Goal: Task Accomplishment & Management: Manage account settings

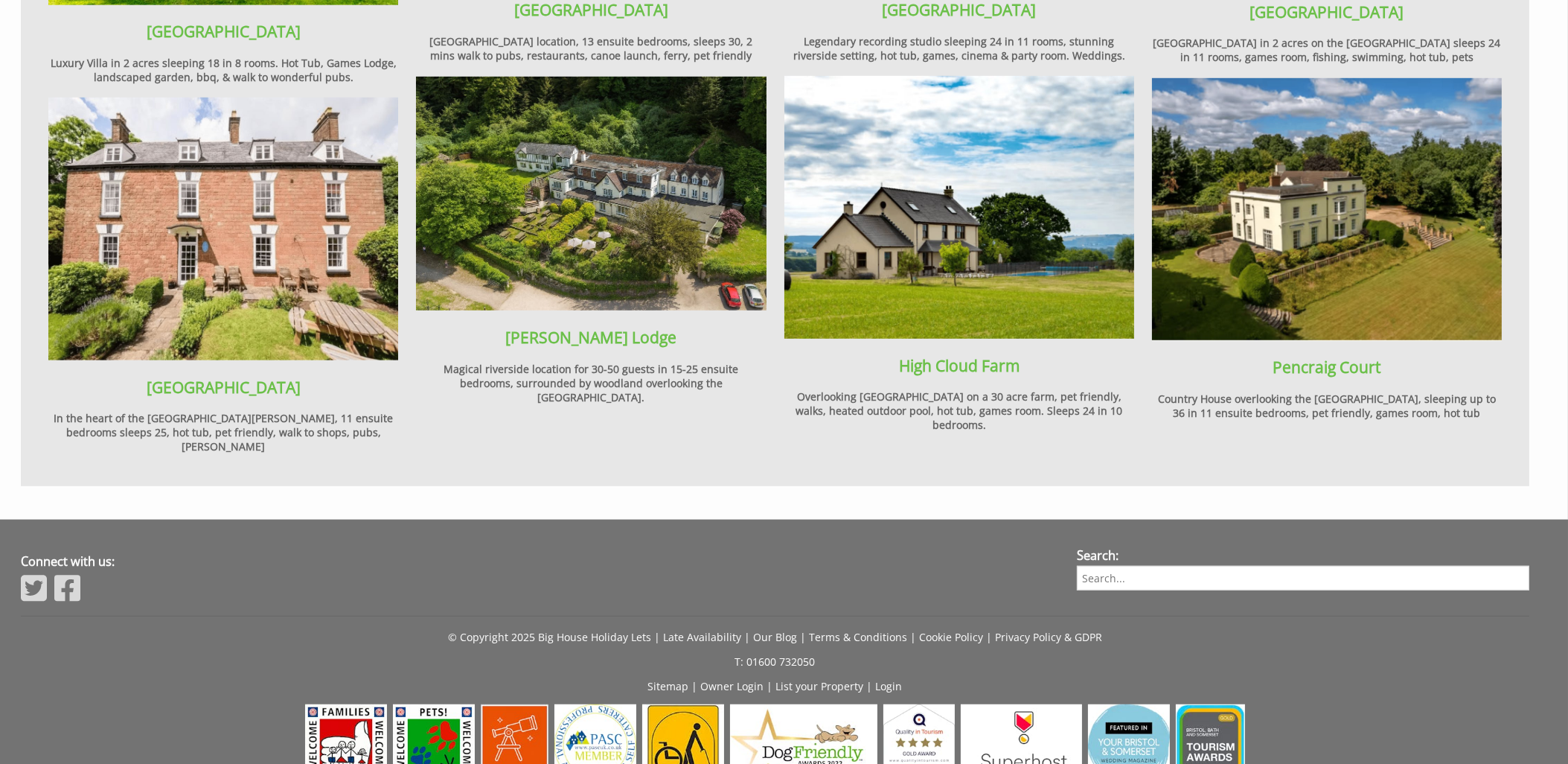
scroll to position [1967, 0]
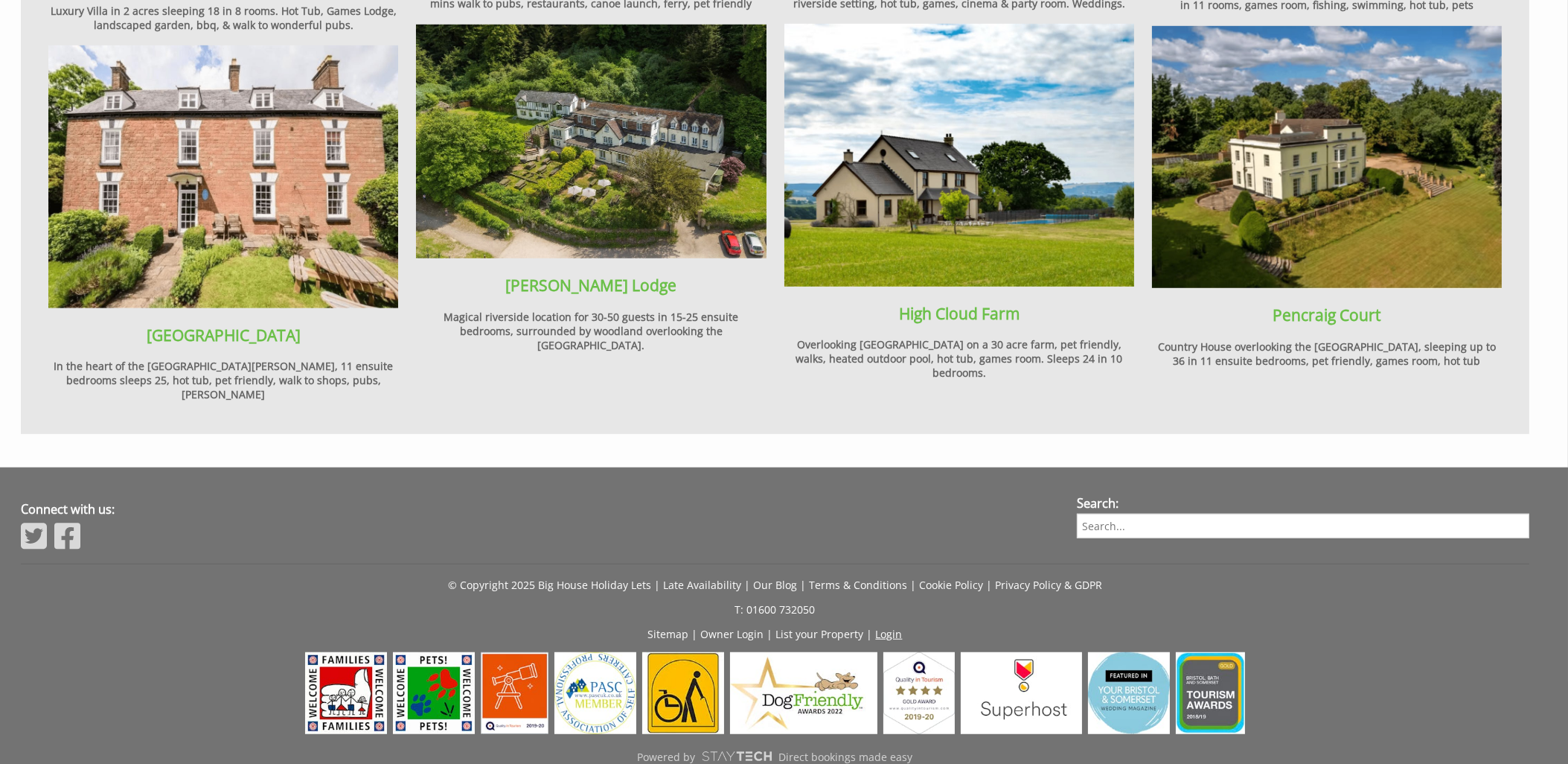
click at [893, 627] on link "Login" at bounding box center [889, 633] width 27 height 14
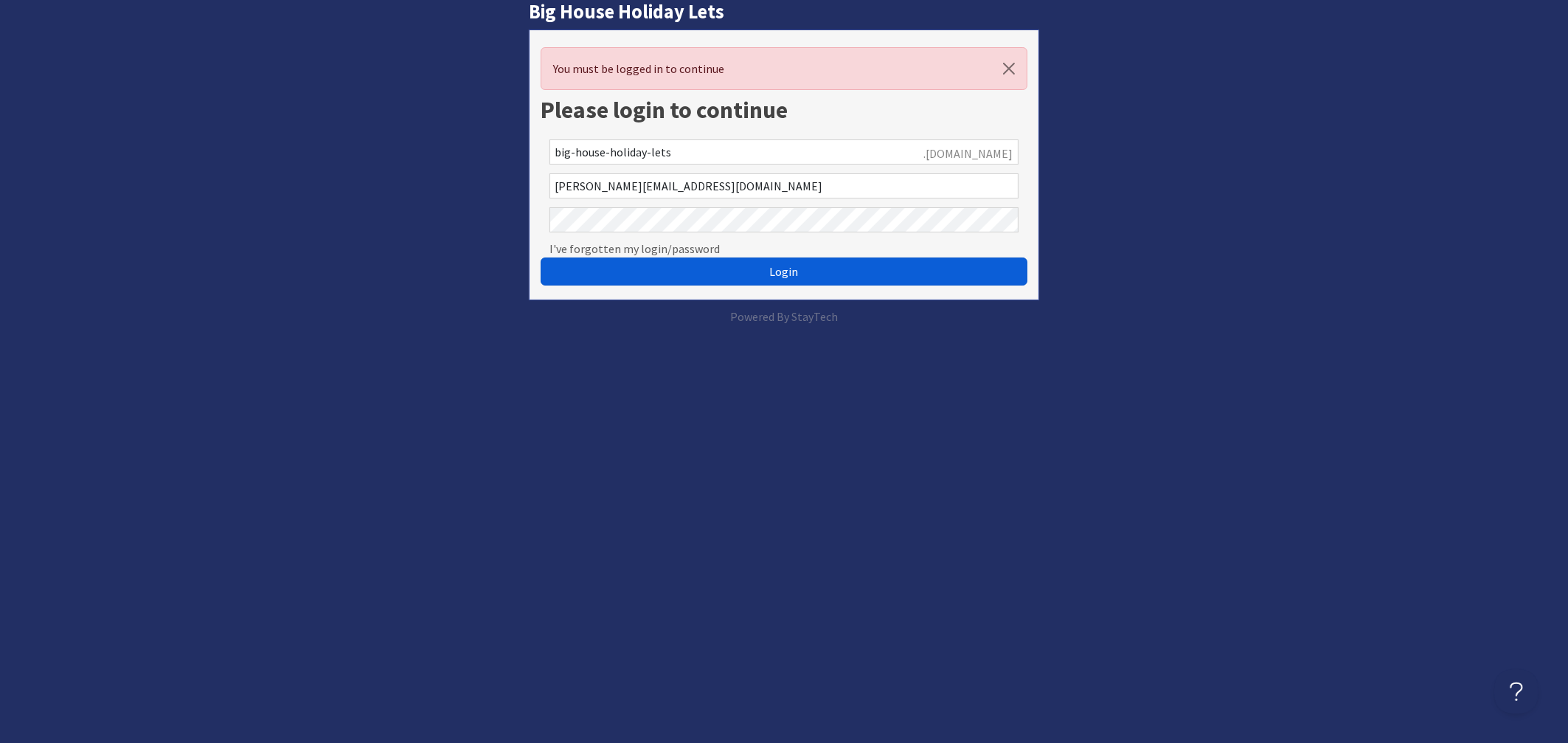
click at [792, 273] on span "Login" at bounding box center [784, 272] width 28 height 15
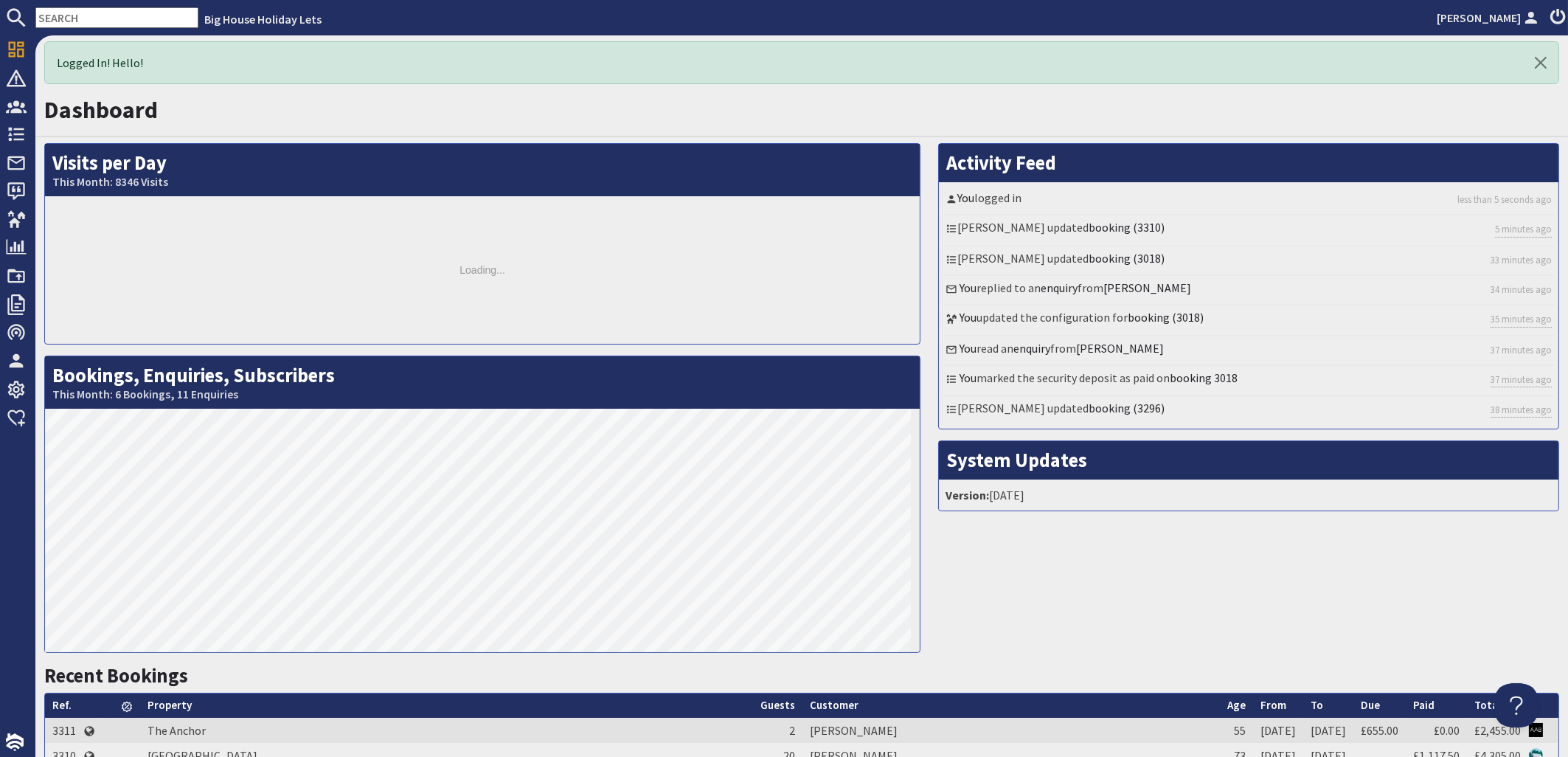
click at [82, 19] on input "text" at bounding box center [116, 18] width 163 height 21
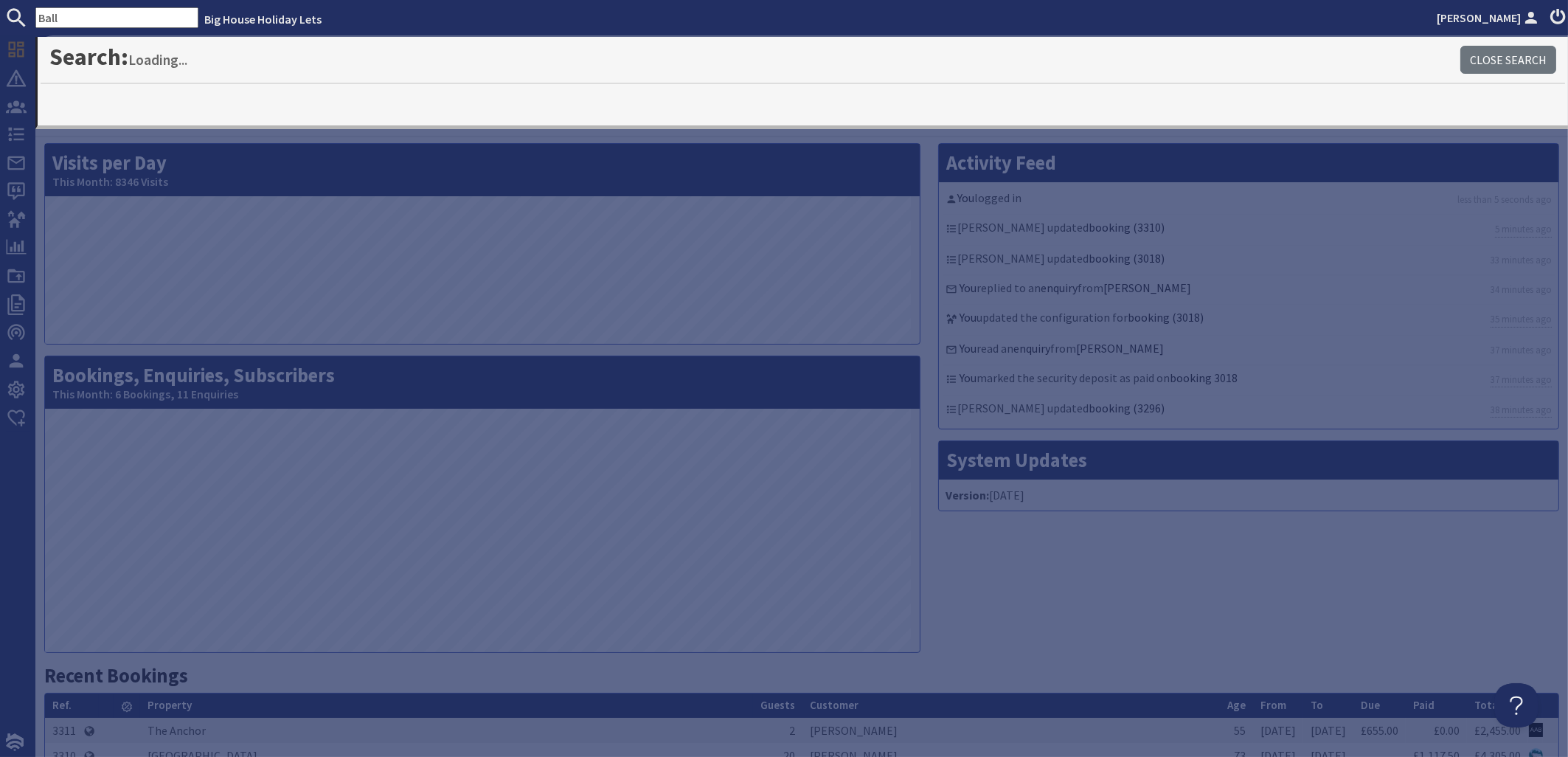
type input "Ball"
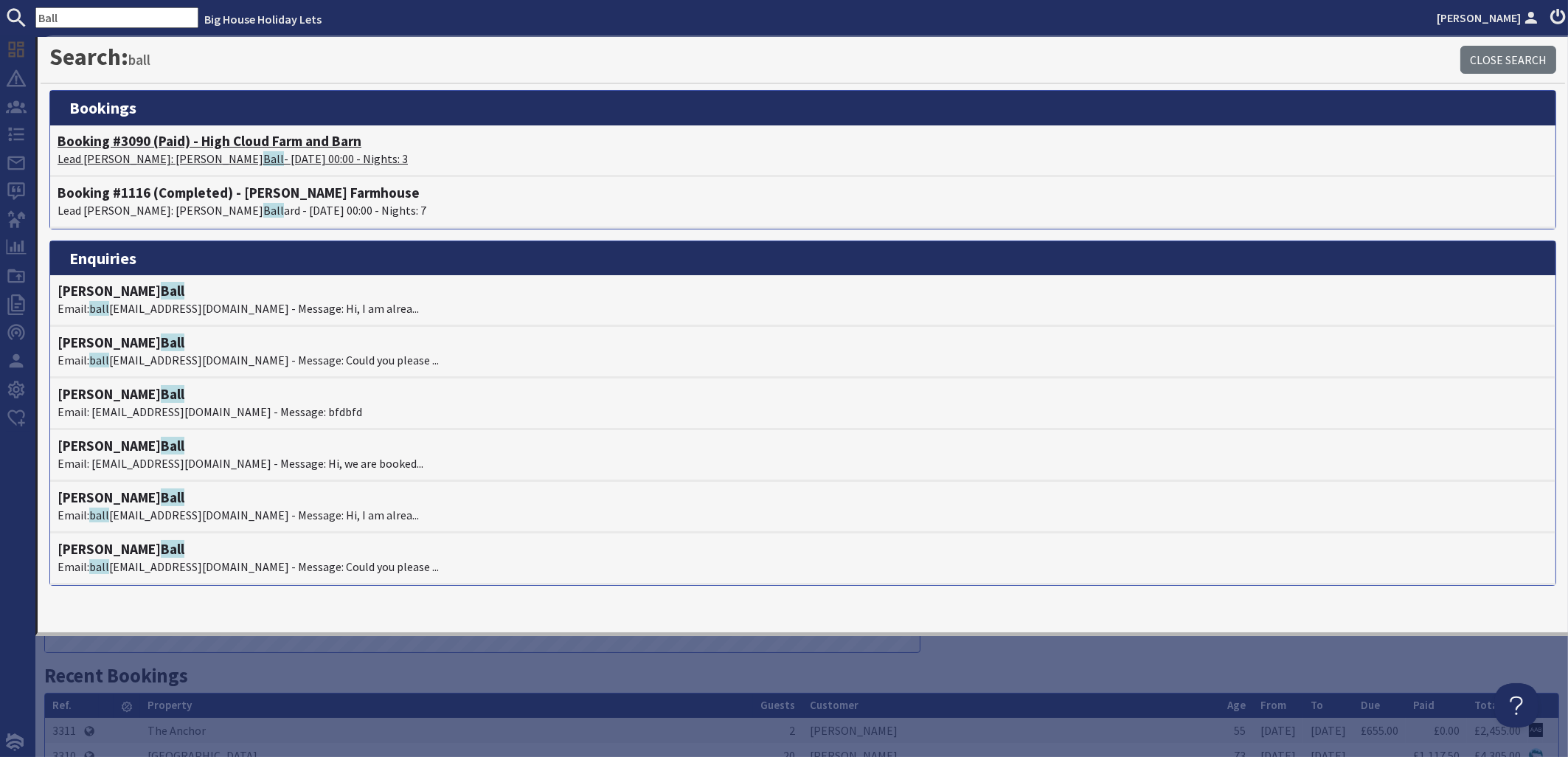
click at [160, 155] on p "Lead Booker: Catherine Ball - 17/10/2025 00:00 - Nights: 3" at bounding box center [803, 158] width 1490 height 18
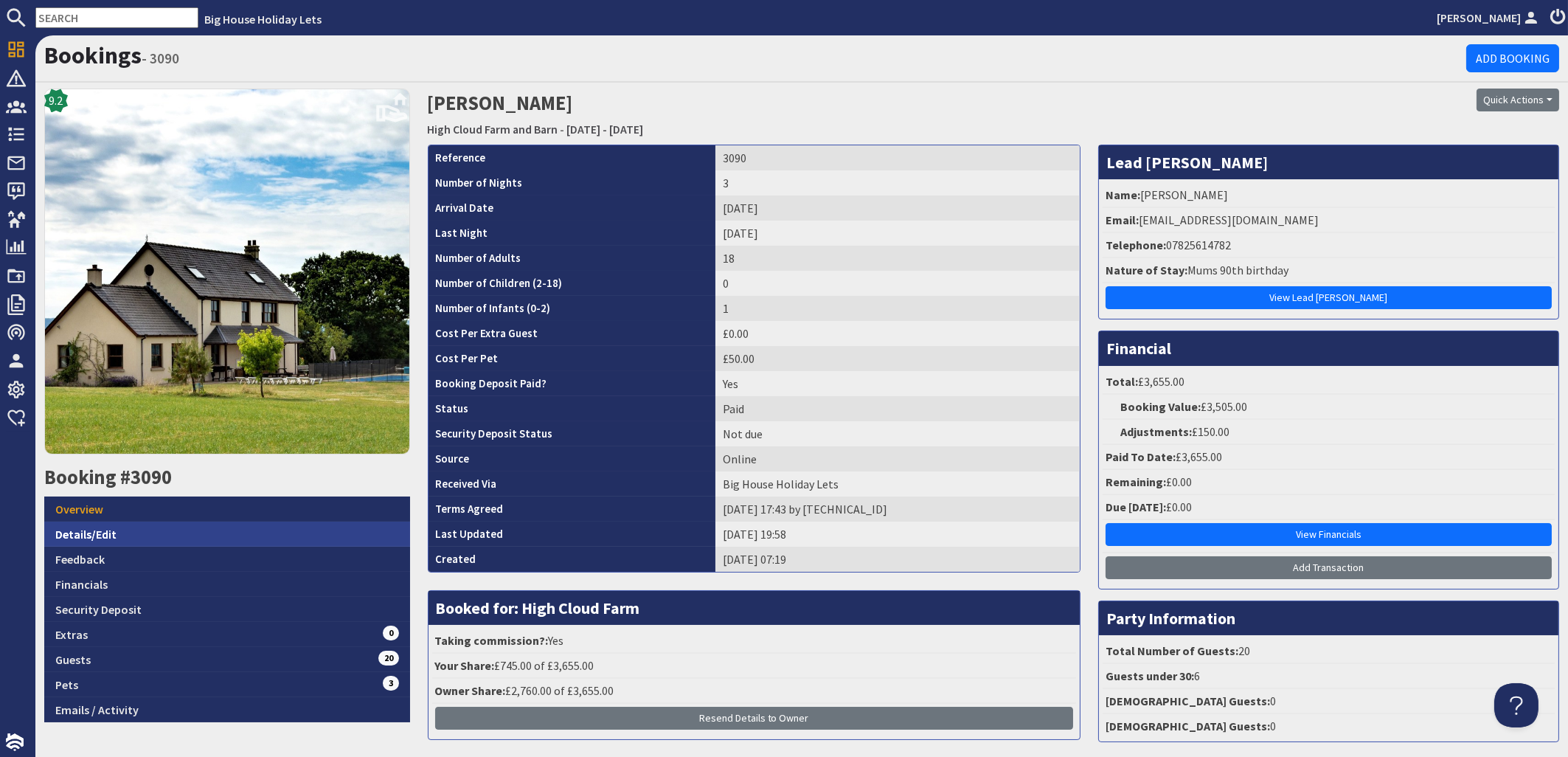
click at [88, 531] on link "Details/Edit" at bounding box center [227, 534] width 366 height 25
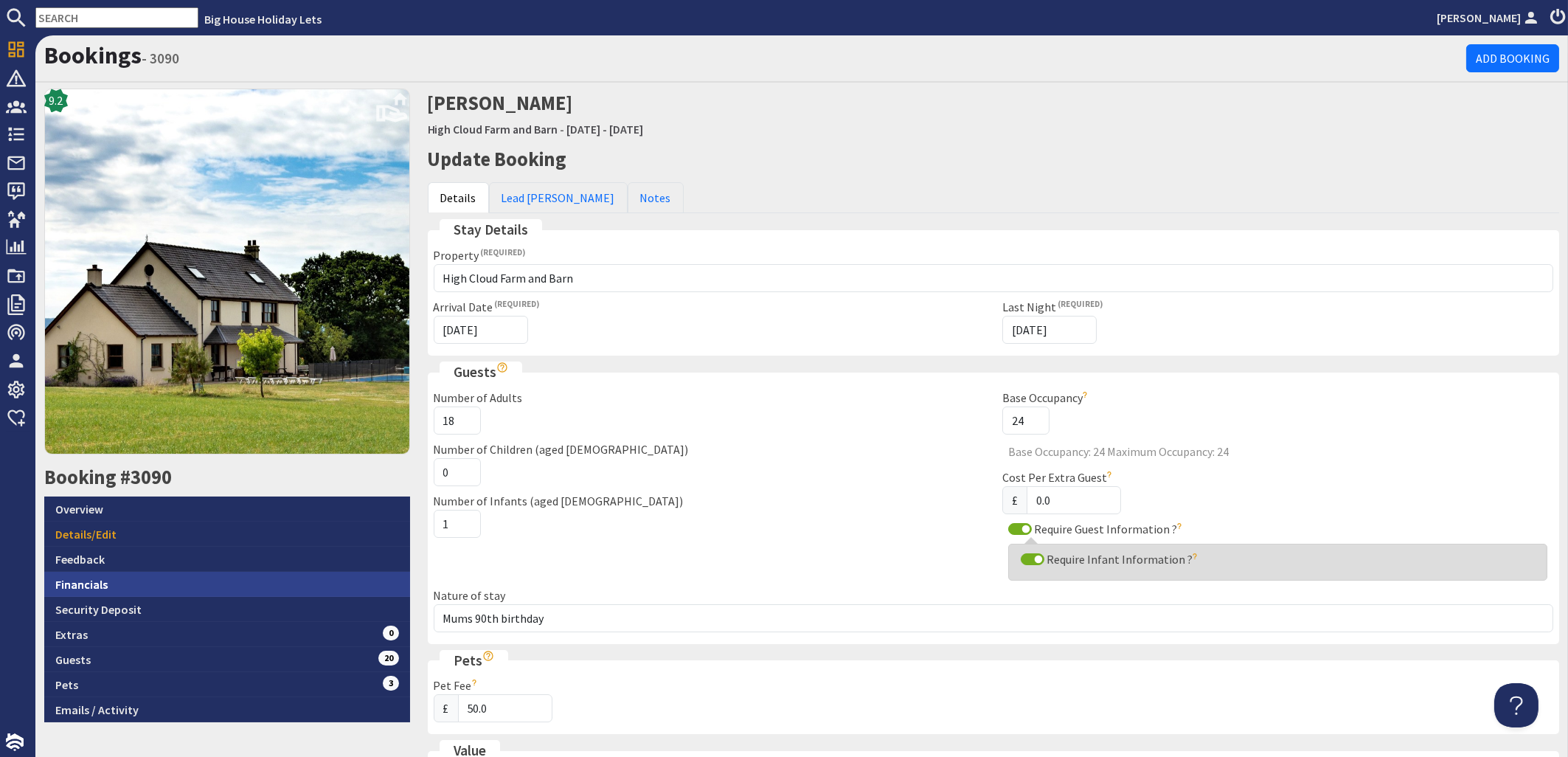
click at [82, 579] on link "Financials" at bounding box center [227, 584] width 366 height 25
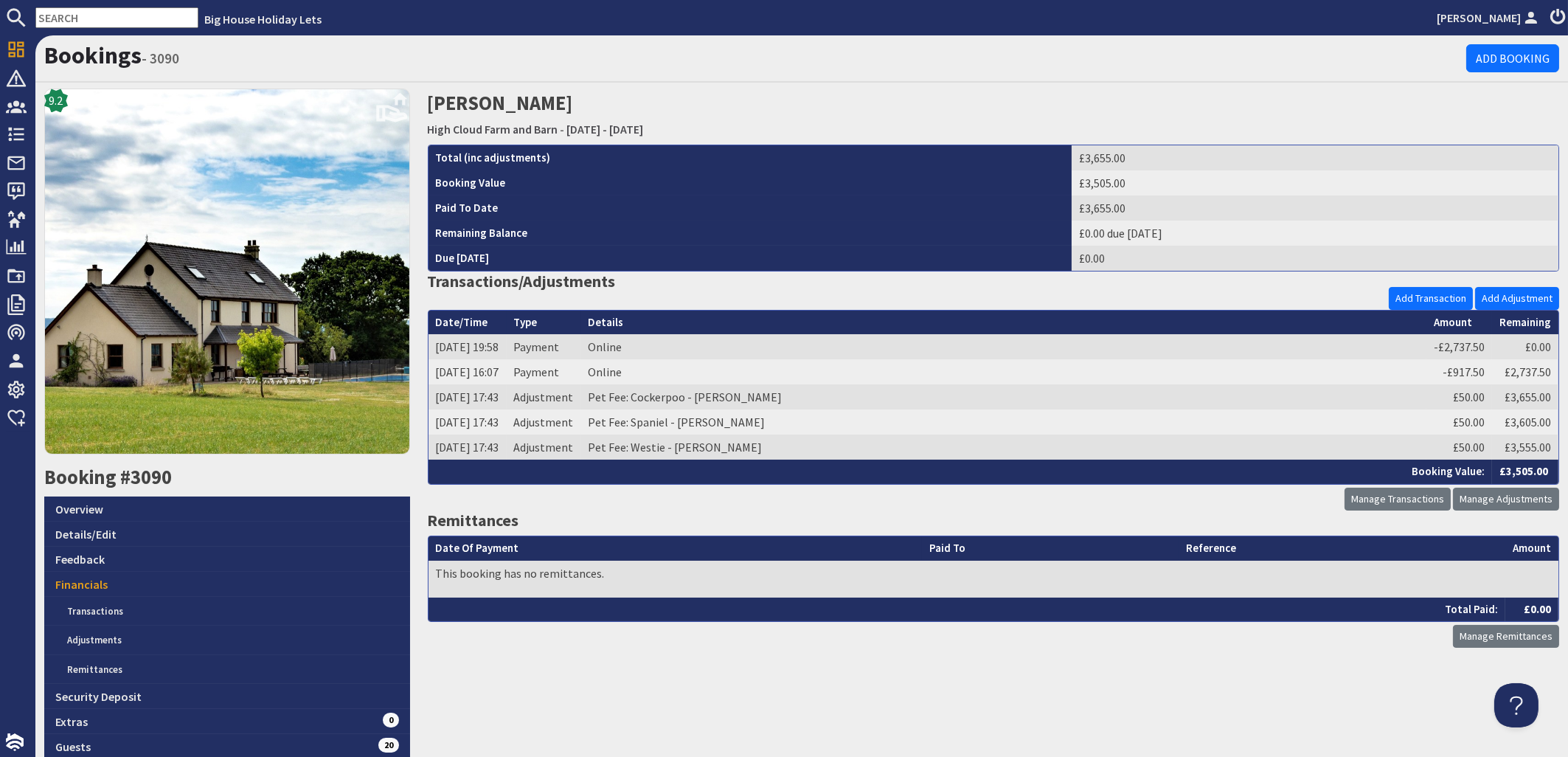
click at [74, 13] on input "text" at bounding box center [116, 18] width 163 height 21
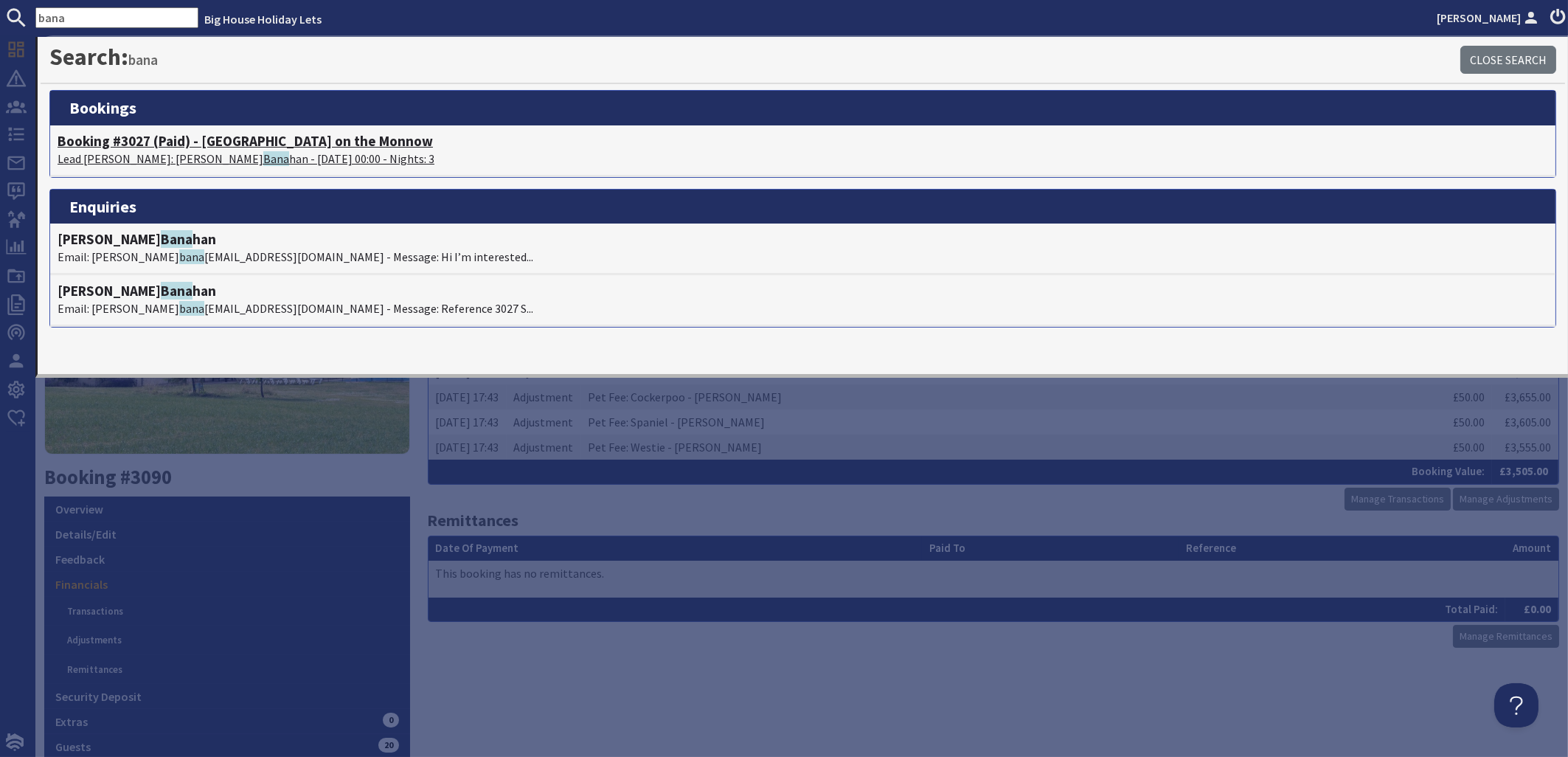
type input "bana"
click at [162, 160] on p "Lead Booker: Julie loo Bana han - 17/10/2025 00:00 - Nights: 3" at bounding box center [803, 158] width 1490 height 18
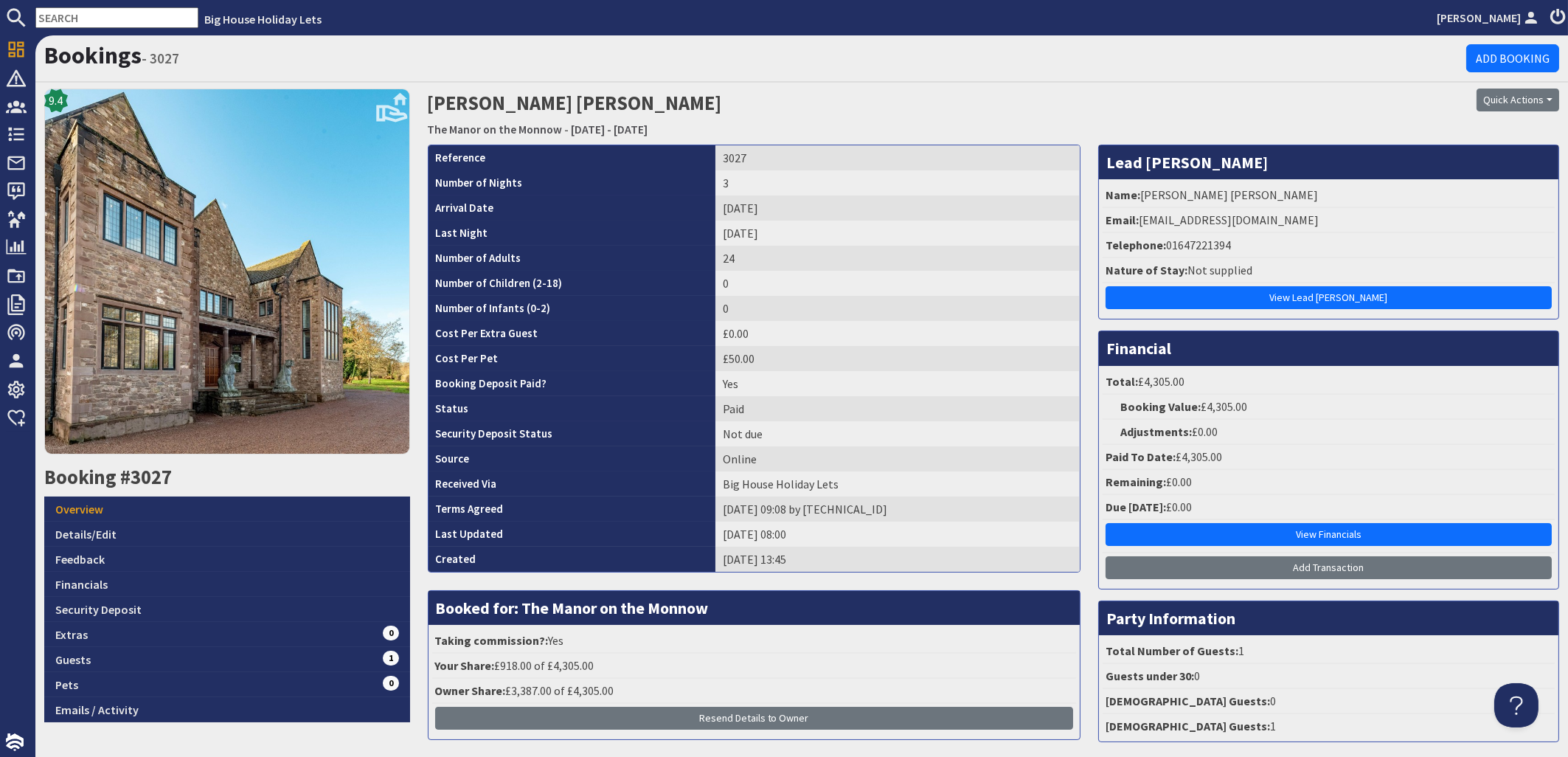
click at [91, 15] on input "text" at bounding box center [116, 18] width 163 height 21
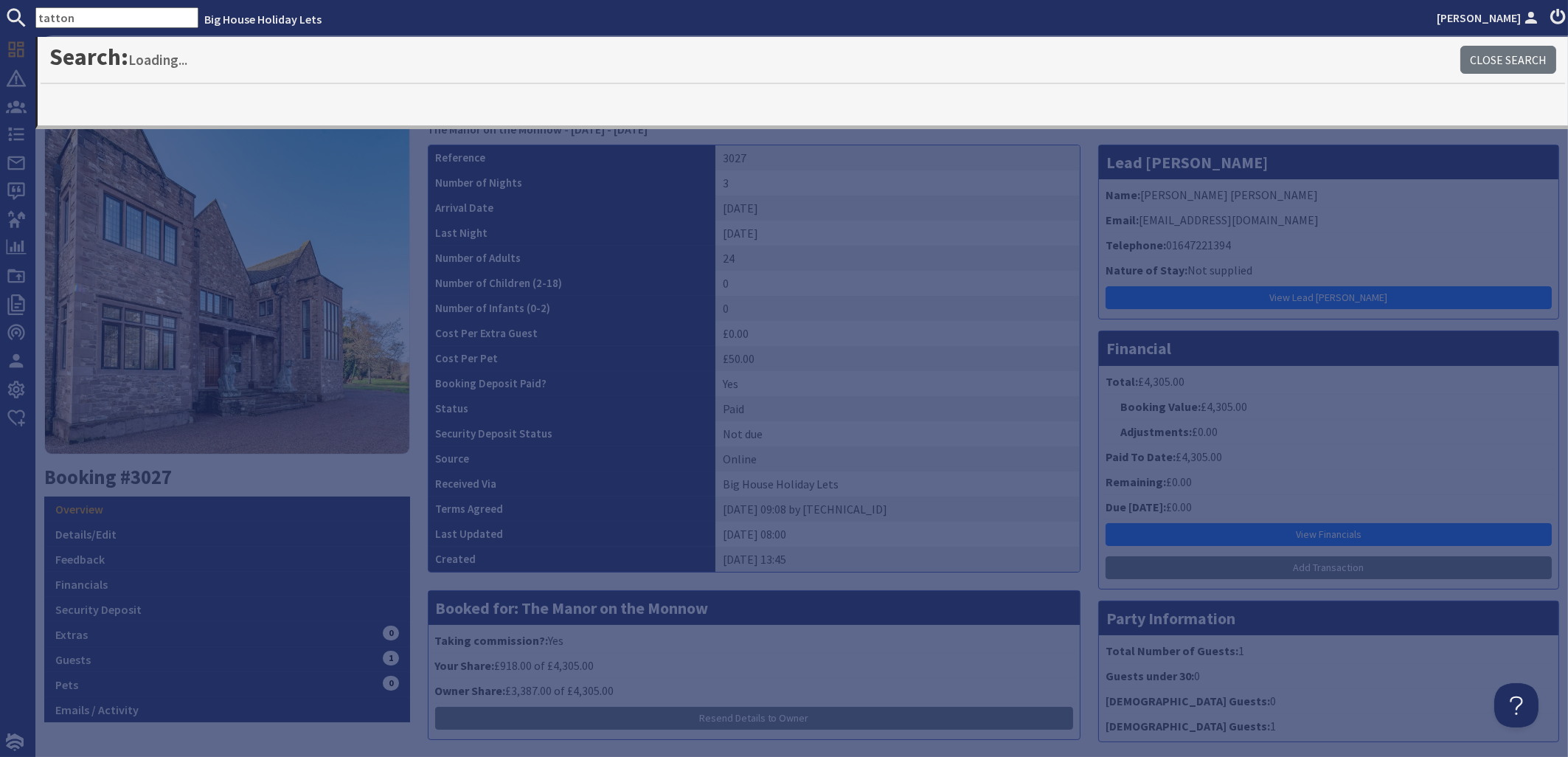
type input "tatton"
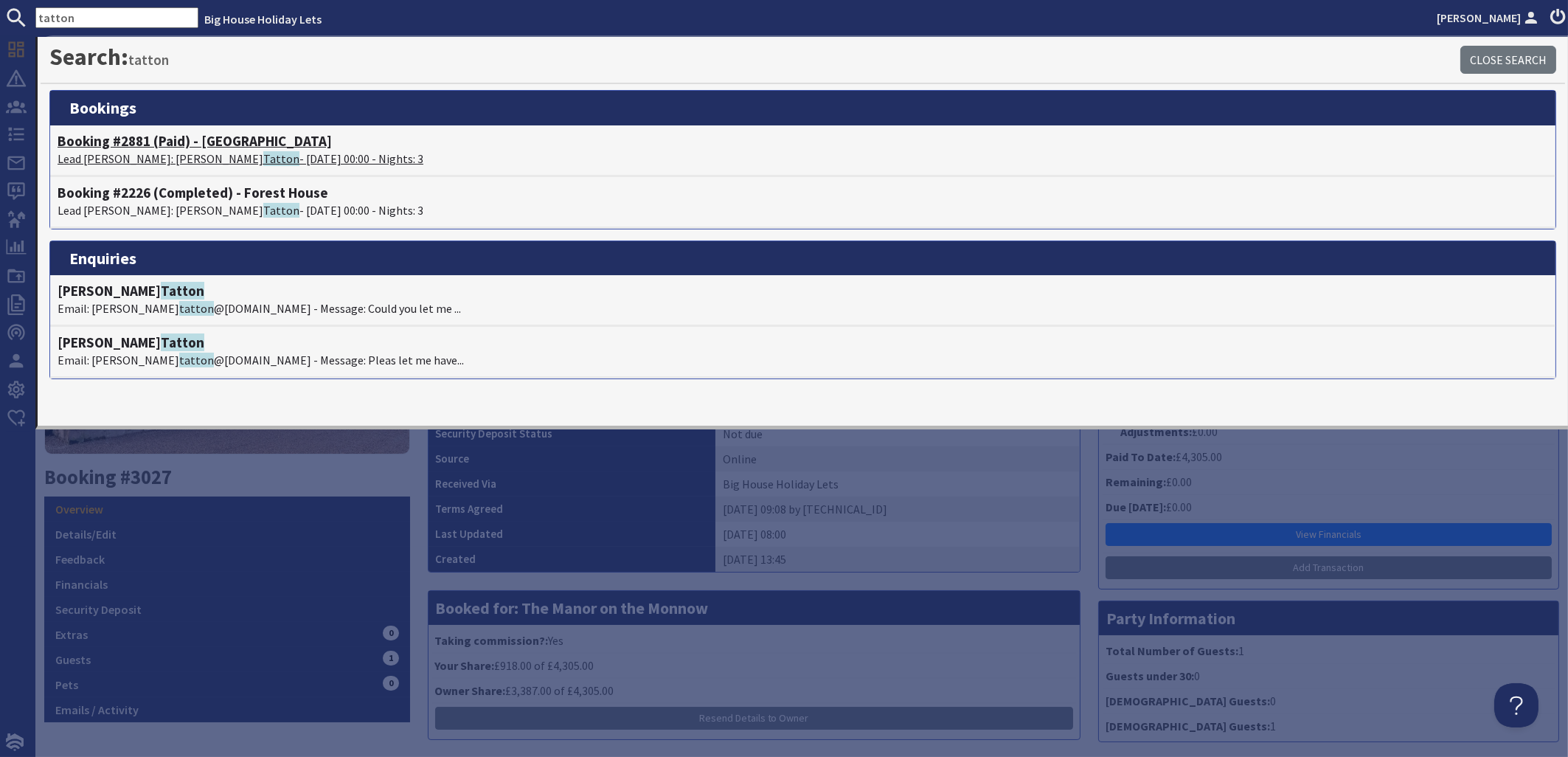
click at [263, 155] on span "Tatton" at bounding box center [281, 159] width 36 height 15
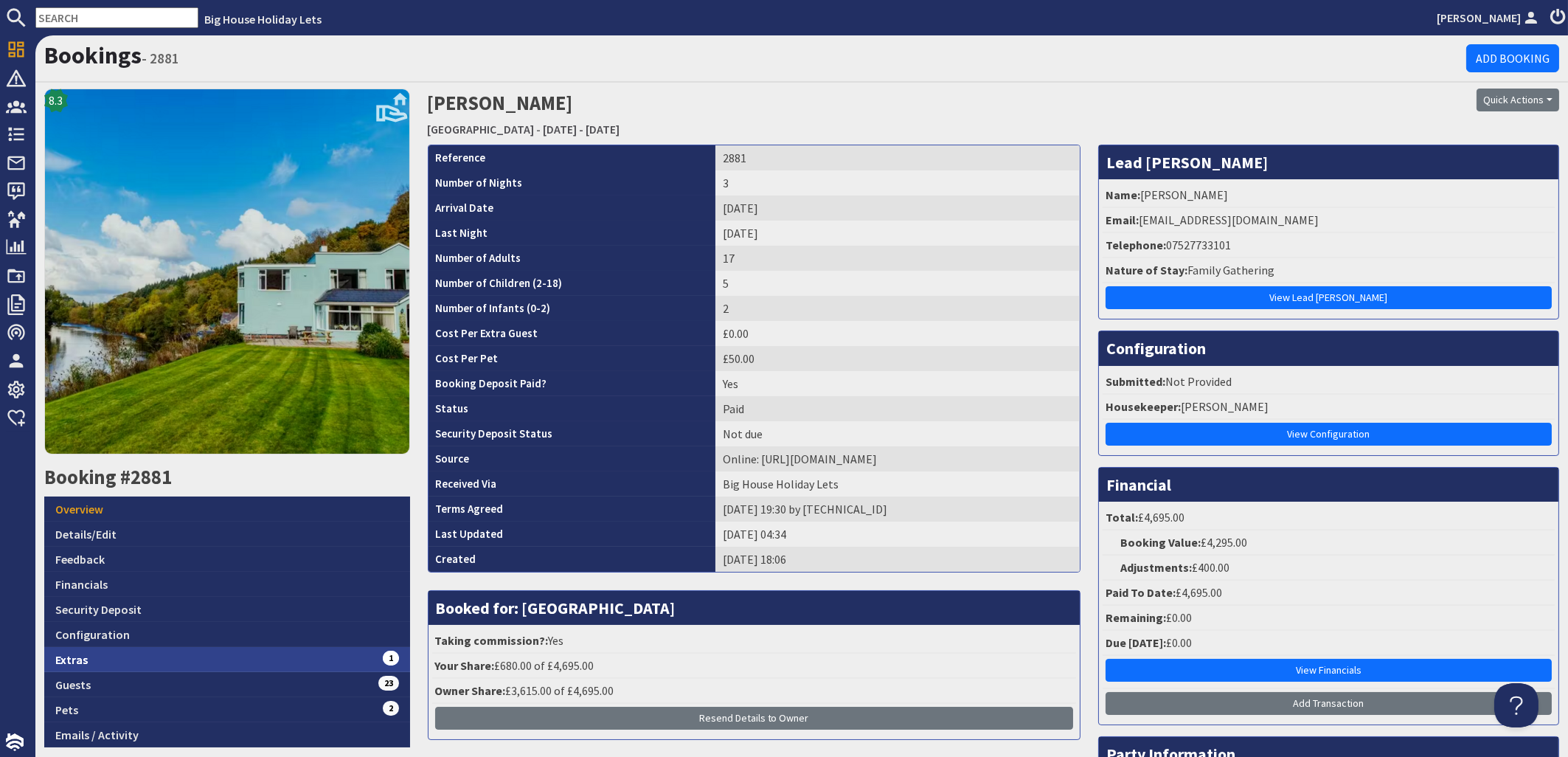
click at [79, 661] on link "Extras 1" at bounding box center [227, 659] width 366 height 25
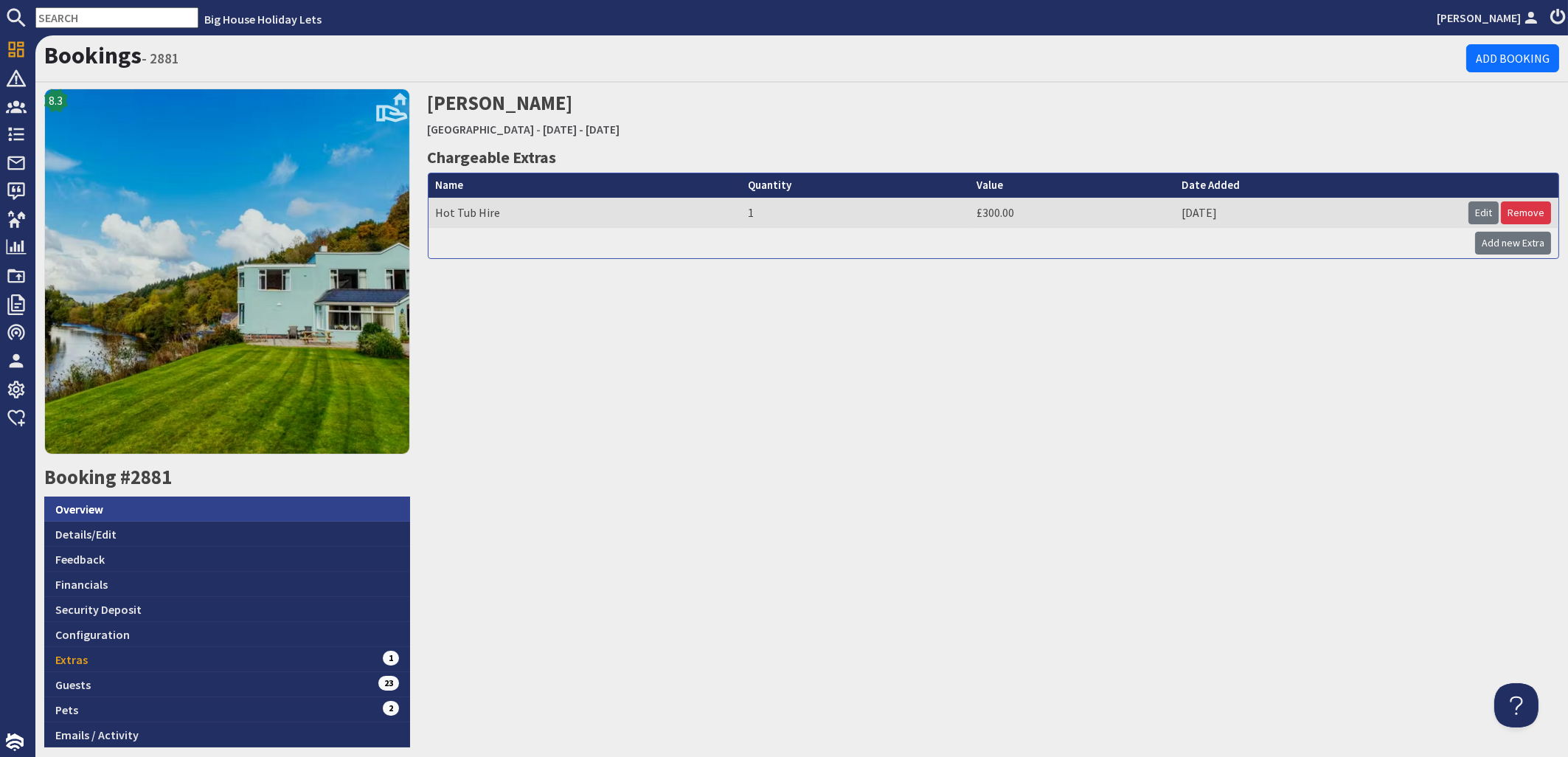
click at [77, 501] on link "Overview" at bounding box center [227, 509] width 366 height 25
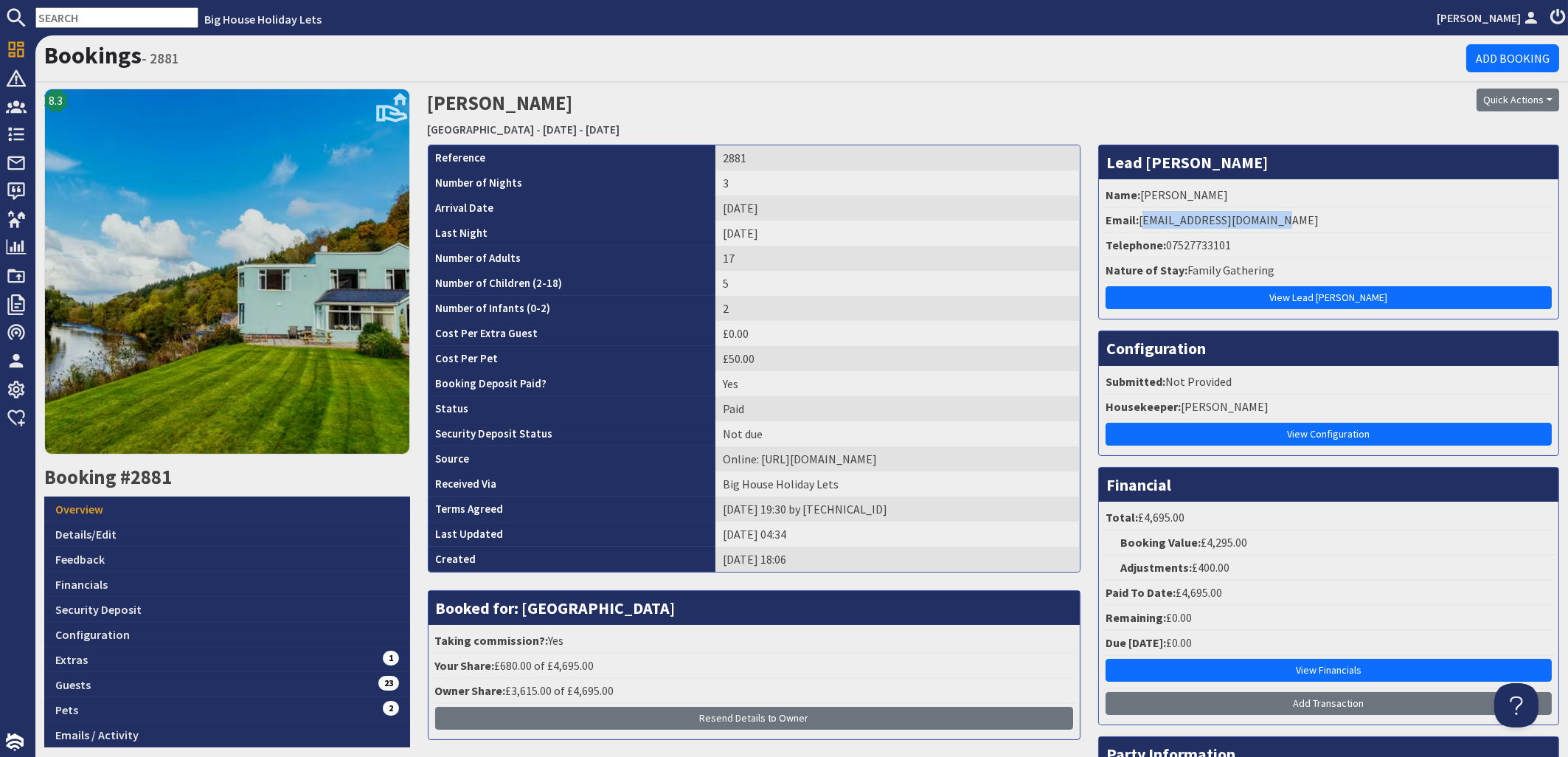
drag, startPoint x: 1281, startPoint y: 231, endPoint x: 1134, endPoint y: 226, distance: 147.1
click at [1134, 226] on li "Email: elainetatton@icloud.com" at bounding box center [1328, 221] width 452 height 25
copy li "elainetatton@icloud.com"
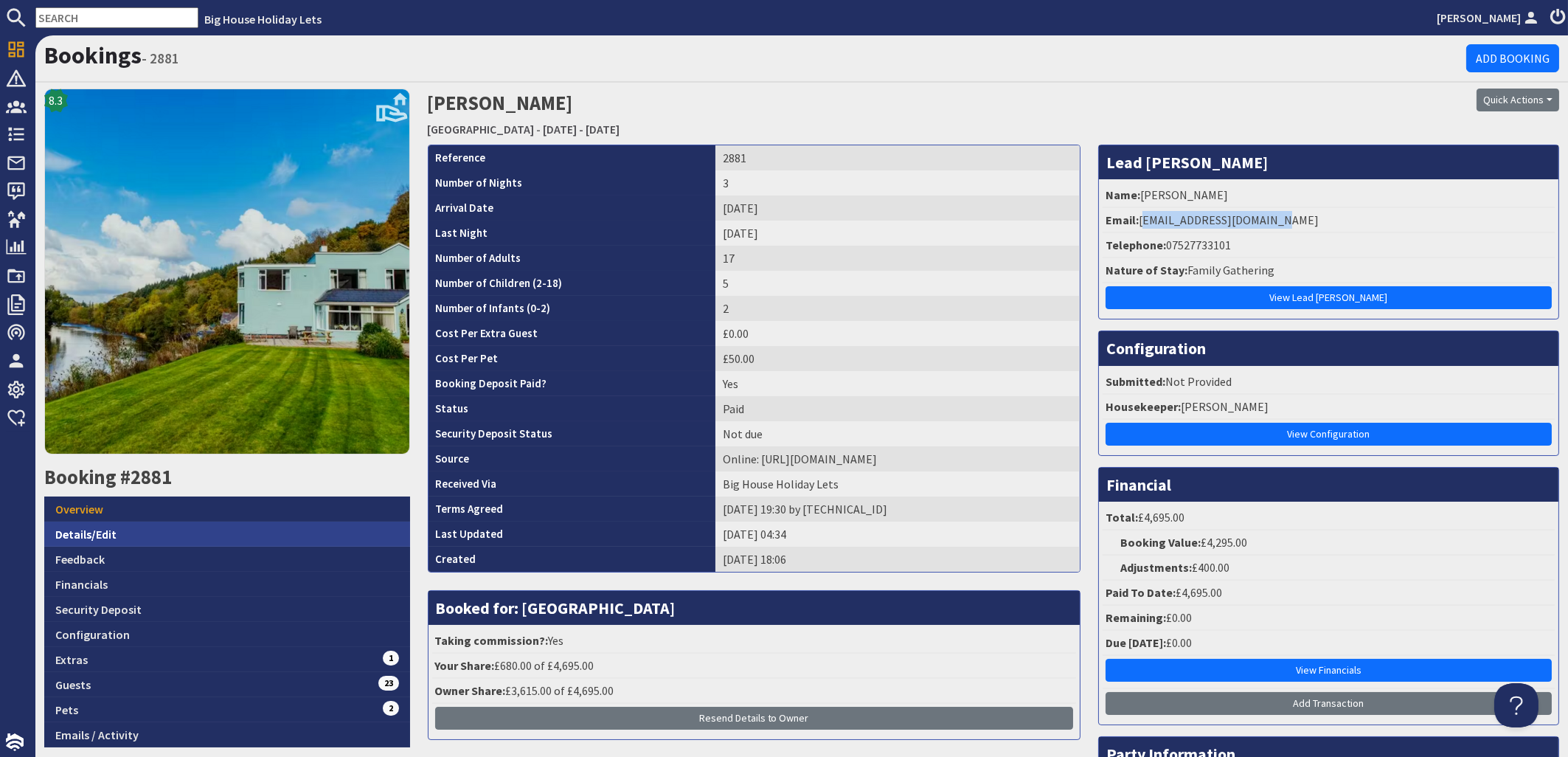
click at [63, 526] on link "Details/Edit" at bounding box center [227, 534] width 366 height 25
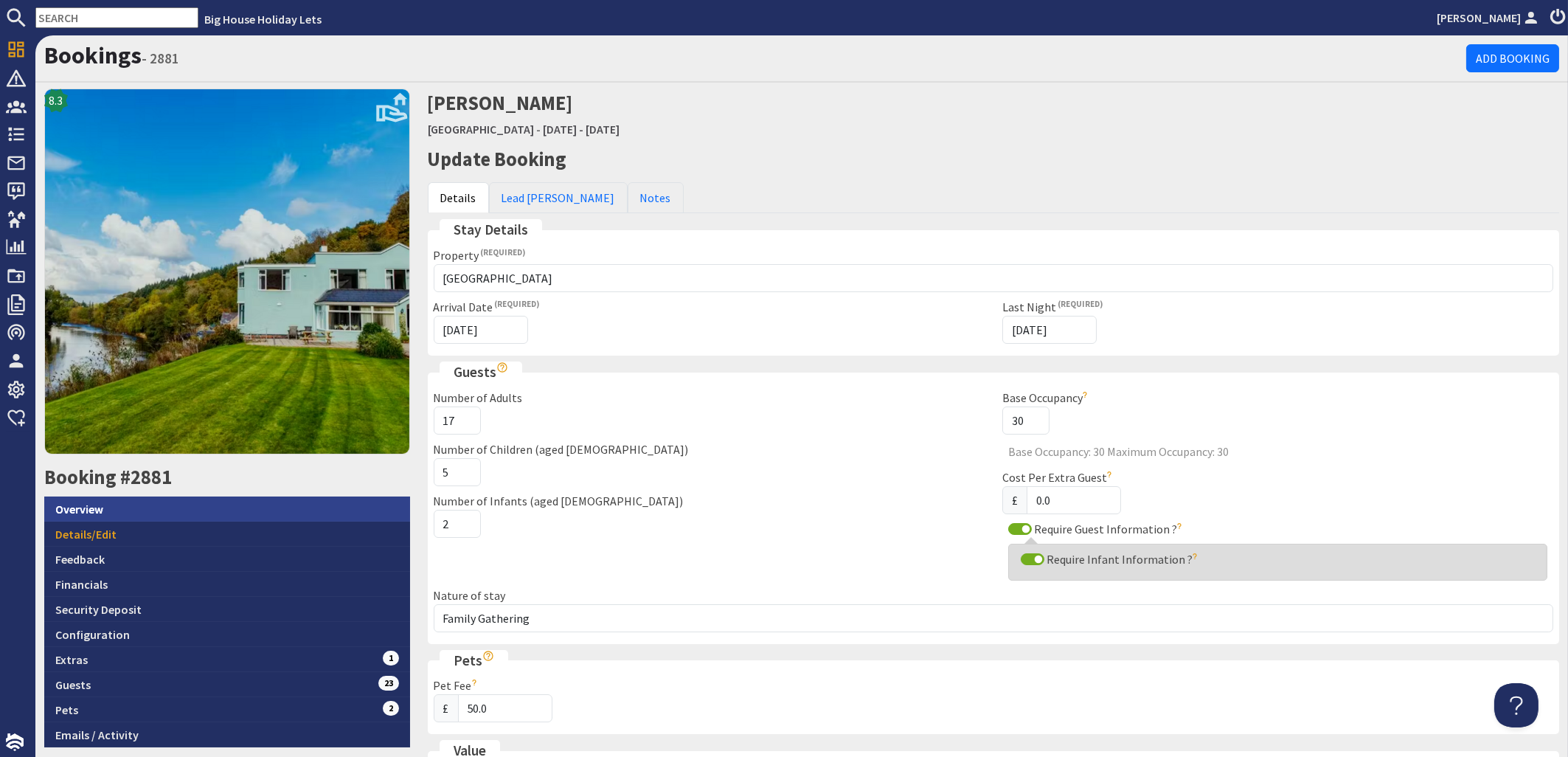
click at [90, 500] on link "Overview" at bounding box center [227, 509] width 366 height 25
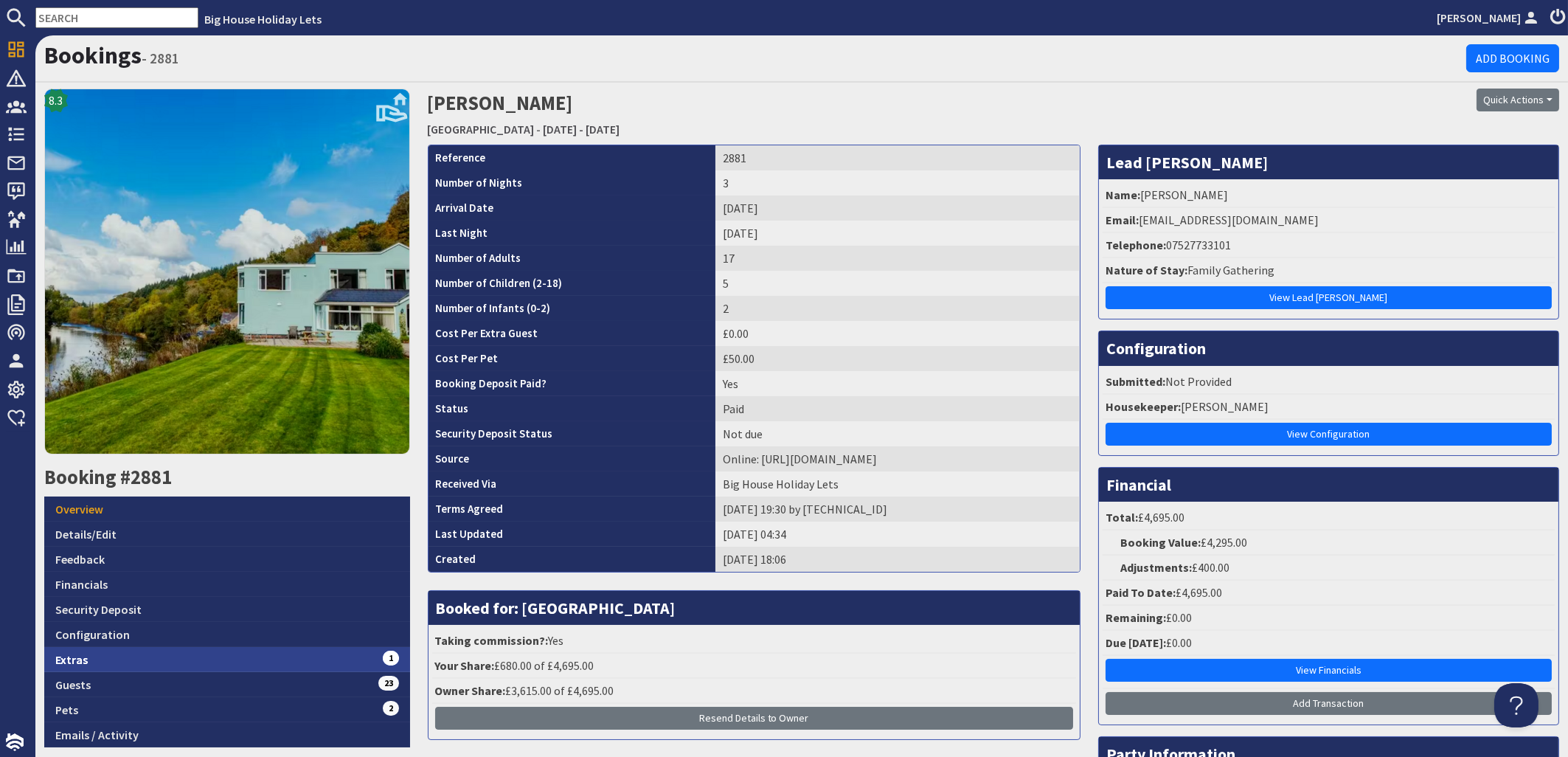
click at [73, 658] on link "Extras 1" at bounding box center [227, 659] width 366 height 25
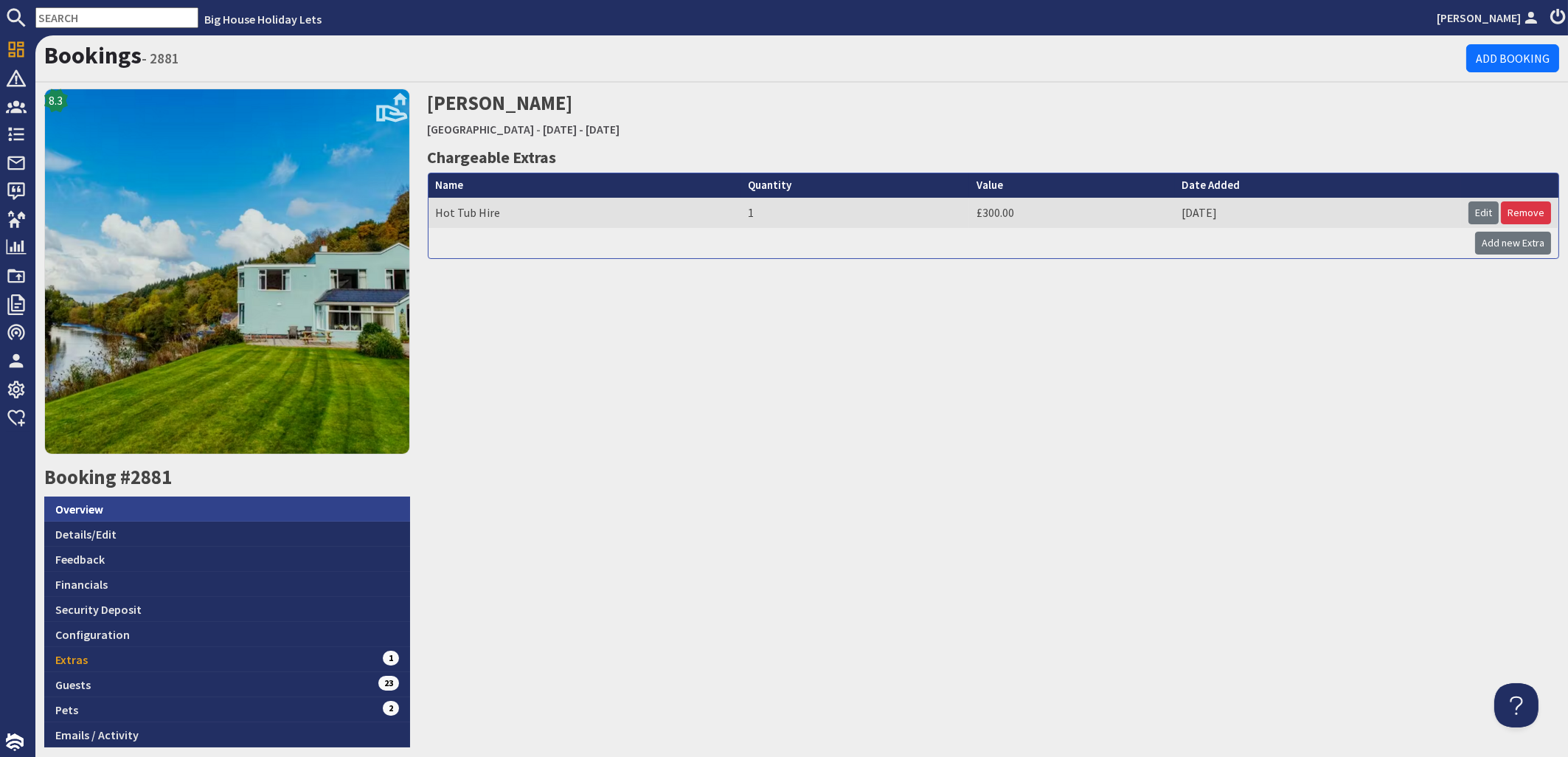
click at [83, 506] on link "Overview" at bounding box center [227, 509] width 366 height 25
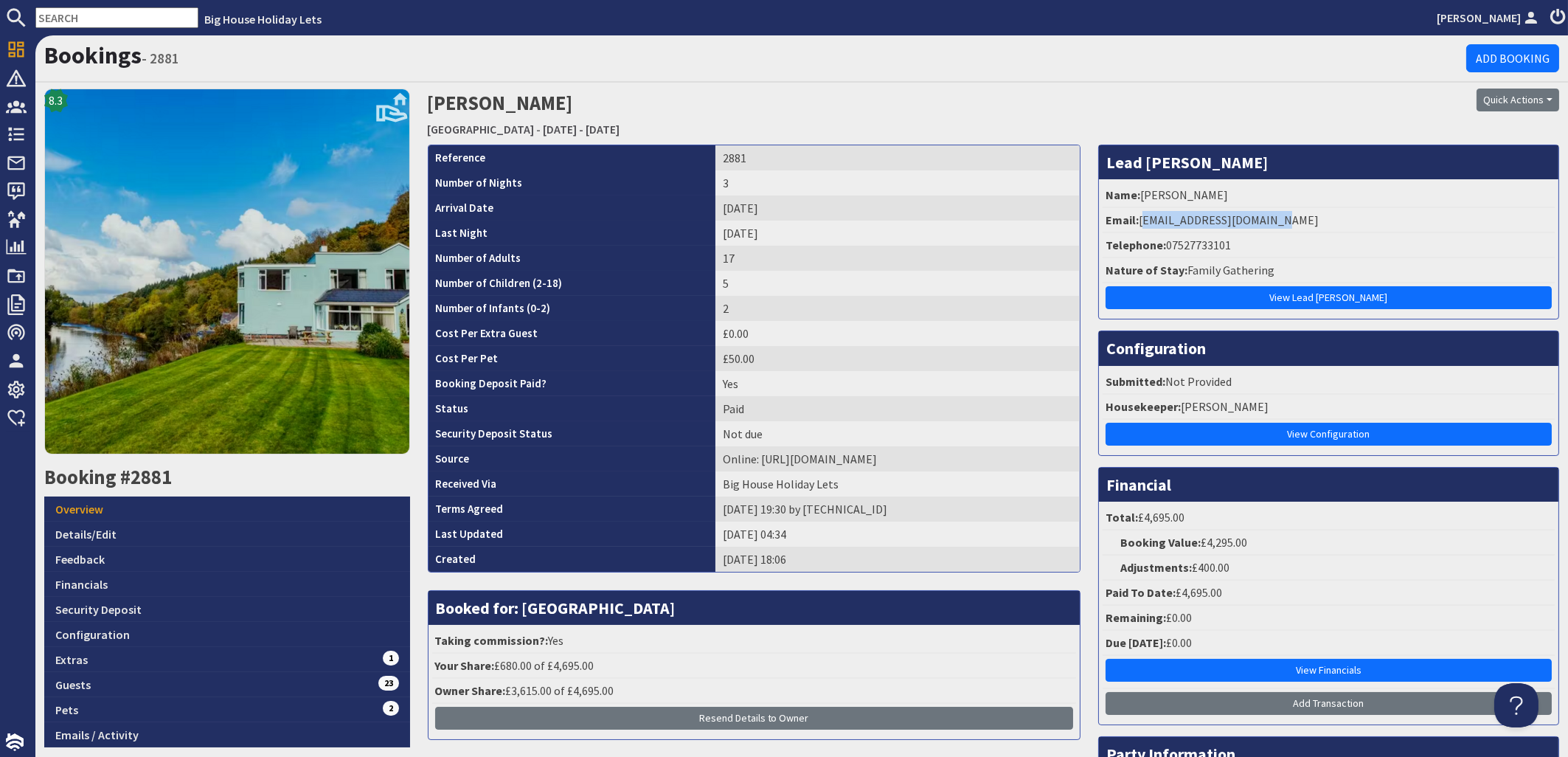
drag, startPoint x: 1266, startPoint y: 216, endPoint x: 1134, endPoint y: 221, distance: 132.1
click at [1134, 221] on li "Email: elainetatton@icloud.com" at bounding box center [1328, 221] width 452 height 25
copy li "elainetatton@icloud.com"
click at [85, 19] on input "text" at bounding box center [116, 18] width 163 height 21
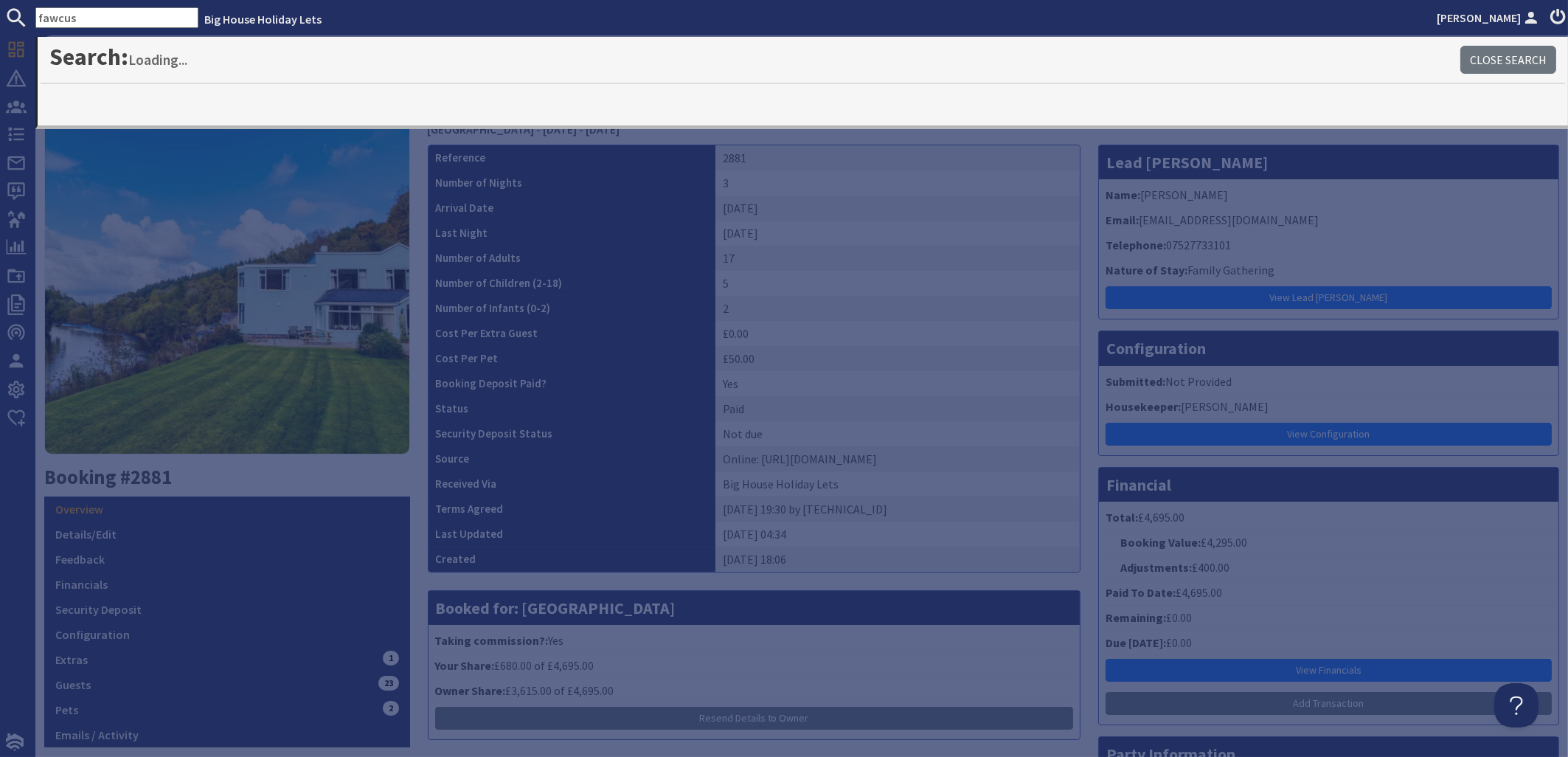
type input "fawcus"
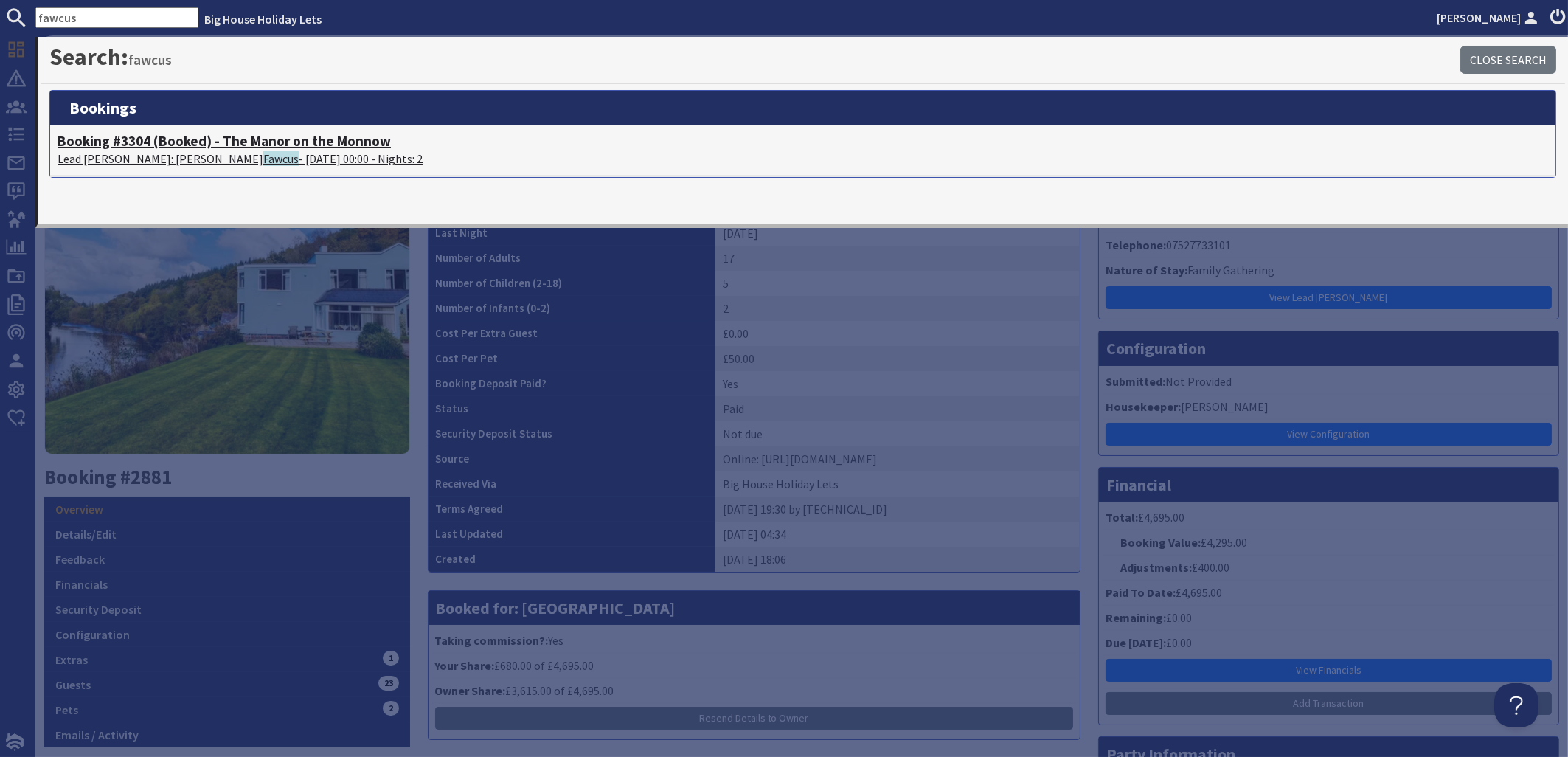
click at [182, 150] on p "Lead Booker: Adrian Fawcus - 14/11/2025 00:00 - Nights: 2" at bounding box center [803, 158] width 1490 height 18
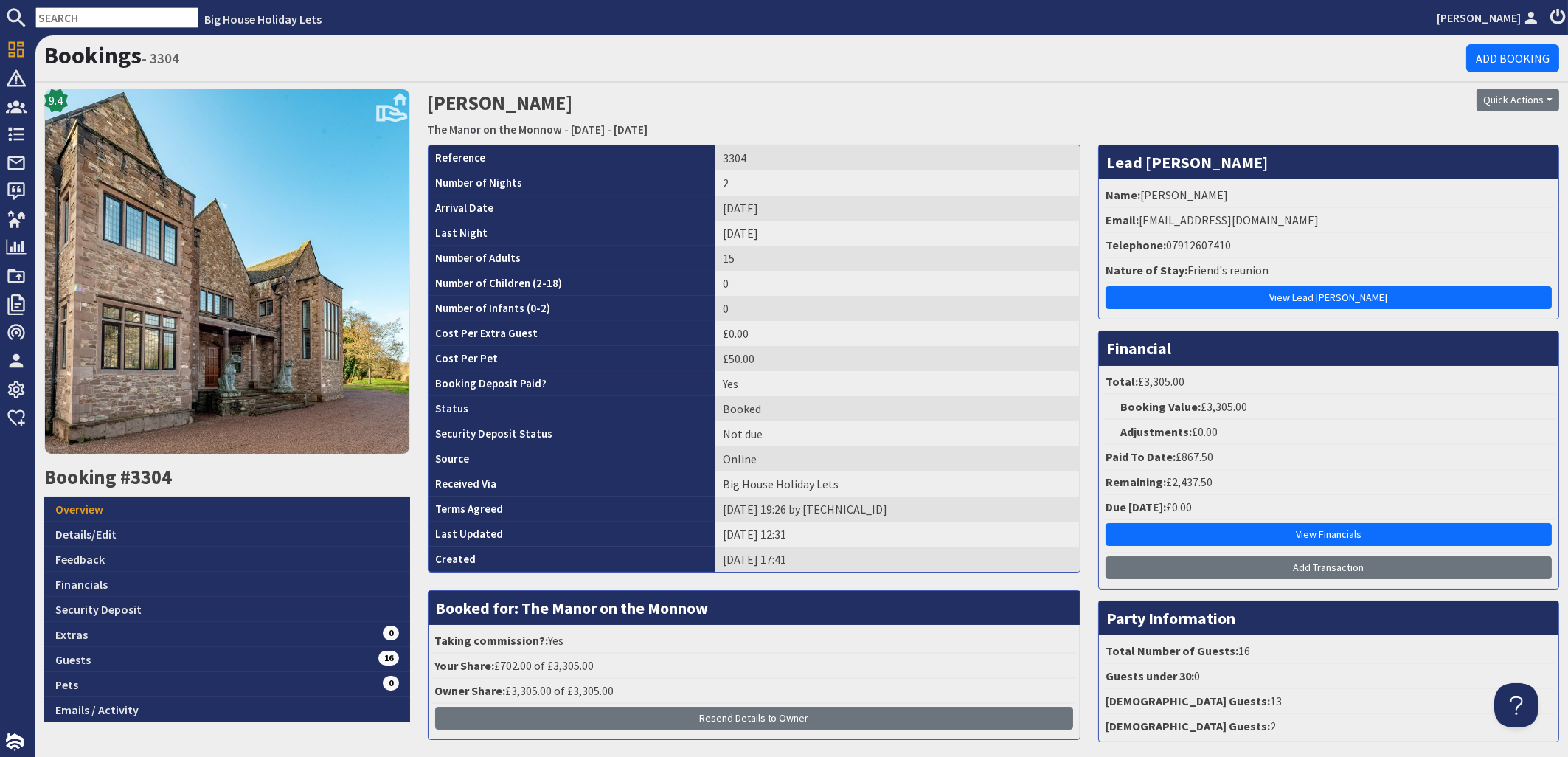
click at [80, 18] on input "text" at bounding box center [116, 18] width 163 height 21
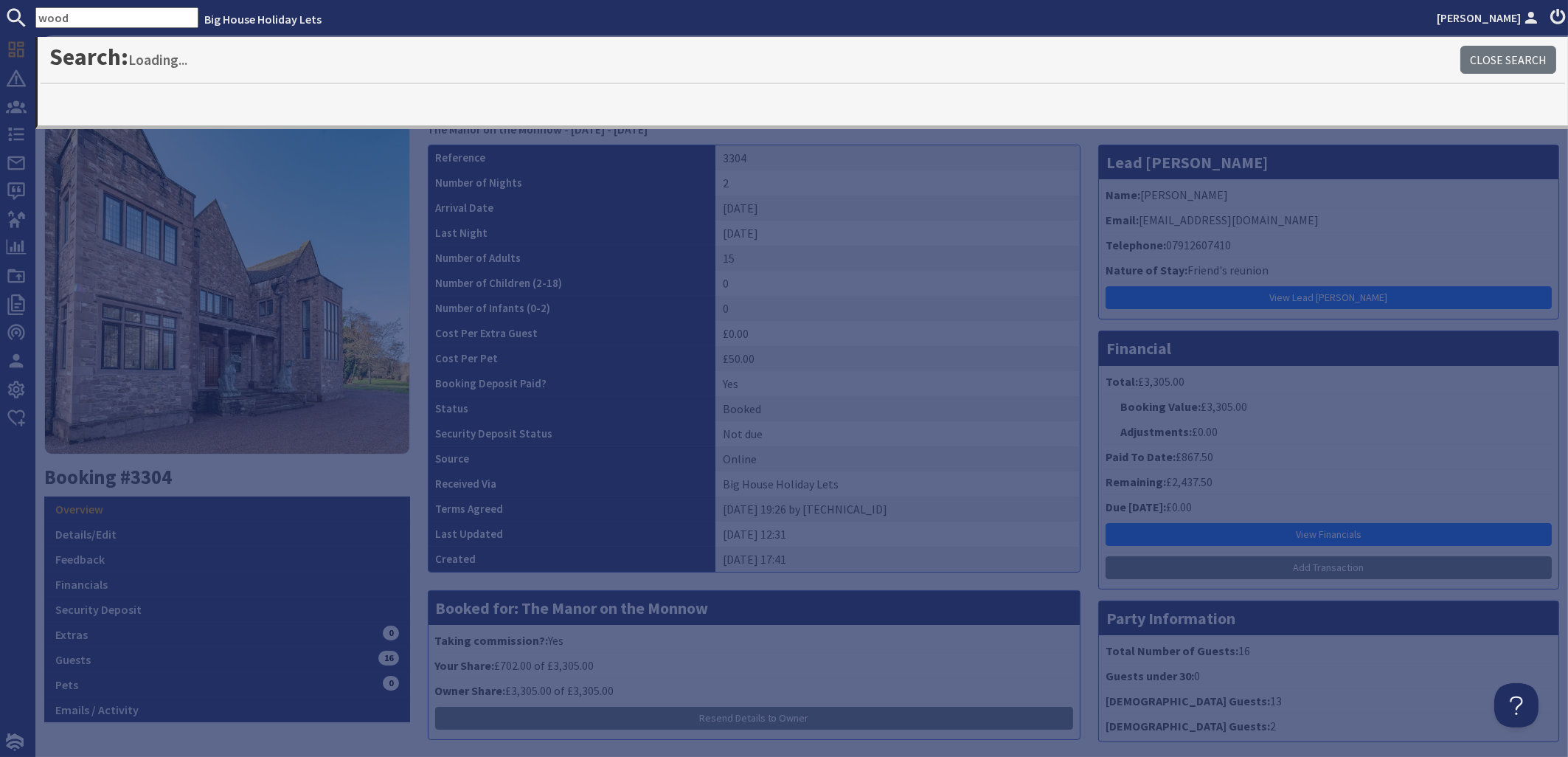
type input "wood"
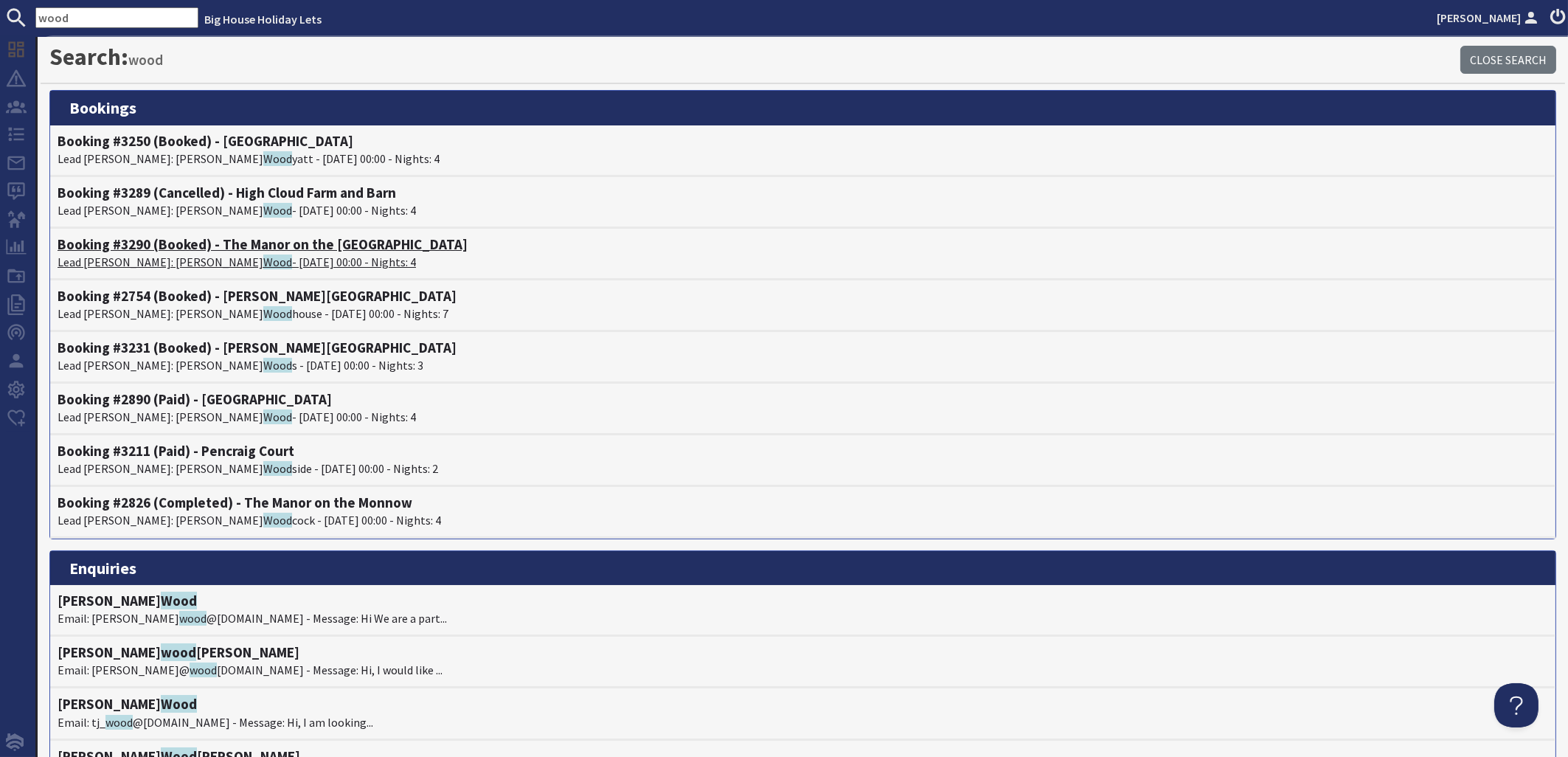
click at [150, 257] on p "Lead Booker: Alexandra Wood - 27/08/2026 00:00 - Nights: 4" at bounding box center [803, 262] width 1490 height 18
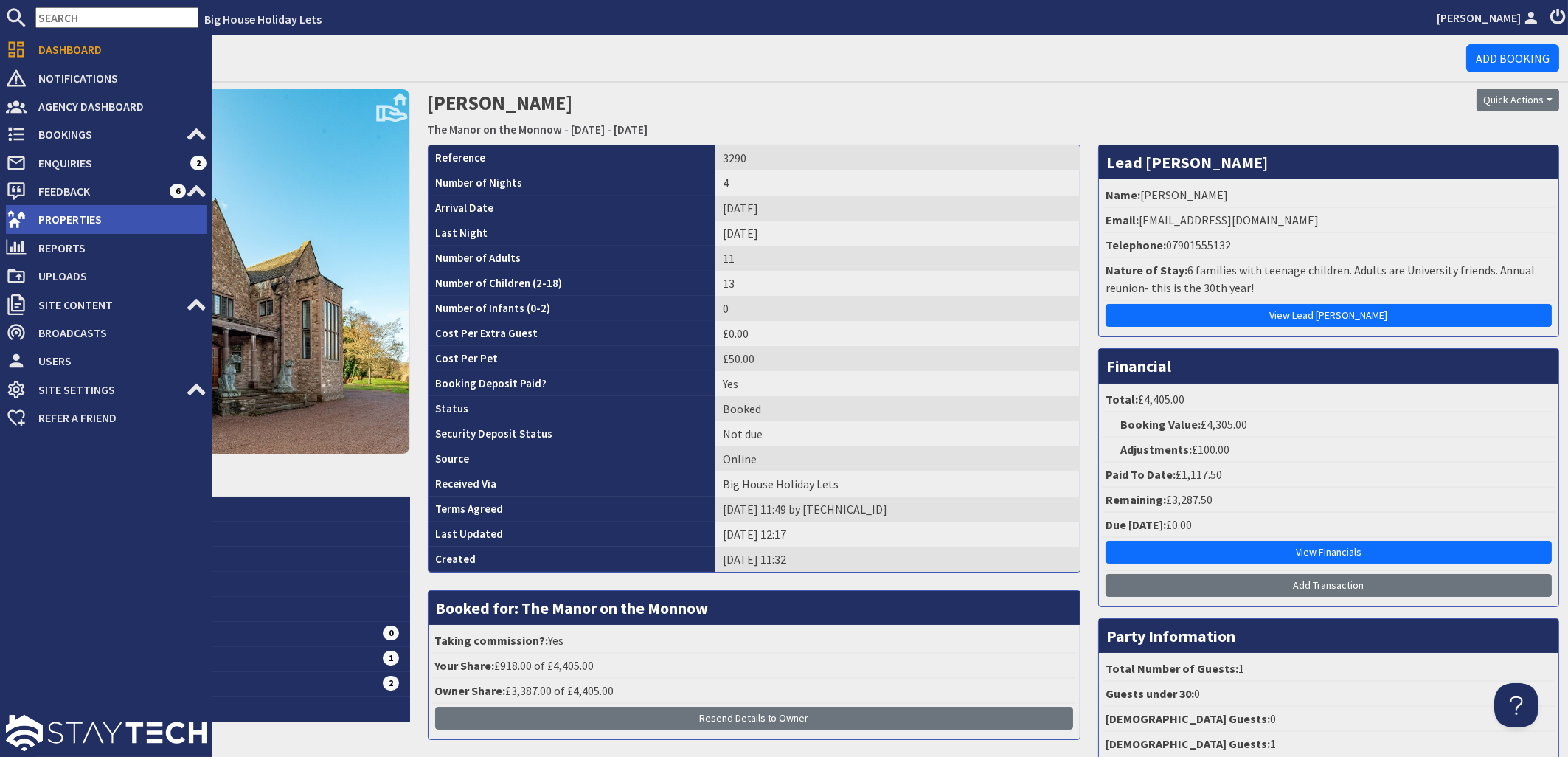
click at [84, 220] on span "Properties" at bounding box center [116, 219] width 180 height 23
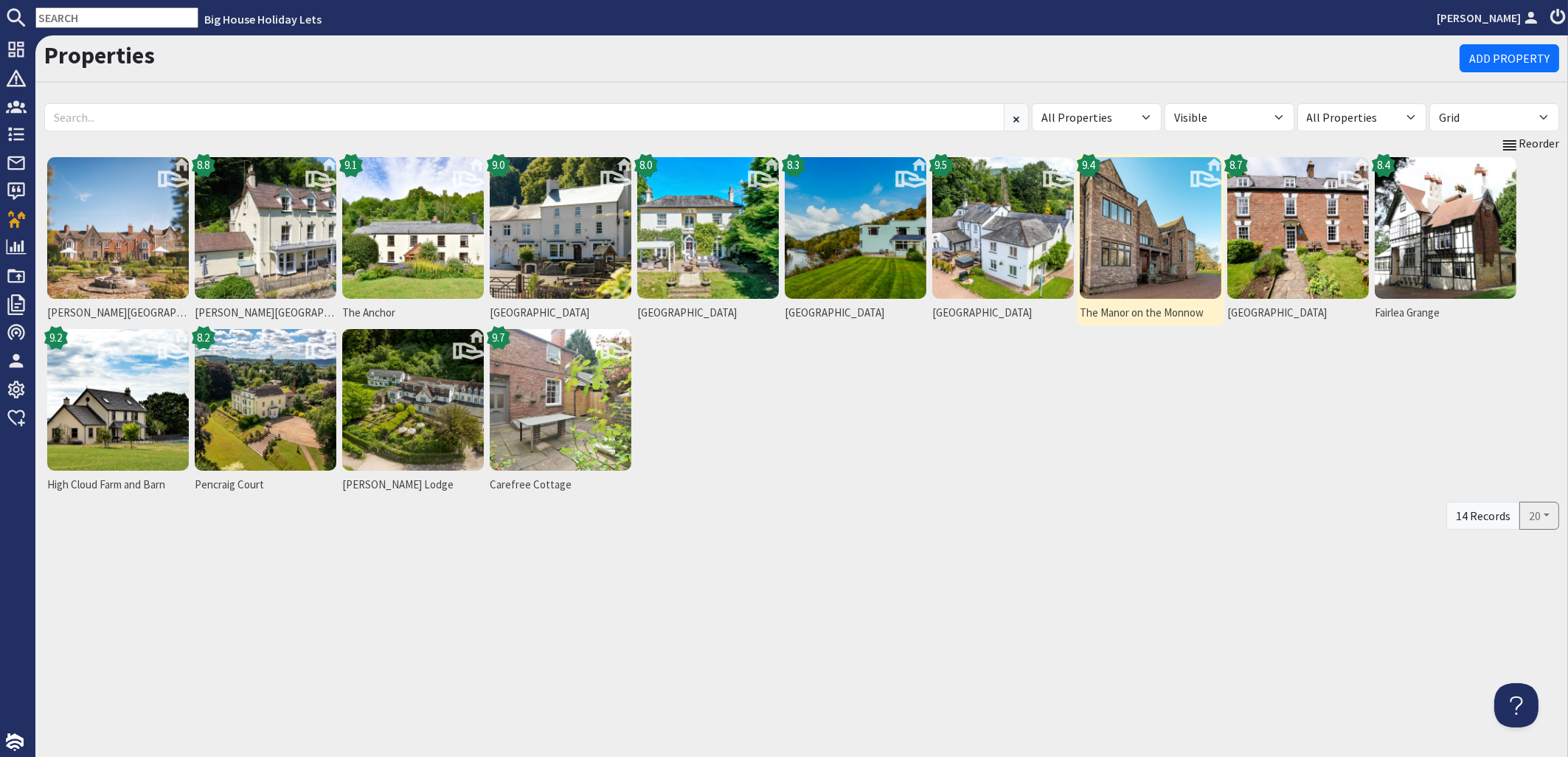
click at [1114, 241] on img at bounding box center [1151, 228] width 142 height 142
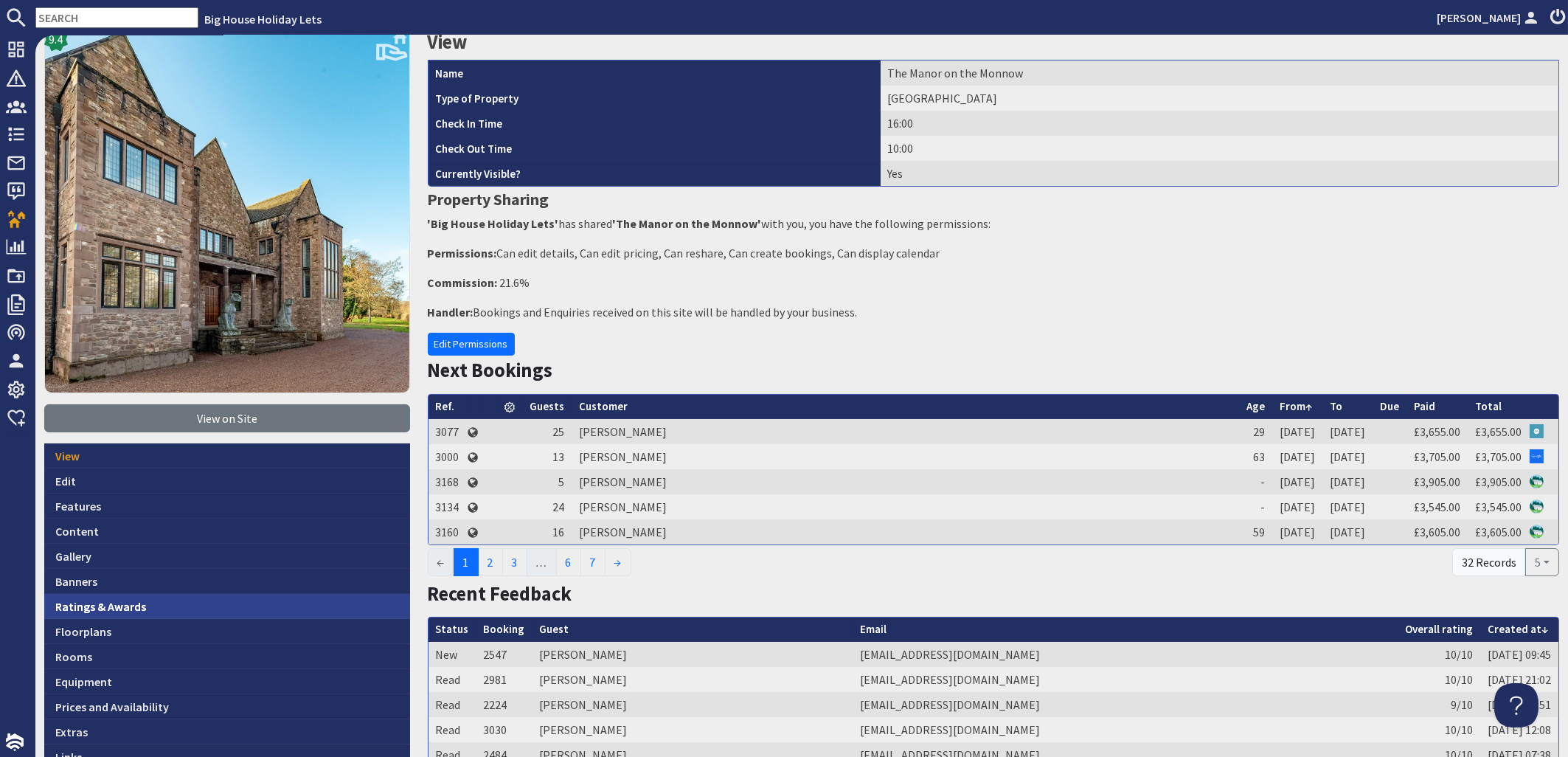
scroll to position [89, 0]
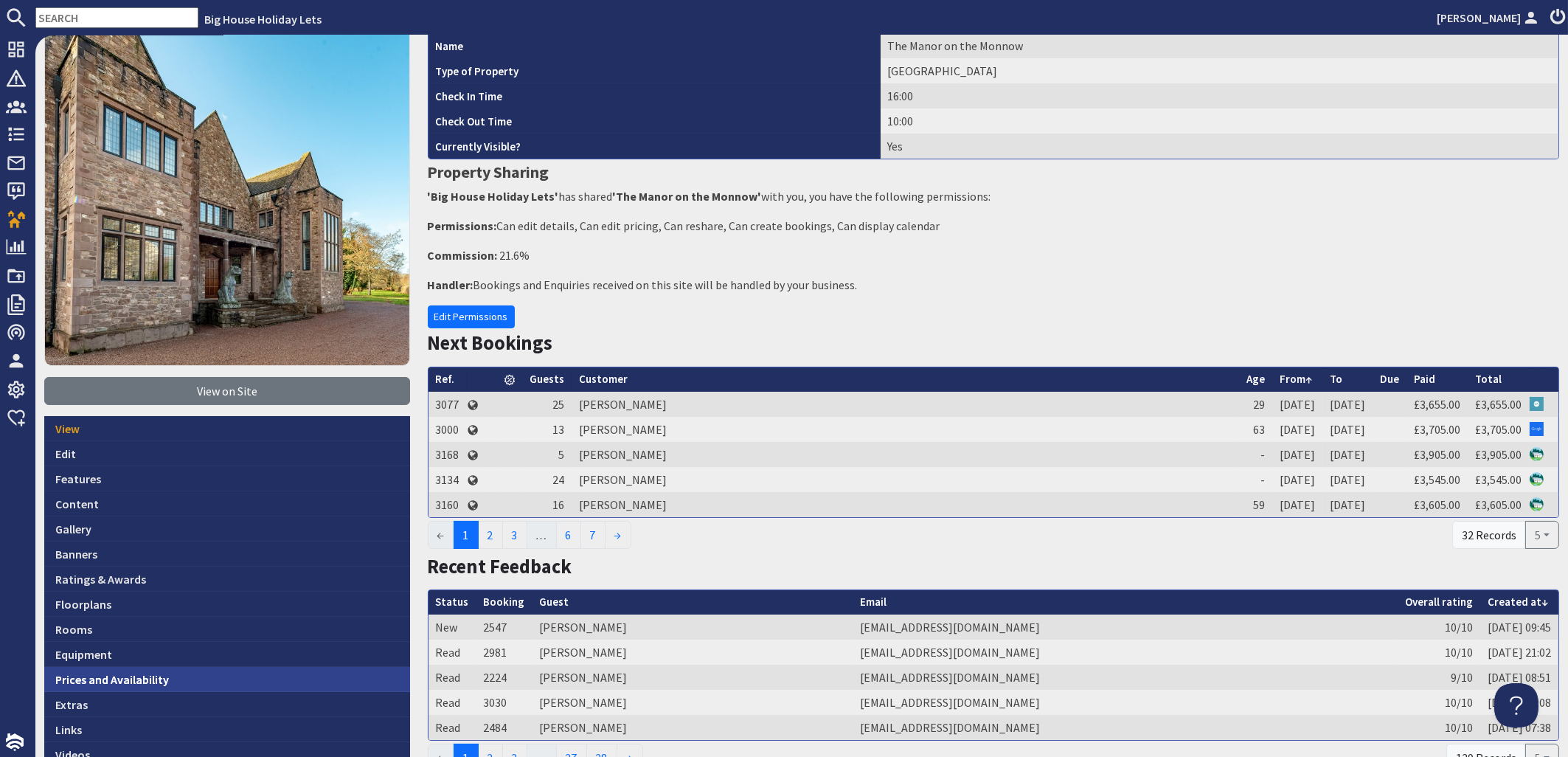
click at [79, 673] on link "Prices and Availability" at bounding box center [227, 679] width 366 height 25
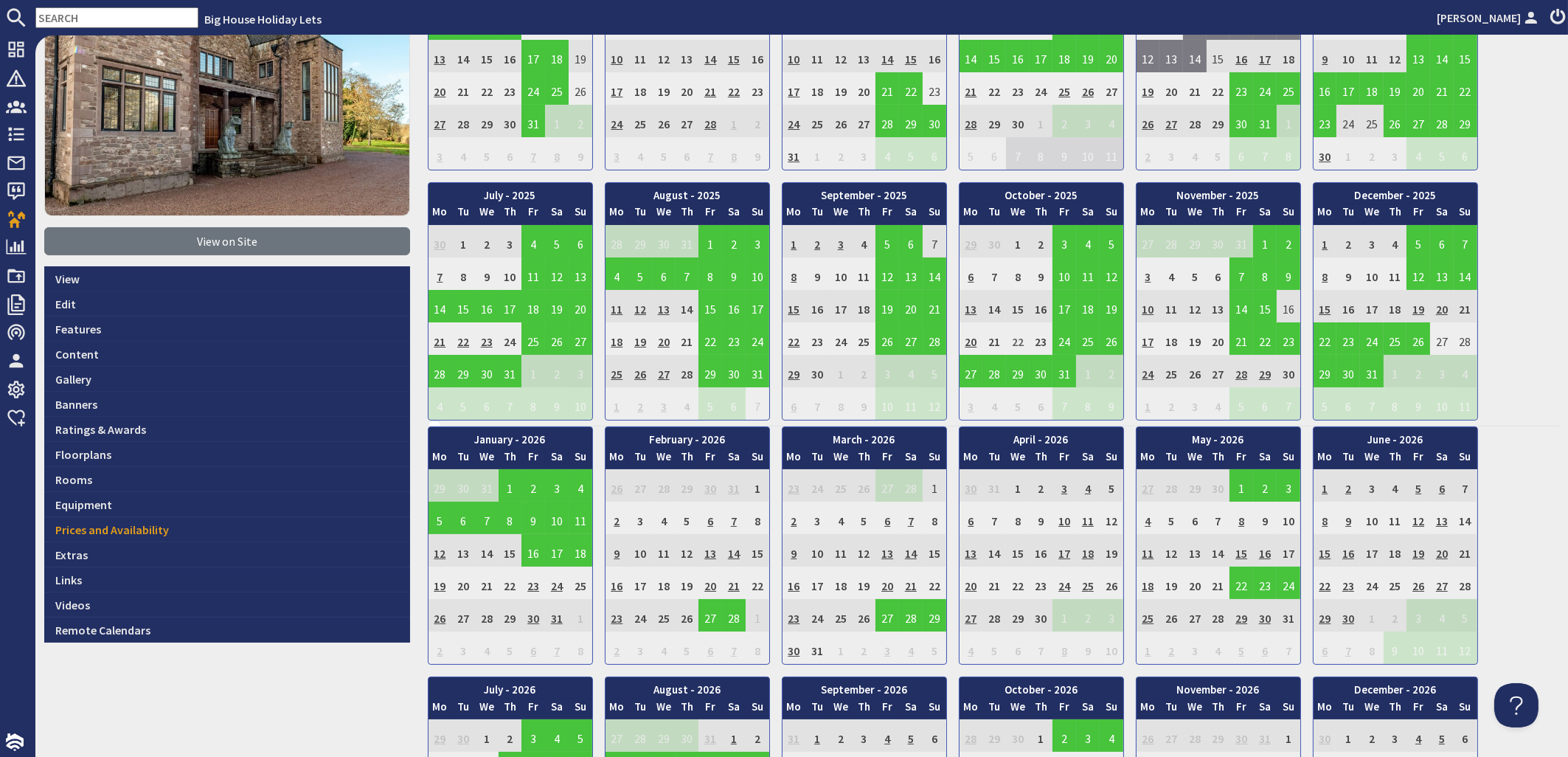
scroll to position [178, 0]
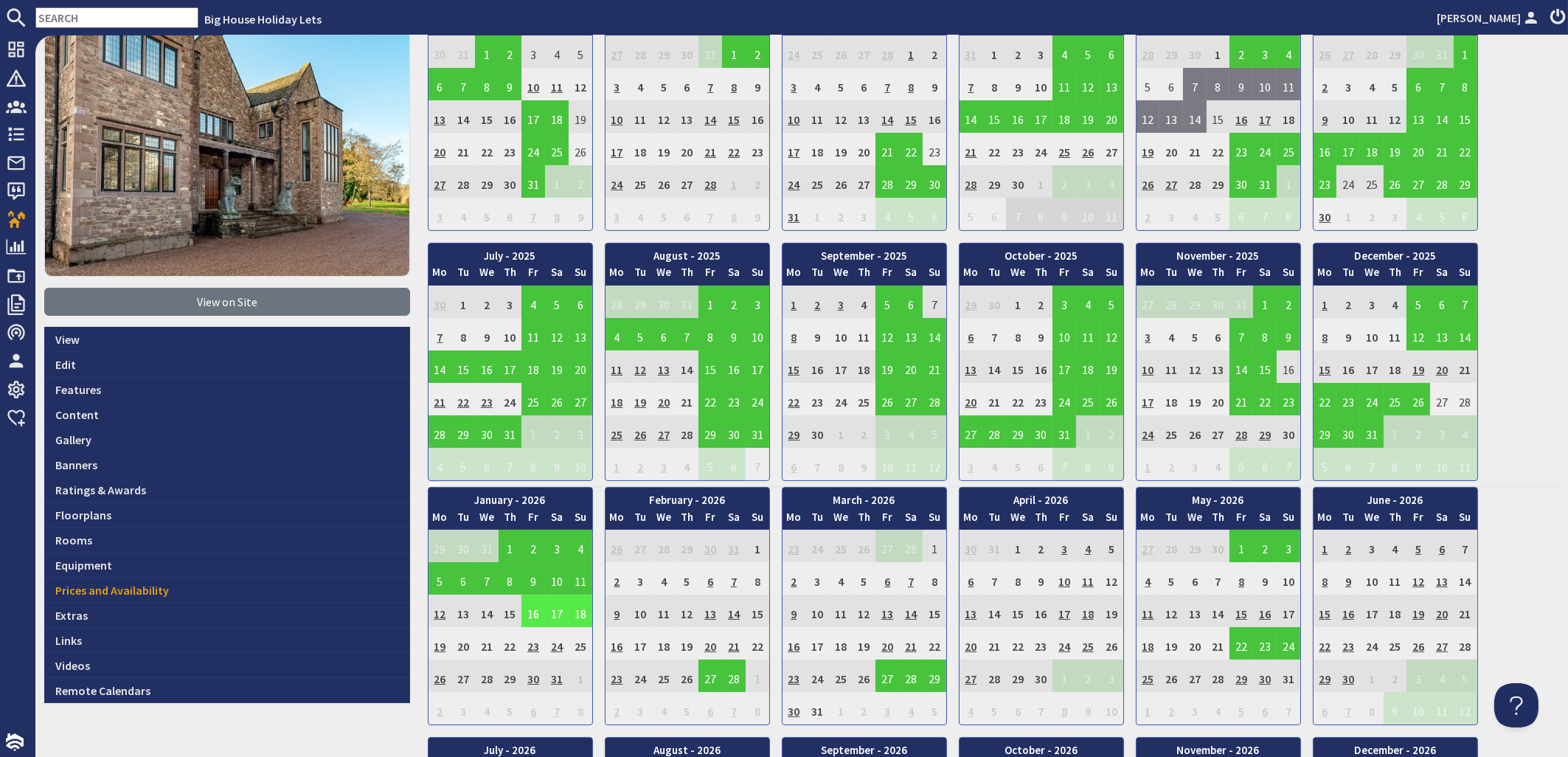
click at [529, 608] on td "16" at bounding box center [533, 611] width 23 height 33
click at [518, 679] on link "View booking" at bounding box center [525, 678] width 78 height 16
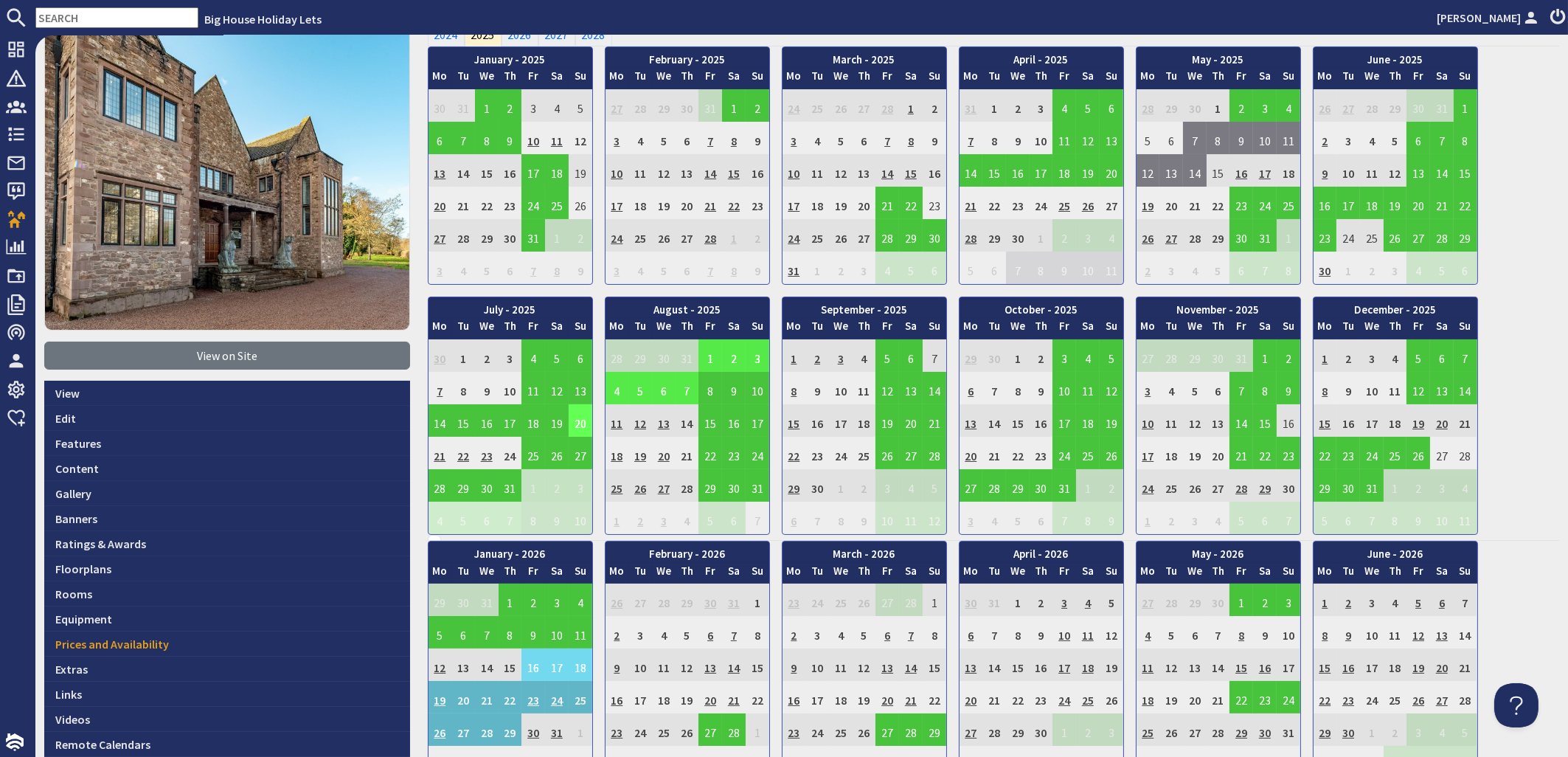
scroll to position [178, 0]
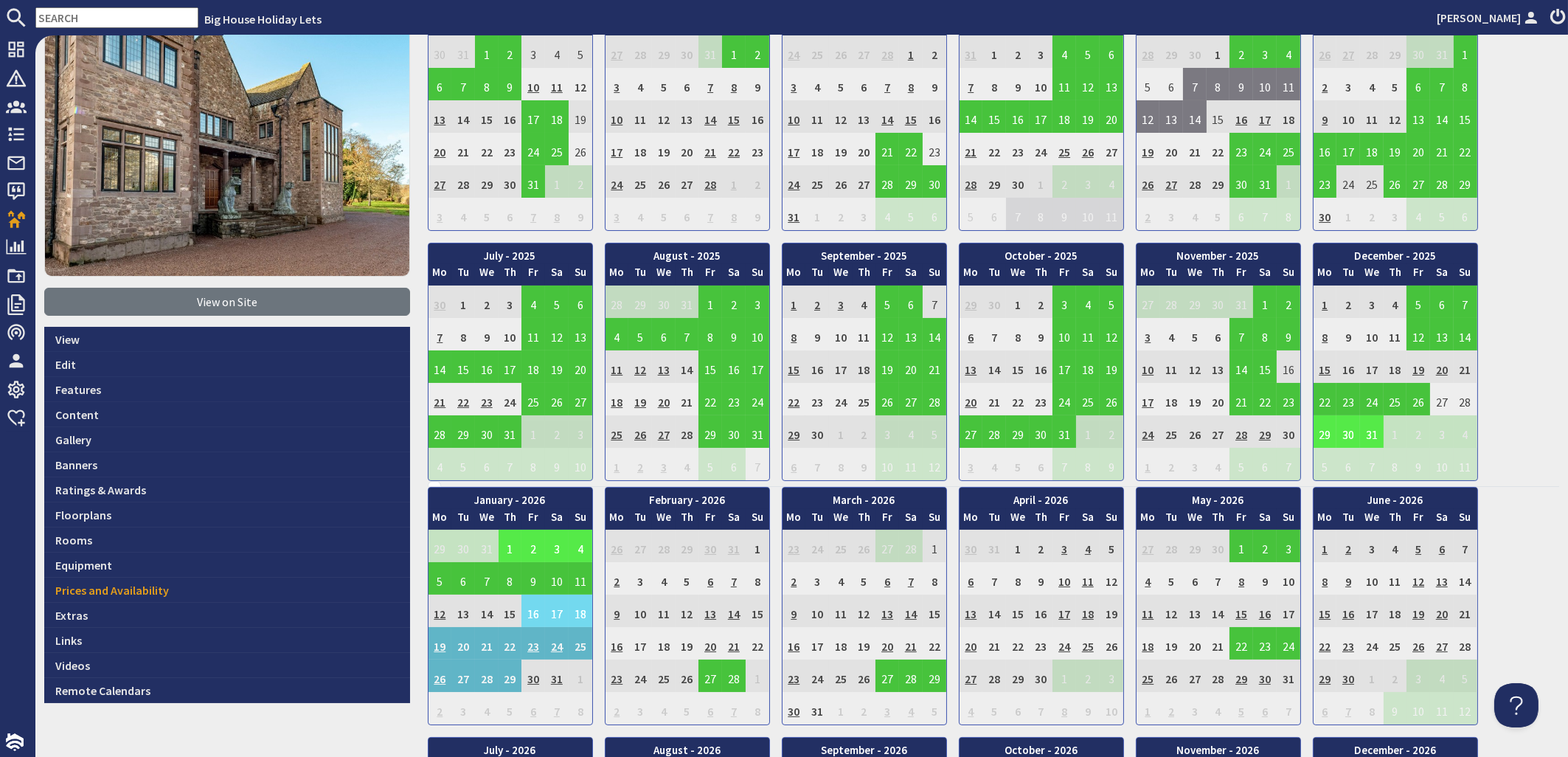
click at [1337, 432] on td "30" at bounding box center [1348, 431] width 23 height 33
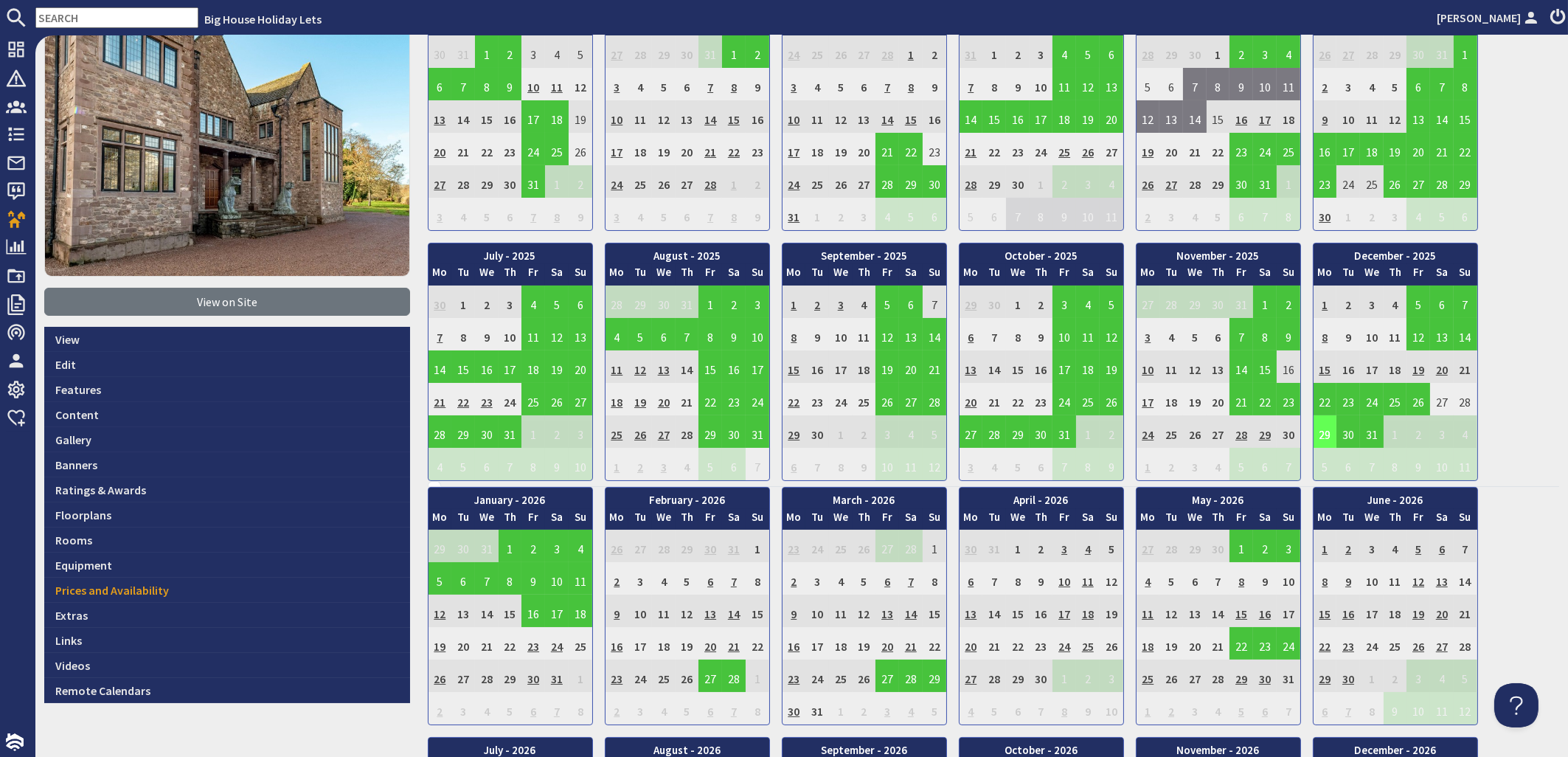
click at [1322, 432] on td "29" at bounding box center [1326, 431] width 23 height 33
click at [1317, 436] on td "29" at bounding box center [1326, 431] width 23 height 33
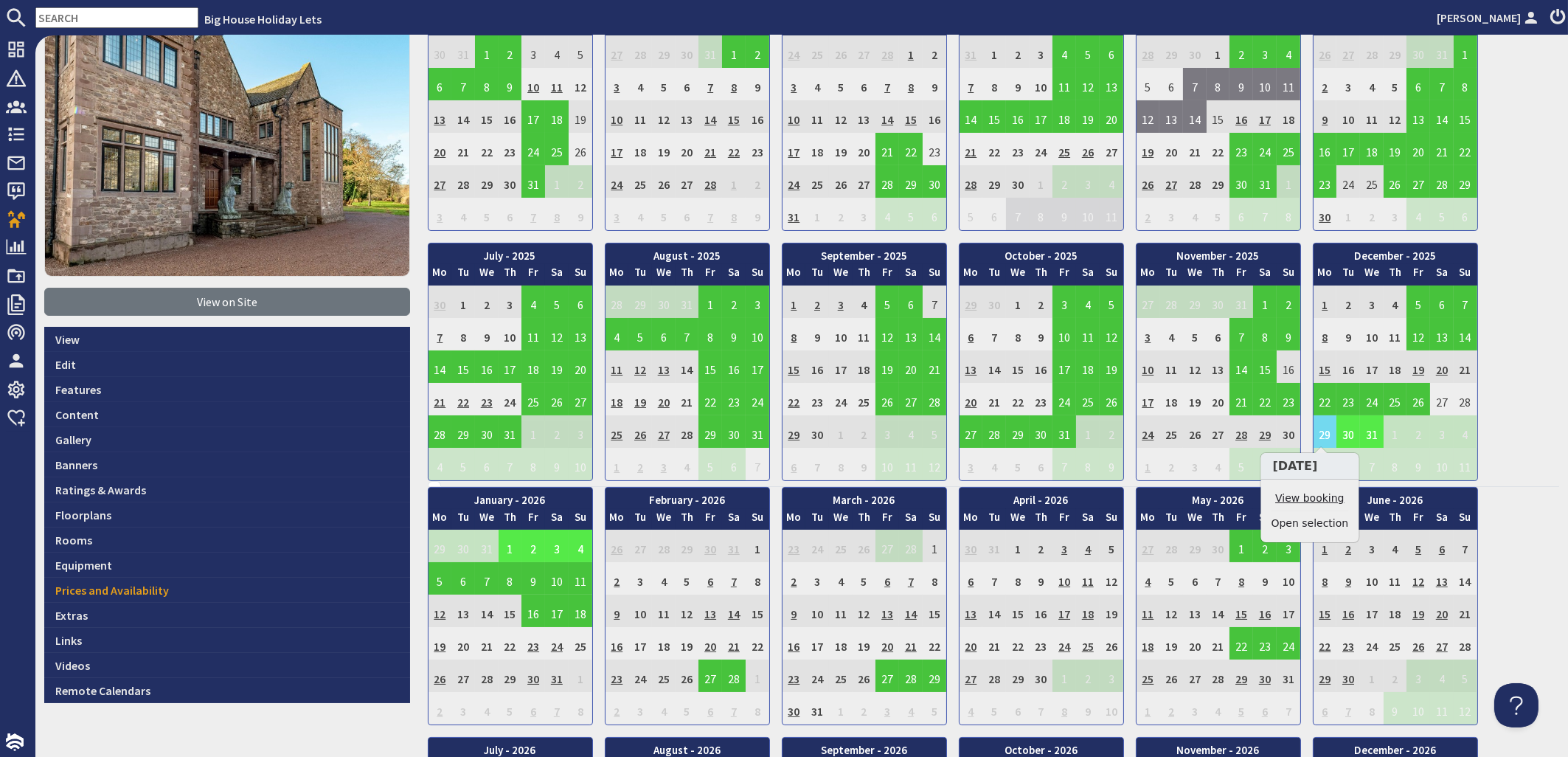
click at [1316, 501] on link "View booking" at bounding box center [1310, 498] width 78 height 16
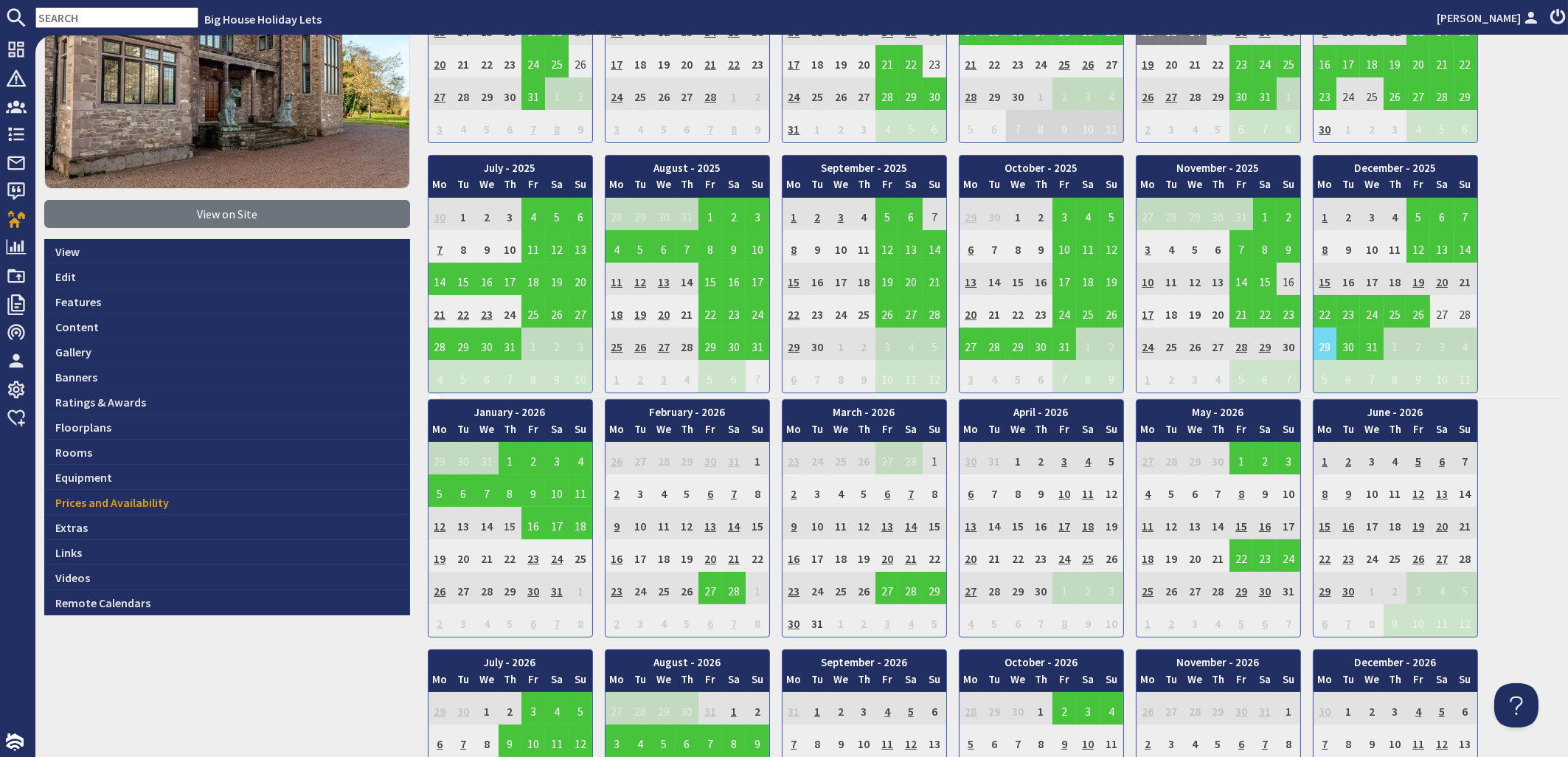
scroll to position [267, 0]
click at [77, 13] on input "text" at bounding box center [116, 18] width 163 height 21
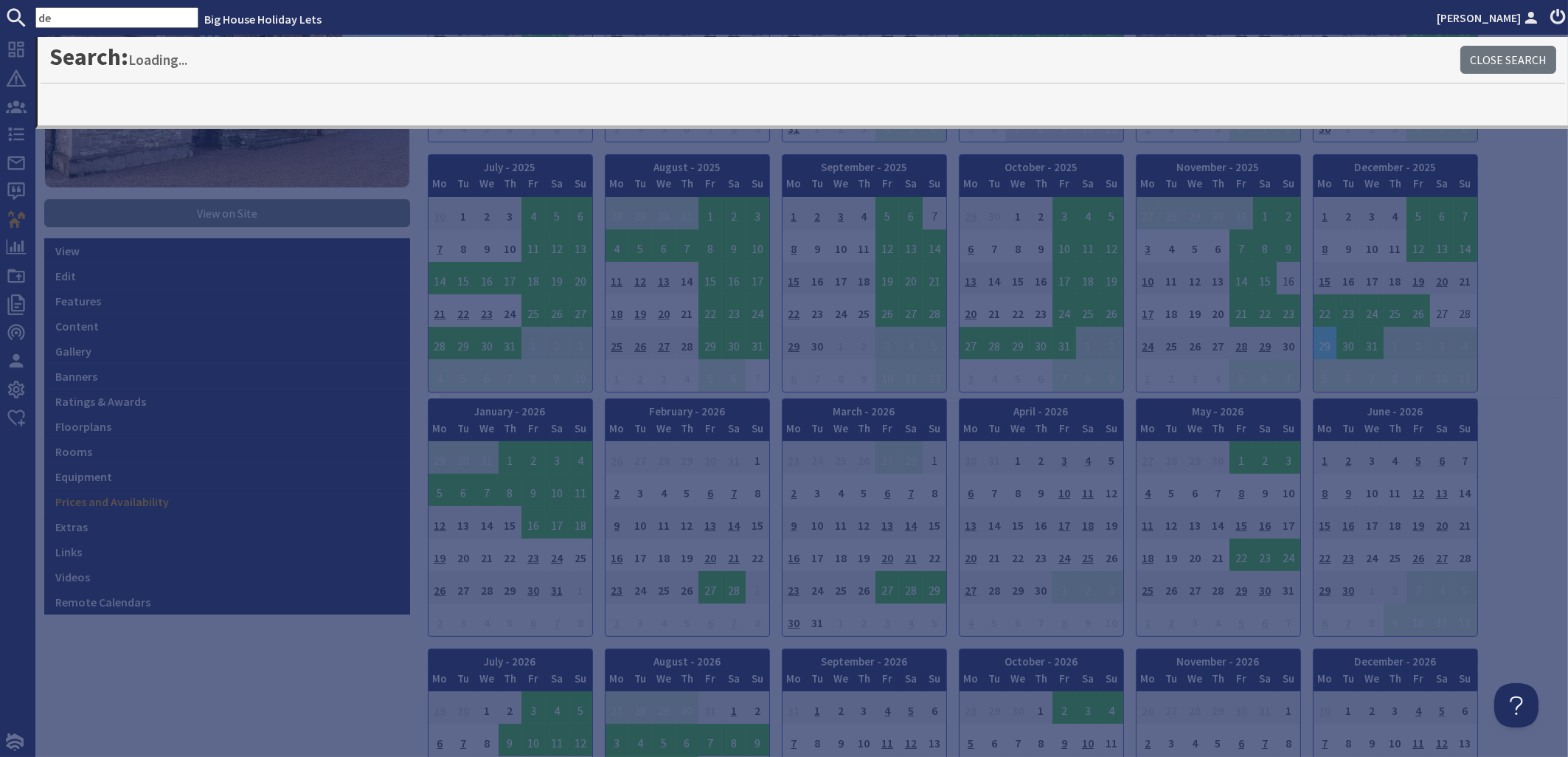
type input "d"
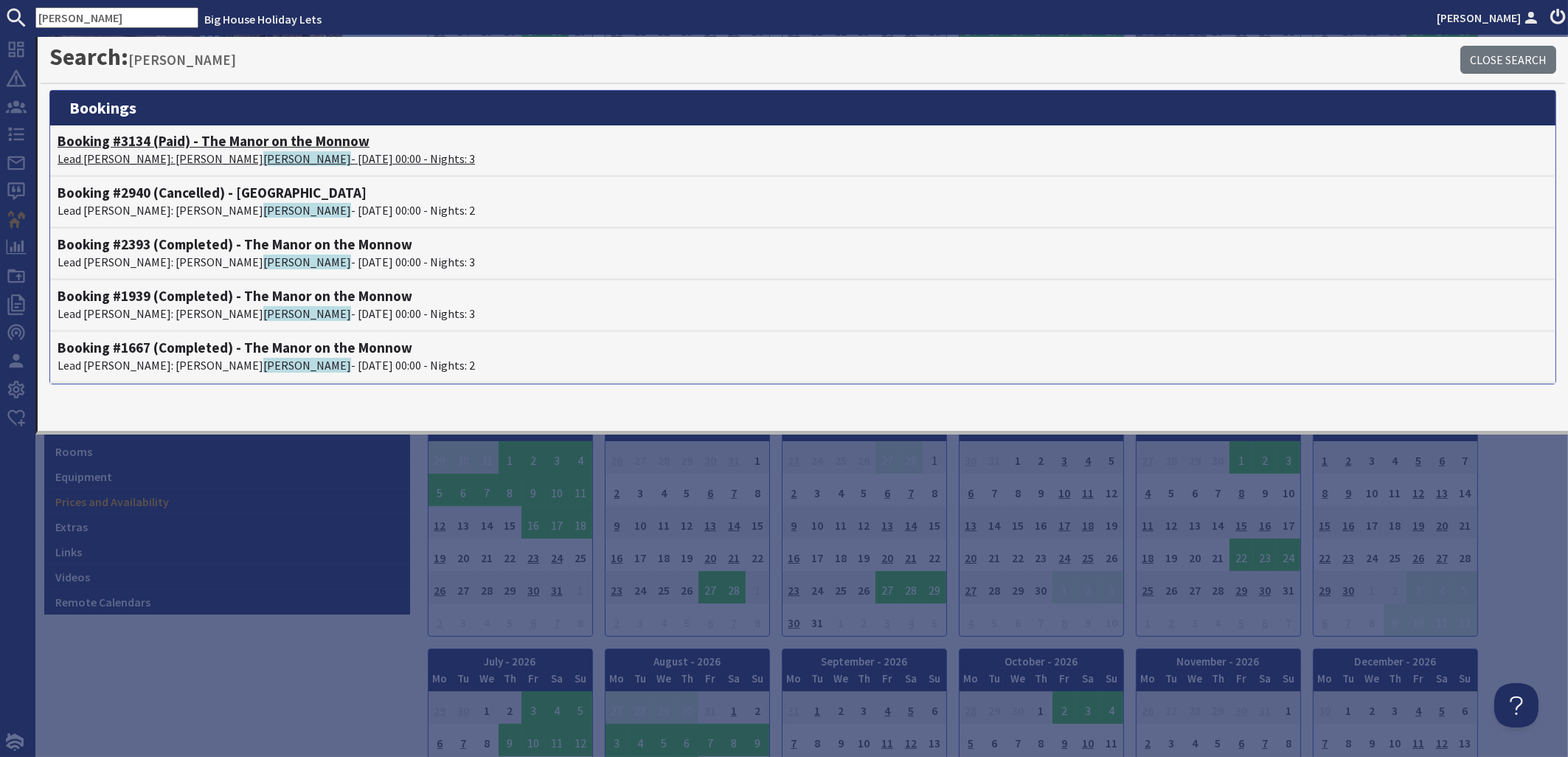
type input "merrifield"
click at [167, 156] on p "Lead Booker: Deborah Merrifield - 26/09/2025 00:00 - Nights: 3" at bounding box center [803, 158] width 1490 height 18
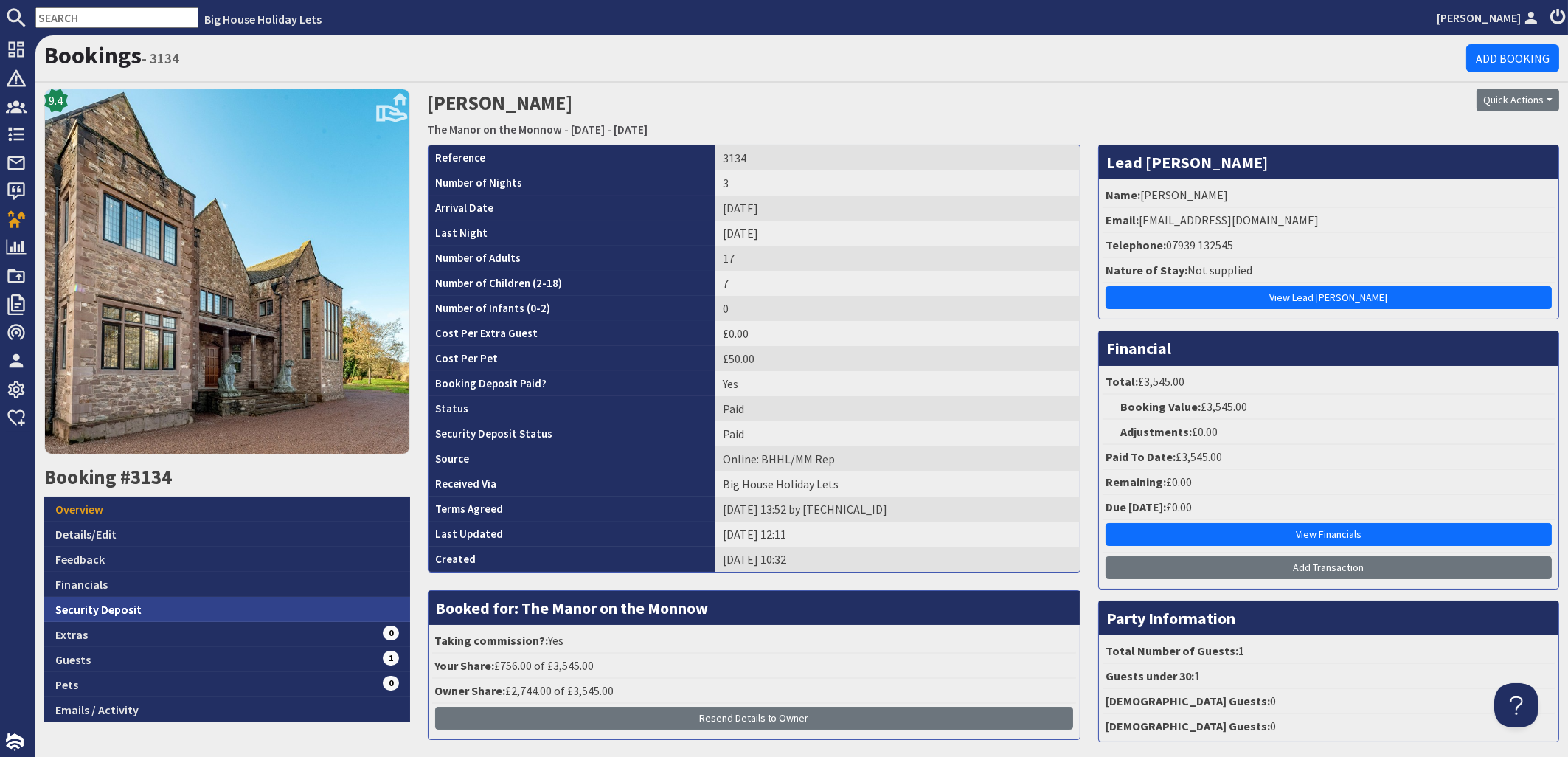
click at [79, 608] on link "Security Deposit" at bounding box center [227, 609] width 366 height 25
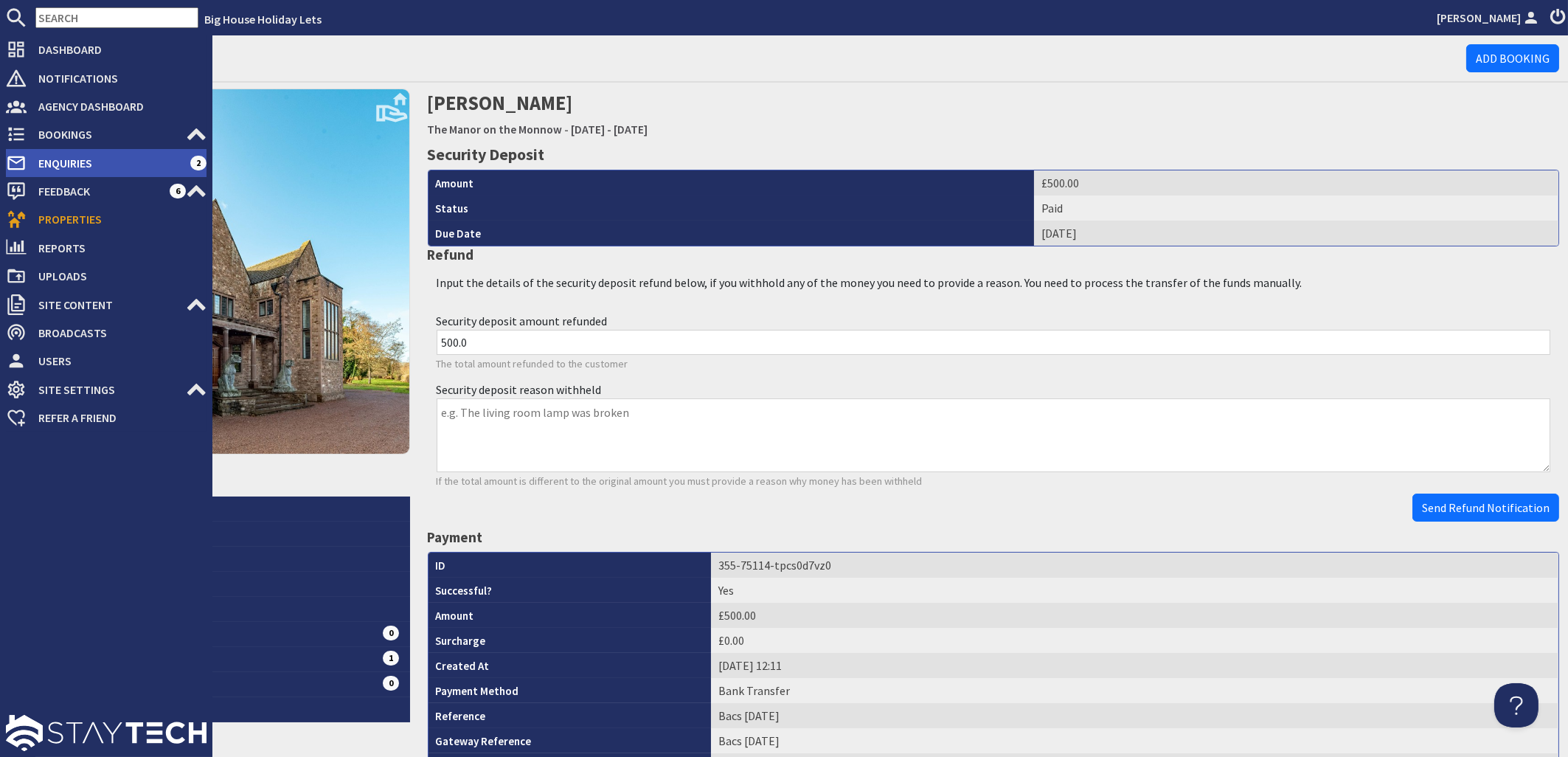
click at [63, 160] on span "Enquiries" at bounding box center [109, 163] width 164 height 23
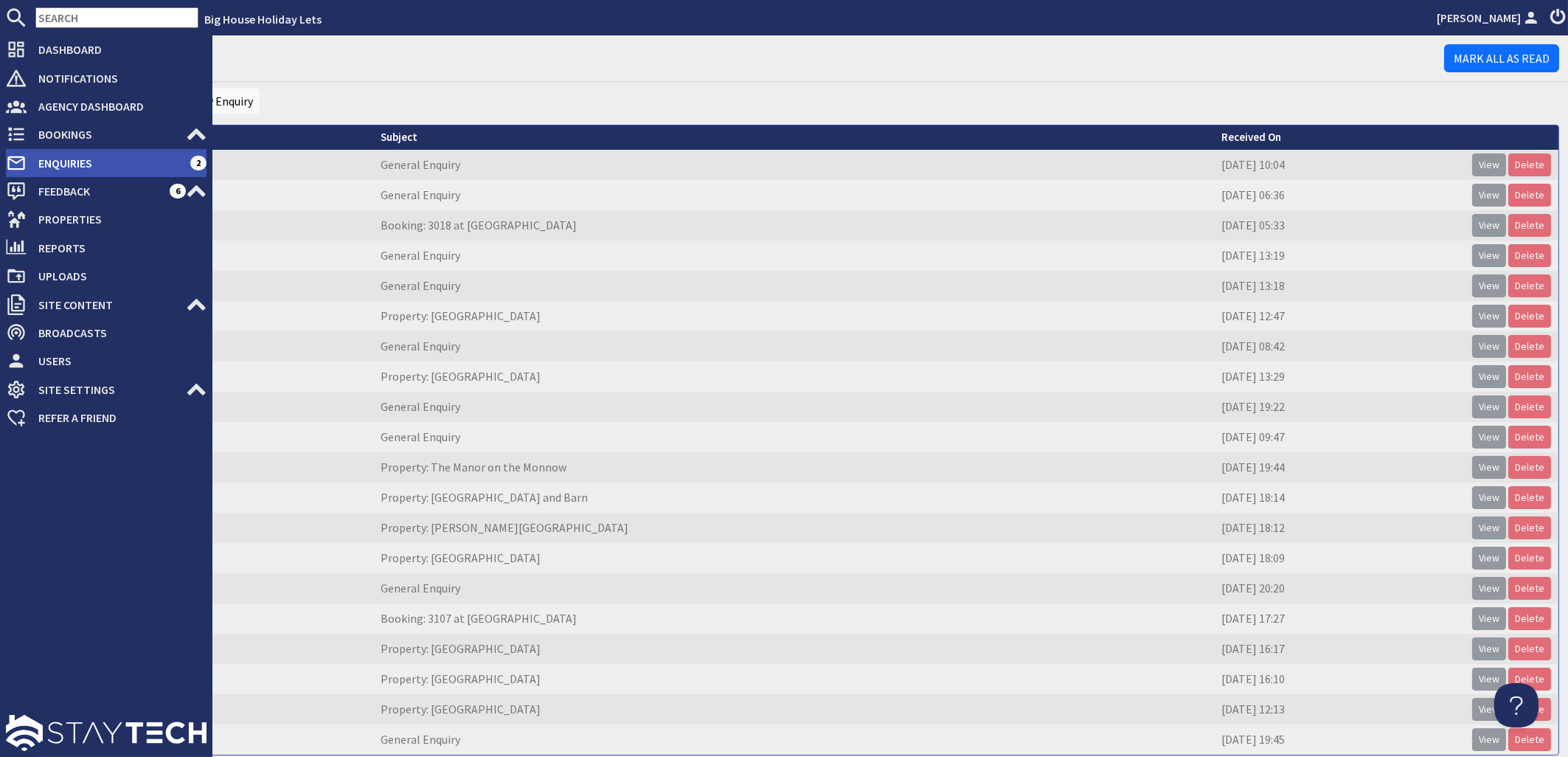
click at [63, 165] on span "Enquiries" at bounding box center [109, 163] width 164 height 23
click at [57, 186] on span "Feedback" at bounding box center [98, 191] width 143 height 23
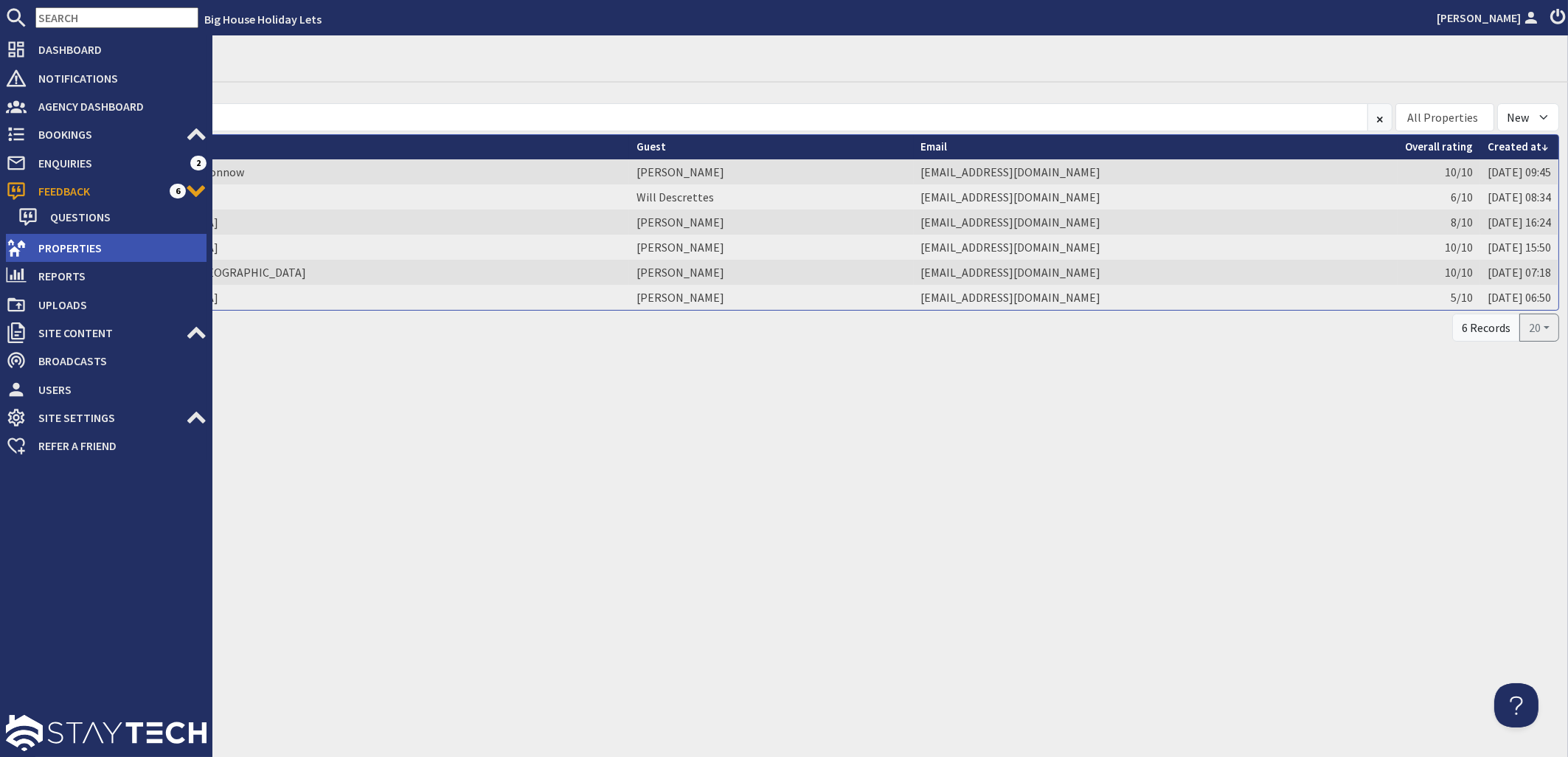
click at [55, 246] on span "Properties" at bounding box center [116, 248] width 180 height 23
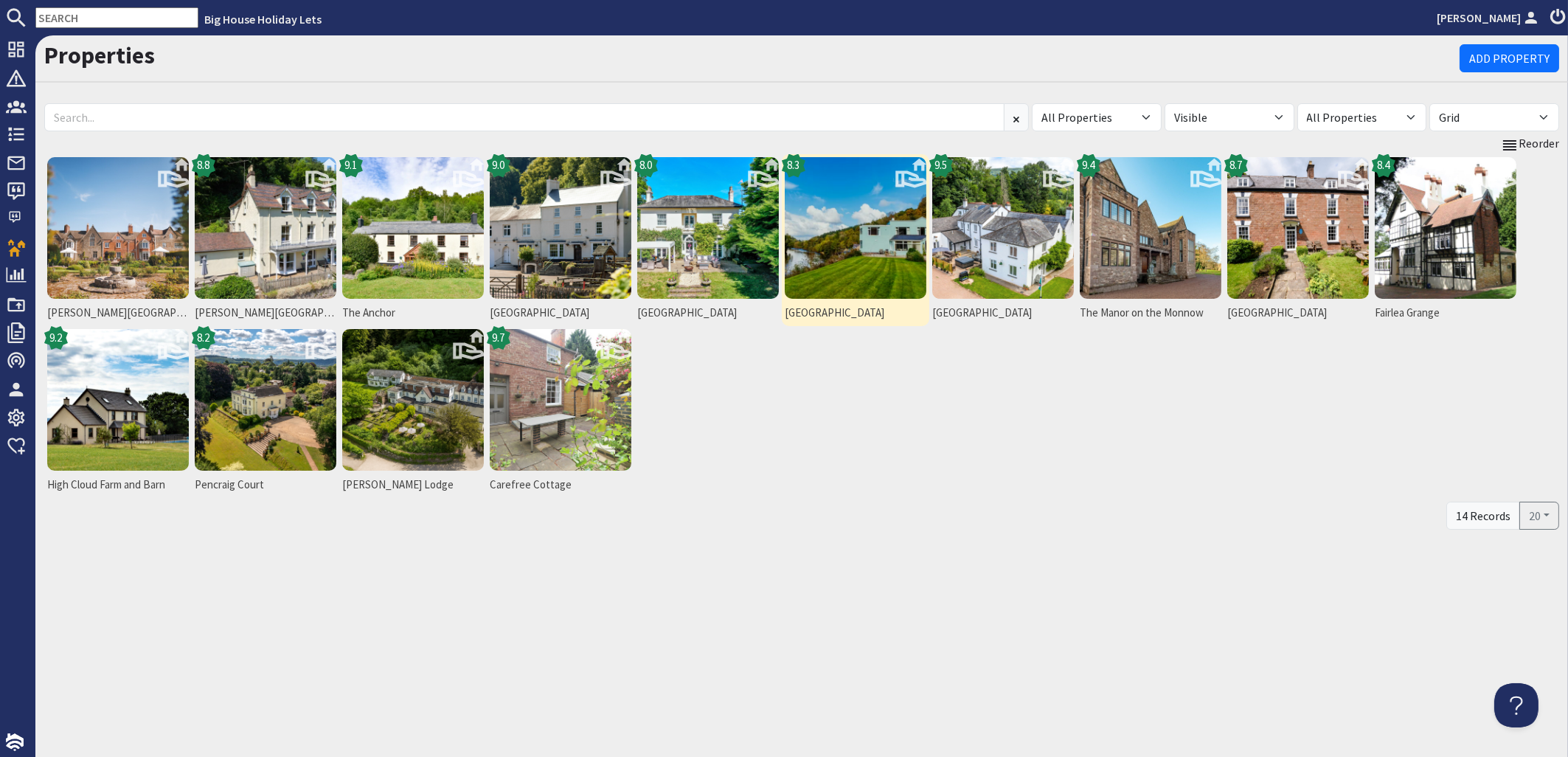
click at [849, 198] on img at bounding box center [855, 228] width 142 height 142
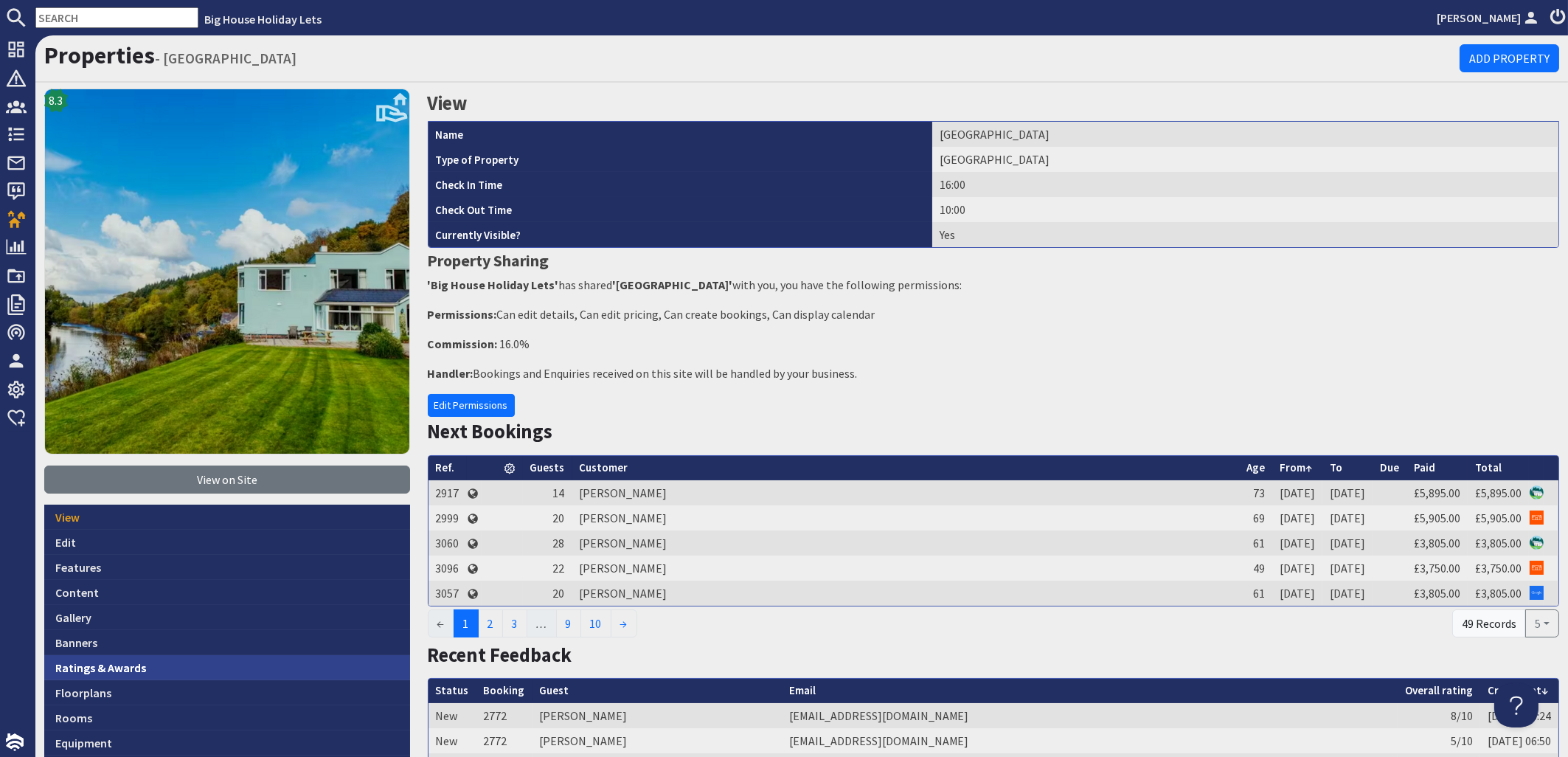
scroll to position [178, 0]
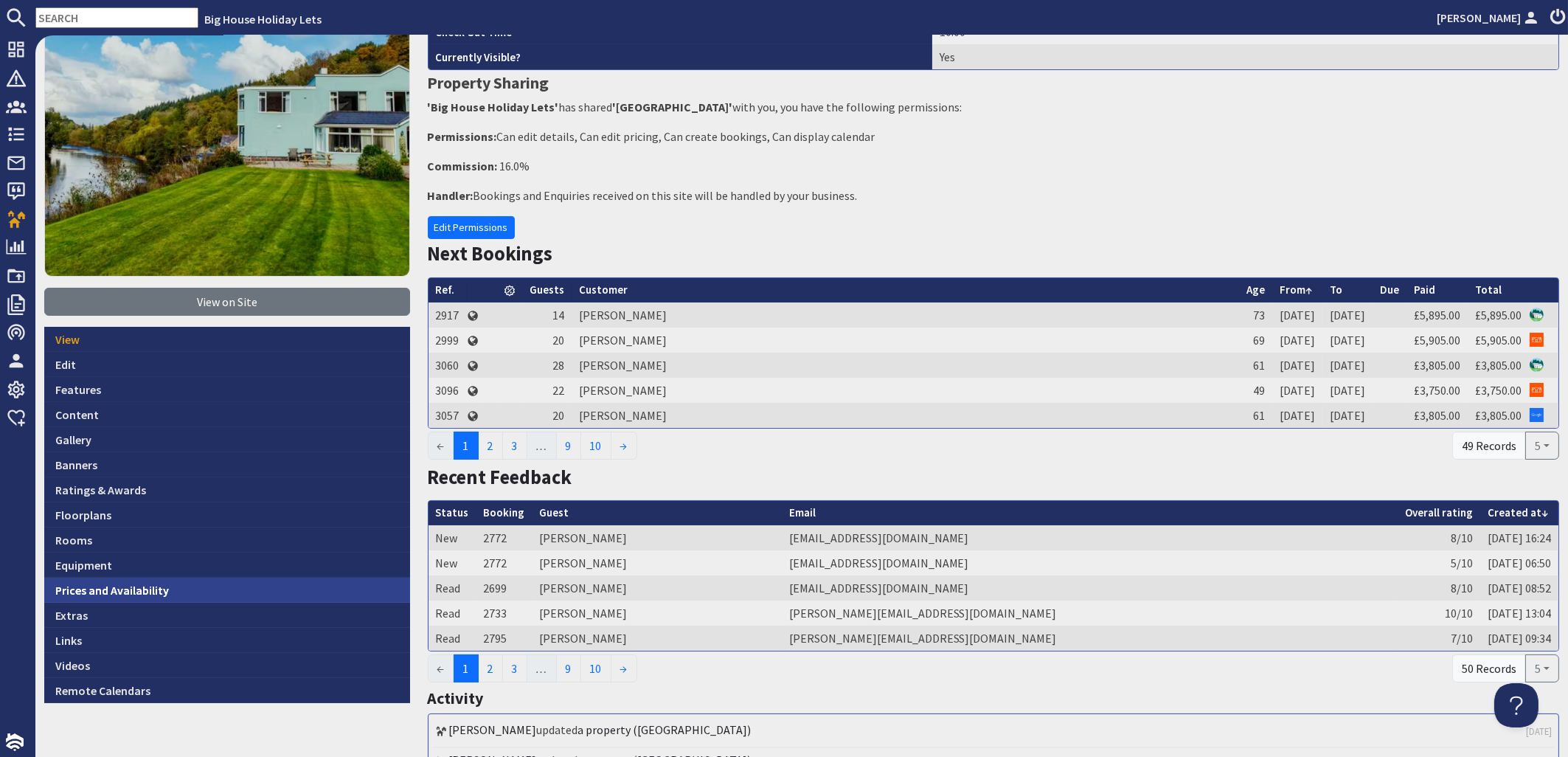
click at [83, 583] on link "Prices and Availability" at bounding box center [227, 590] width 366 height 25
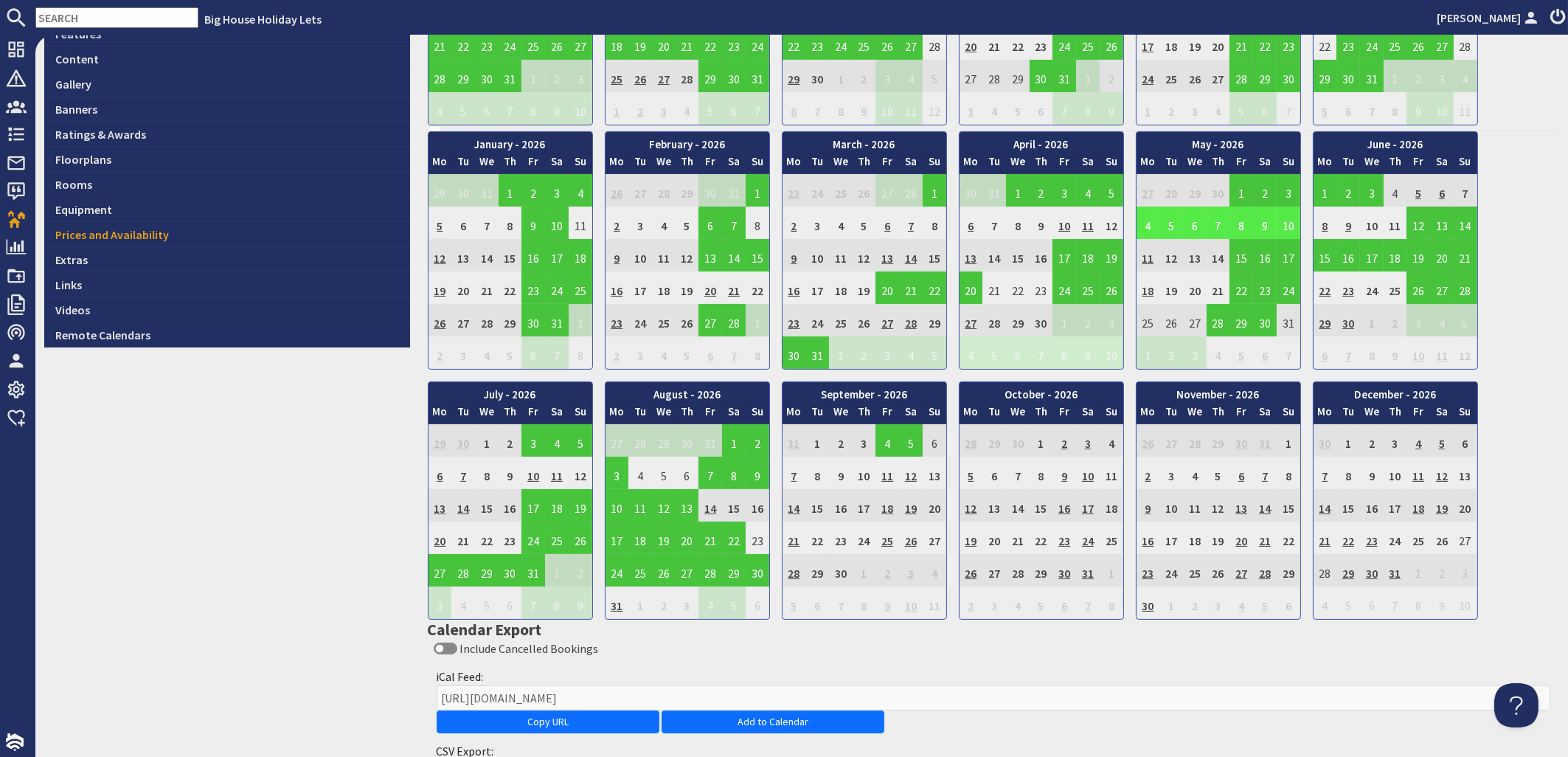
scroll to position [668, 0]
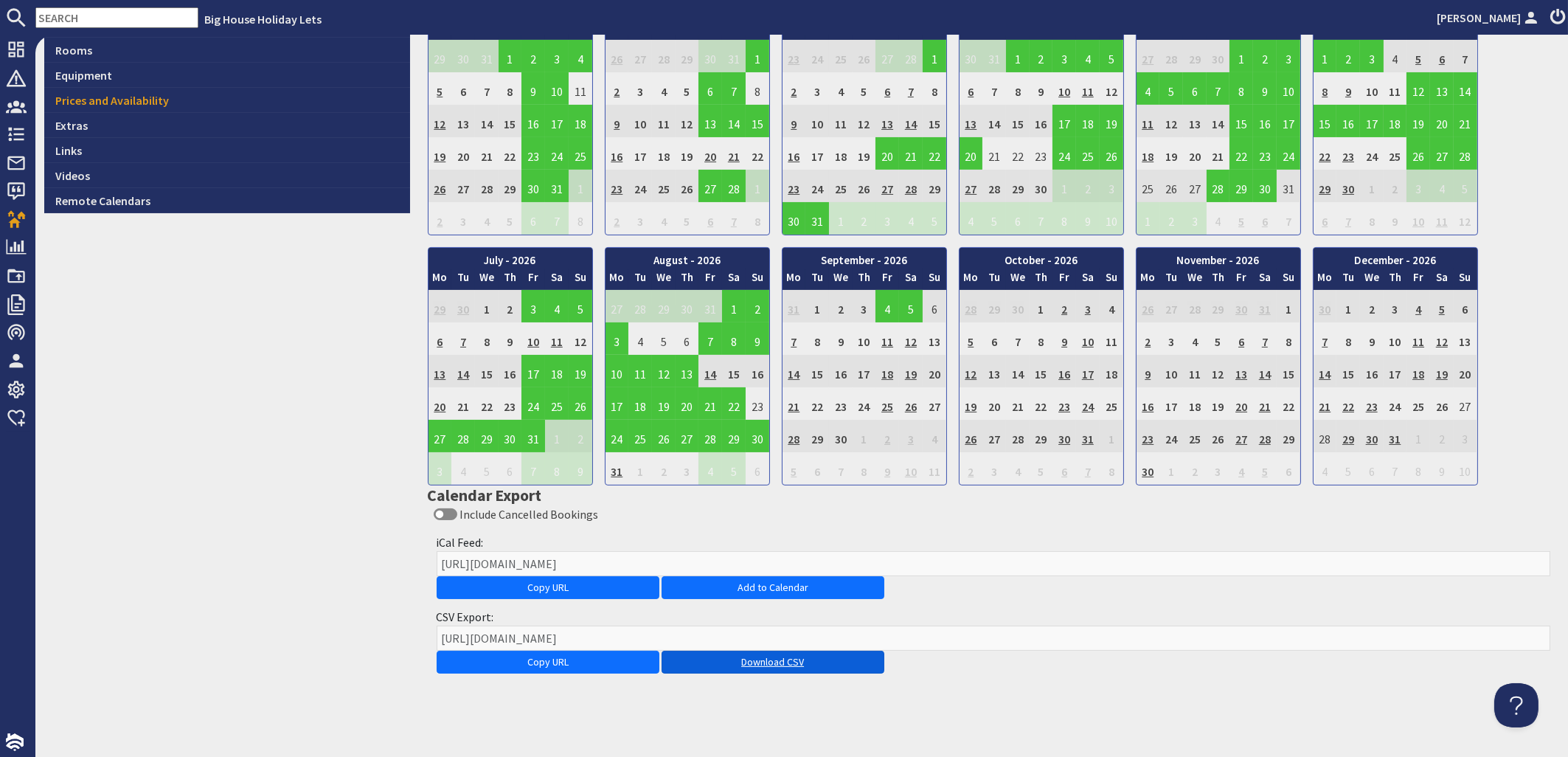
click at [784, 663] on link "Download CSV" at bounding box center [773, 662] width 223 height 23
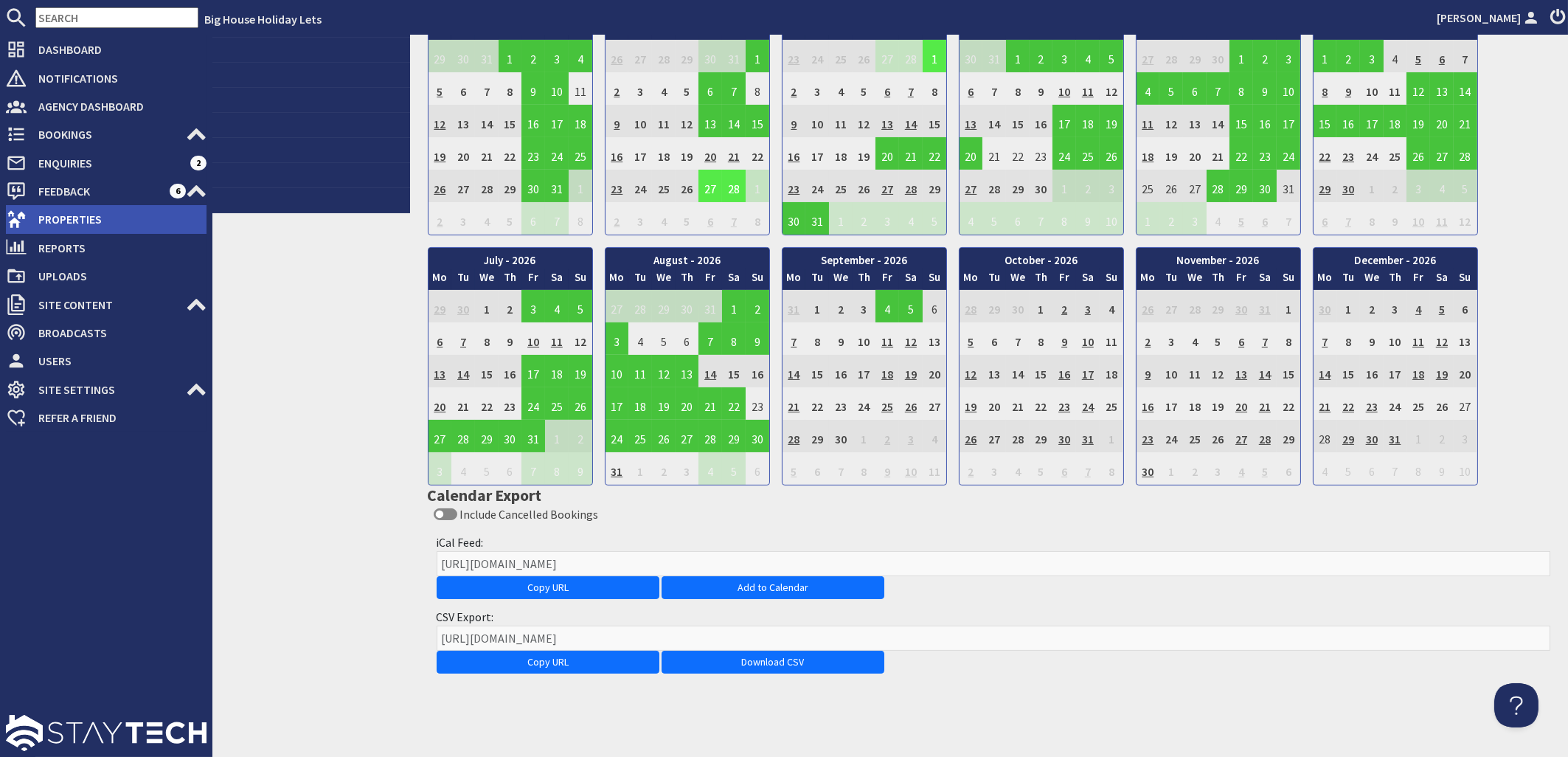
click at [70, 224] on span "Properties" at bounding box center [116, 219] width 180 height 23
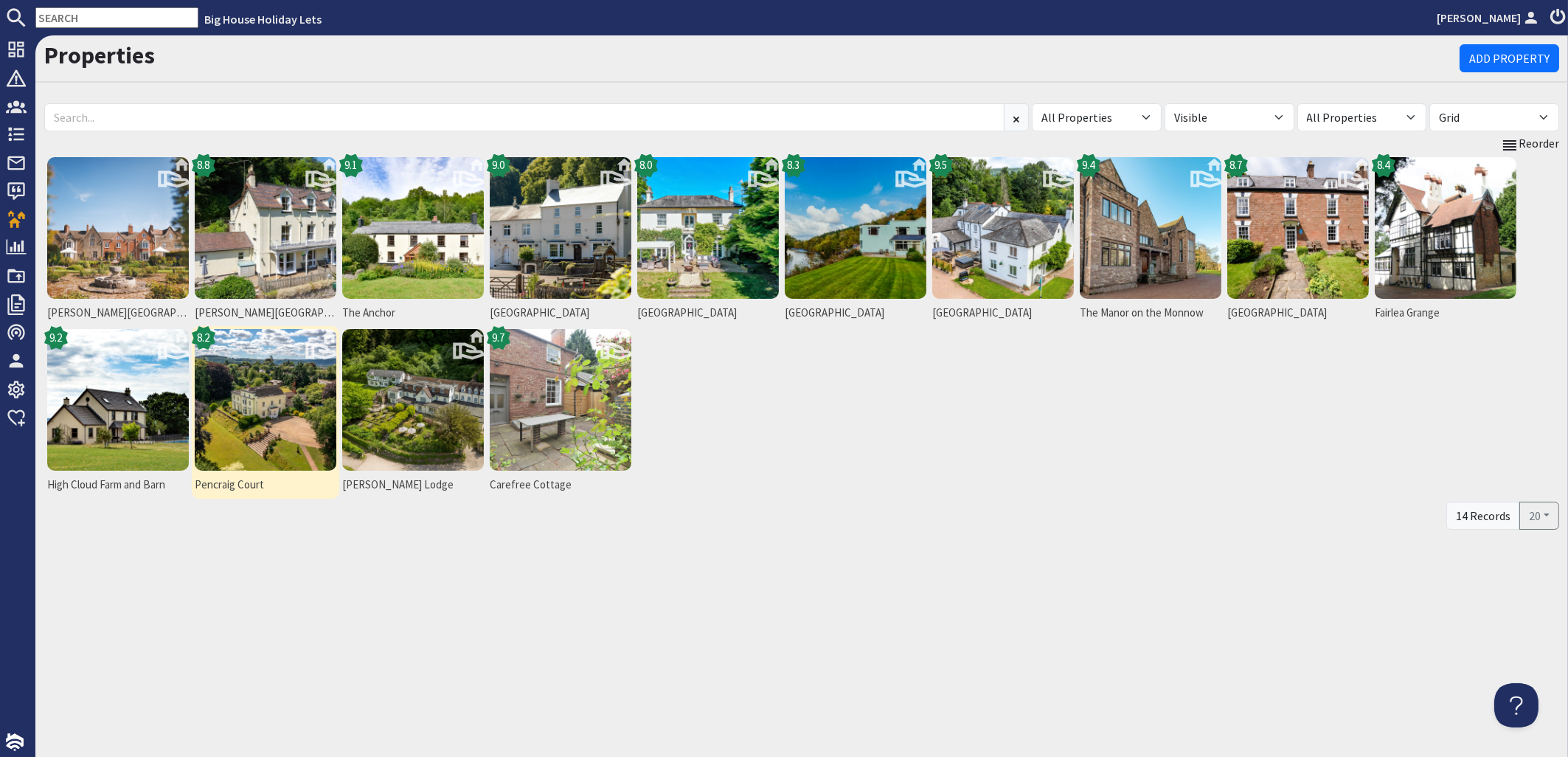
click at [261, 420] on img at bounding box center [266, 400] width 142 height 142
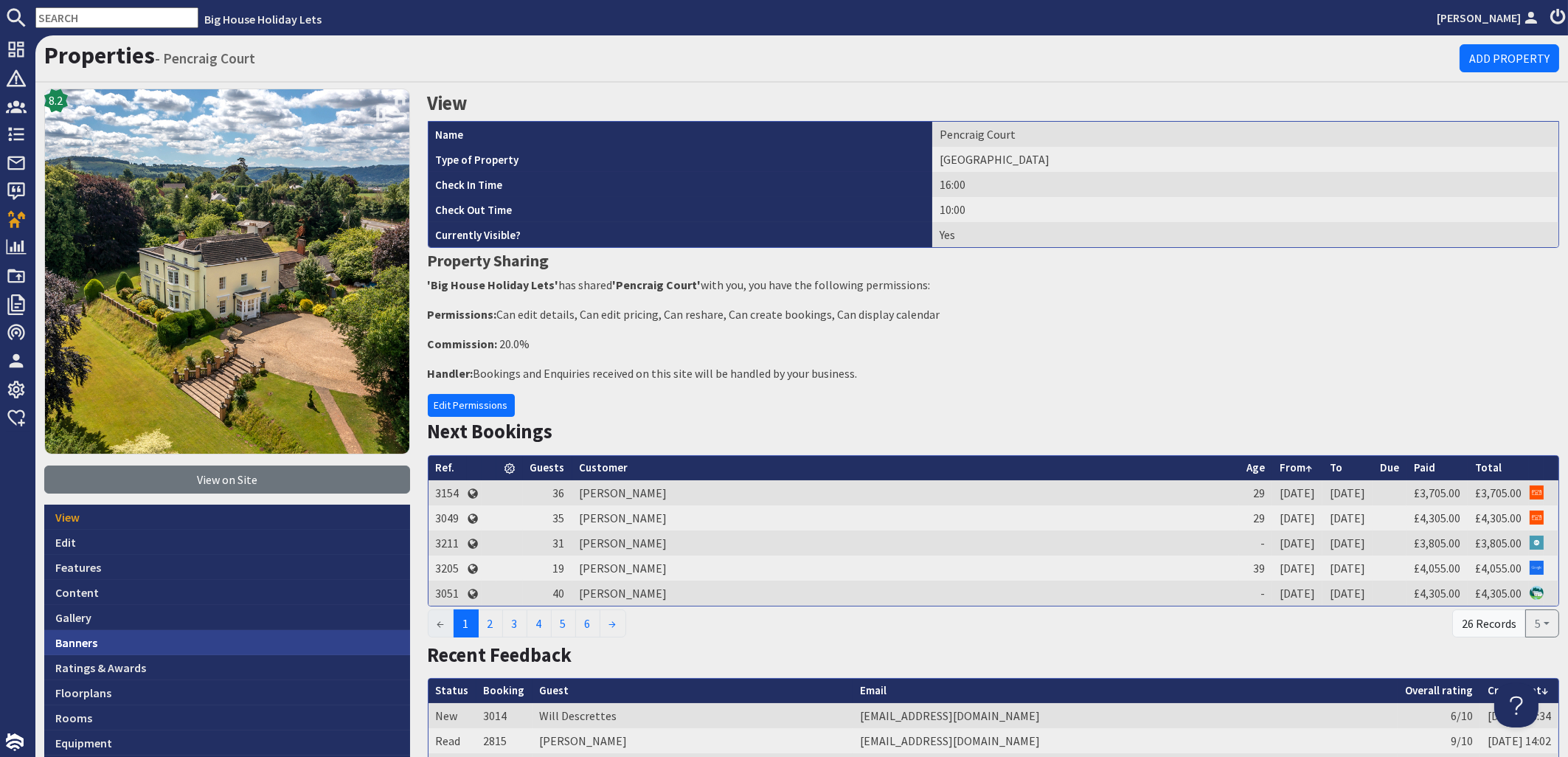
scroll to position [267, 0]
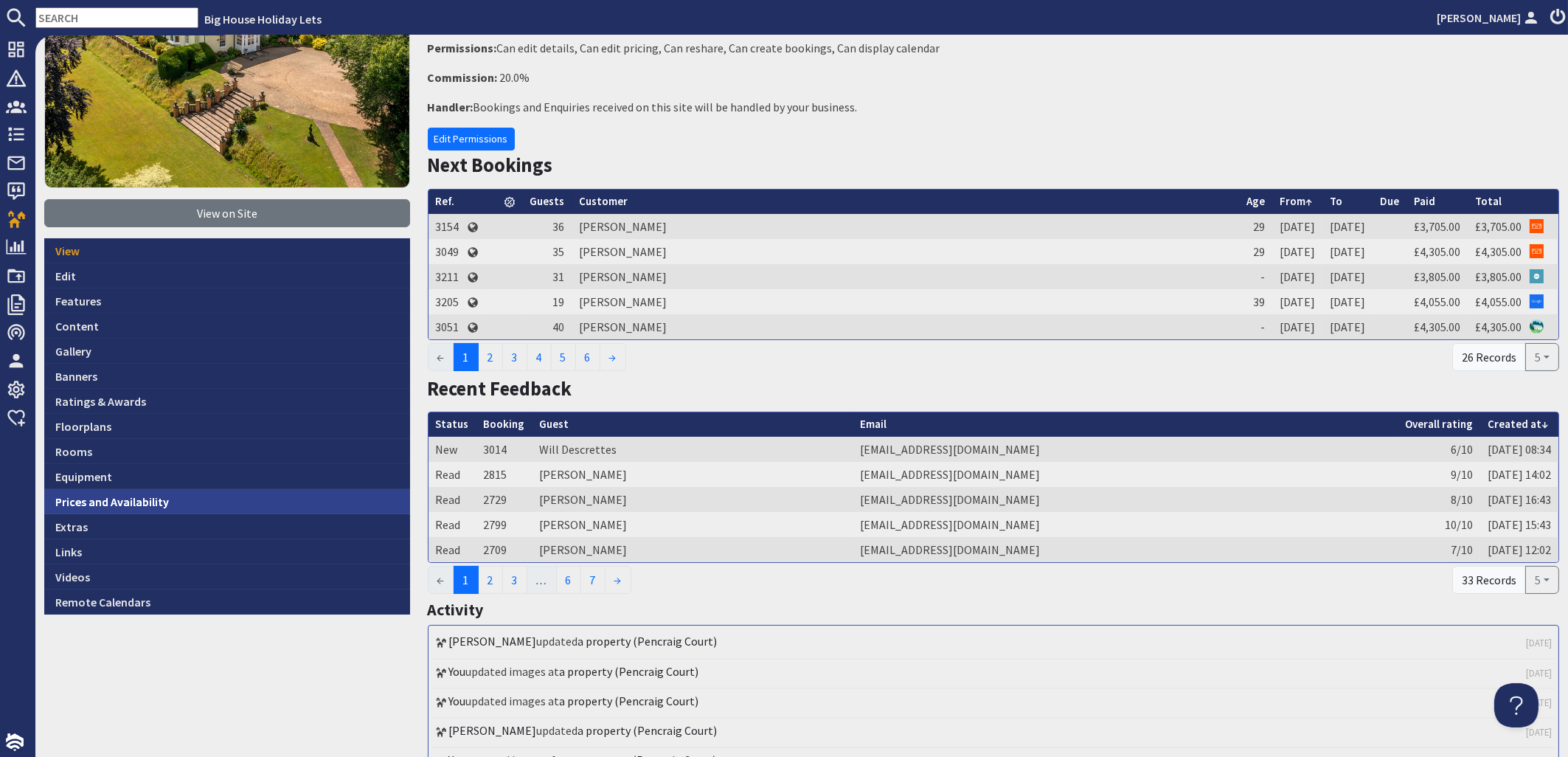
click at [121, 501] on link "Prices and Availability" at bounding box center [227, 501] width 366 height 25
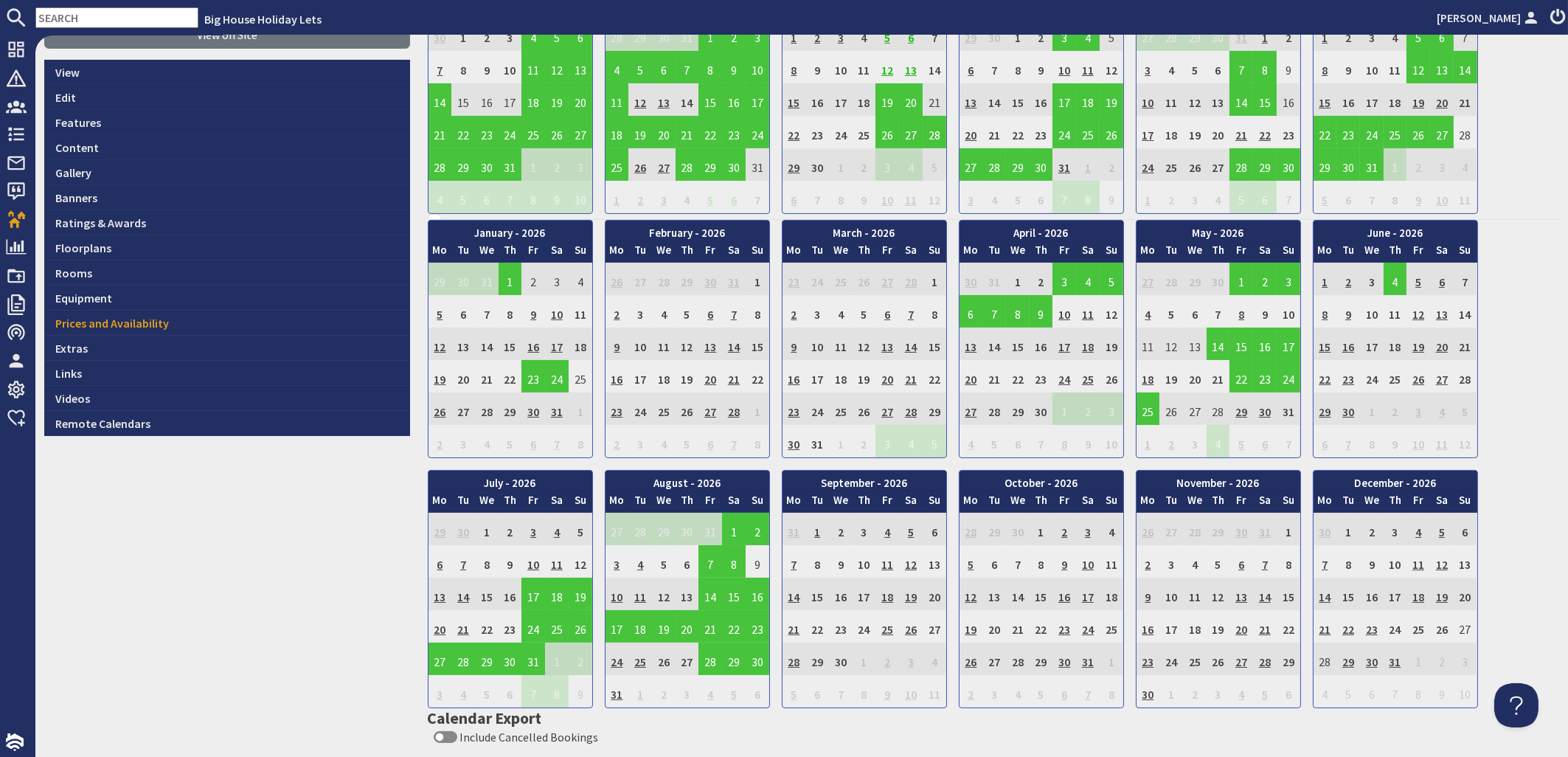
scroll to position [668, 0]
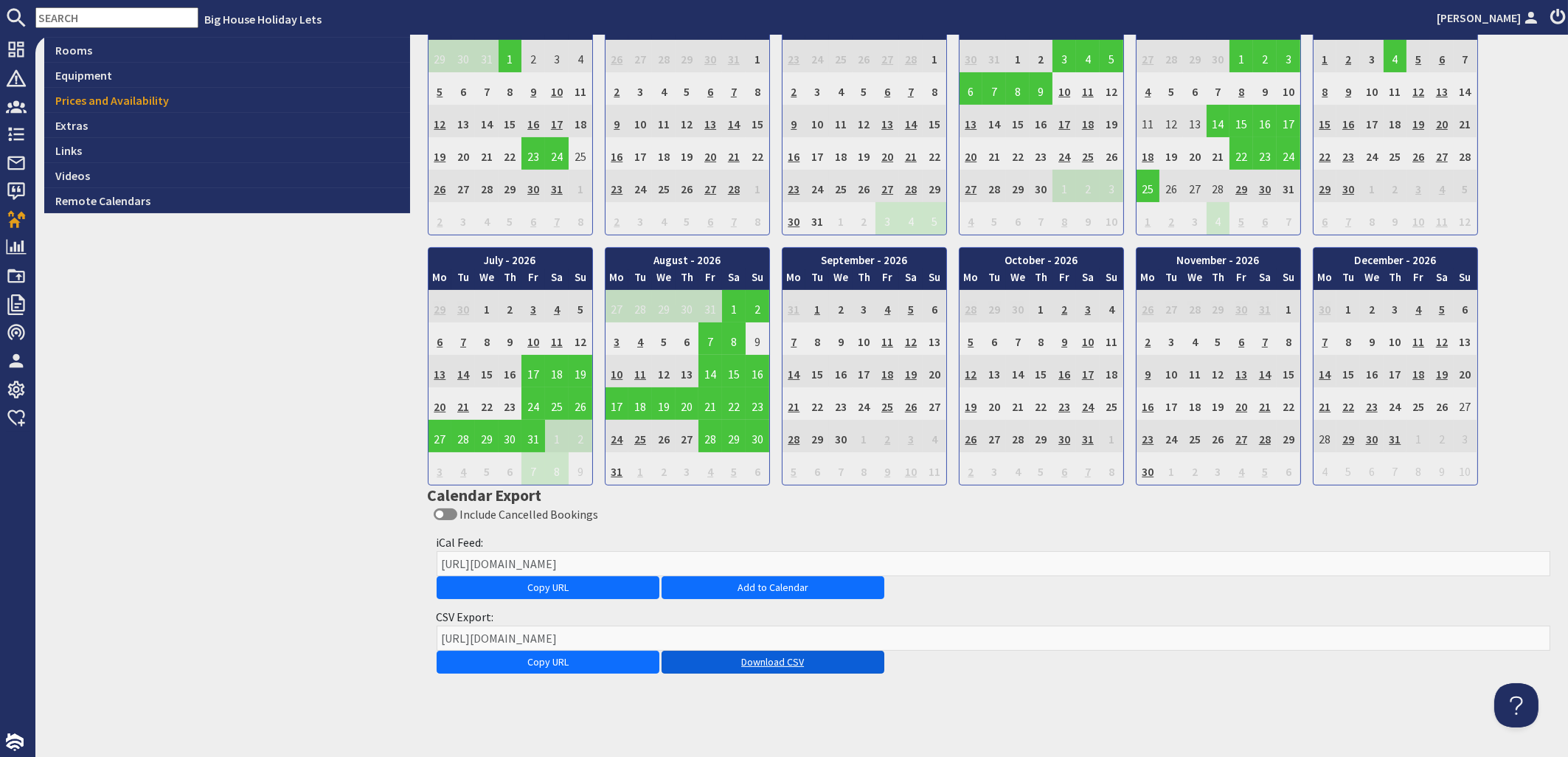
click at [759, 664] on link "Download CSV" at bounding box center [773, 662] width 223 height 23
click at [108, 22] on input "text" at bounding box center [116, 18] width 163 height 21
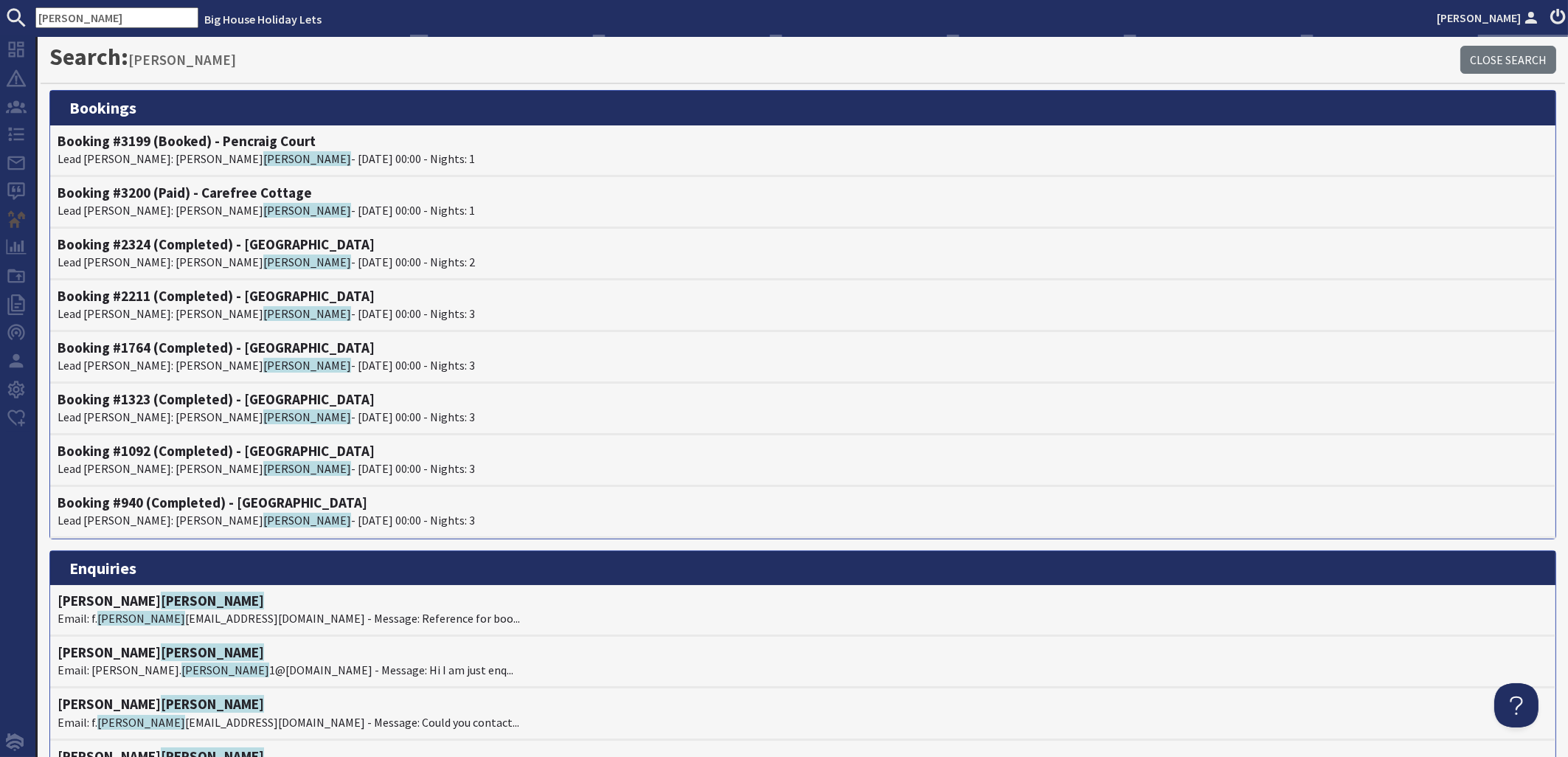
click at [78, 13] on input "[PERSON_NAME]" at bounding box center [116, 18] width 163 height 21
type input "h"
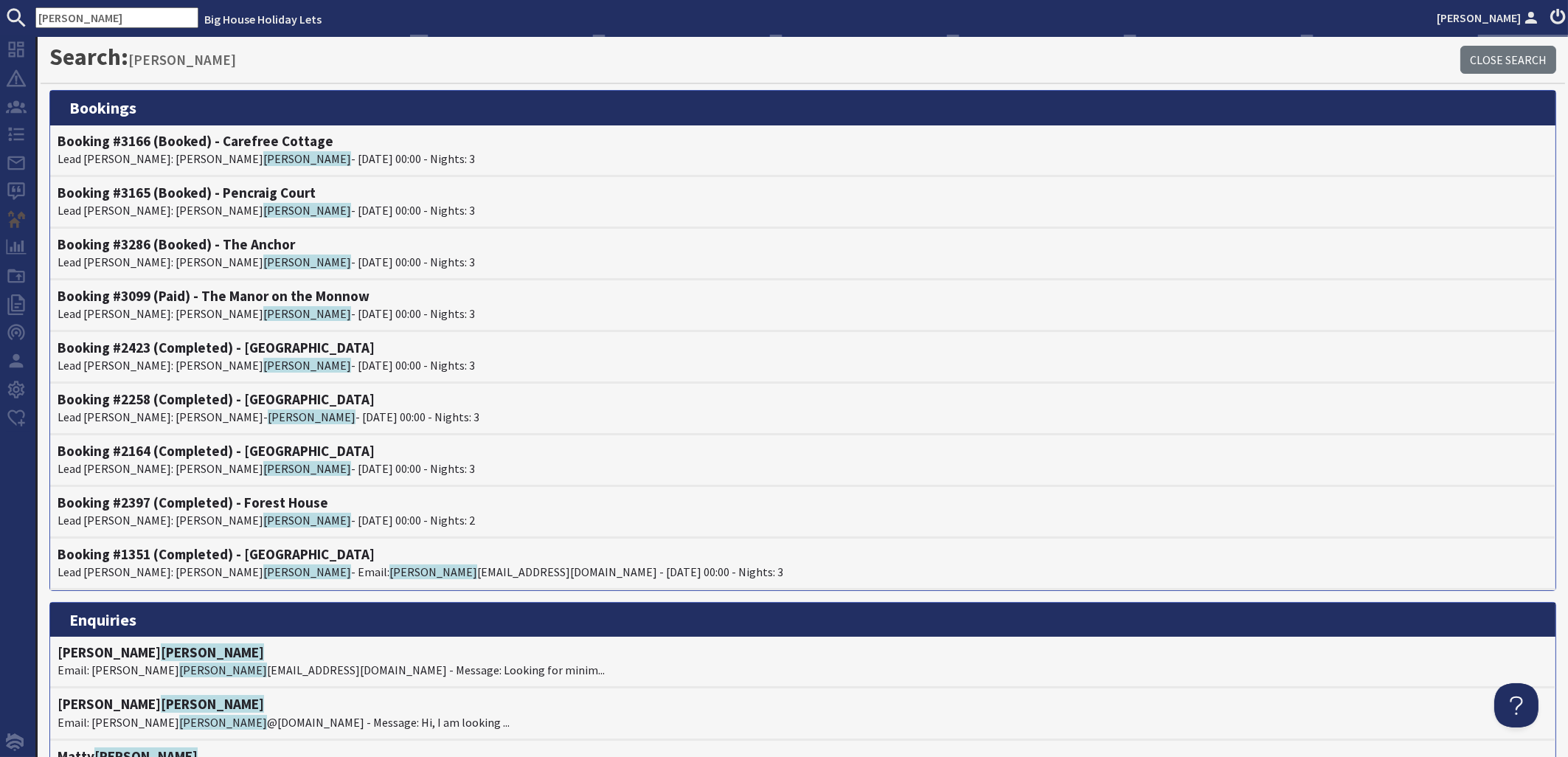
drag, startPoint x: 78, startPoint y: 16, endPoint x: 22, endPoint y: 16, distance: 56.0
click at [35, 16] on input "[PERSON_NAME]" at bounding box center [116, 18] width 163 height 21
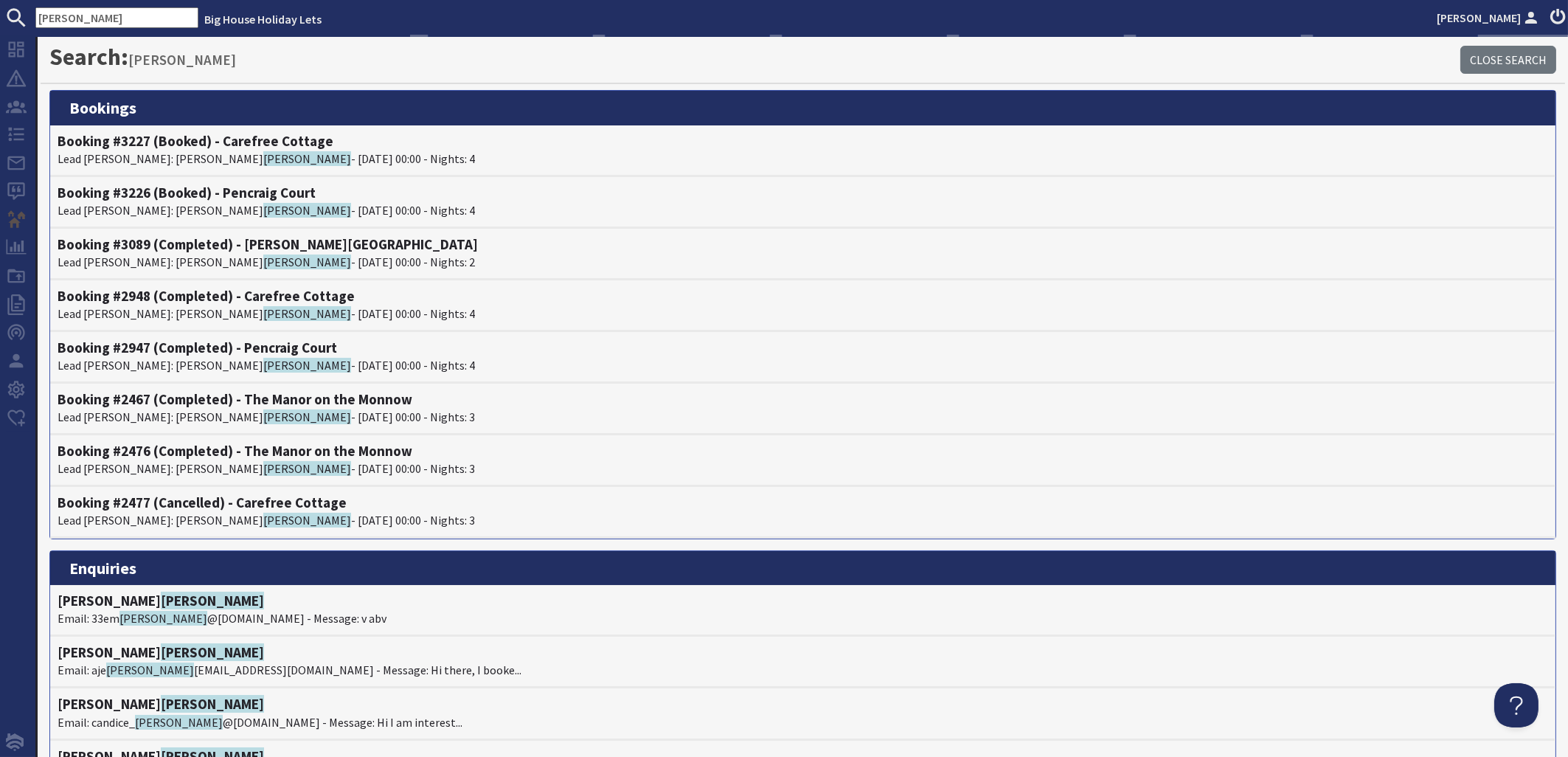
drag, startPoint x: 83, startPoint y: 18, endPoint x: -66, endPoint y: 16, distance: 149.0
click at [35, 16] on input "[PERSON_NAME]" at bounding box center [116, 18] width 163 height 21
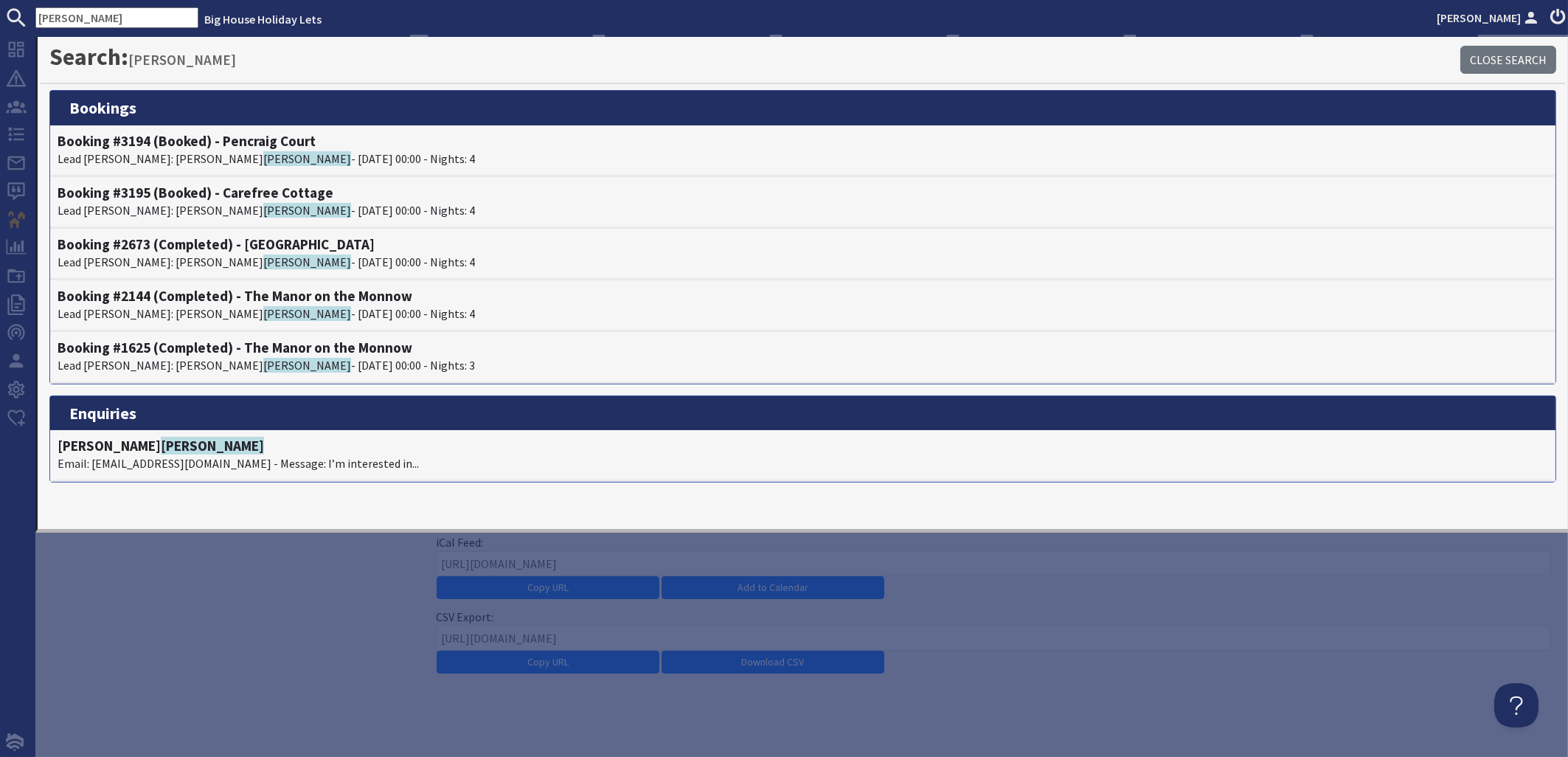
drag, startPoint x: 98, startPoint y: 4, endPoint x: -104, endPoint y: 8, distance: 202.0
click at [0, 8] on html "[PERSON_NAME] Big House Holiday Lets [PERSON_NAME] Dashboard Notifications 0 Ag…" at bounding box center [784, 378] width 1568 height 757
drag, startPoint x: 84, startPoint y: 13, endPoint x: -17, endPoint y: 21, distance: 101.3
click at [35, 21] on input "hickey" at bounding box center [116, 18] width 163 height 21
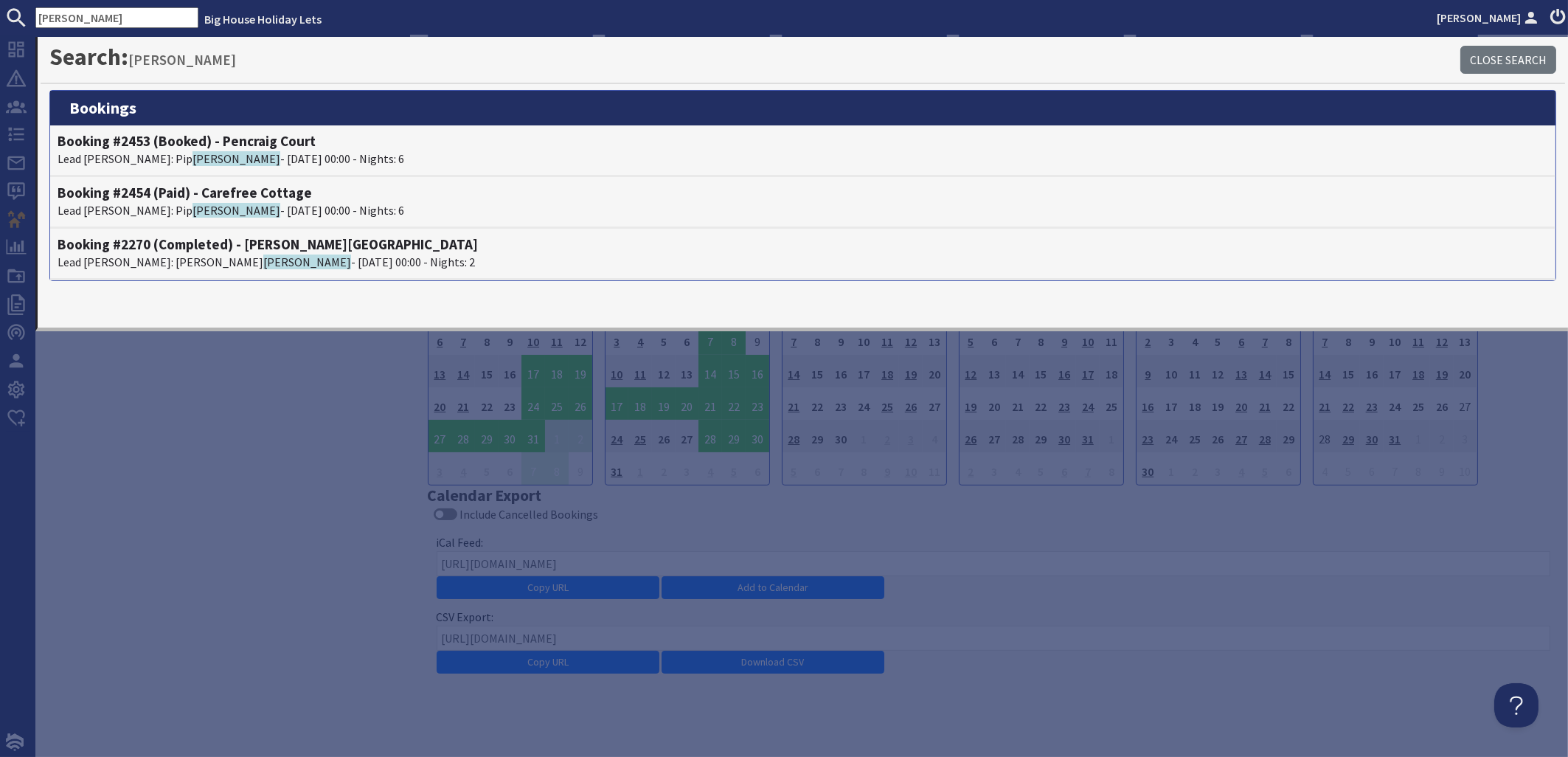
drag, startPoint x: 97, startPoint y: 22, endPoint x: 15, endPoint y: 13, distance: 82.5
click at [35, 13] on input "langley" at bounding box center [116, 18] width 163 height 21
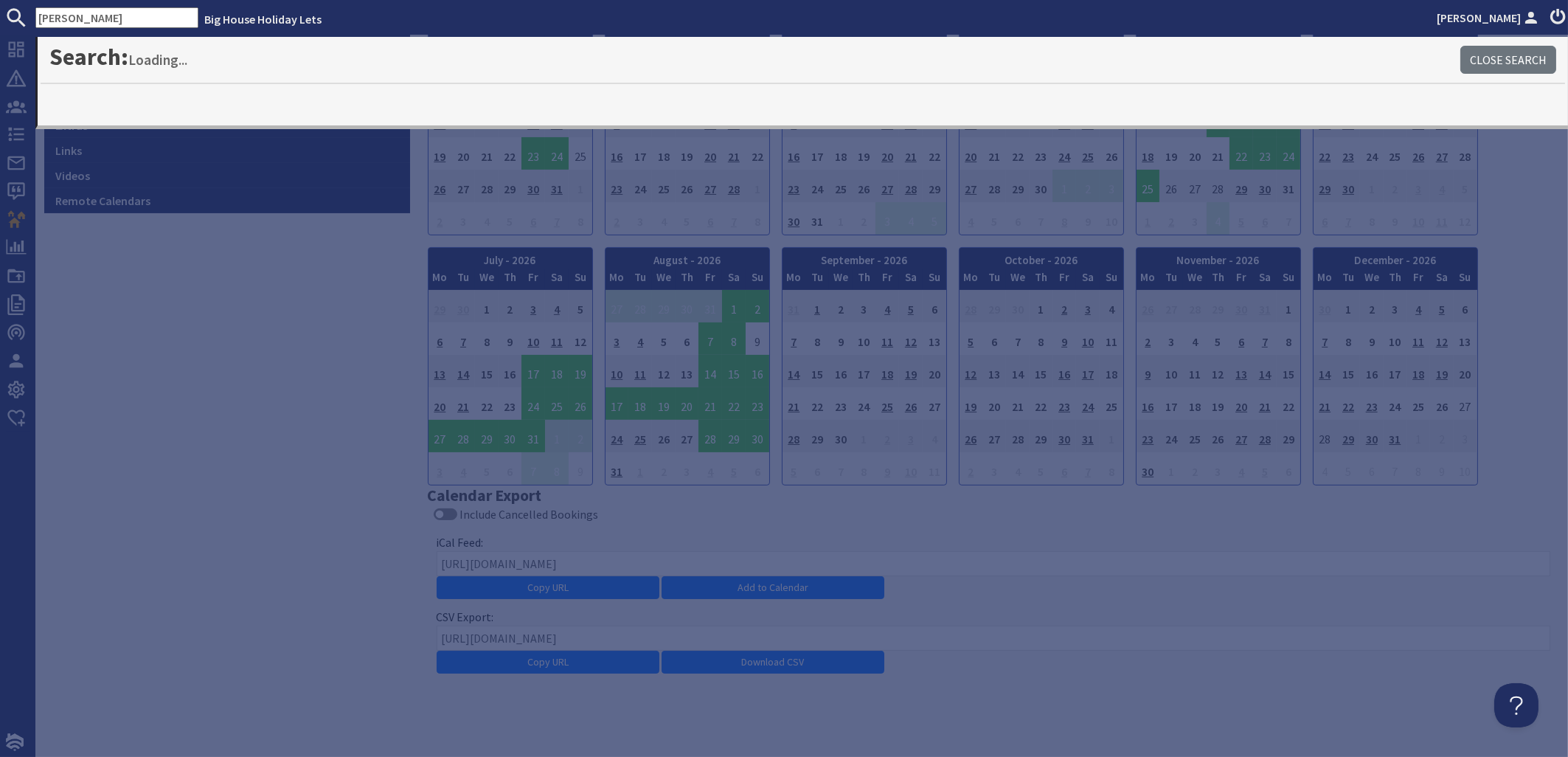
type input "rakhra"
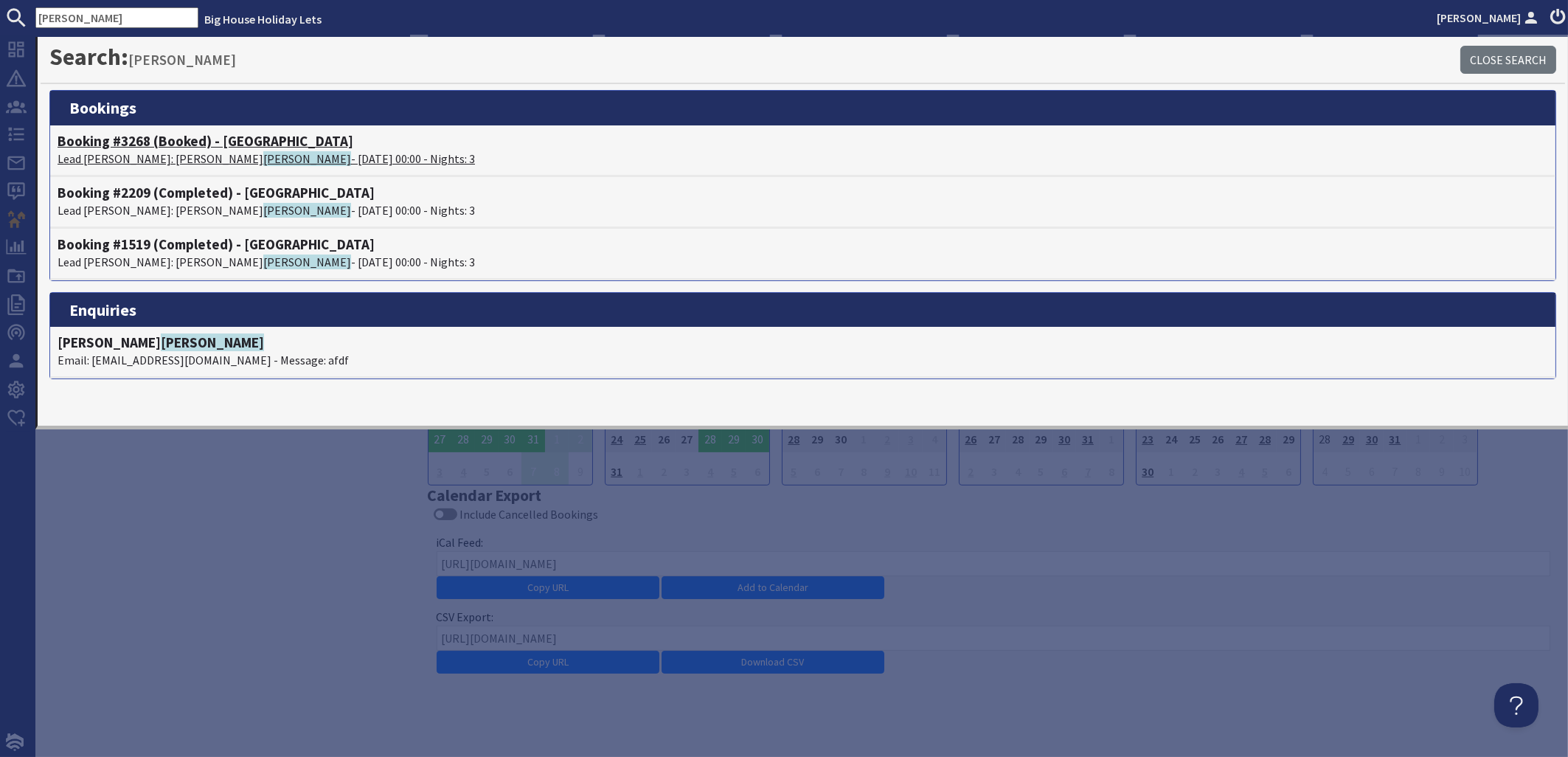
click at [150, 156] on p "Lead Booker: Dylan Rakhra - 04/12/2025 00:00 - Nights: 3" at bounding box center [803, 158] width 1490 height 18
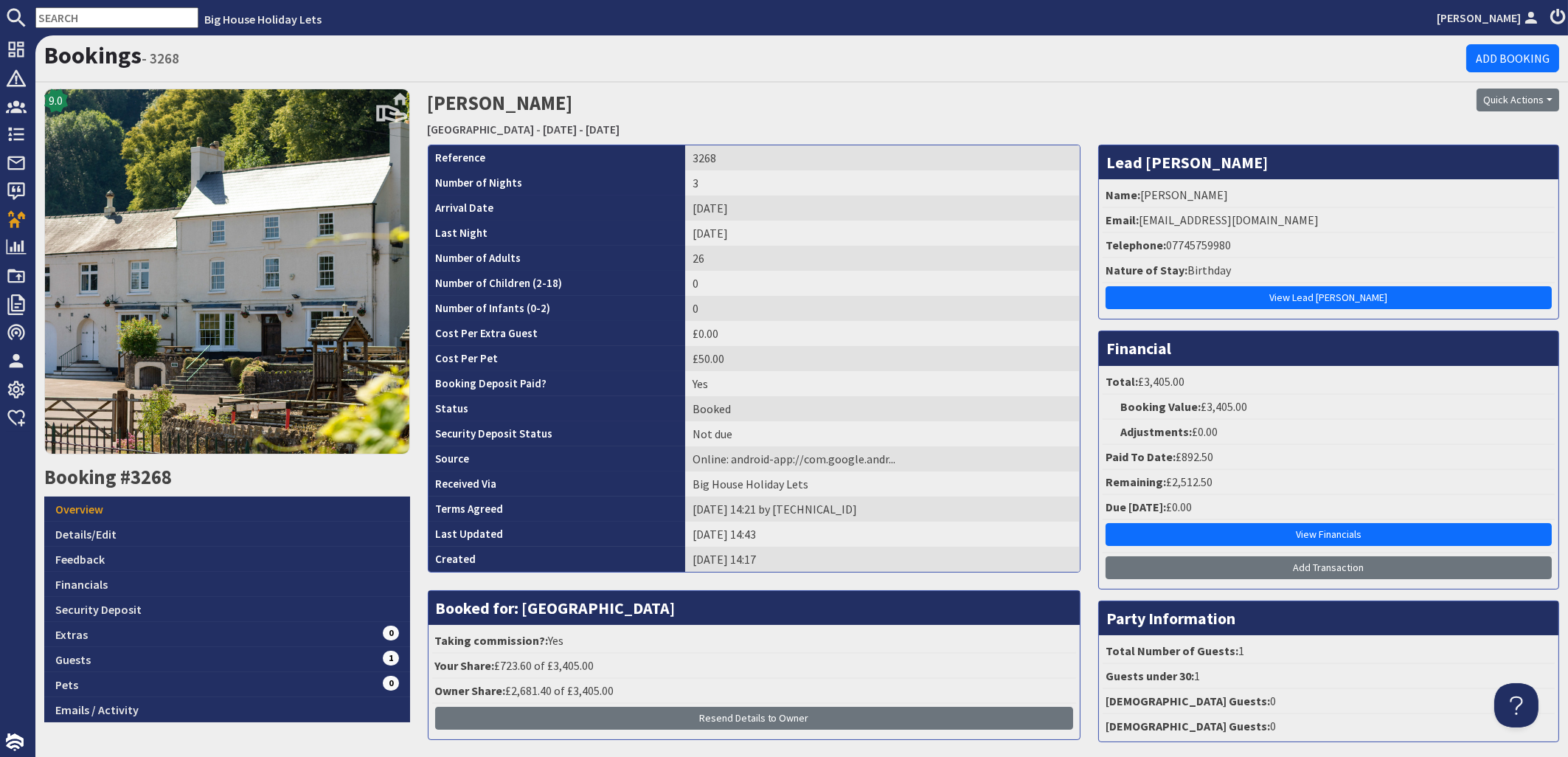
click at [85, 15] on input "text" at bounding box center [116, 18] width 163 height 21
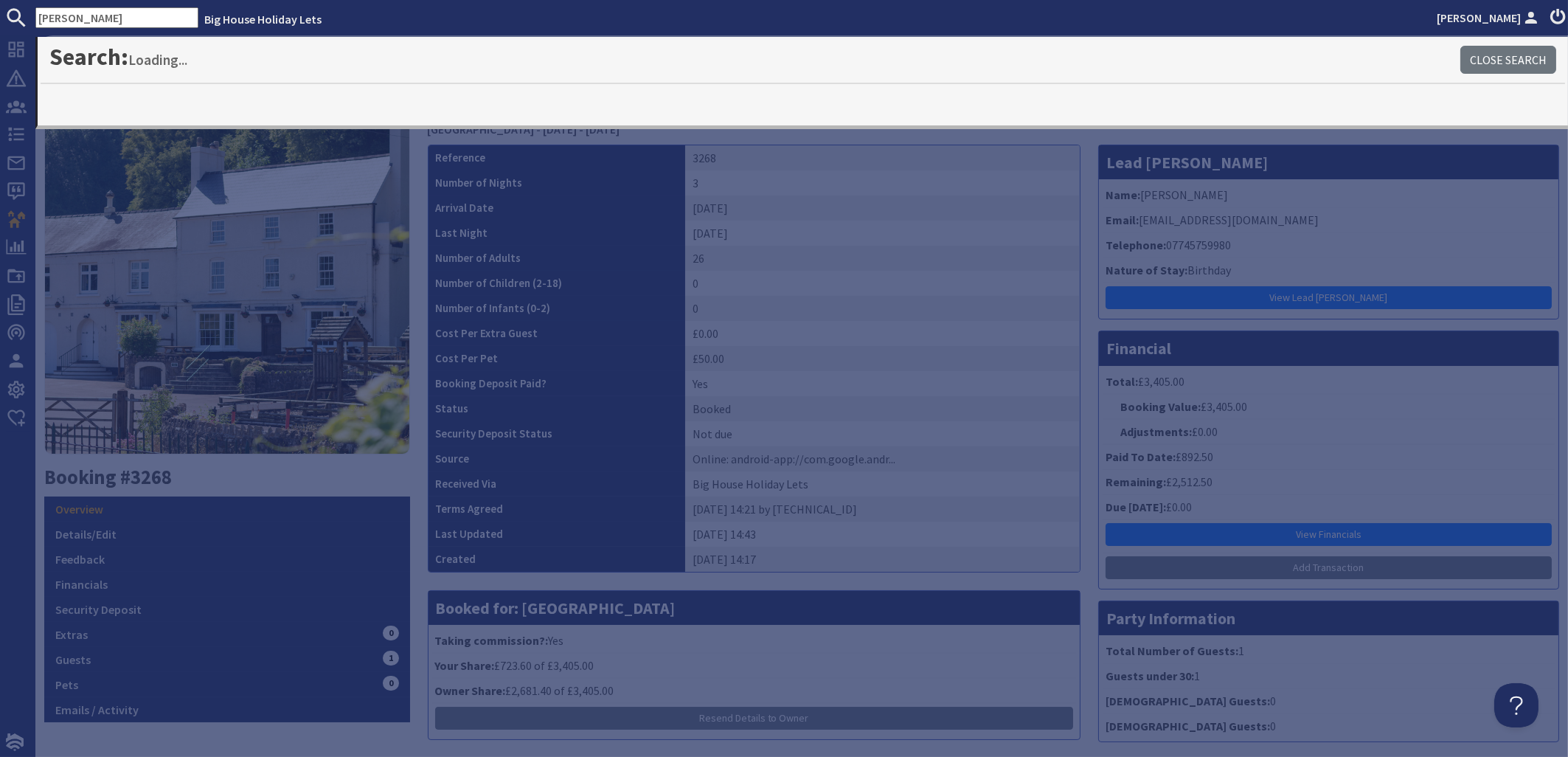
type input "hough"
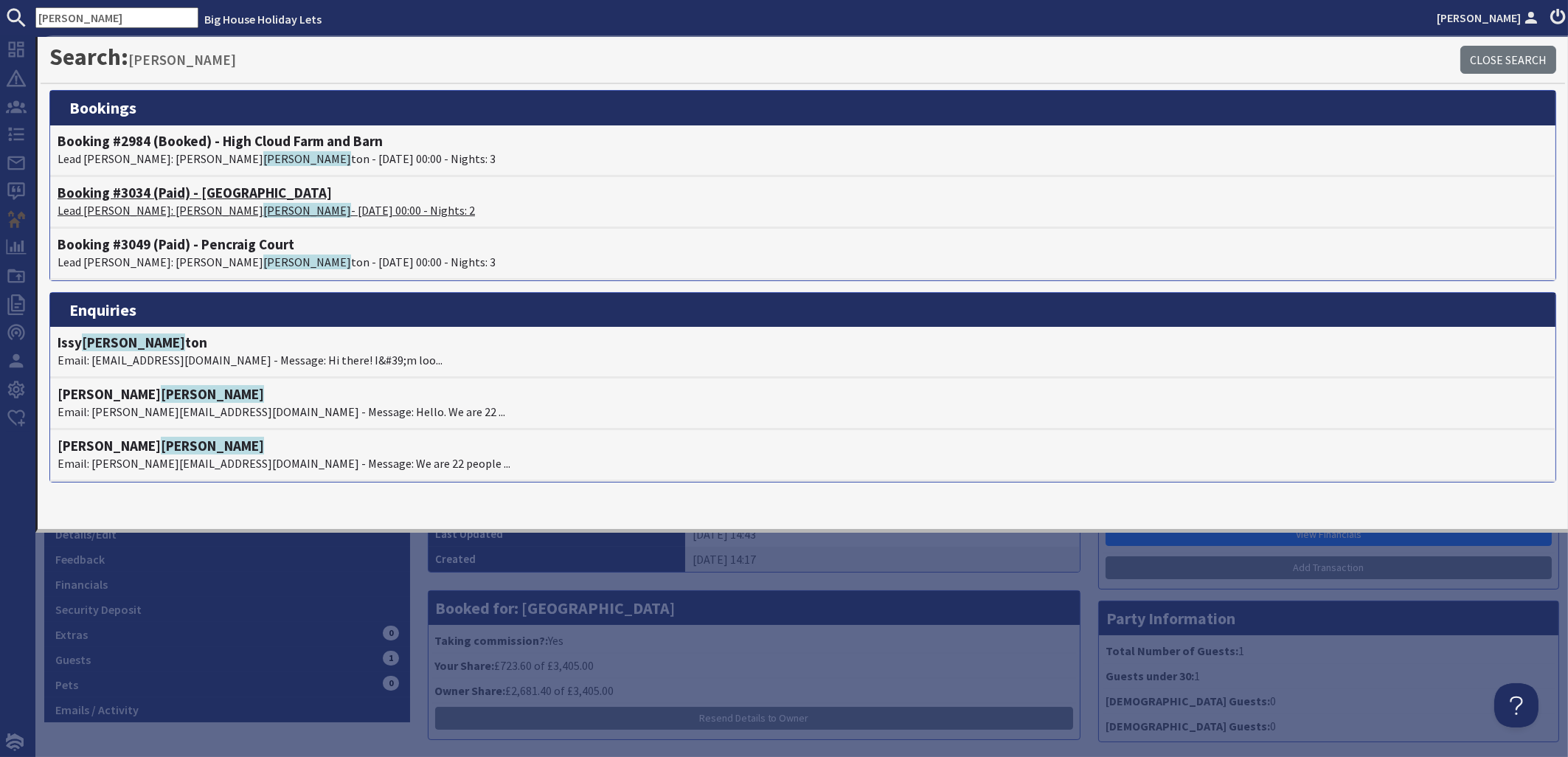
click at [160, 199] on h4 "Booking #3034 (Paid) - River Wye Lodge" at bounding box center [803, 193] width 1490 height 17
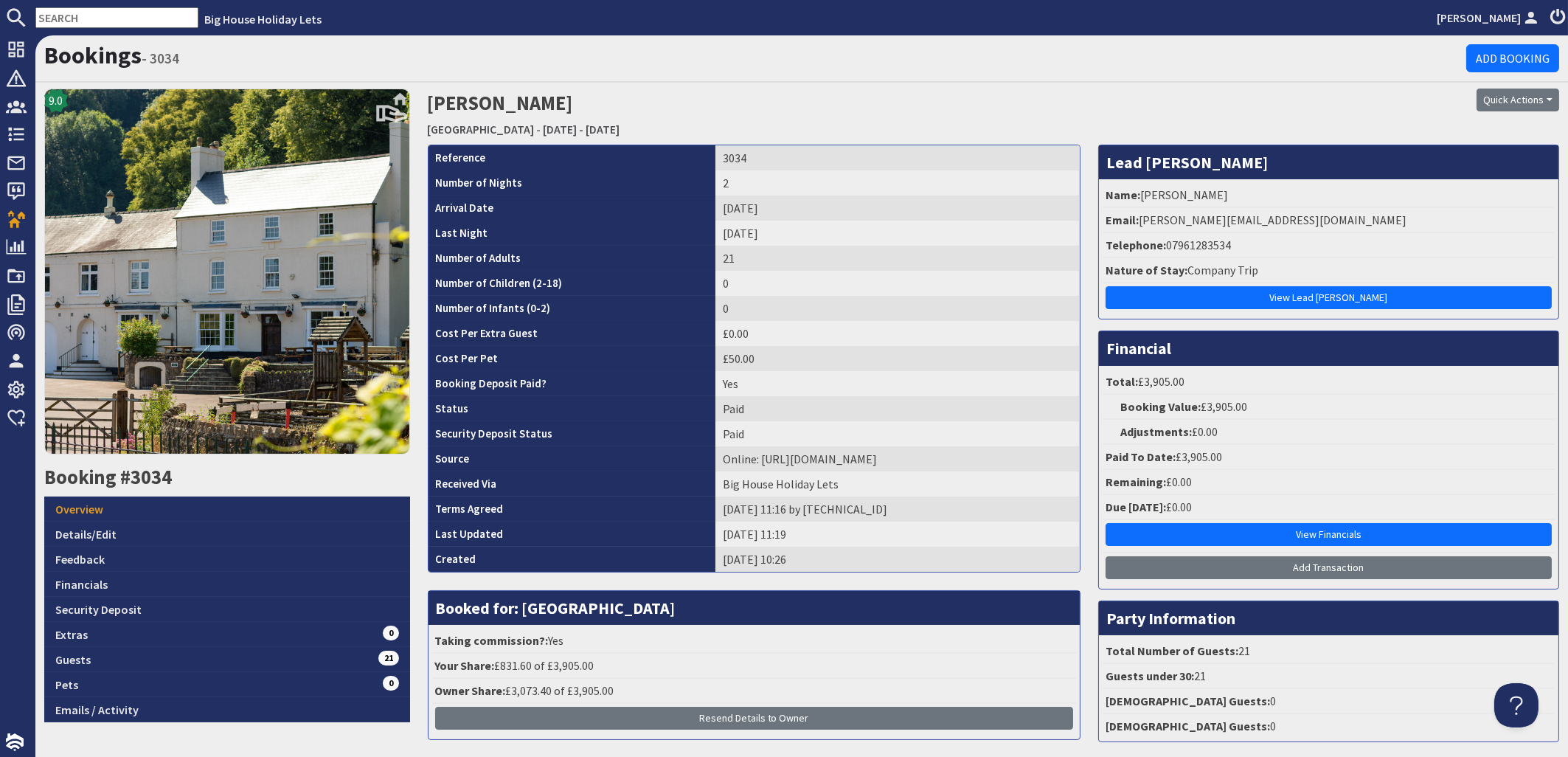
click at [93, 14] on input "text" at bounding box center [116, 18] width 163 height 21
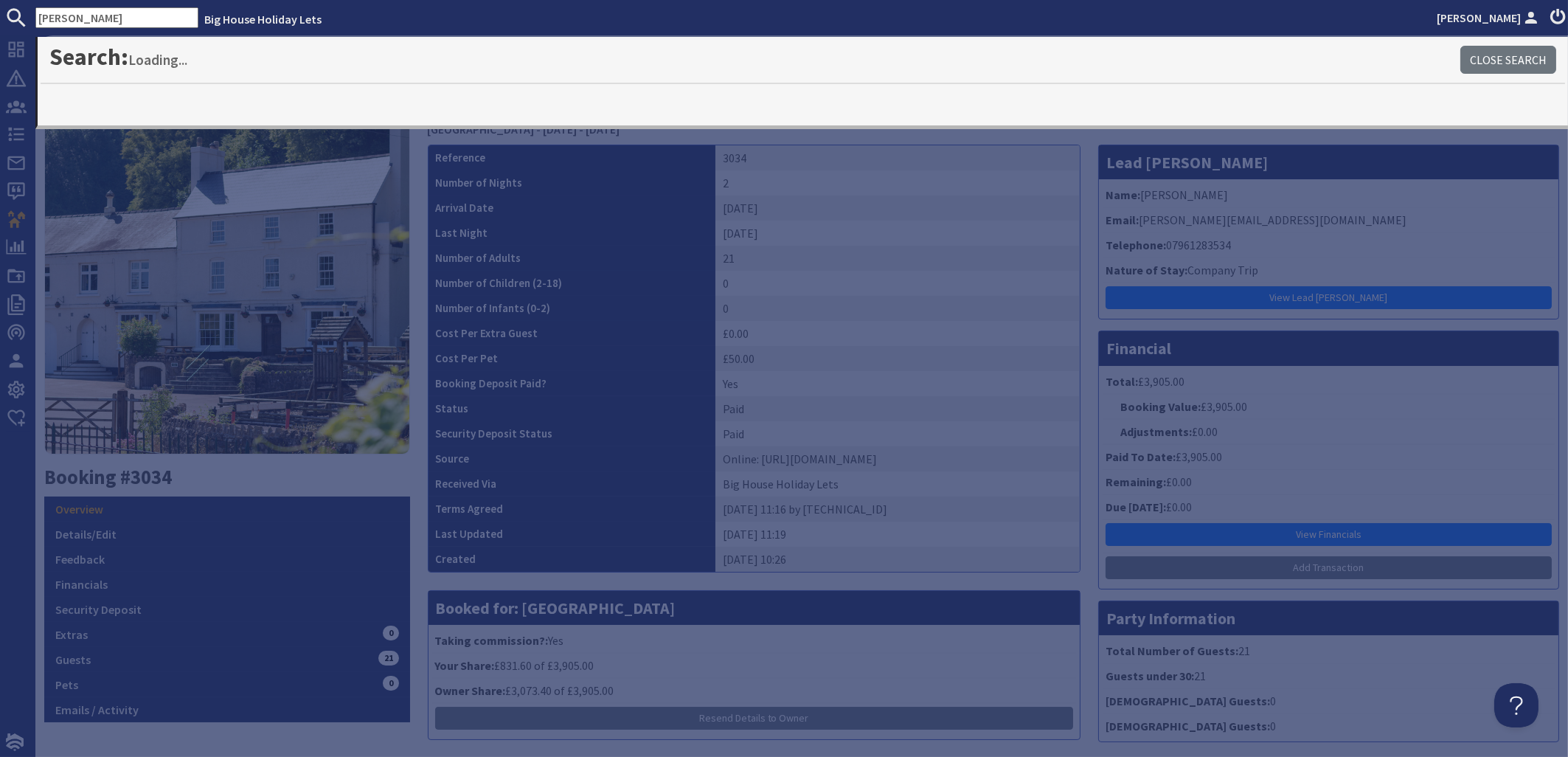
type input "rigby"
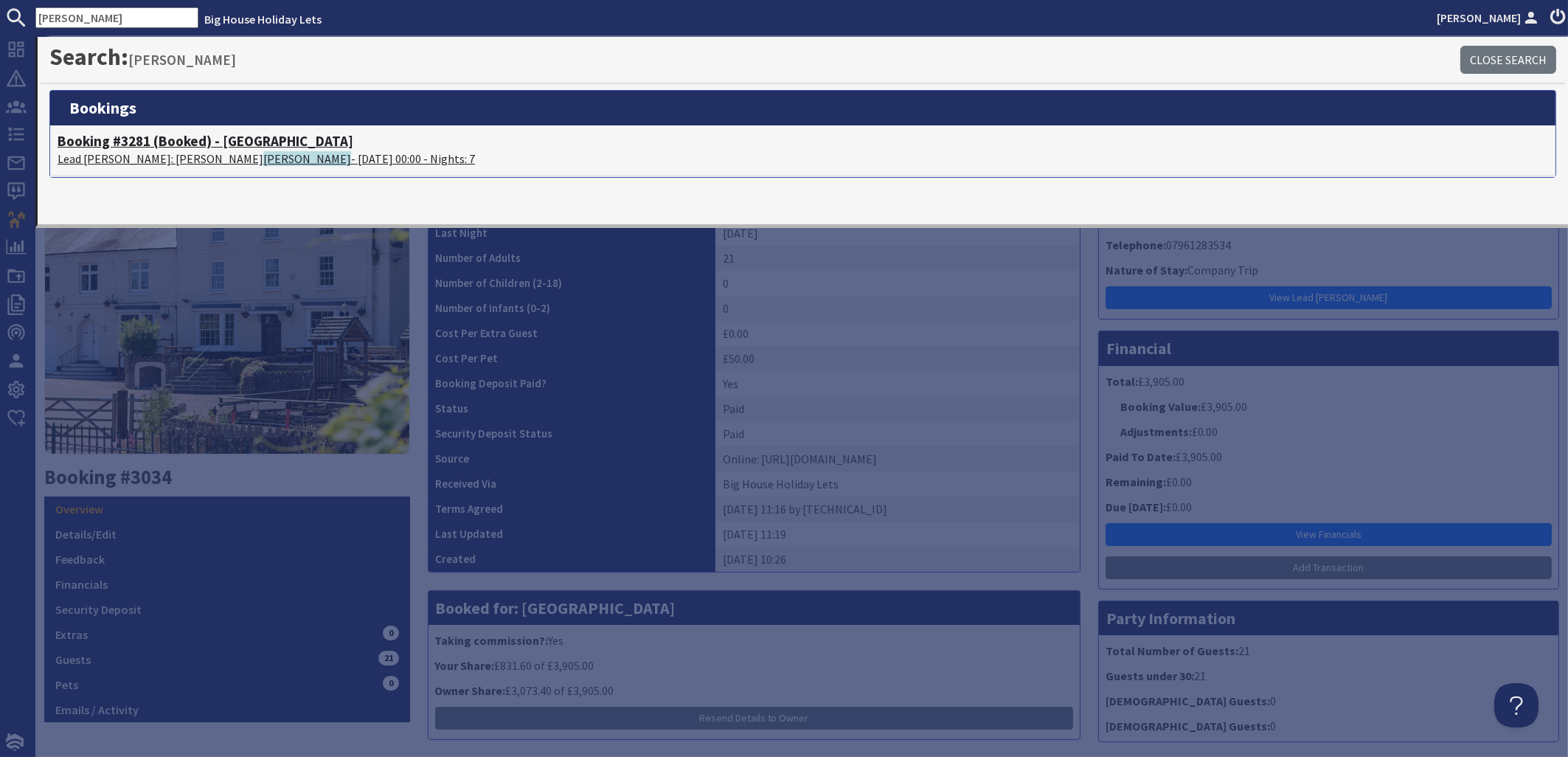
click at [147, 156] on p "Lead Booker: Julie Rigby - 23/07/2027 00:00 - Nights: 7" at bounding box center [803, 158] width 1490 height 18
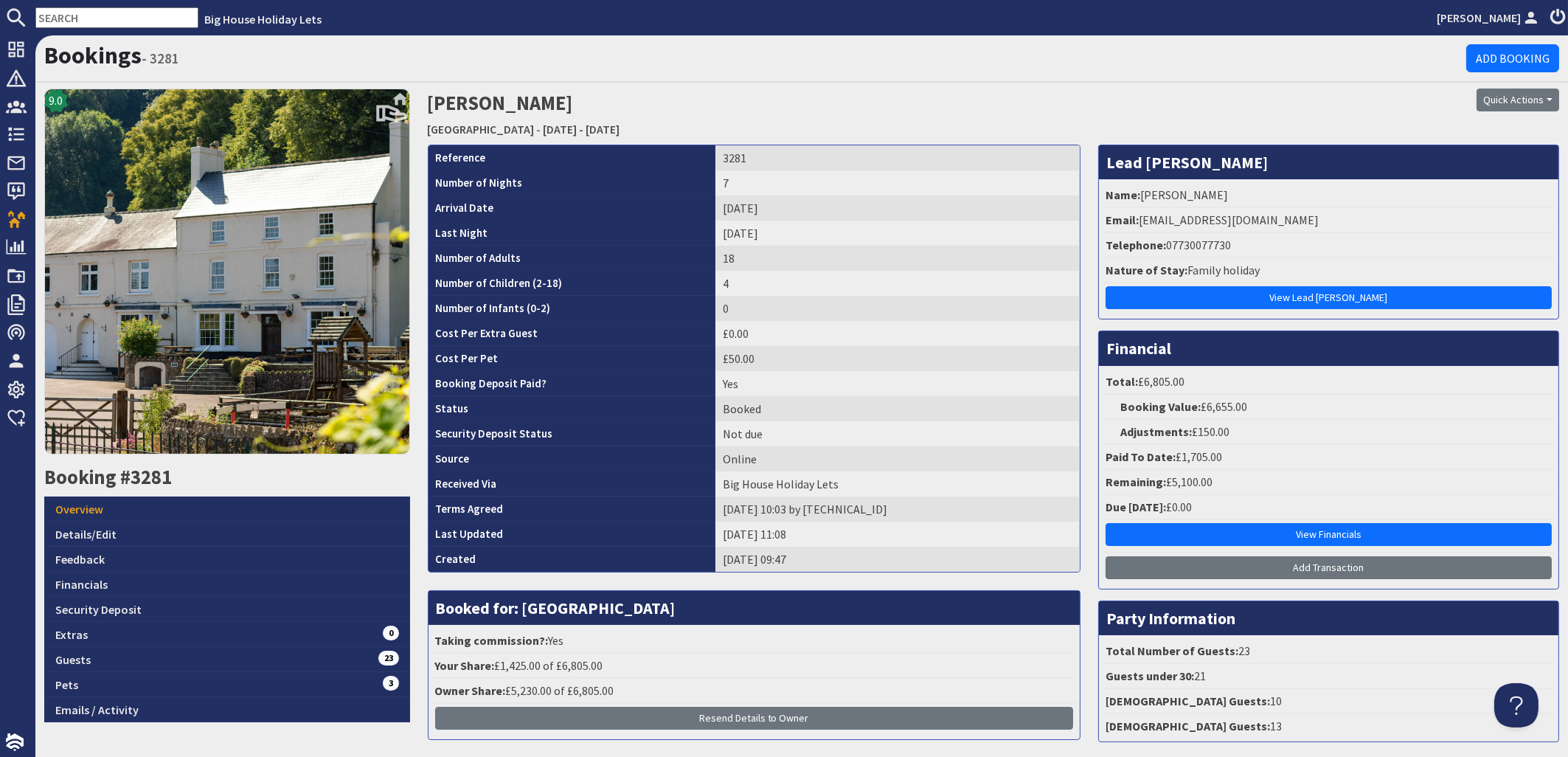
click at [111, 13] on input "text" at bounding box center [116, 18] width 163 height 21
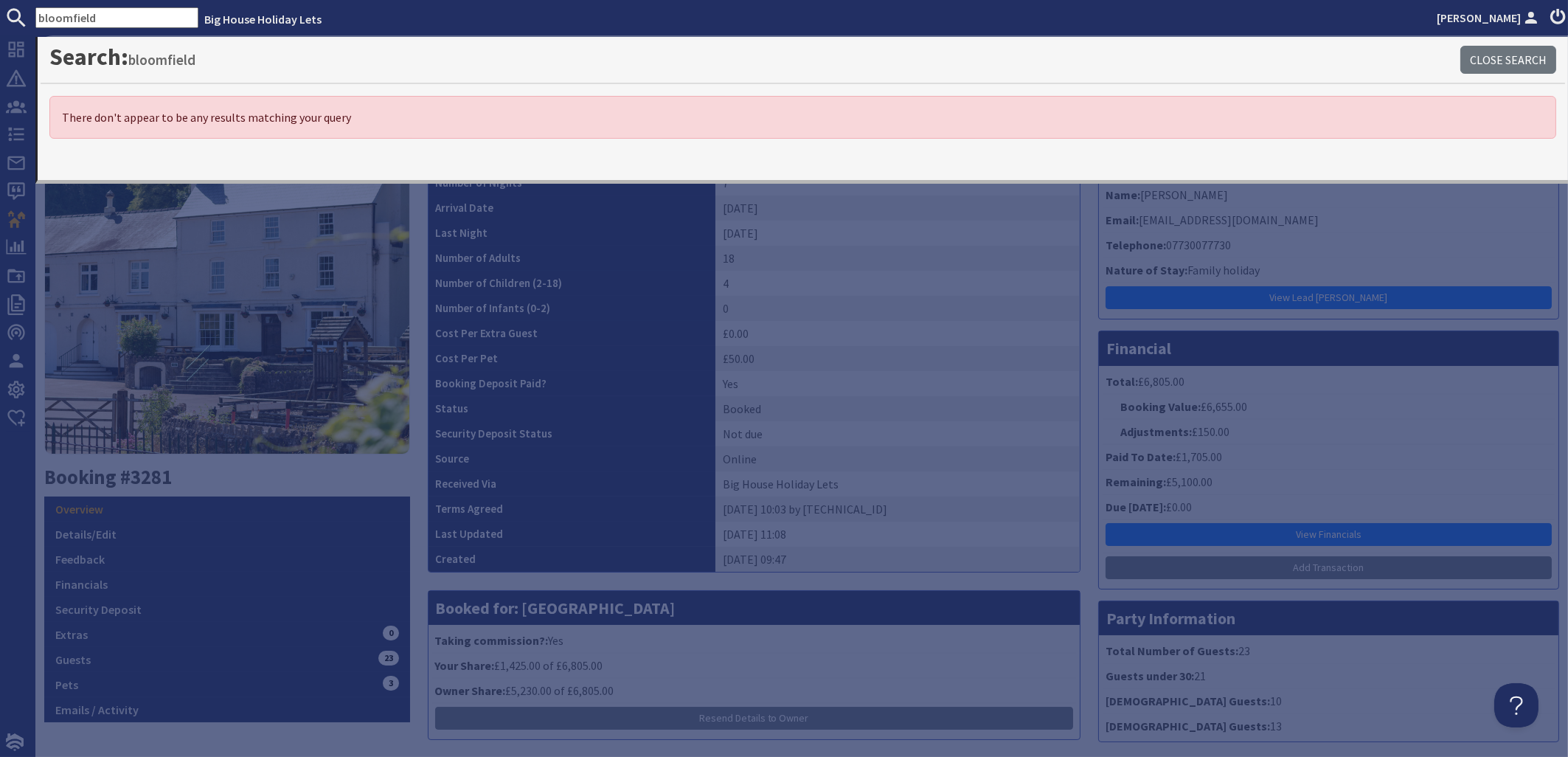
drag, startPoint x: 135, startPoint y: 12, endPoint x: -15, endPoint y: 16, distance: 150.1
click at [35, 16] on input "bloomfield" at bounding box center [116, 18] width 163 height 21
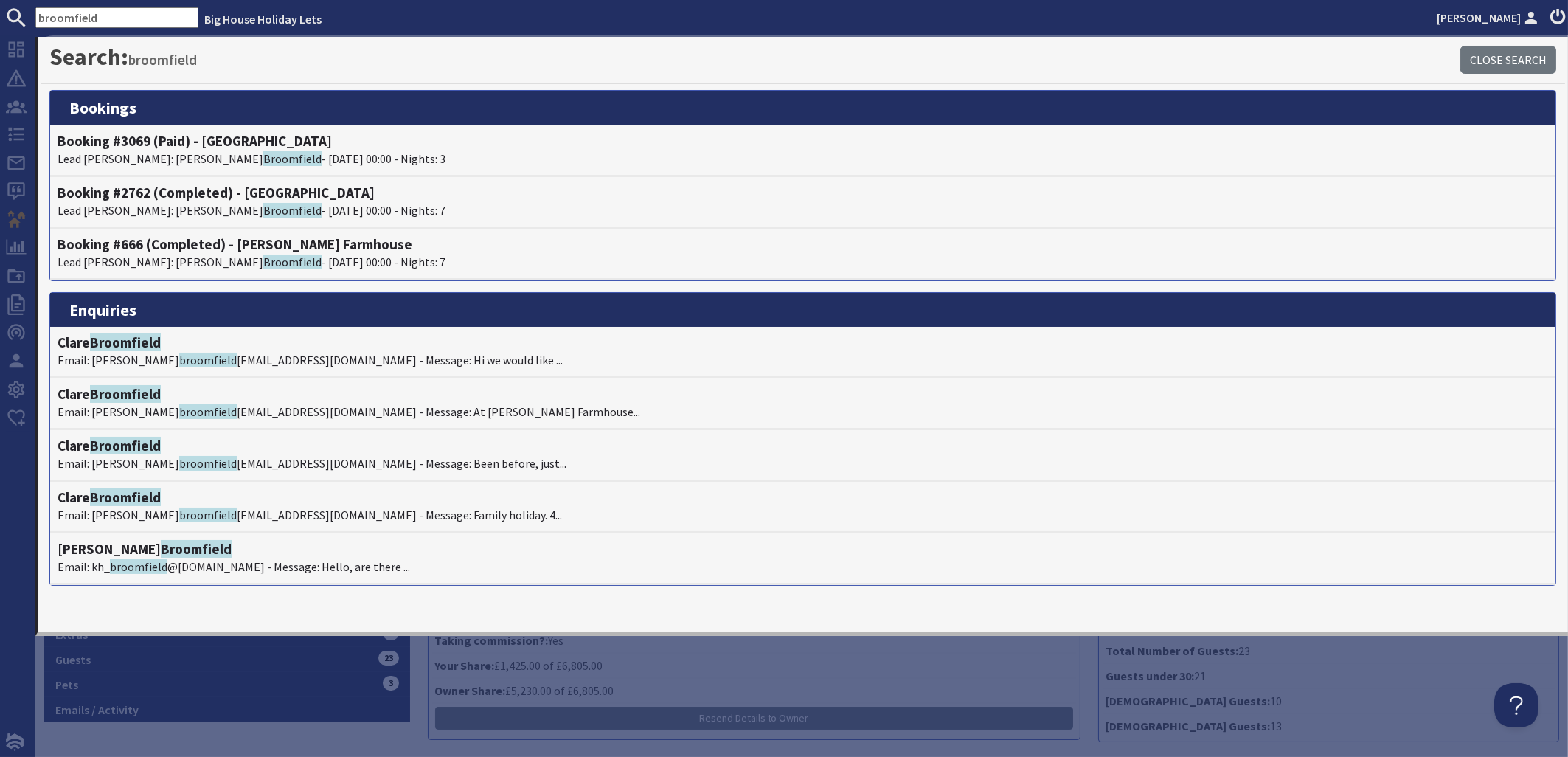
drag, startPoint x: 121, startPoint y: 19, endPoint x: -48, endPoint y: -7, distance: 171.0
click at [35, 8] on input "broomfield" at bounding box center [116, 18] width 163 height 21
drag, startPoint x: 120, startPoint y: 22, endPoint x: 6, endPoint y: 16, distance: 114.2
click at [35, 16] on input "broomfield" at bounding box center [116, 18] width 163 height 21
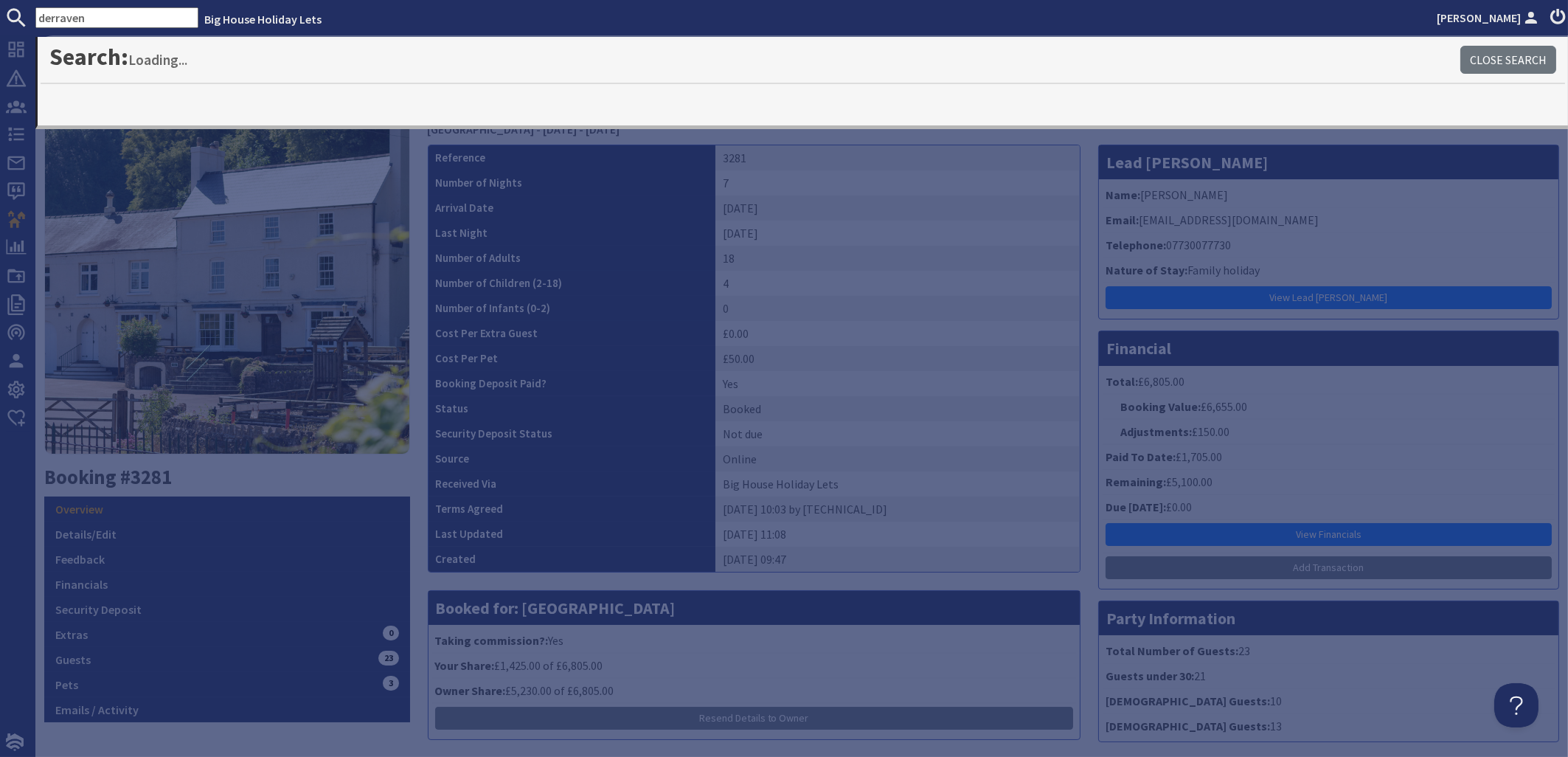
type input "derraven"
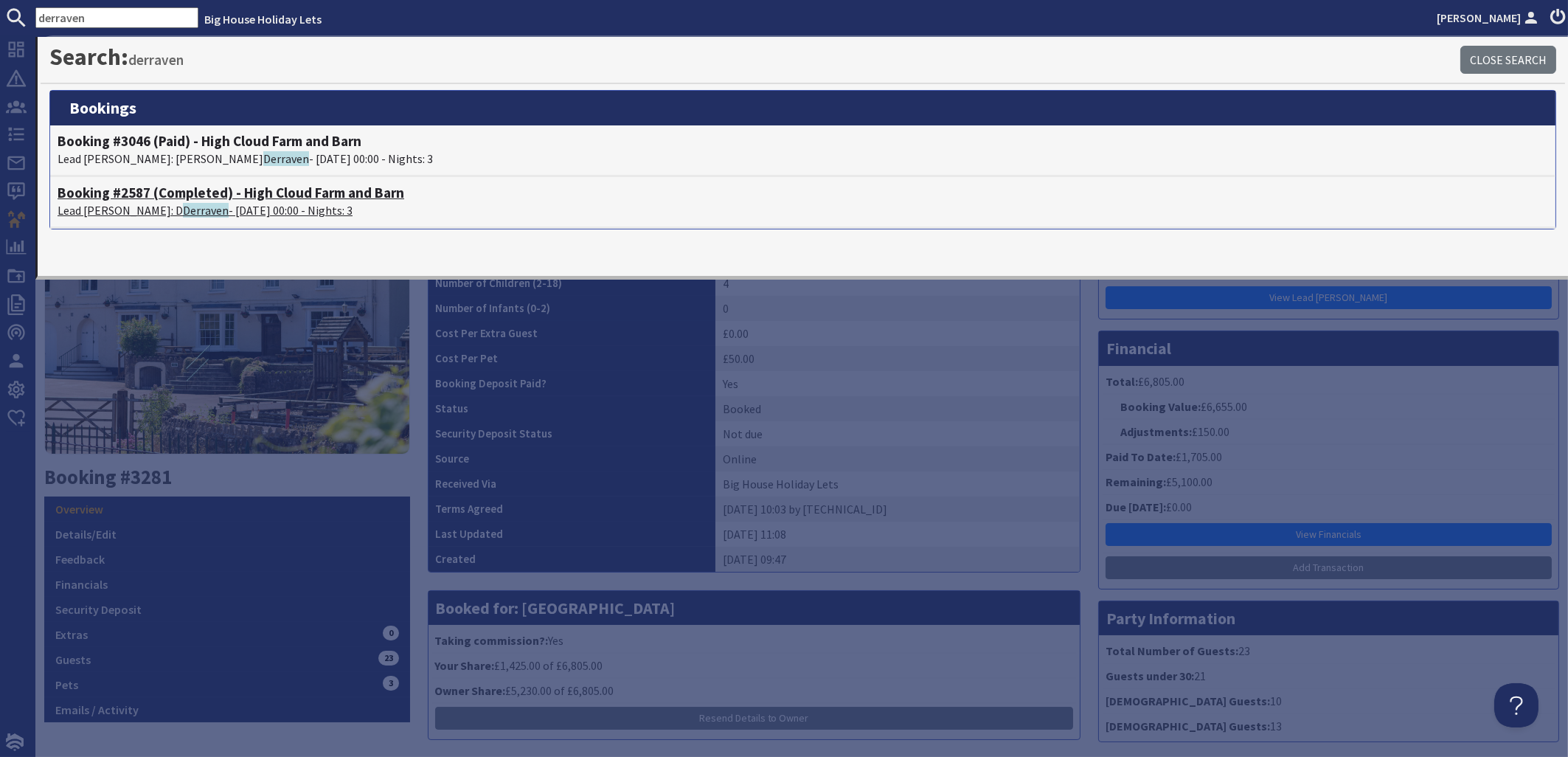
click at [183, 211] on span "Derraven" at bounding box center [206, 211] width 46 height 15
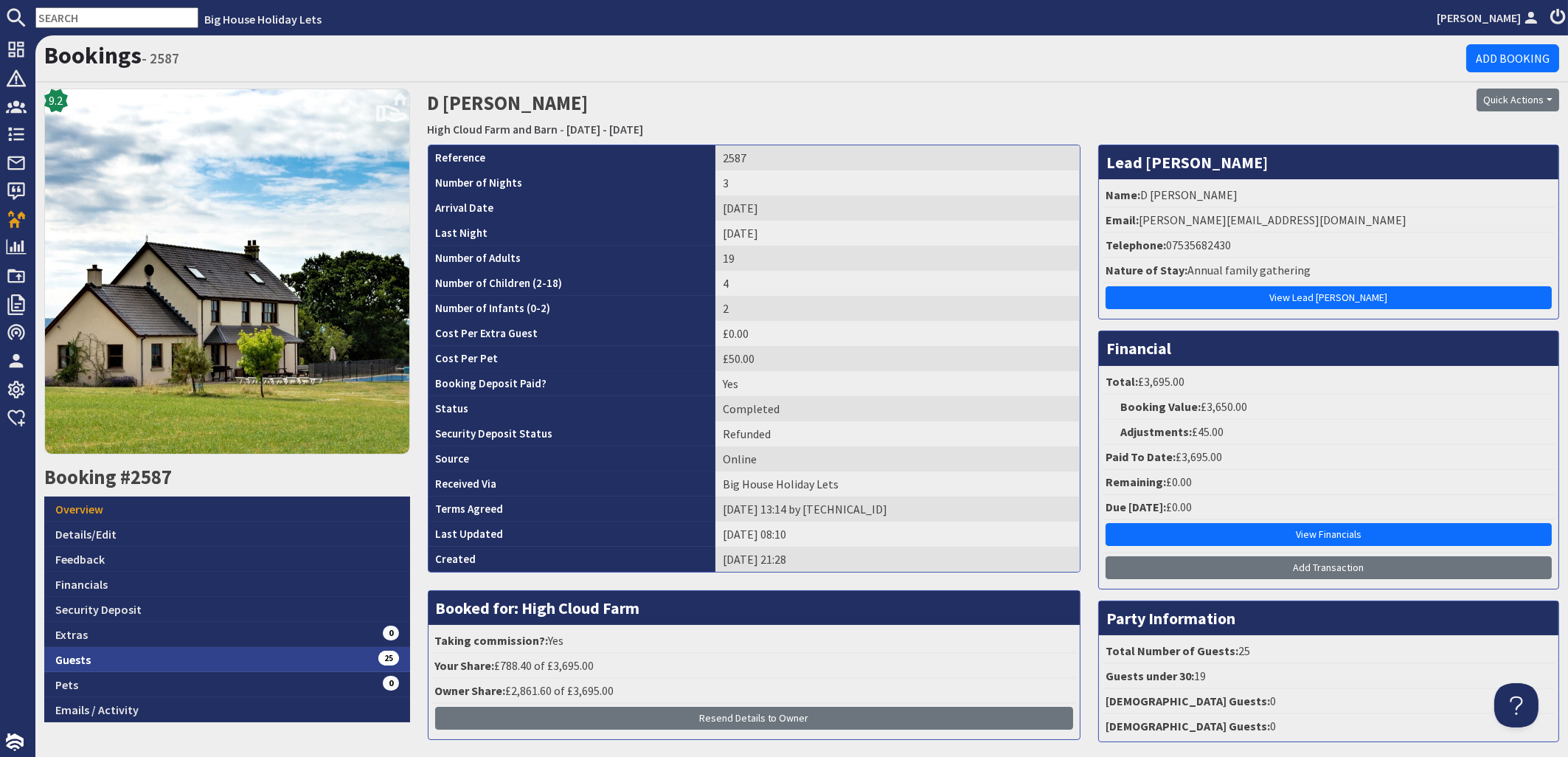
click at [80, 654] on link "Guests 25" at bounding box center [227, 659] width 366 height 25
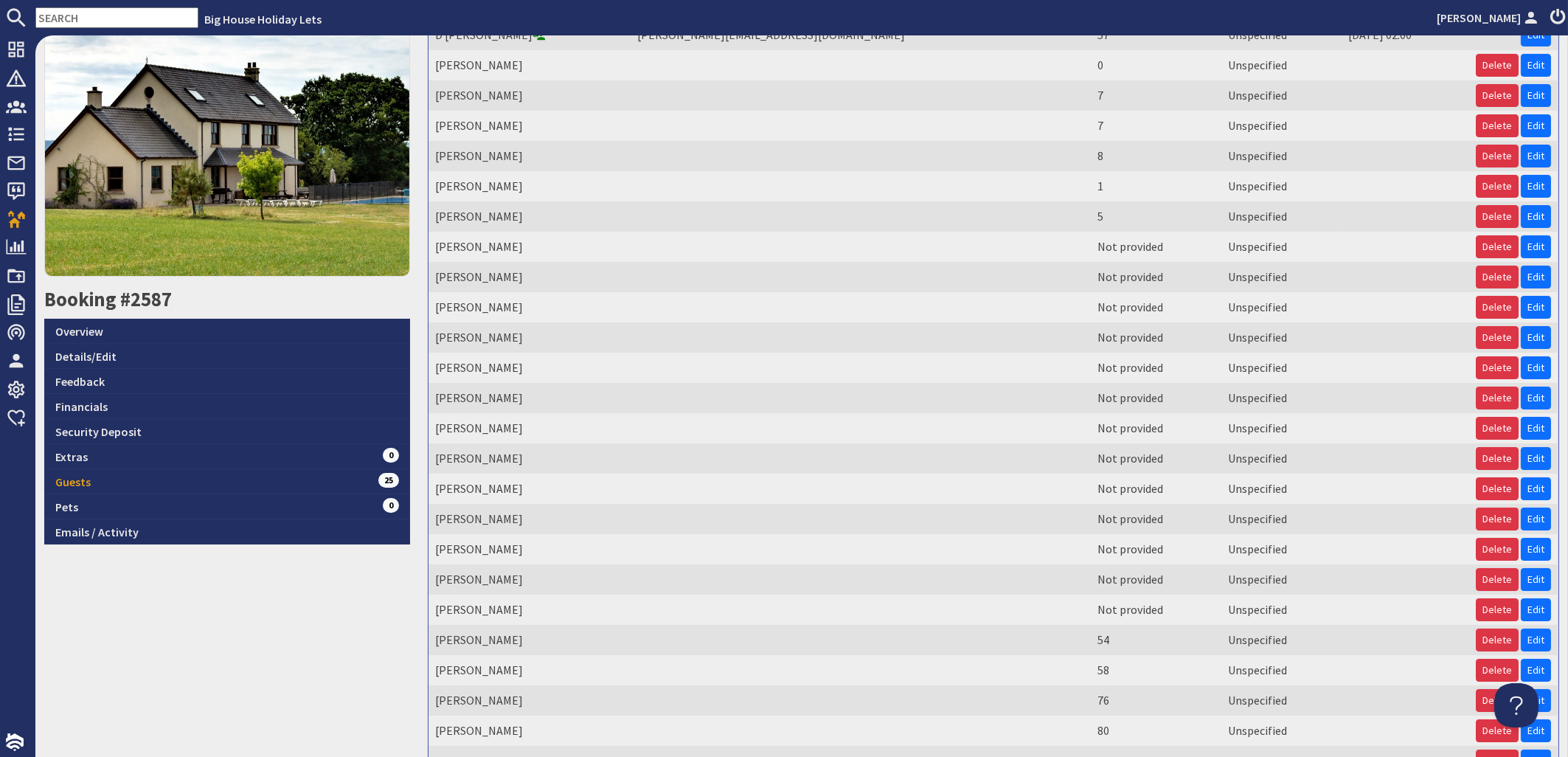
scroll to position [306, 0]
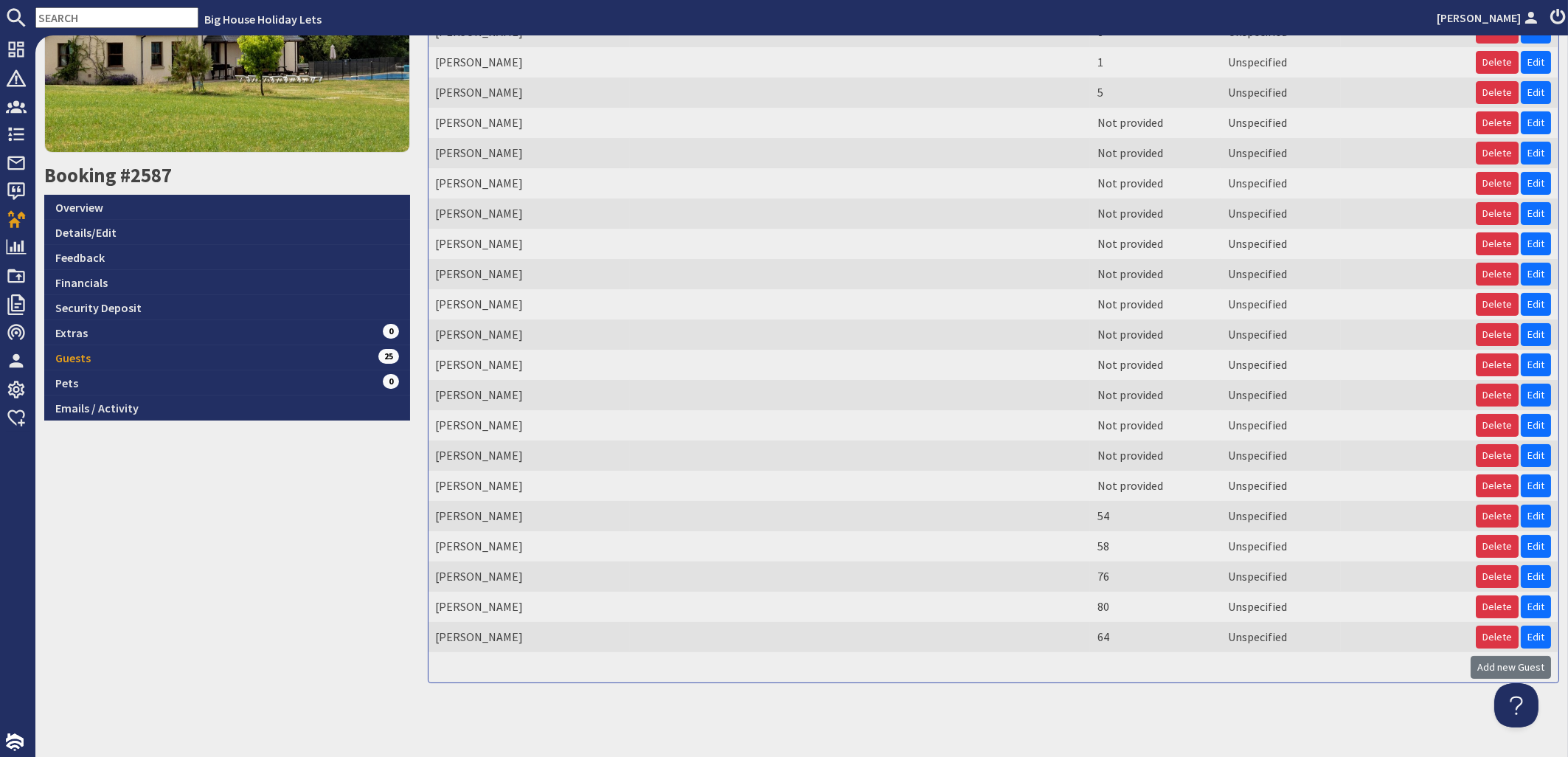
click at [772, 404] on td at bounding box center [860, 395] width 460 height 30
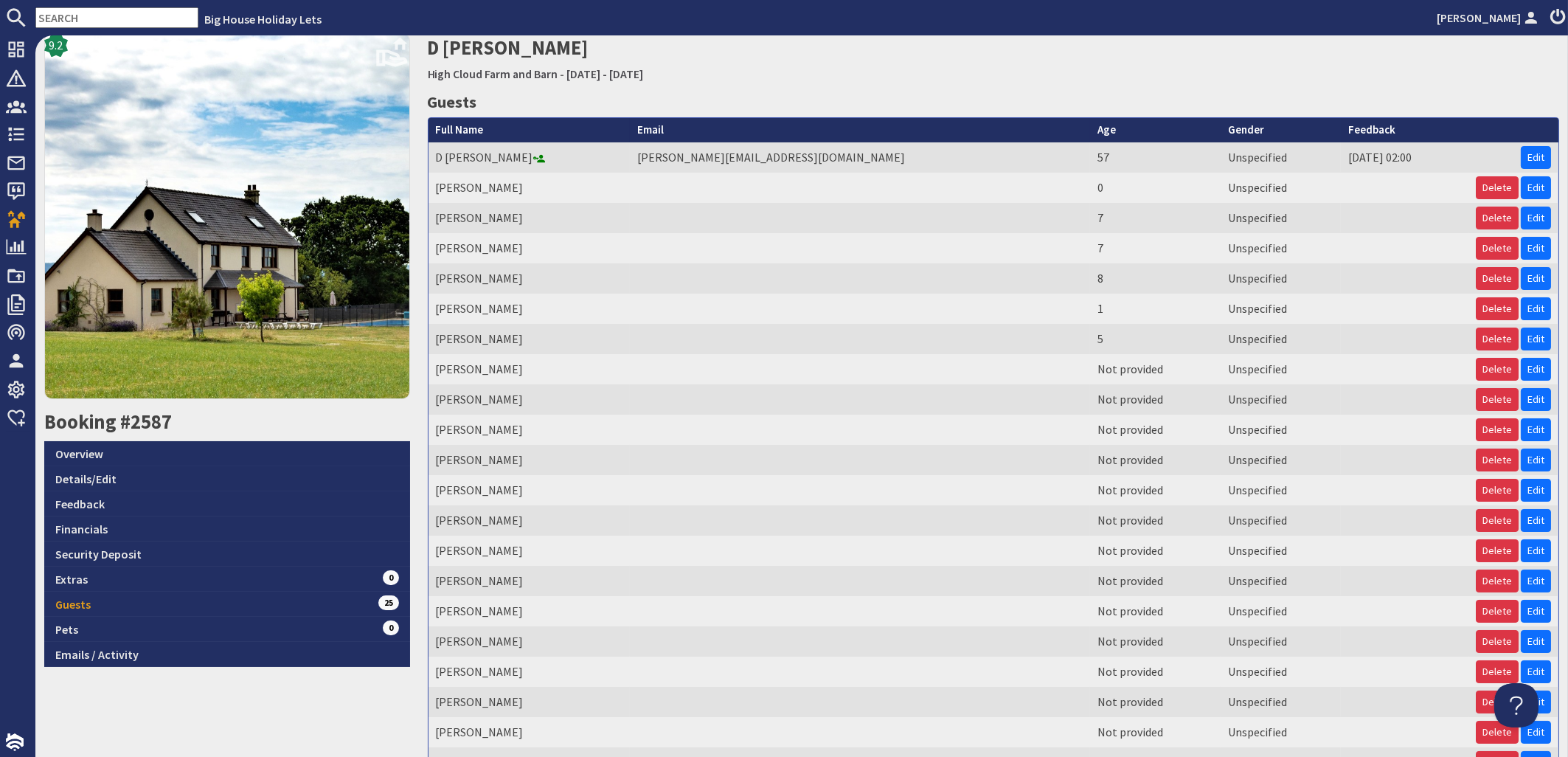
scroll to position [0, 0]
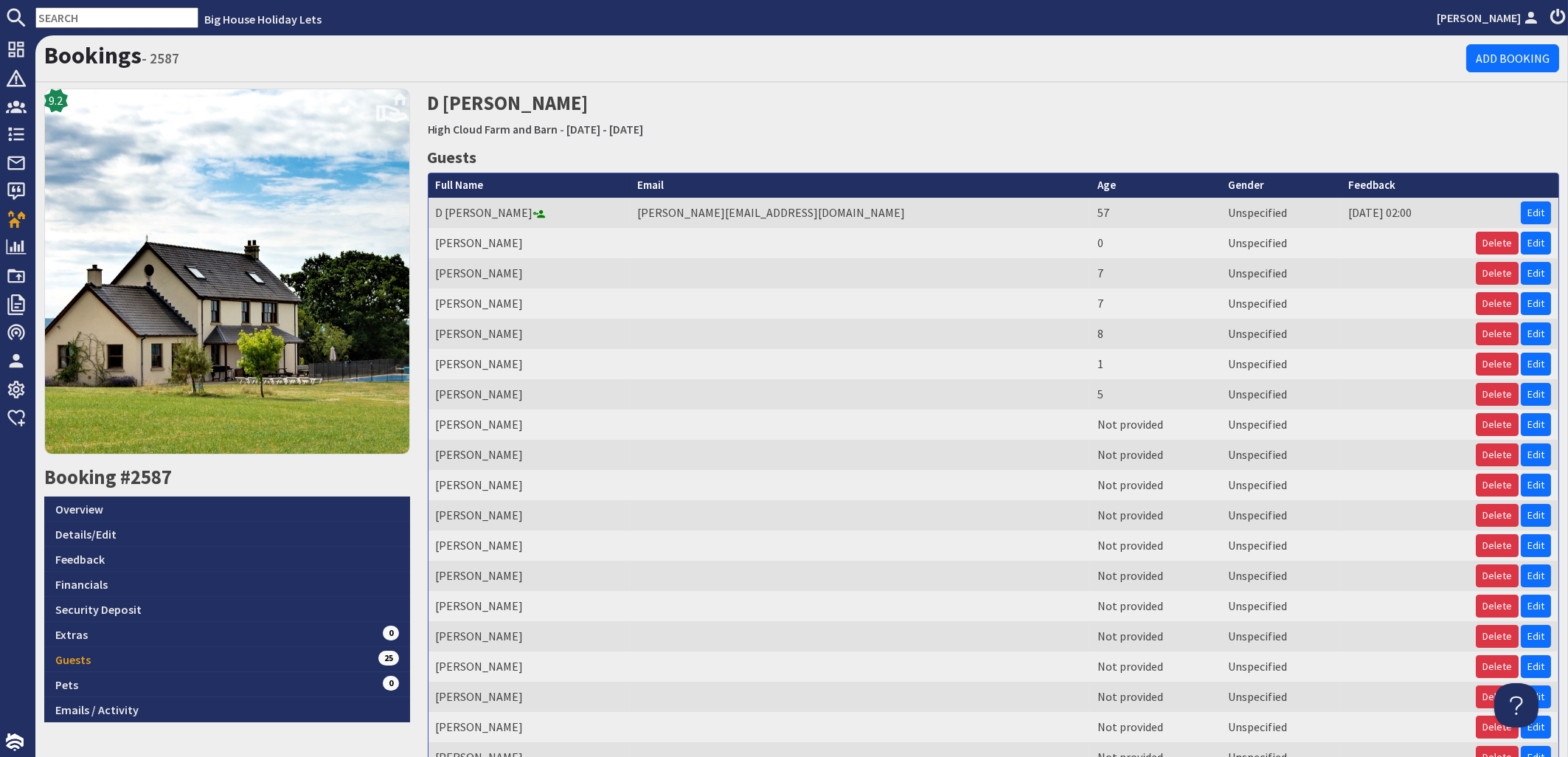
click at [693, 277] on td at bounding box center [860, 273] width 460 height 30
drag, startPoint x: 786, startPoint y: 212, endPoint x: 614, endPoint y: 198, distance: 172.6
click at [614, 198] on tr "D Derraven dawn.derraven@hotmail.co.uk 57 Unspecified 05/10/2024 02:00 Edit" at bounding box center [994, 213] width 1131 height 30
click at [110, 17] on input "text" at bounding box center [116, 18] width 163 height 21
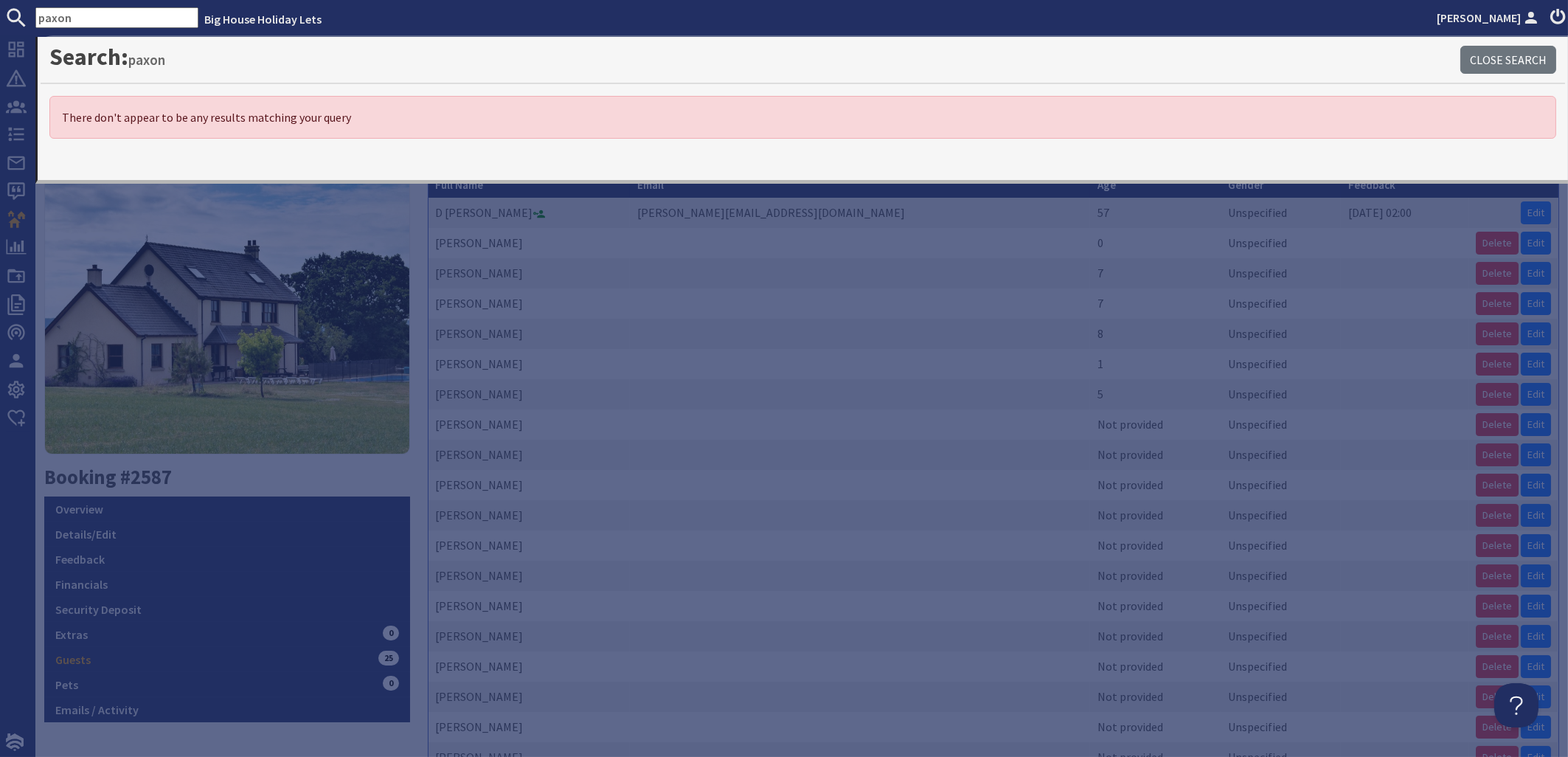
drag, startPoint x: 91, startPoint y: 9, endPoint x: -28, endPoint y: 14, distance: 119.1
click at [35, 14] on input "paxon" at bounding box center [116, 18] width 163 height 21
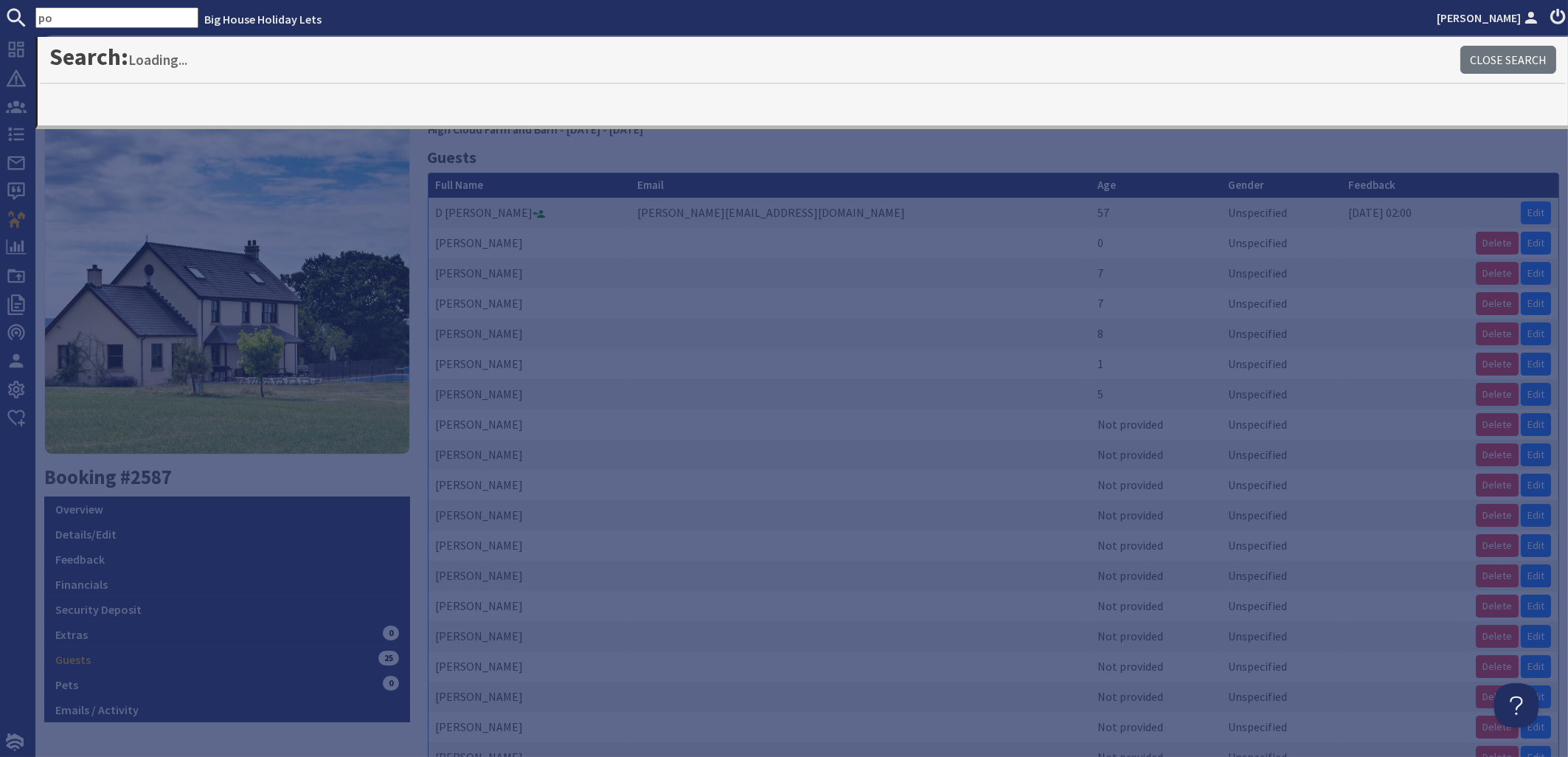
type input "p"
type input "poxon"
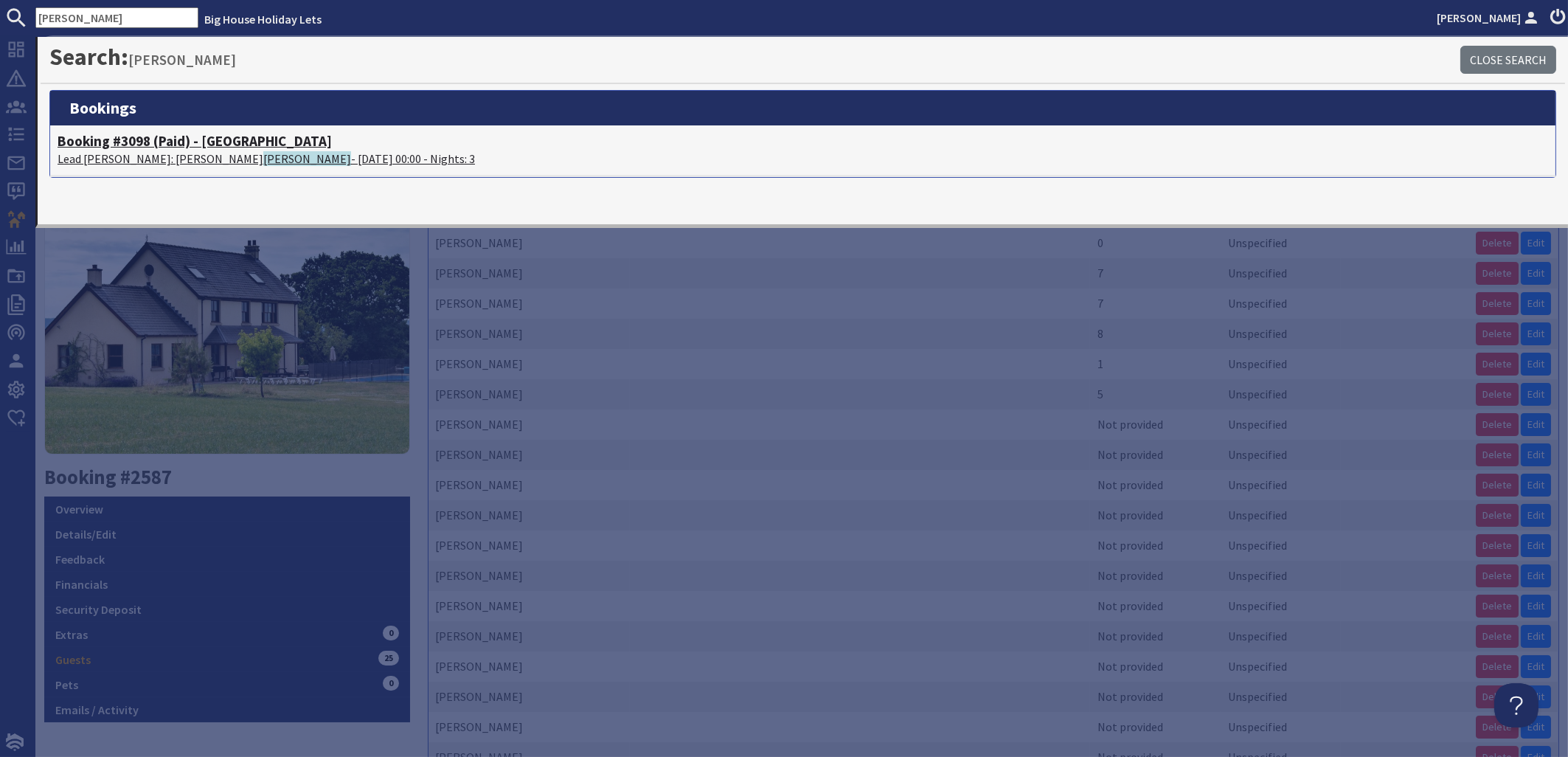
click at [136, 164] on p "Lead Booker: Eleanor Poxon - 05/09/2025 00:00 - Nights: 3" at bounding box center [803, 158] width 1490 height 18
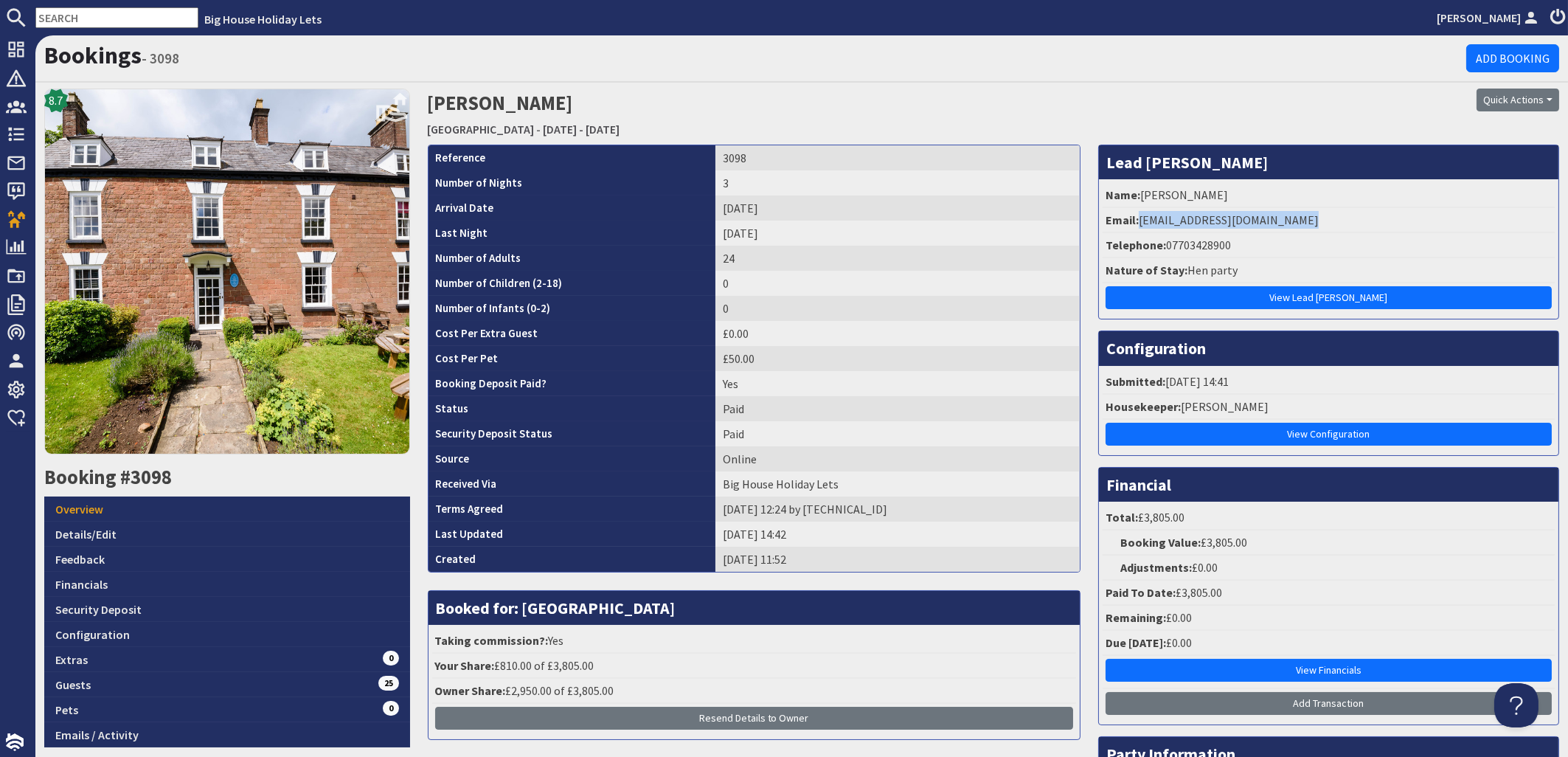
drag, startPoint x: 1292, startPoint y: 224, endPoint x: 1130, endPoint y: 226, distance: 162.0
click at [1130, 226] on li "Email: eleanorlouise16@hotmail.com" at bounding box center [1328, 221] width 452 height 25
copy li "eleanorlouise16@hotmail.com"
click at [98, 19] on input "text" at bounding box center [116, 18] width 163 height 21
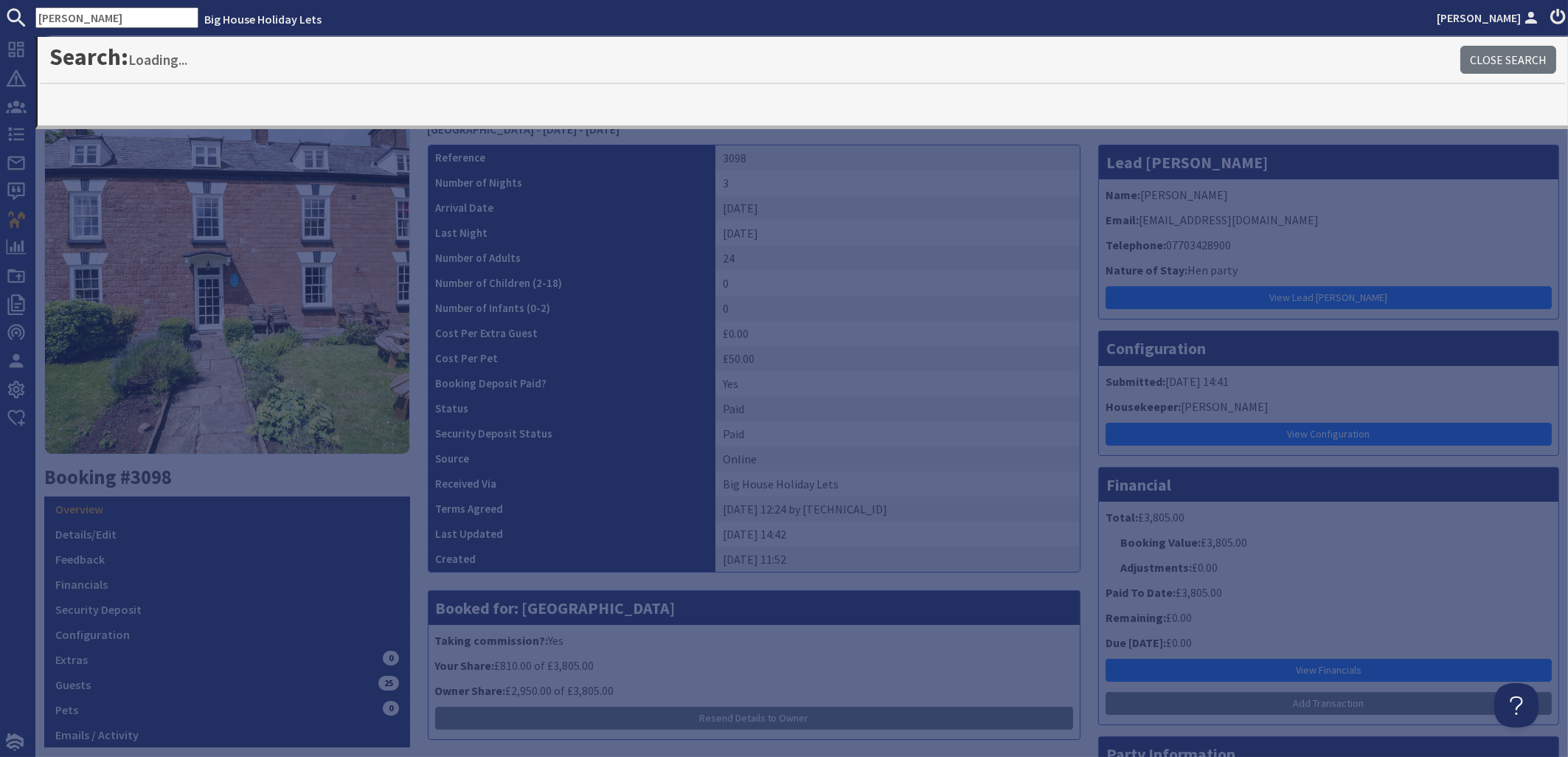
type input "rowe"
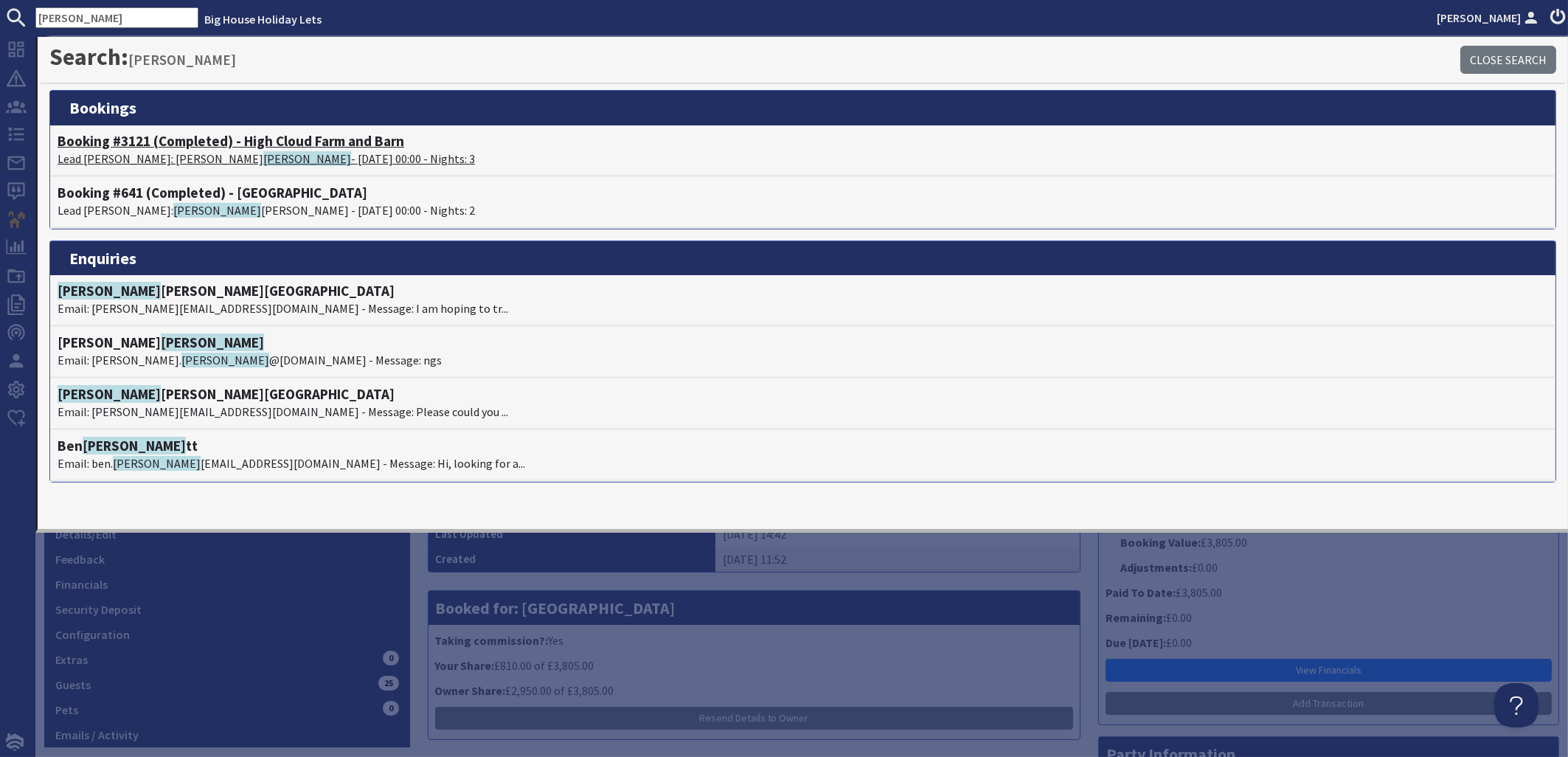
click at [263, 155] on span "Rowe" at bounding box center [307, 159] width 88 height 15
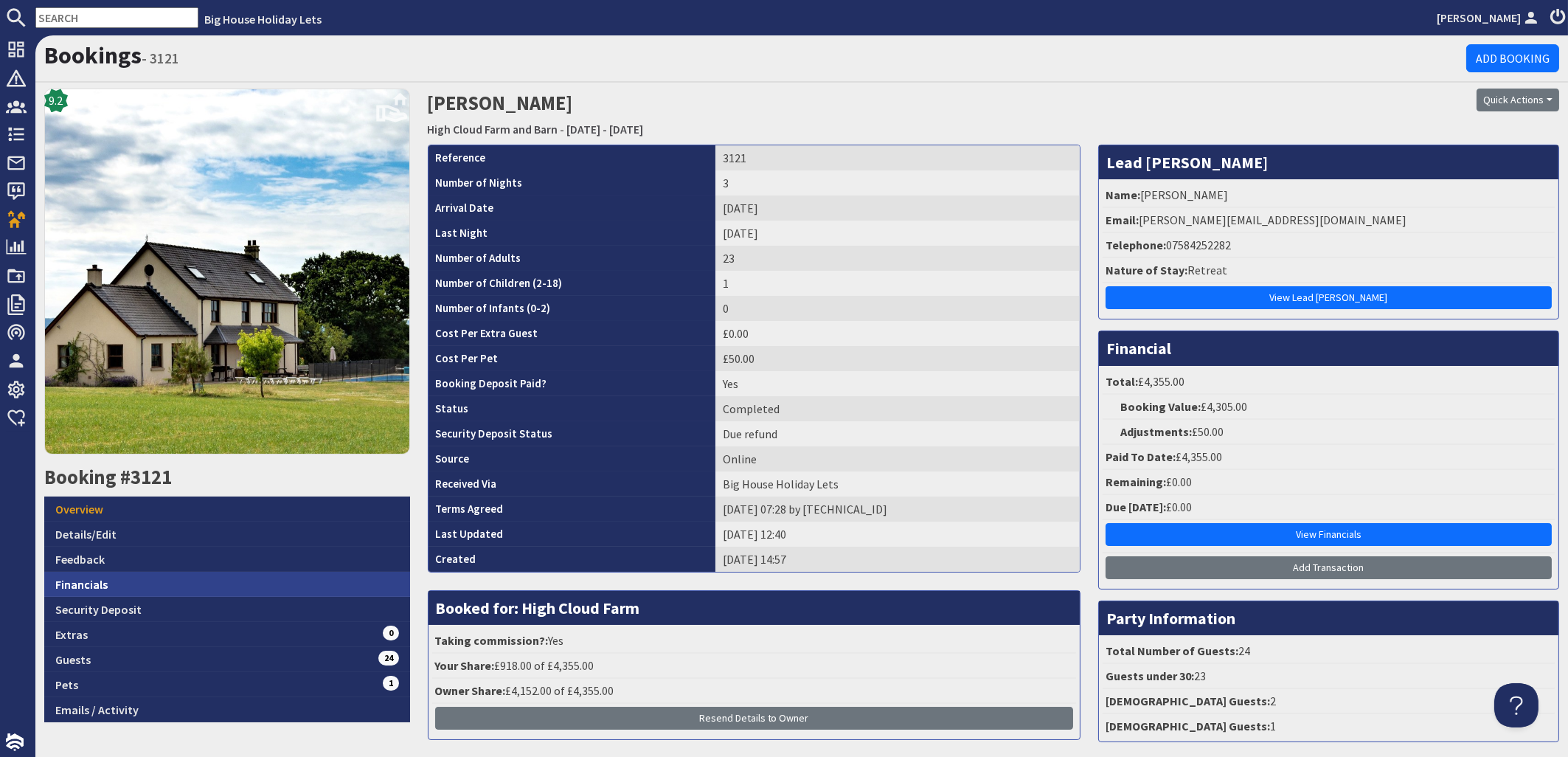
click at [80, 584] on link "Financials" at bounding box center [227, 584] width 366 height 25
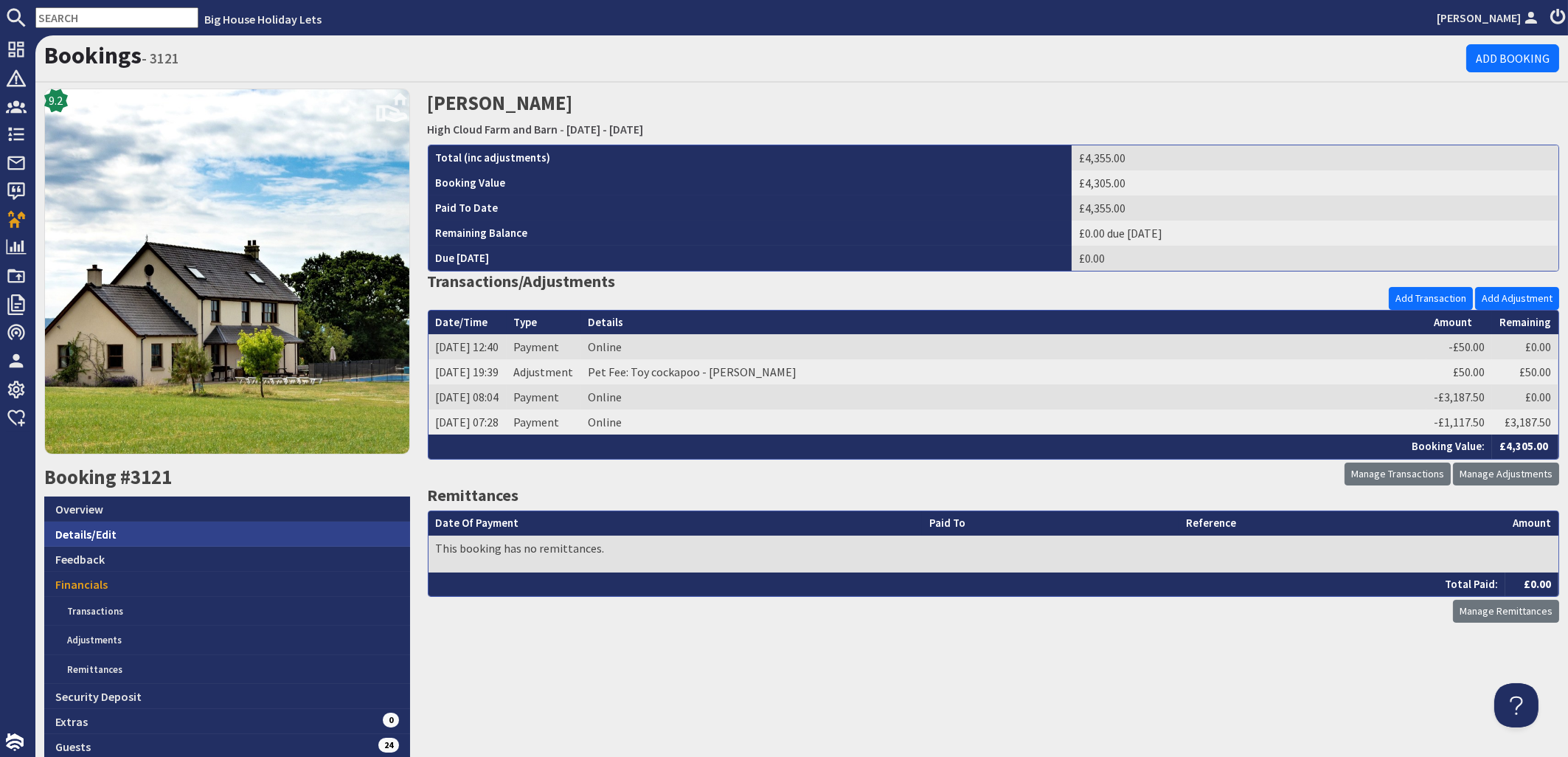
click at [85, 535] on link "Details/Edit" at bounding box center [227, 534] width 366 height 25
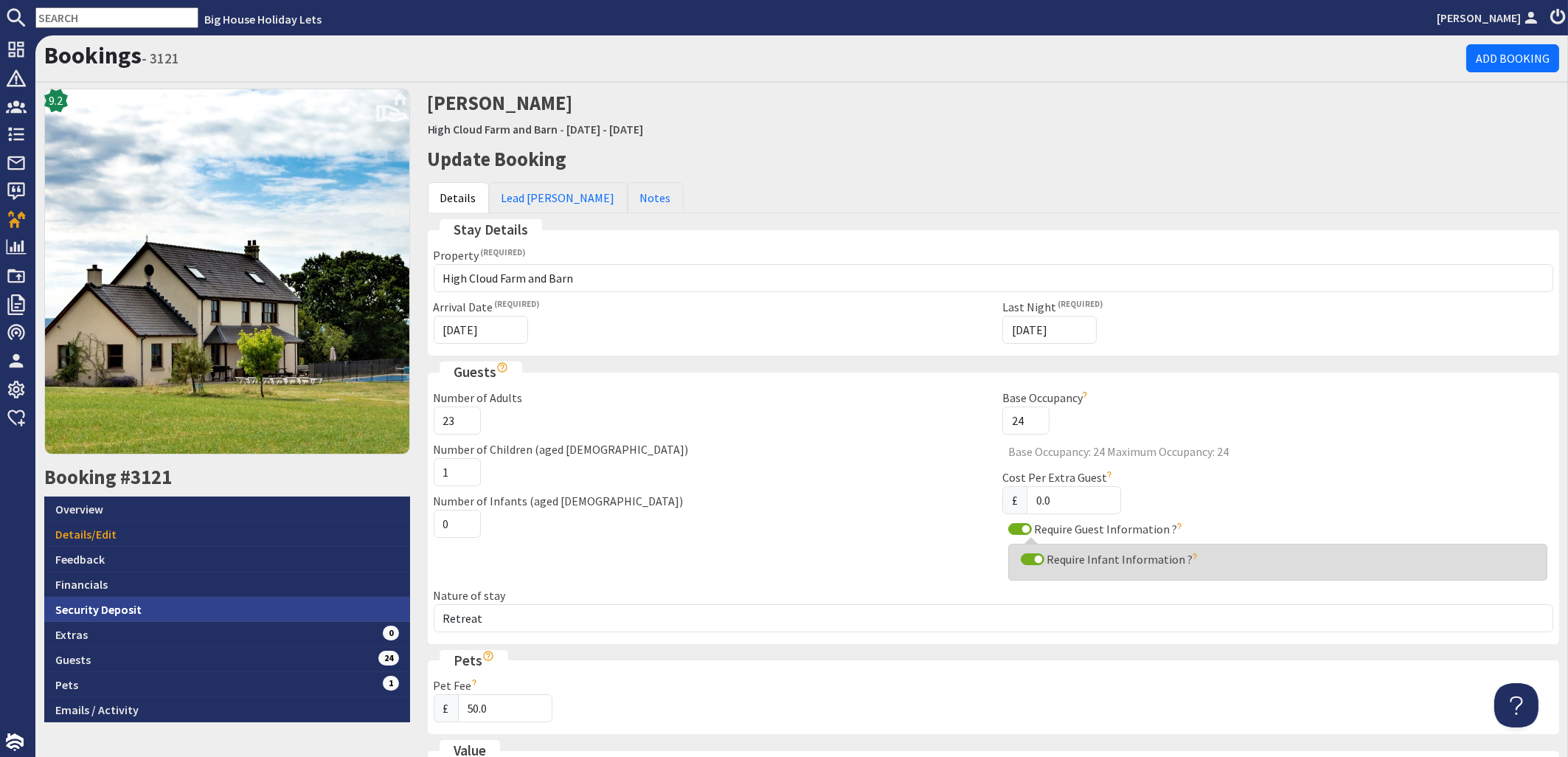
click at [85, 607] on link "Security Deposit" at bounding box center [227, 609] width 366 height 25
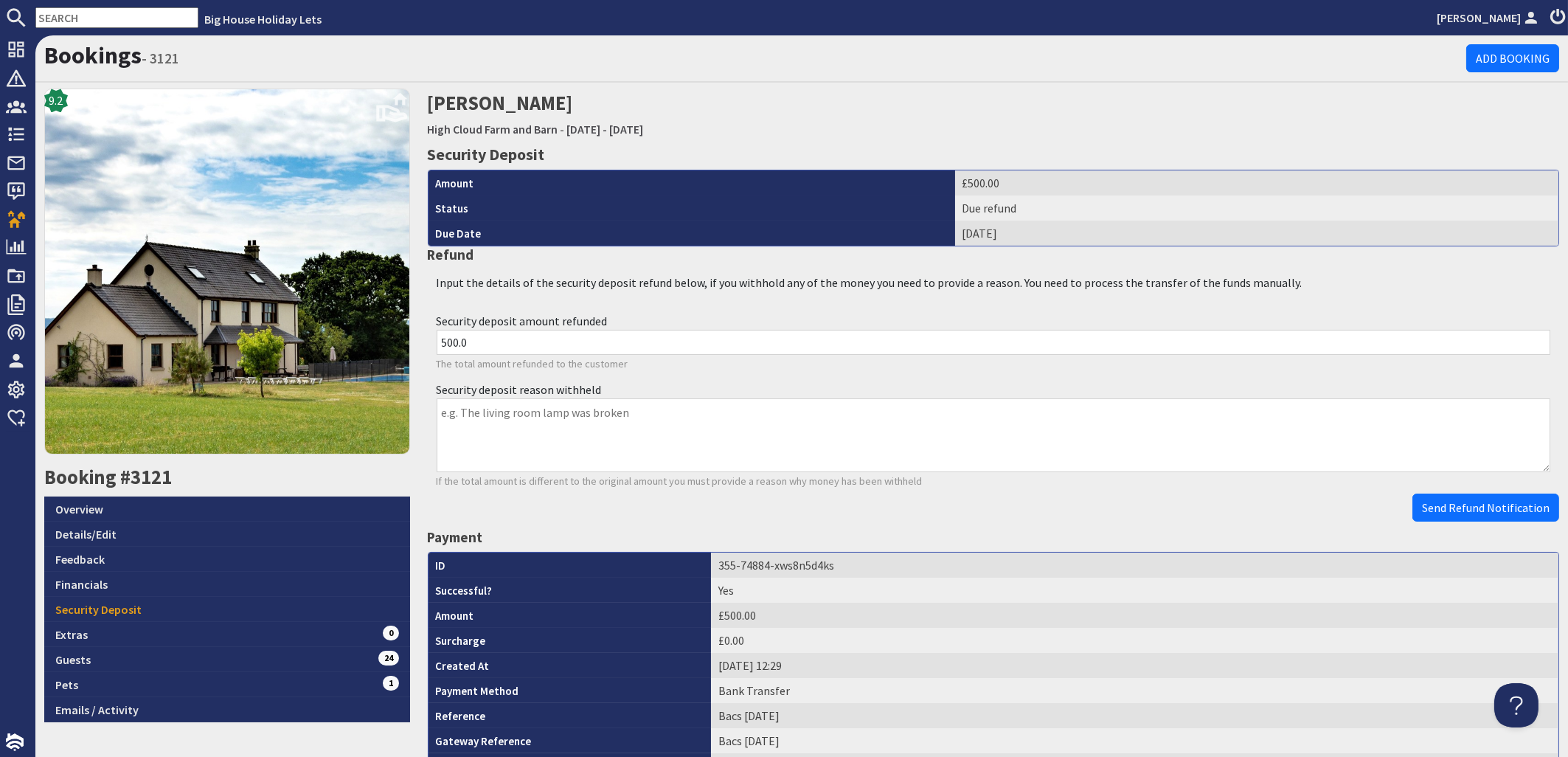
drag, startPoint x: 492, startPoint y: 343, endPoint x: 387, endPoint y: 343, distance: 105.0
click at [437, 343] on input "500.0" at bounding box center [994, 343] width 1114 height 25
type input "342.00"
click at [439, 410] on textarea "Security deposit reason withheld" at bounding box center [994, 435] width 1114 height 74
type textarea "H"
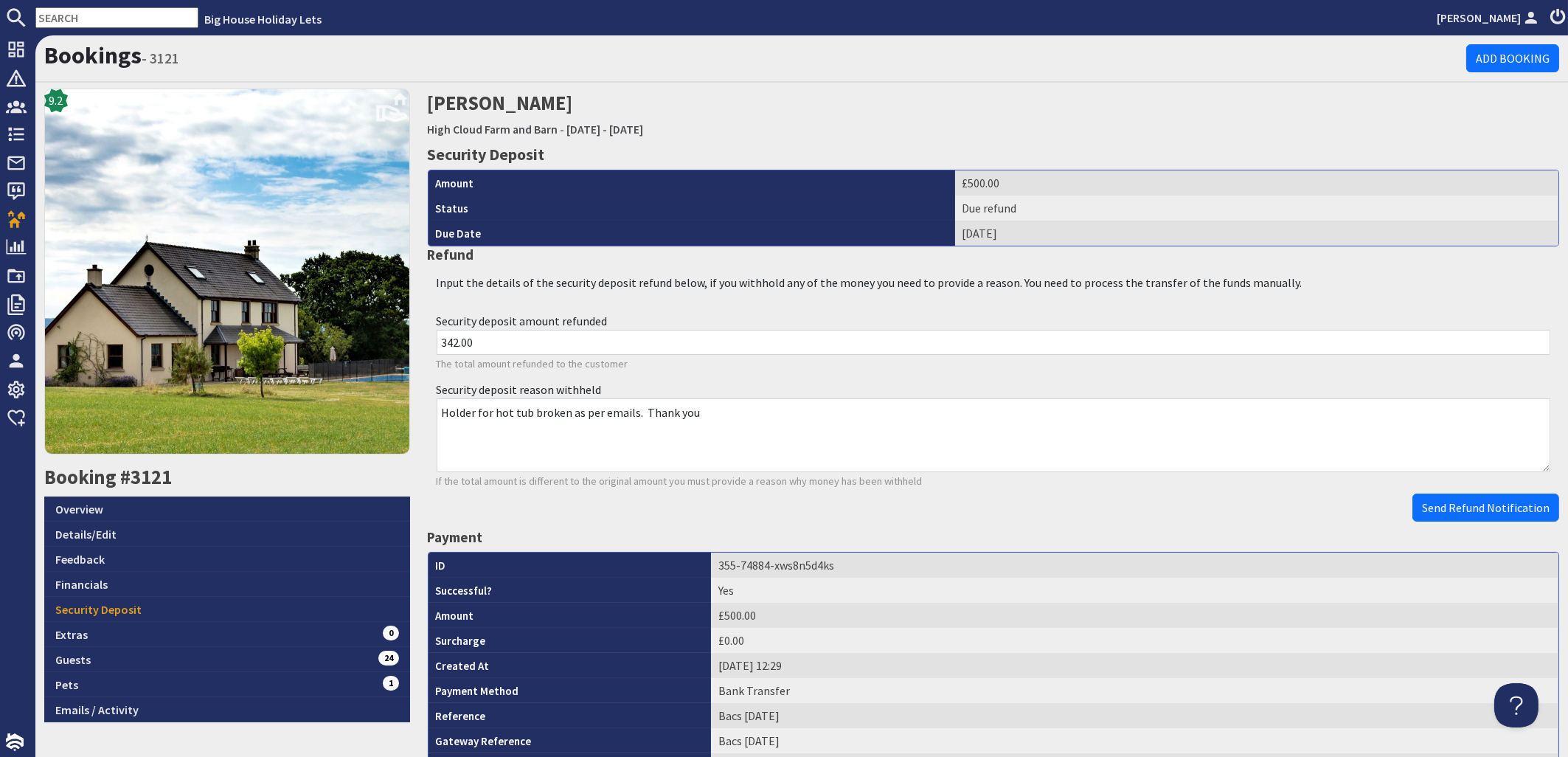
click at [633, 410] on textarea "Holder for hot tub broken as per emails. Thank you" at bounding box center [994, 435] width 1114 height 74
type textarea "Holder for hot tub broken as per email Thank you"
click at [1448, 507] on span "Send Refund Notification" at bounding box center [1485, 508] width 128 height 15
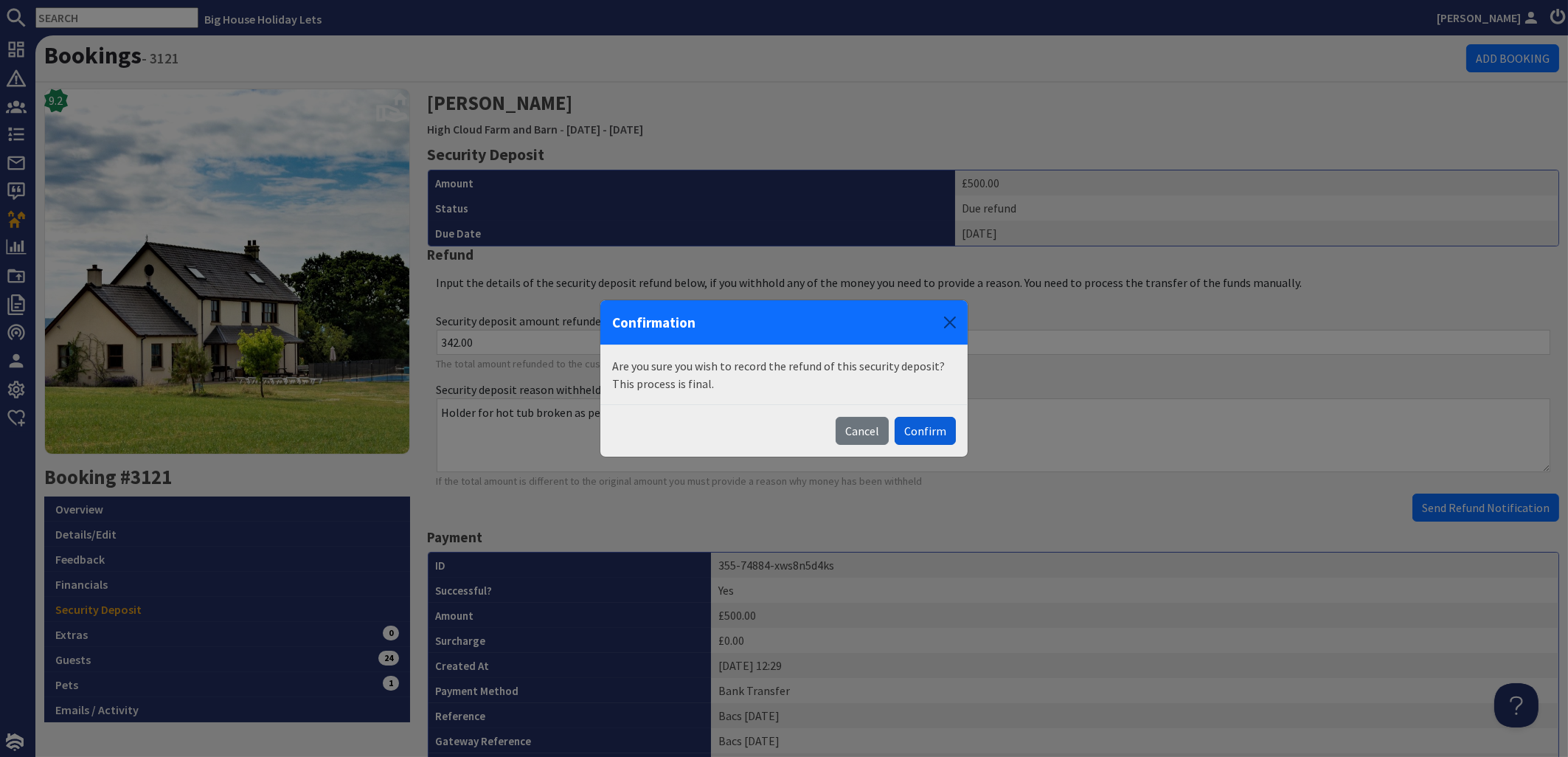
click at [936, 431] on button "Confirm" at bounding box center [925, 431] width 61 height 28
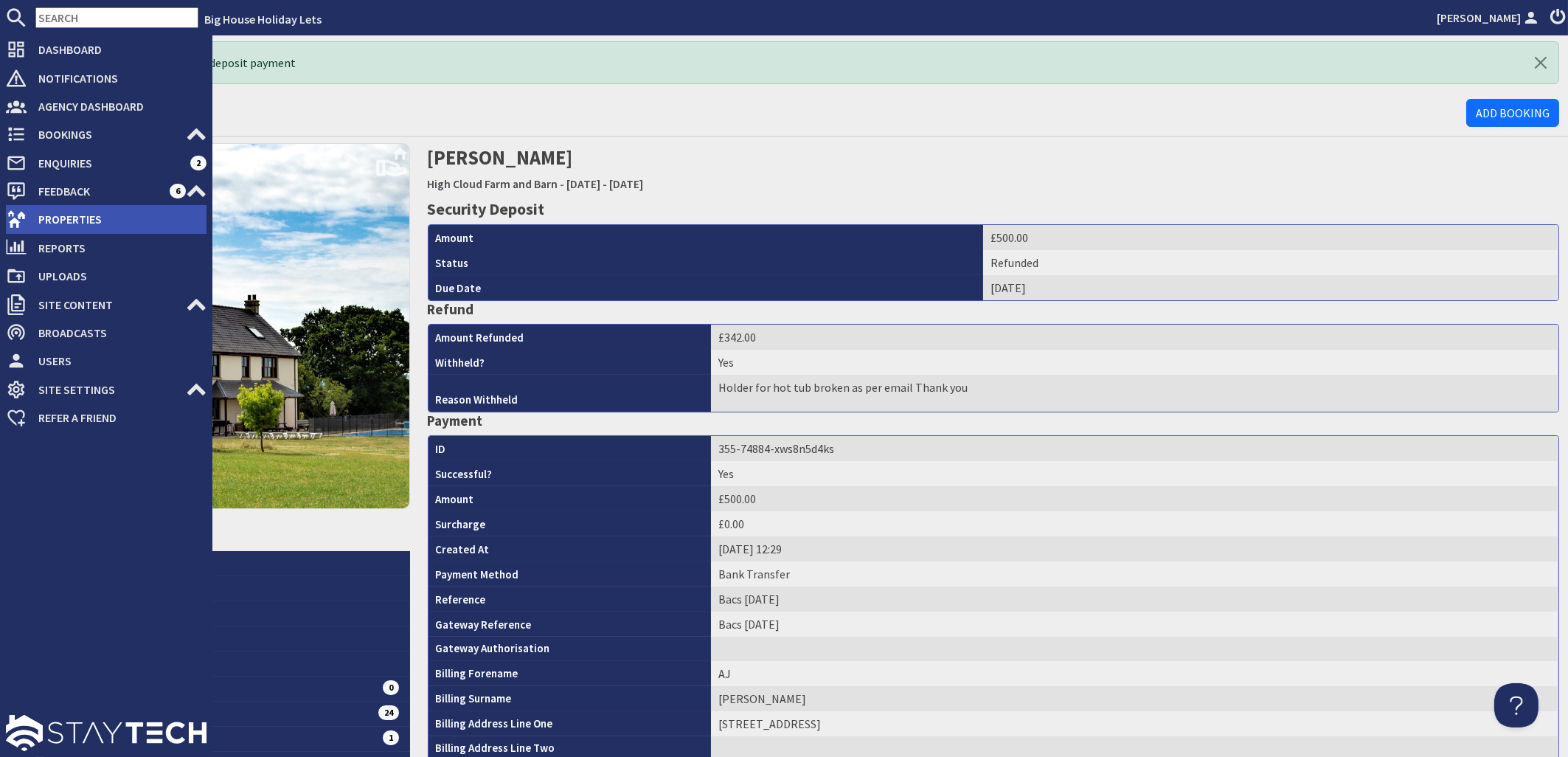
click at [63, 217] on span "Properties" at bounding box center [116, 219] width 180 height 23
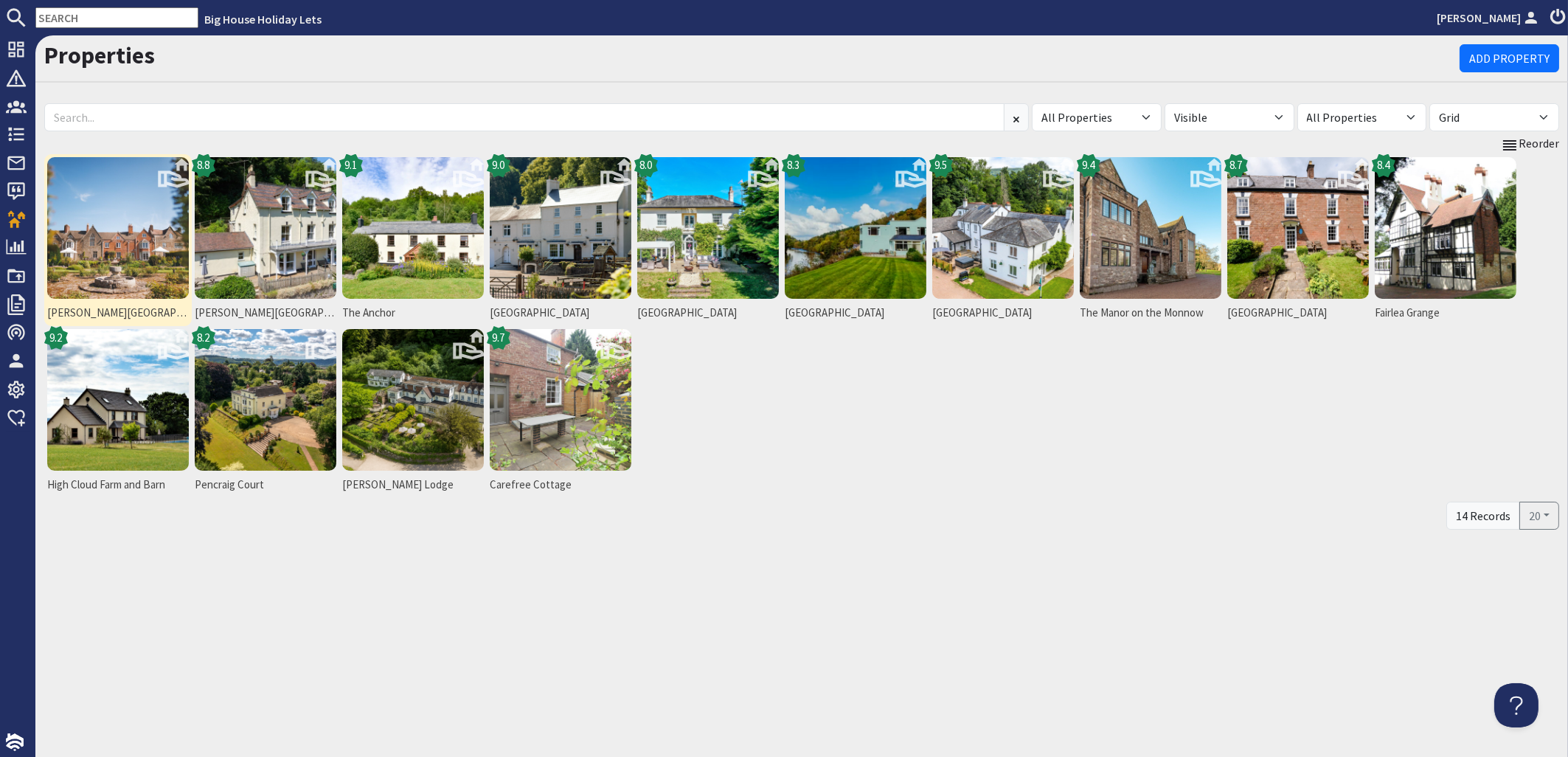
click at [135, 242] on img at bounding box center [119, 228] width 142 height 142
click at [114, 263] on img at bounding box center [119, 228] width 142 height 142
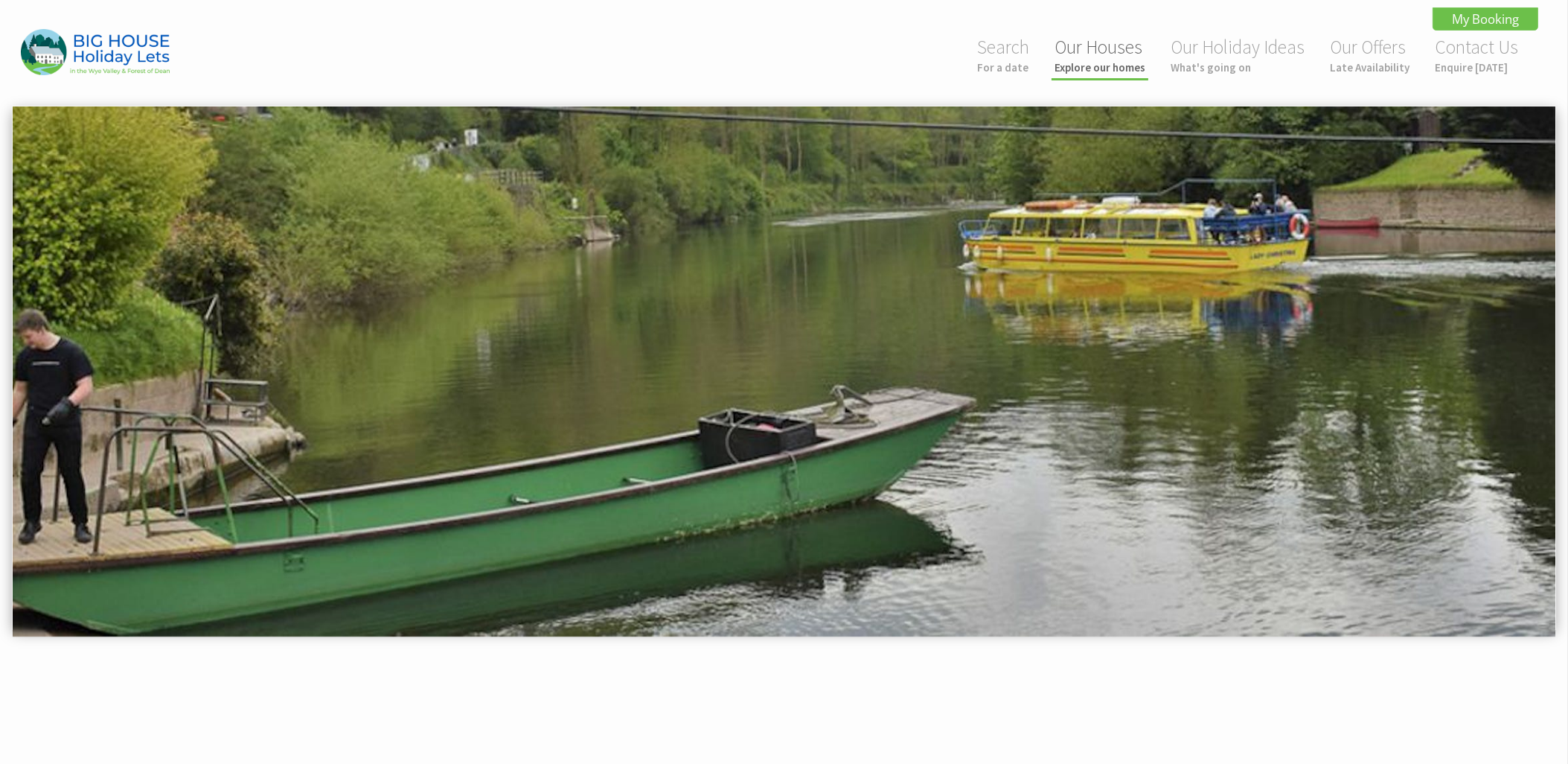
click at [1110, 60] on link "Our Houses Explore our homes" at bounding box center [1100, 54] width 91 height 40
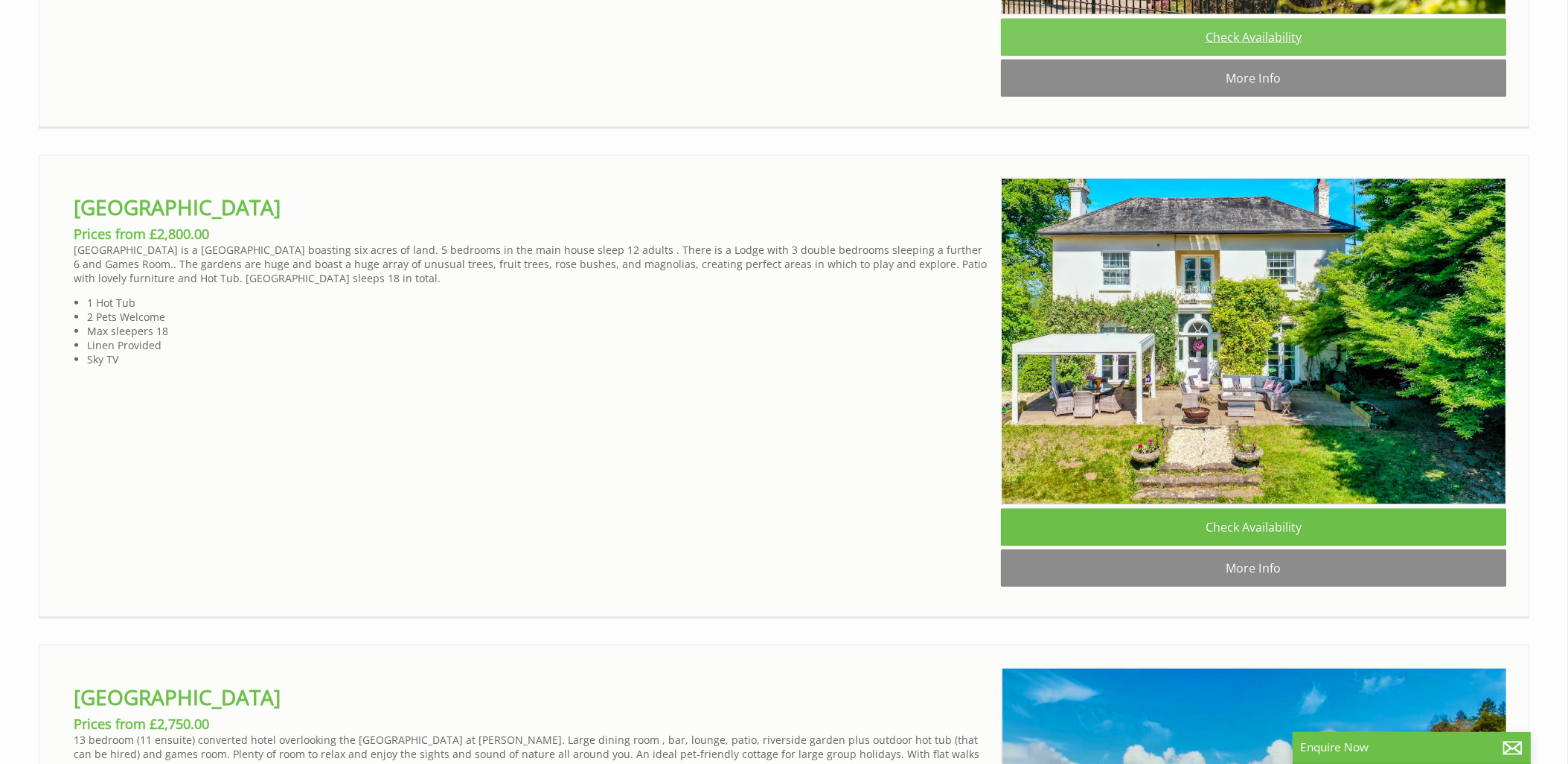
scroll to position [0, 13]
click at [1258, 56] on link "Check Availability" at bounding box center [1254, 37] width 506 height 37
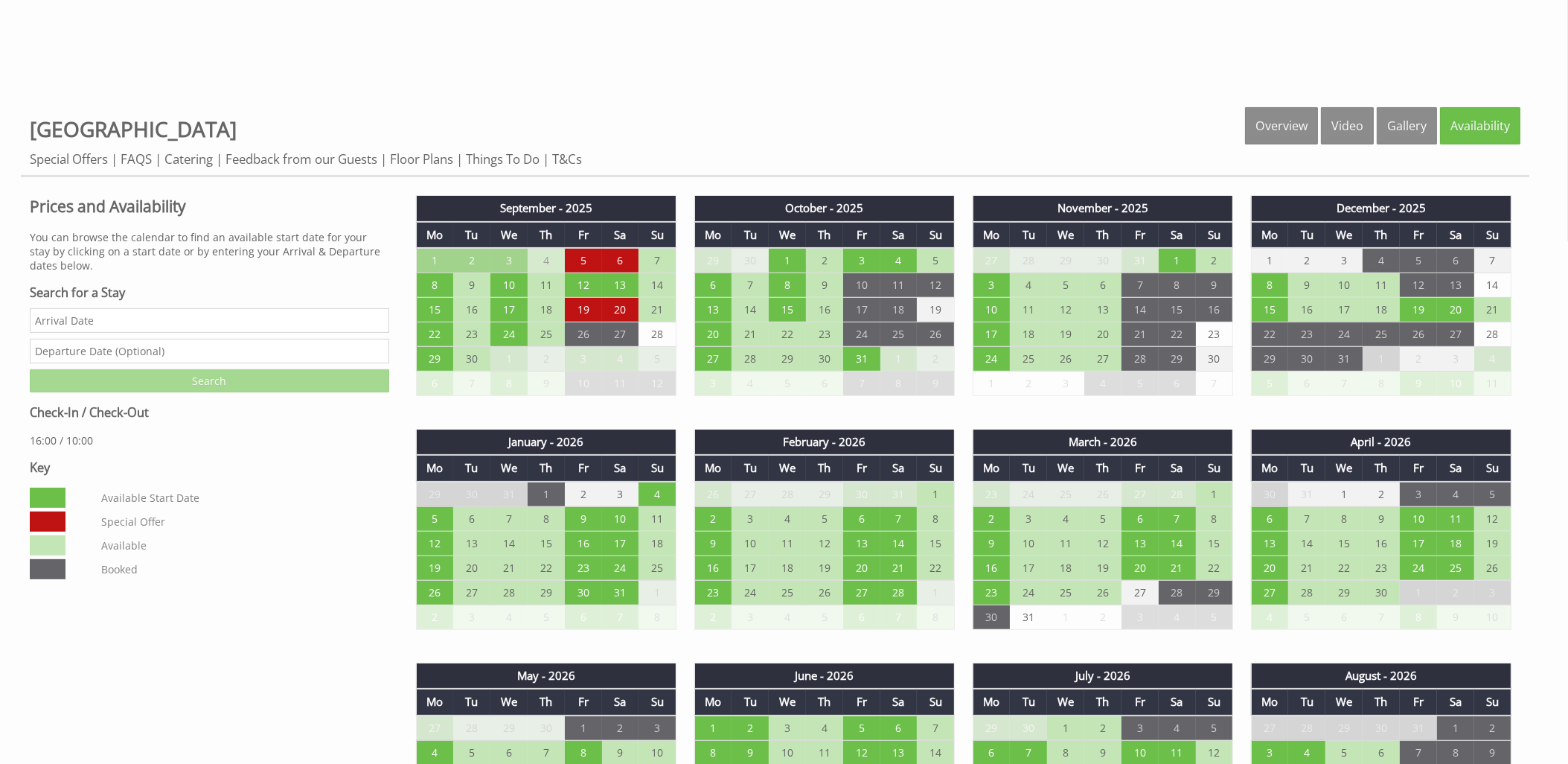
scroll to position [718, 0]
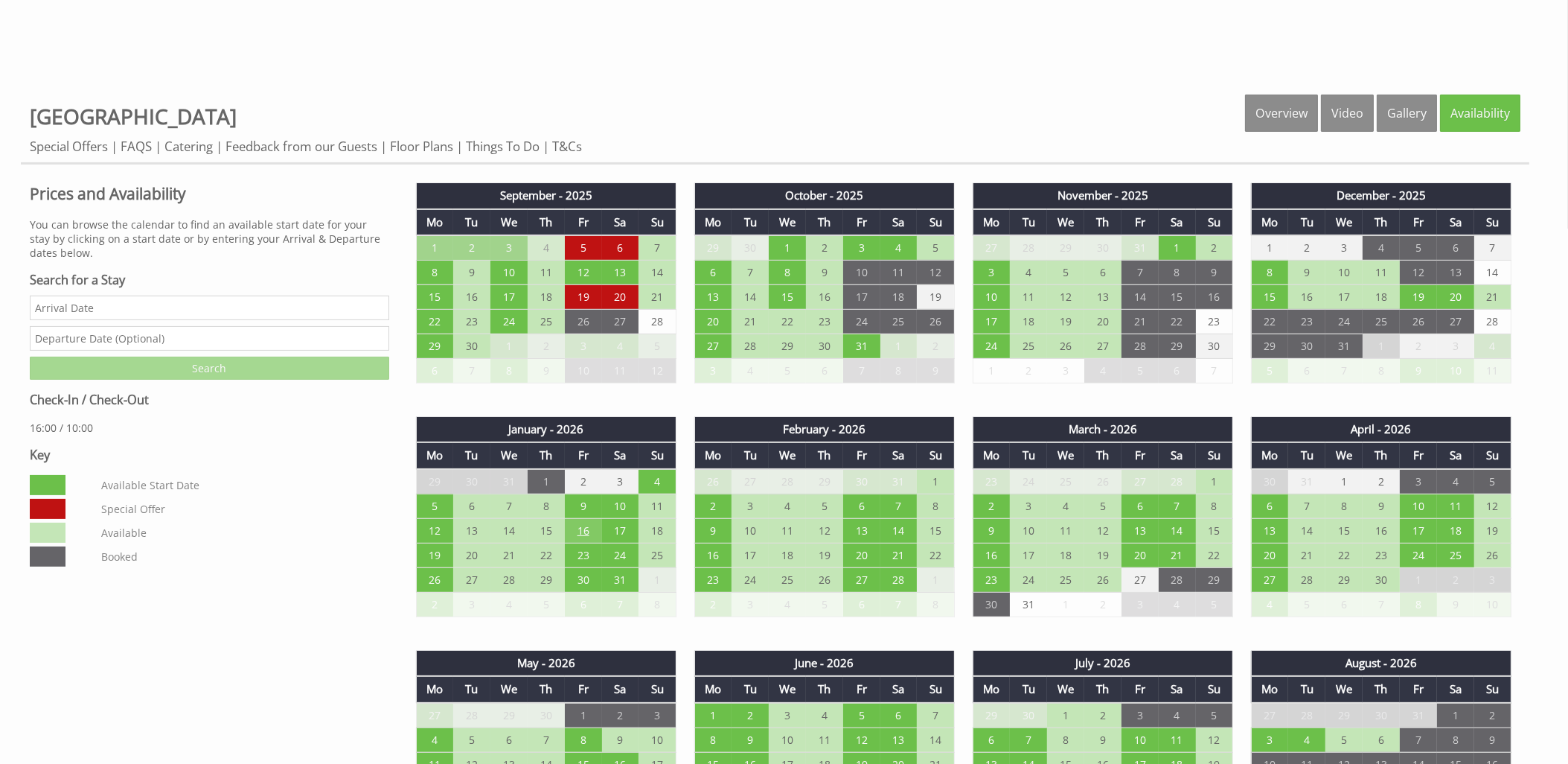
click at [578, 529] on td "16" at bounding box center [583, 530] width 37 height 24
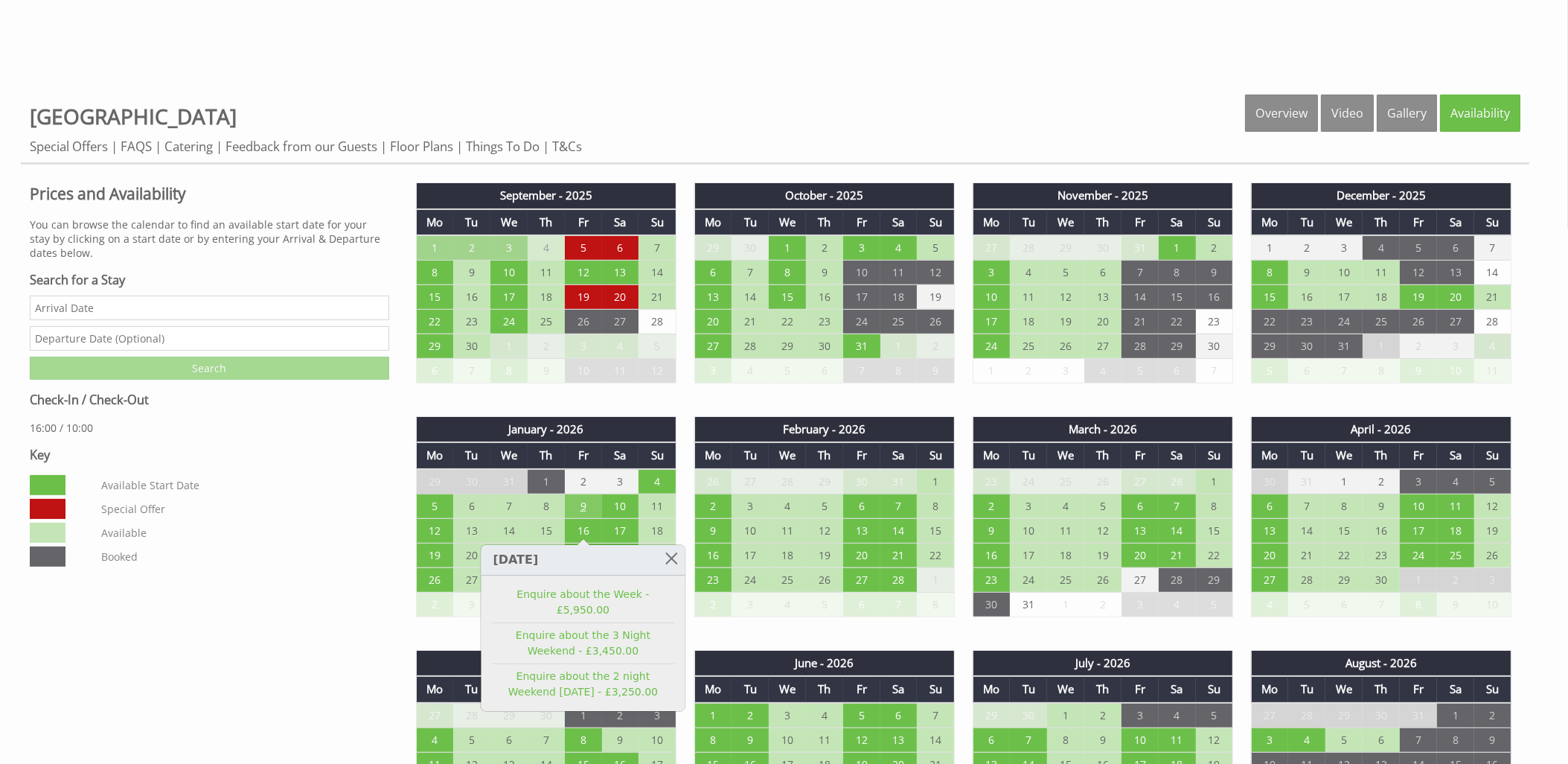
click at [583, 499] on td "9" at bounding box center [583, 505] width 37 height 24
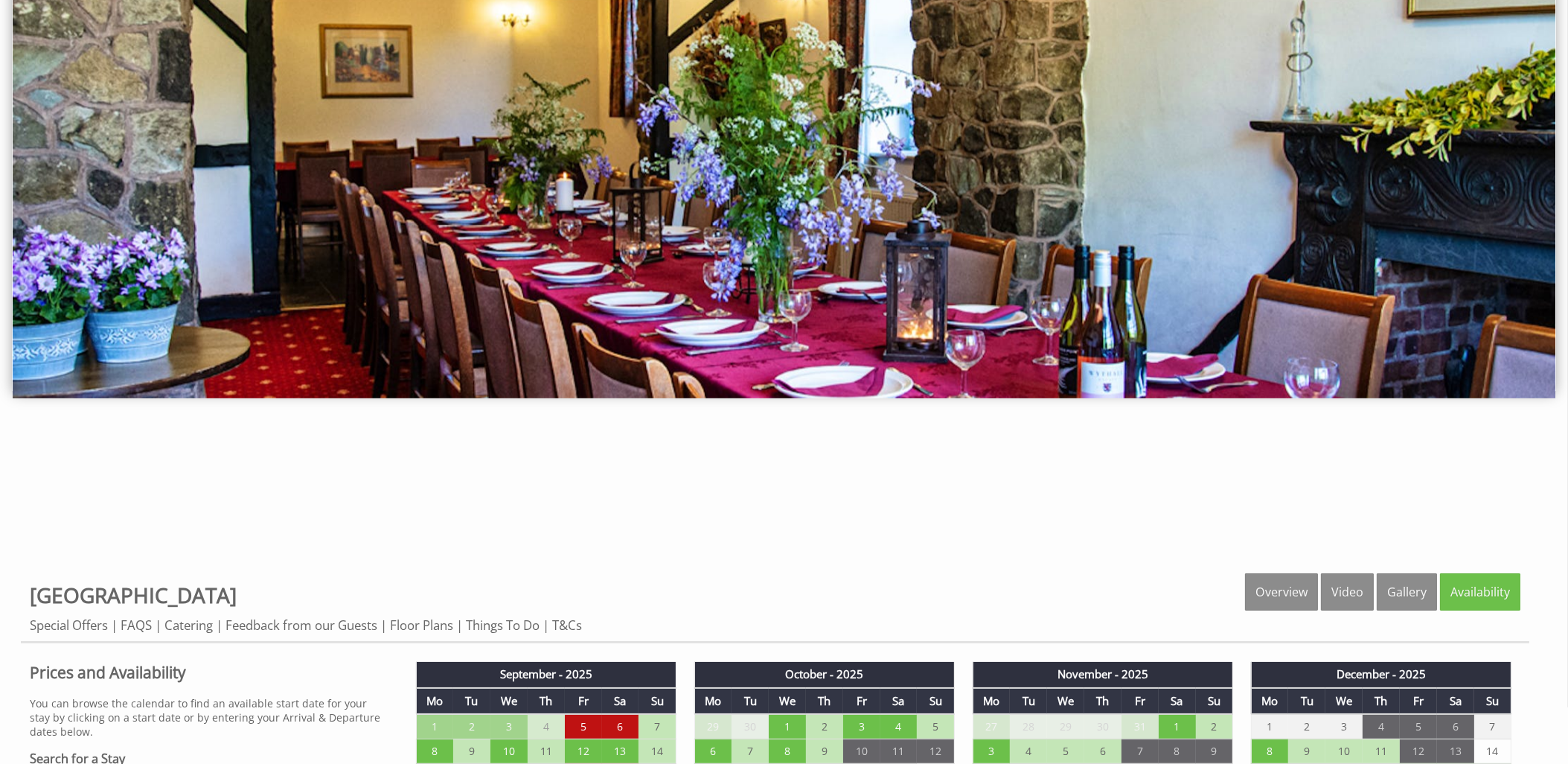
scroll to position [0, 0]
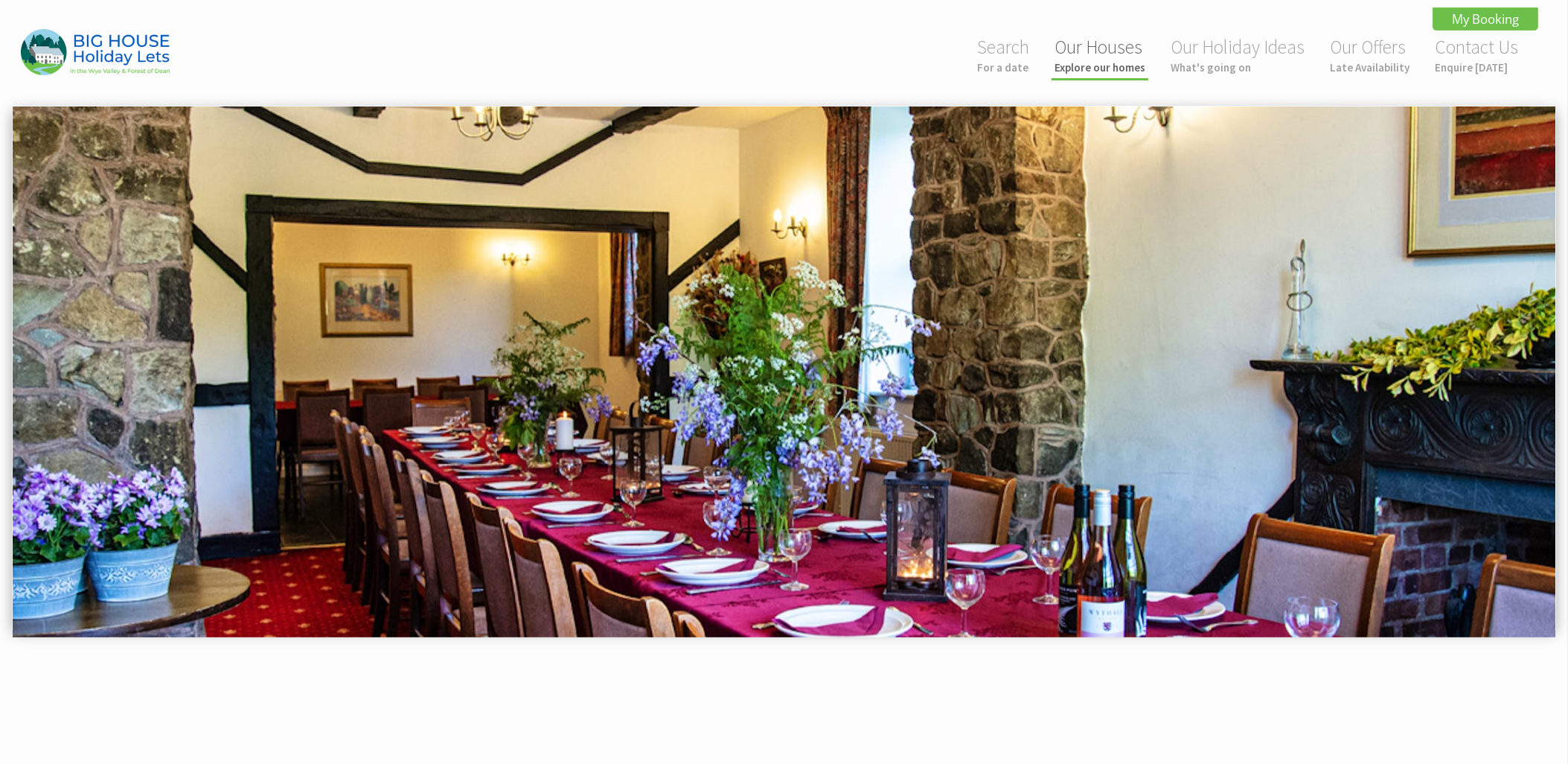
click at [1117, 51] on link "Our Houses Explore our homes" at bounding box center [1100, 54] width 91 height 40
click at [1103, 62] on small "Explore our homes" at bounding box center [1100, 67] width 91 height 14
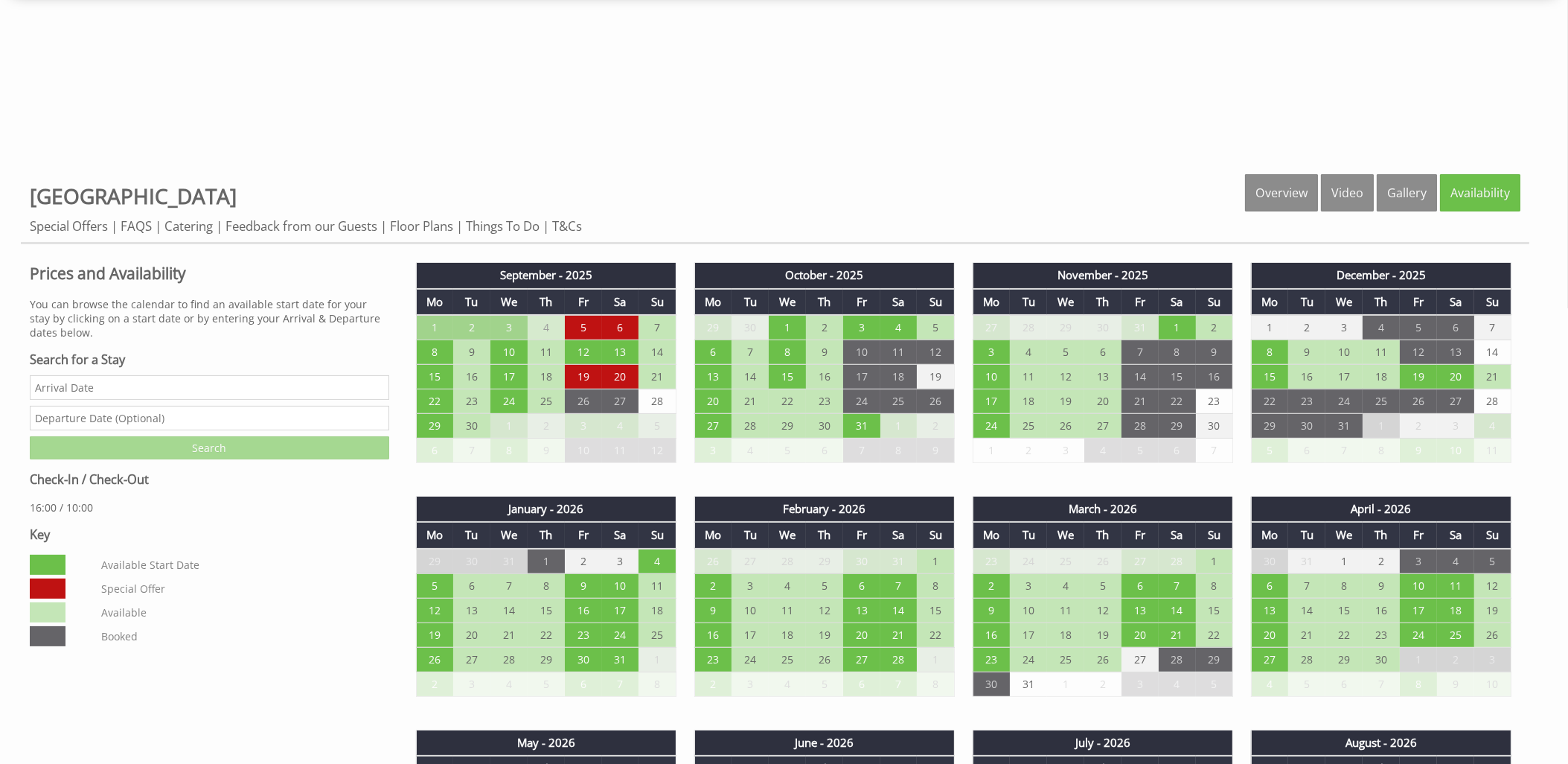
scroll to position [319, 0]
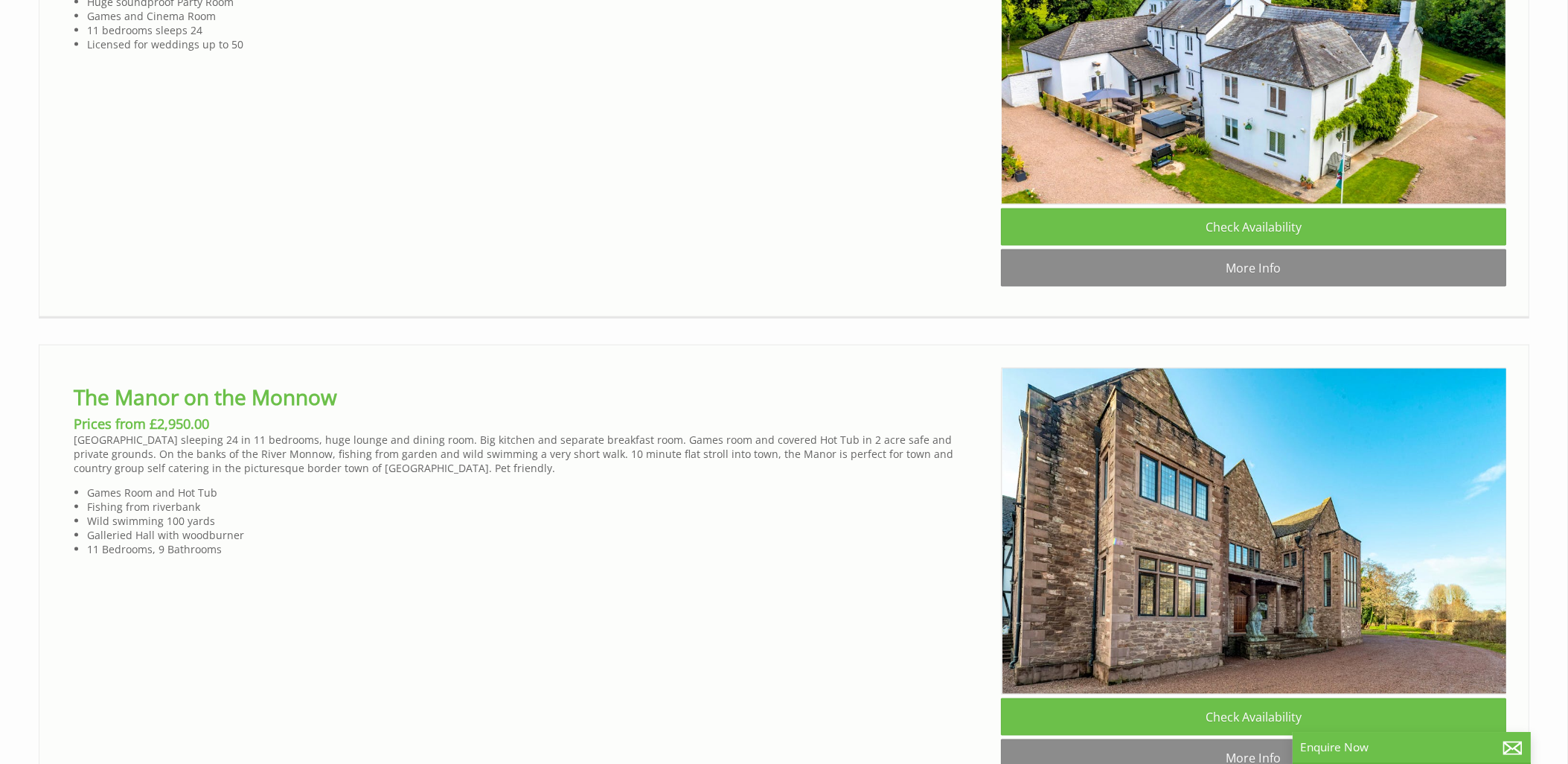
scroll to position [0, 13]
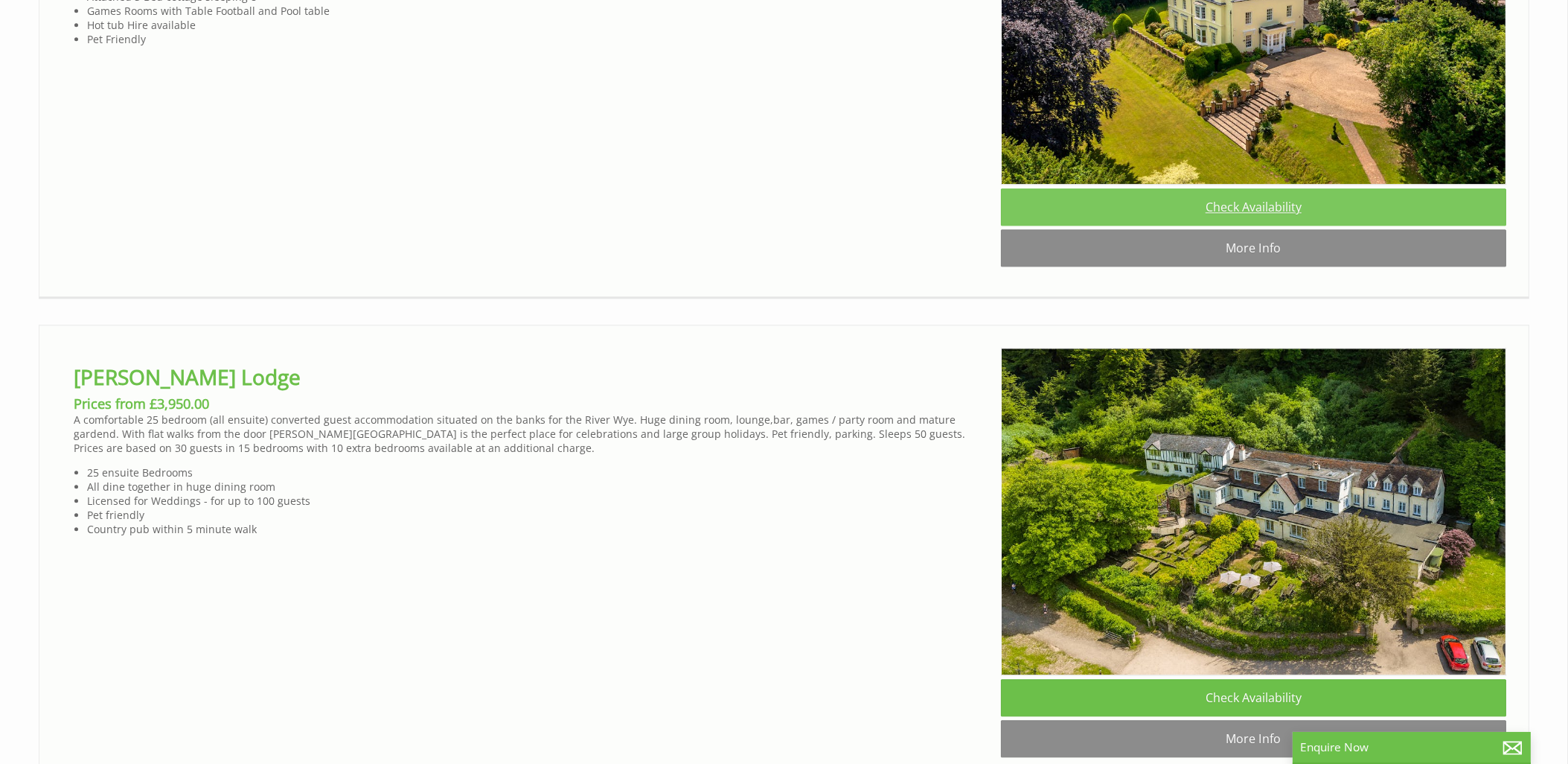
click at [1268, 226] on link "Check Availability" at bounding box center [1254, 207] width 506 height 37
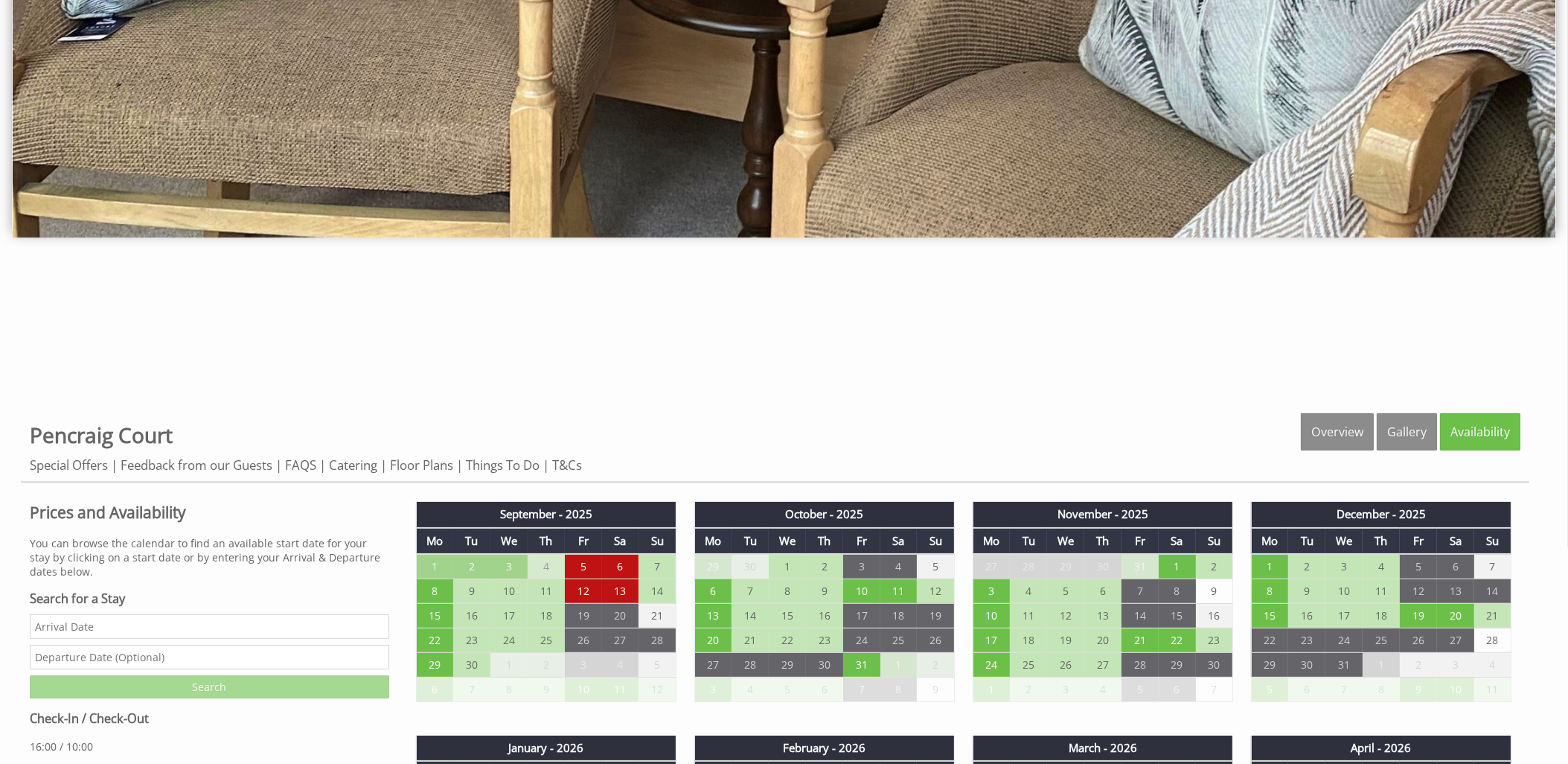
scroll to position [799, 0]
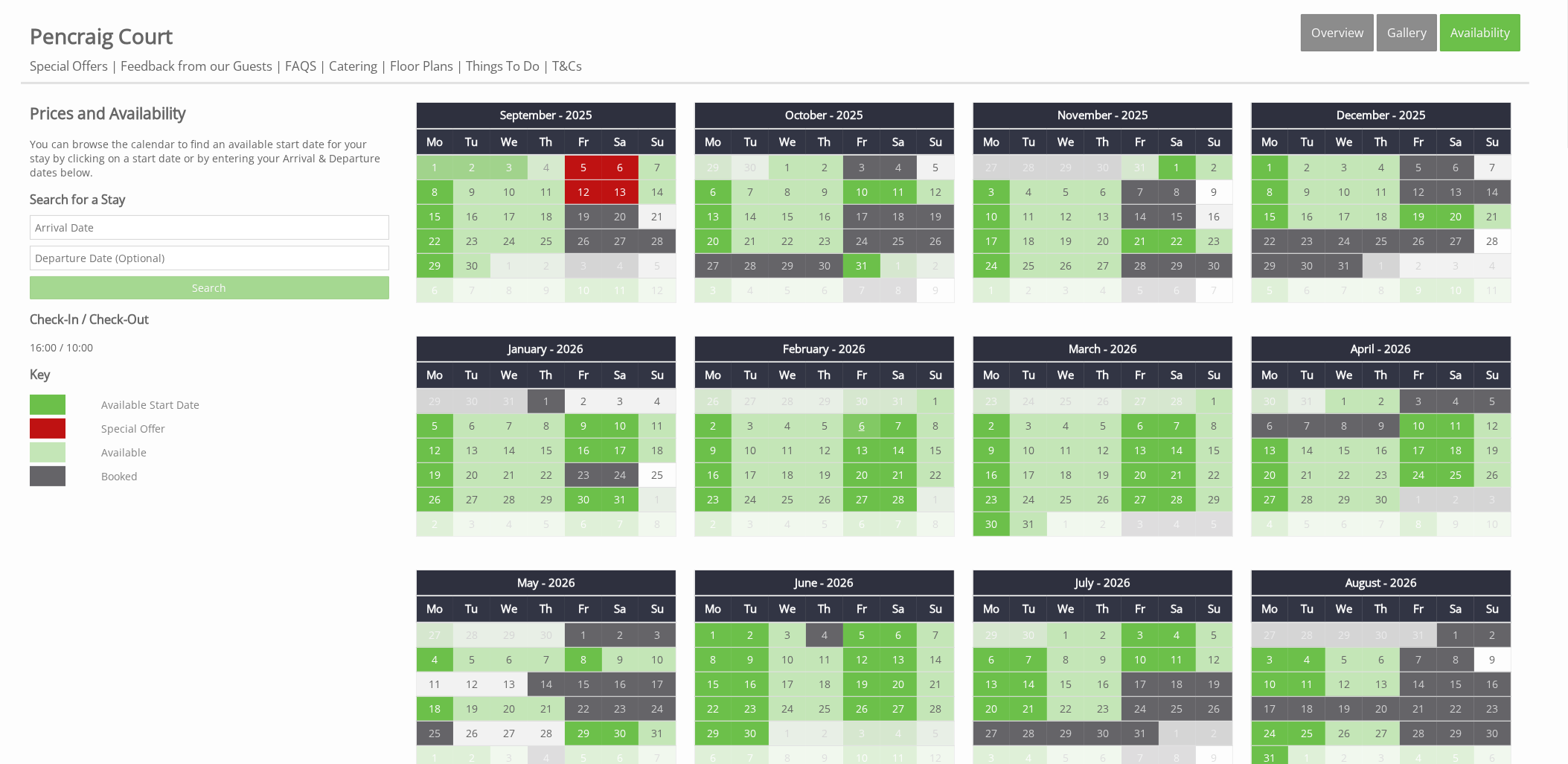
click at [856, 413] on td "6" at bounding box center [862, 425] width 37 height 24
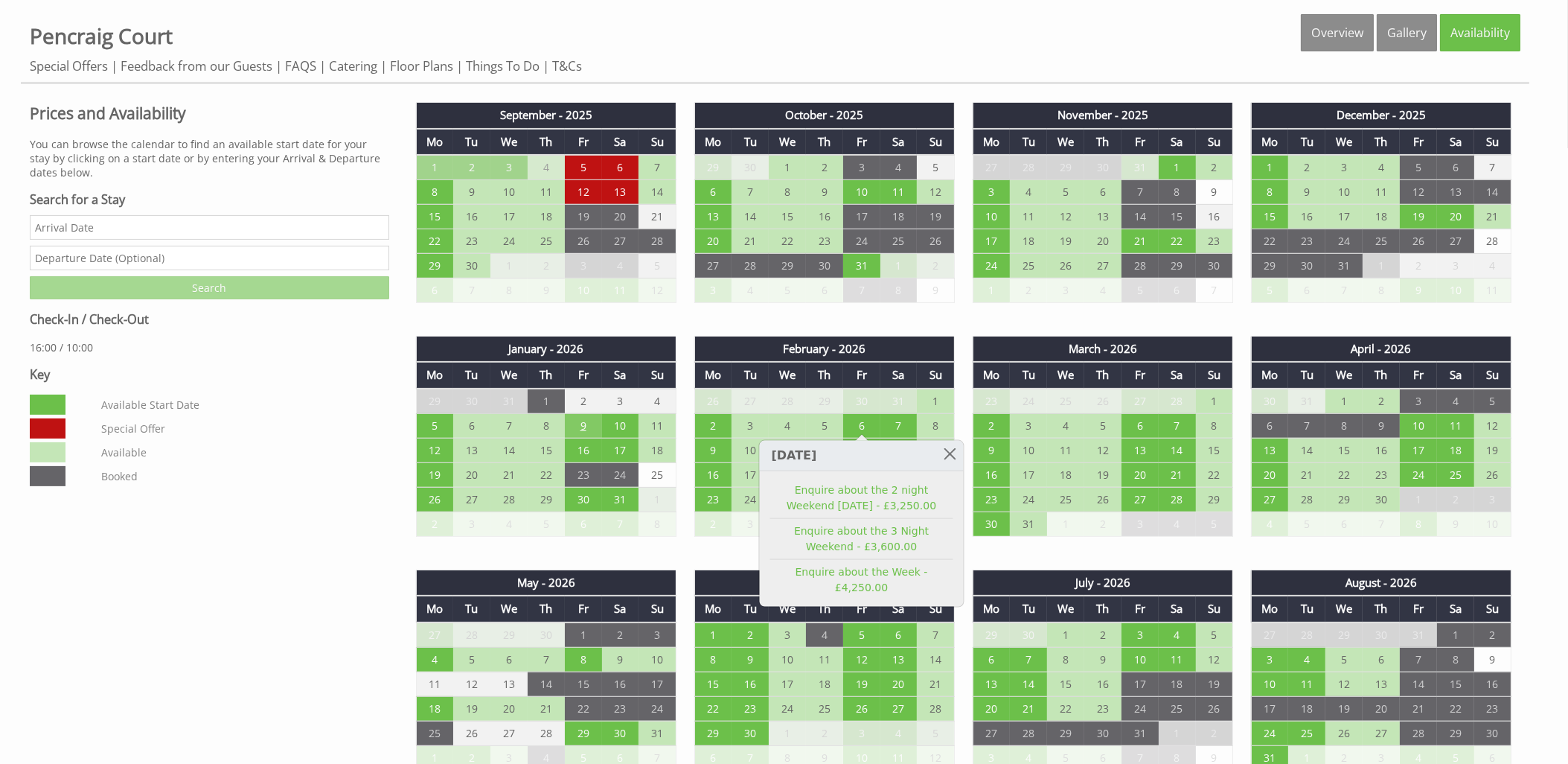
click at [586, 419] on td "9" at bounding box center [583, 425] width 37 height 24
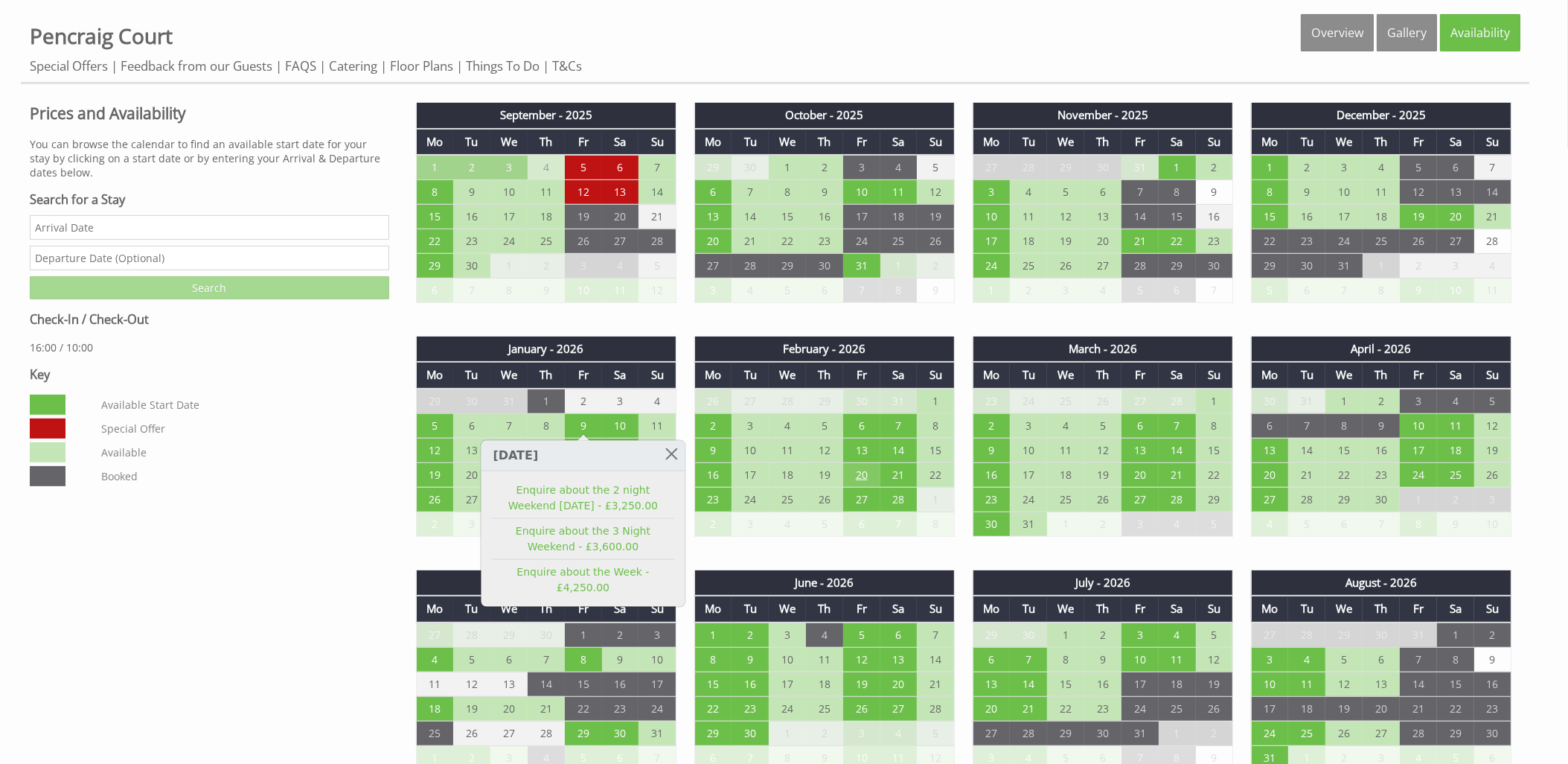
click at [865, 470] on td "20" at bounding box center [862, 474] width 37 height 24
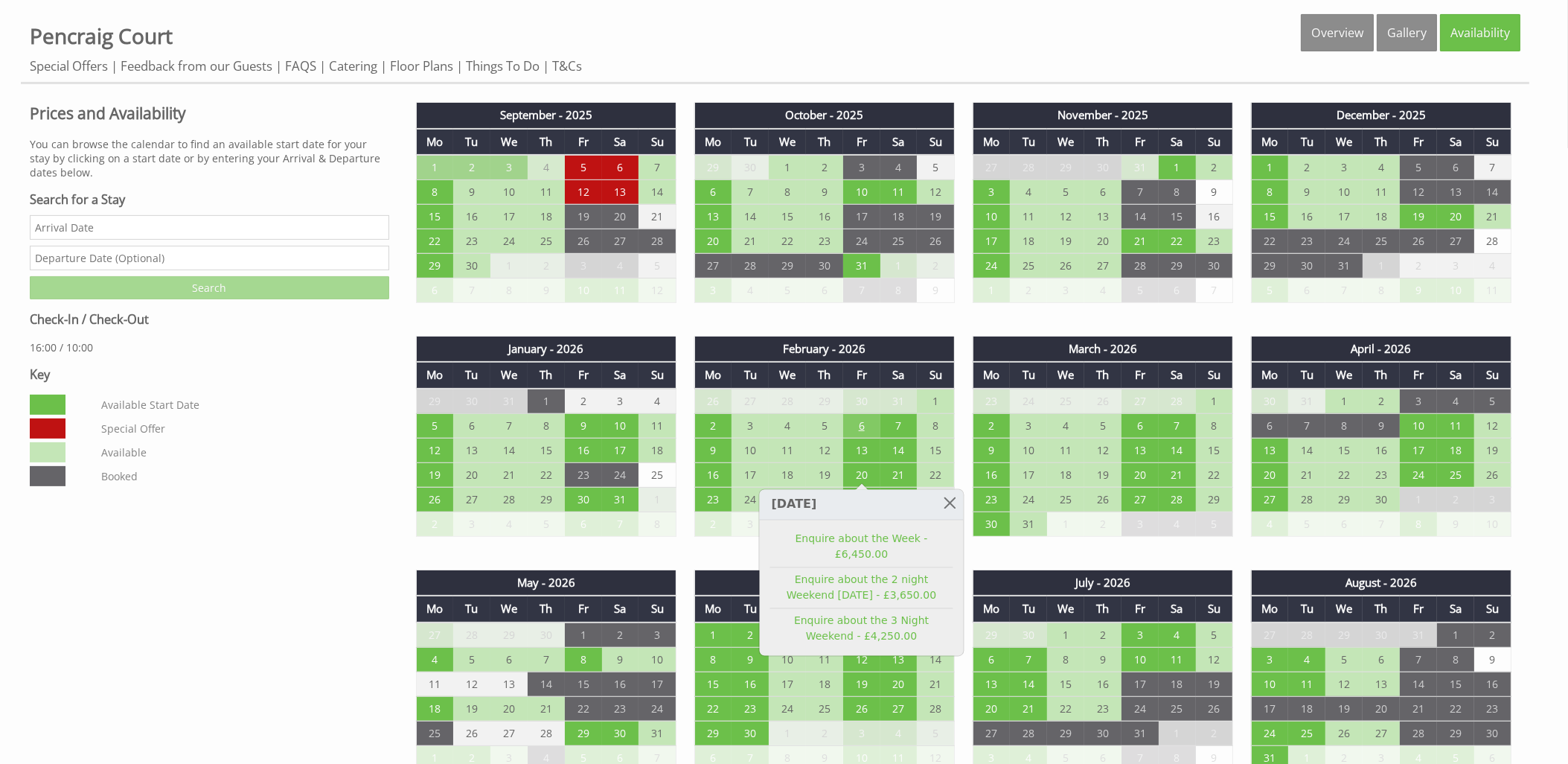
click at [862, 417] on td "6" at bounding box center [862, 425] width 37 height 24
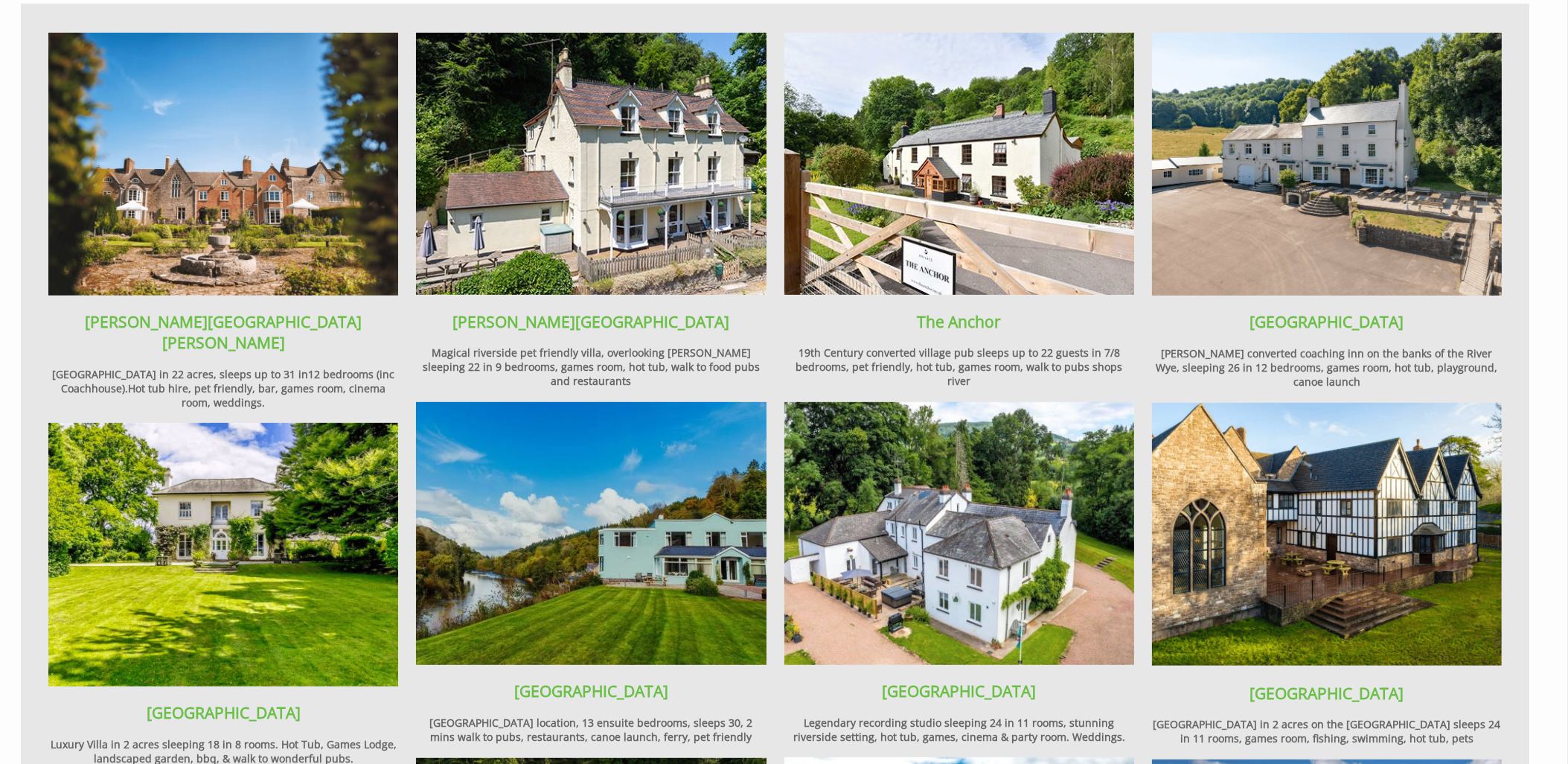
scroll to position [1089, 0]
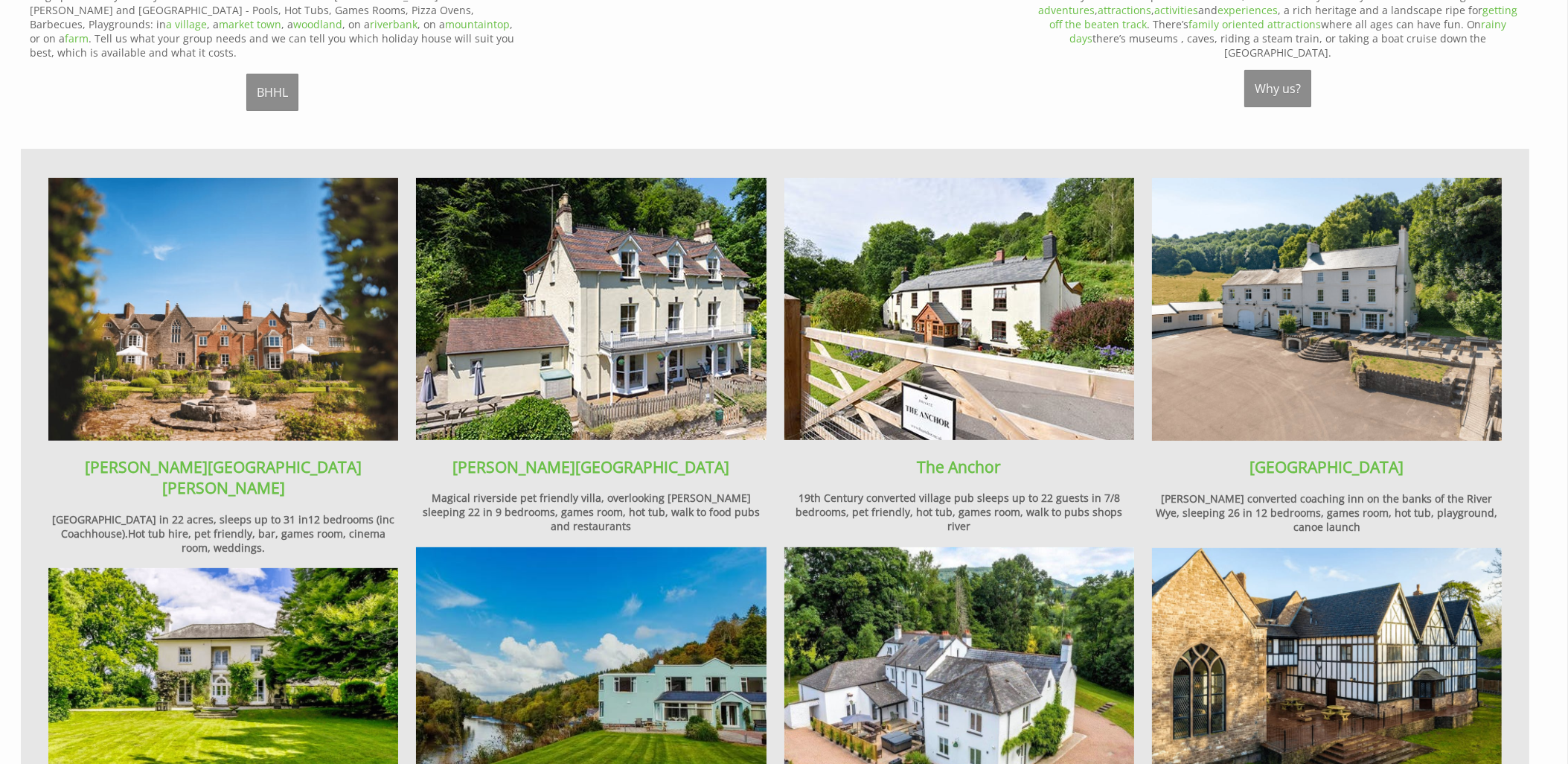
click at [1316, 310] on img at bounding box center [1327, 309] width 350 height 263
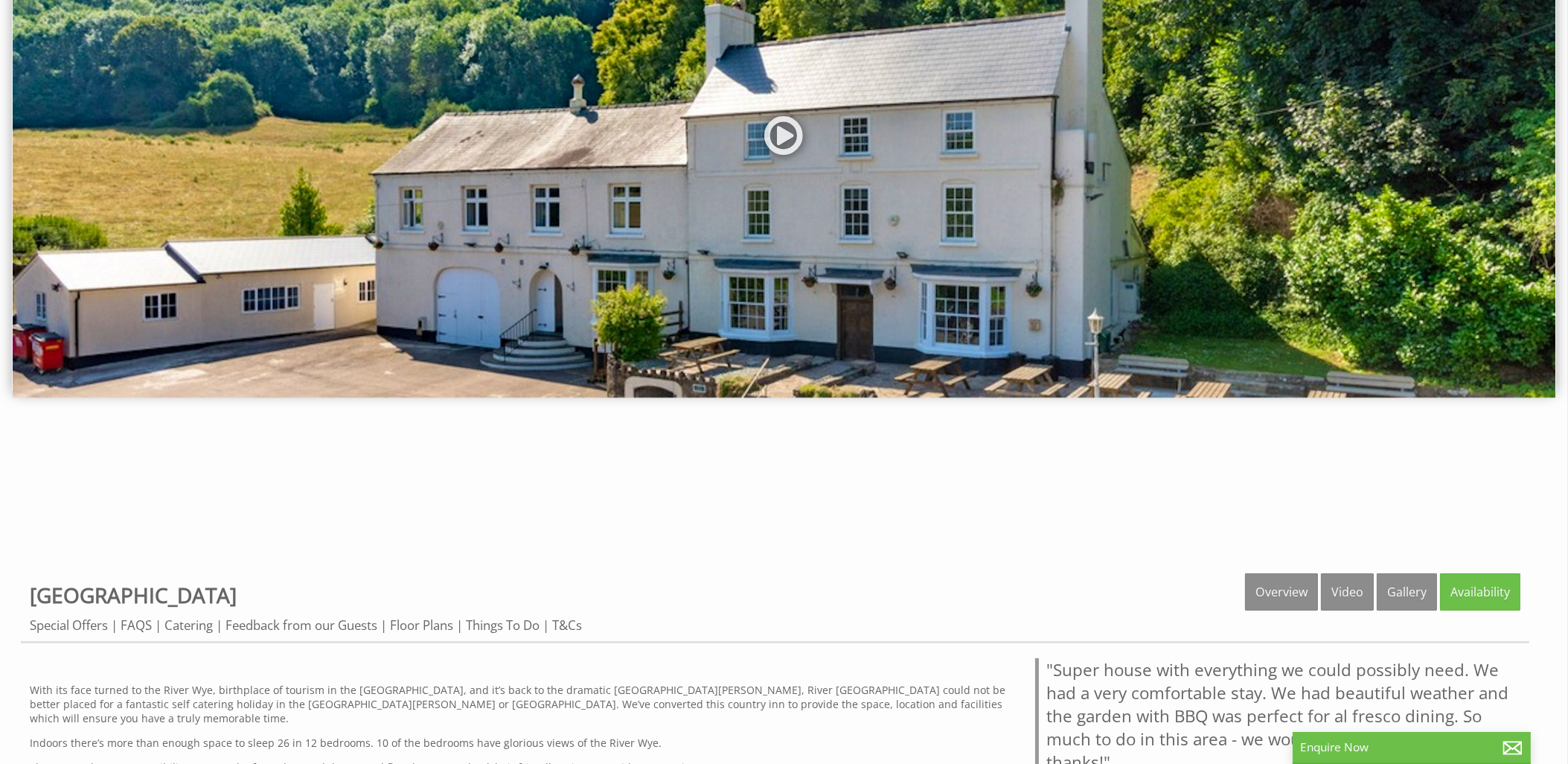
scroll to position [558, 0]
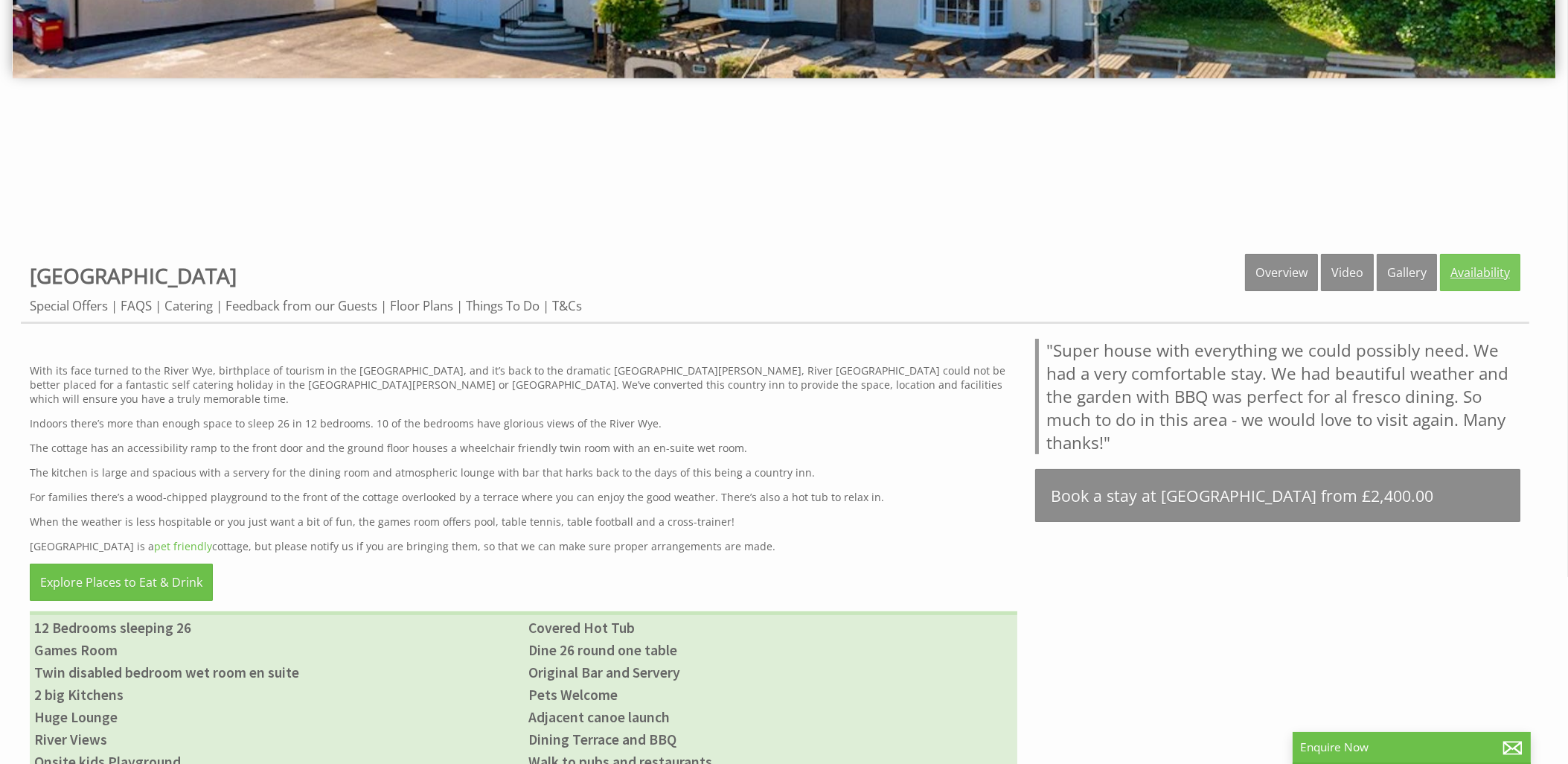
click at [1476, 272] on link "Availability" at bounding box center [1480, 272] width 80 height 37
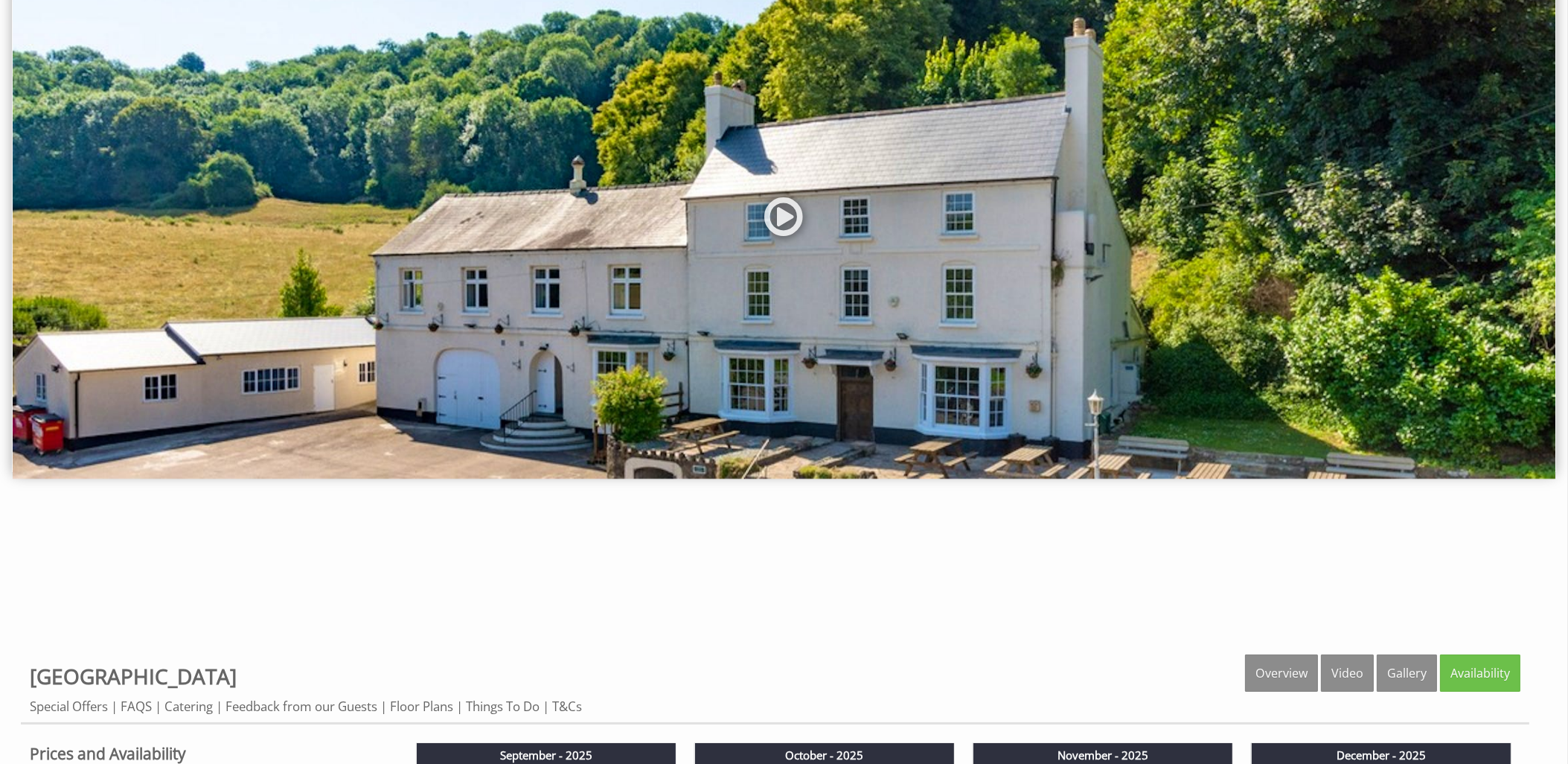
scroll to position [319, 0]
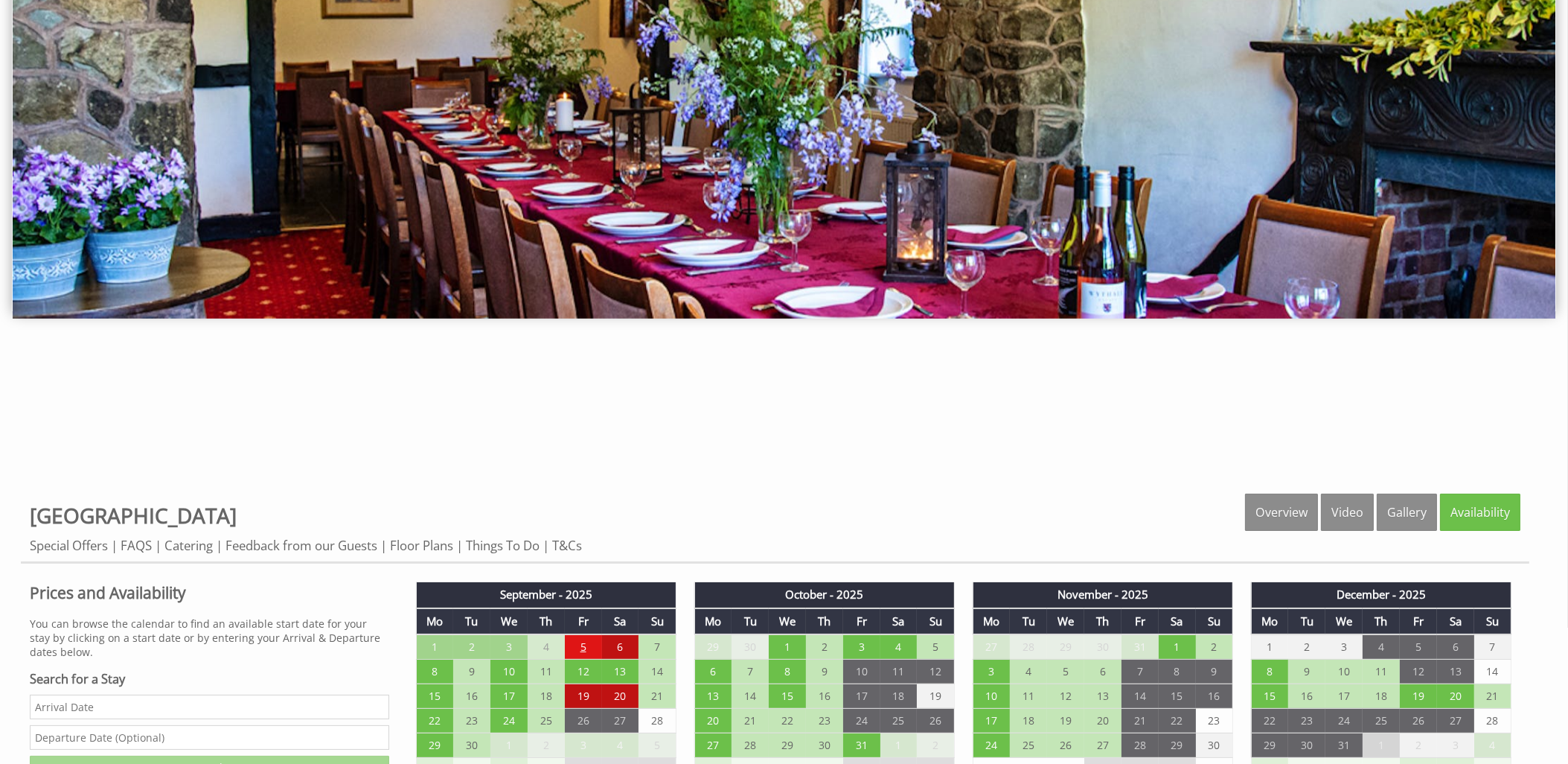
click at [587, 642] on td "5" at bounding box center [583, 647] width 37 height 25
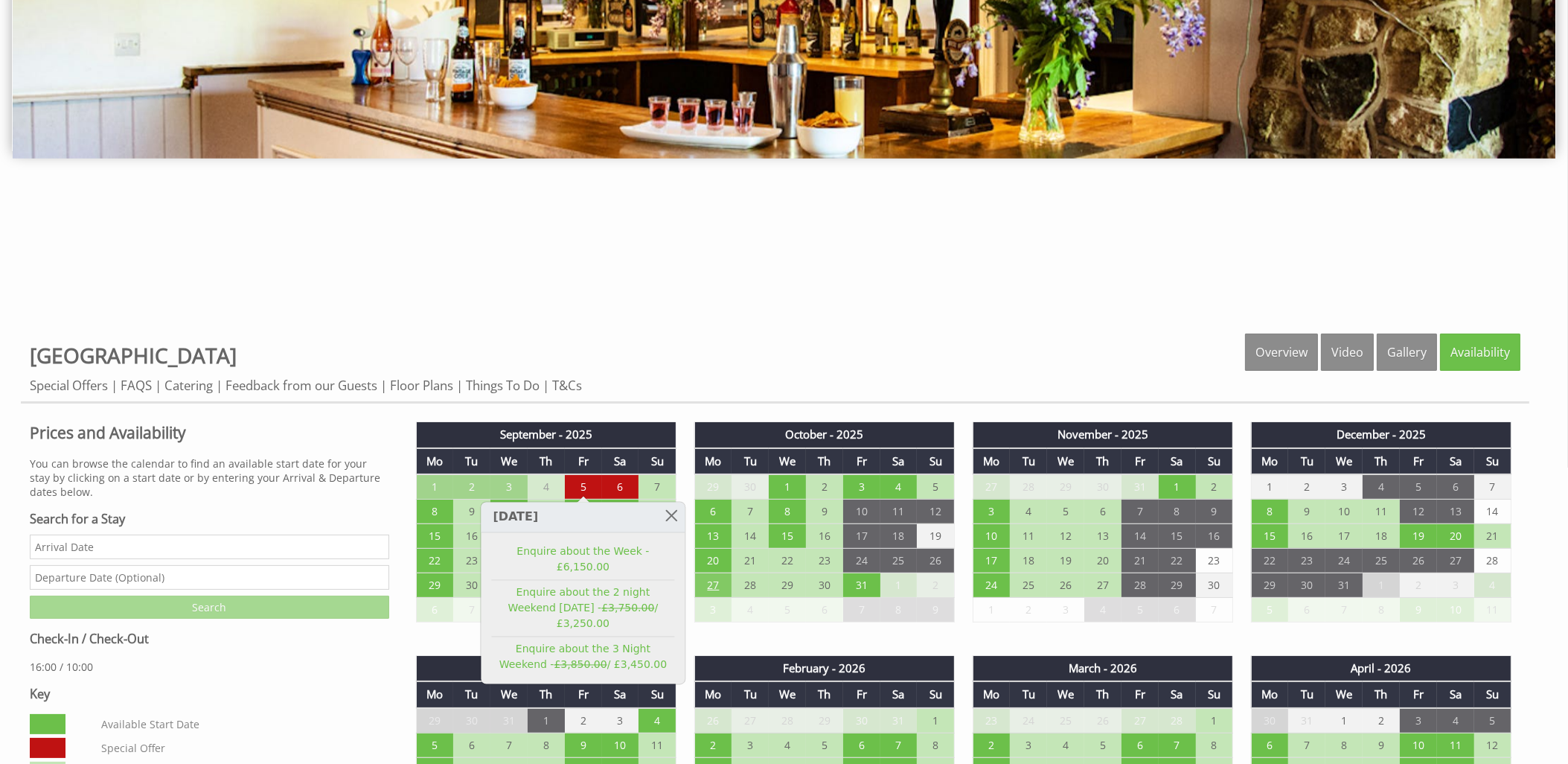
scroll to position [718, 0]
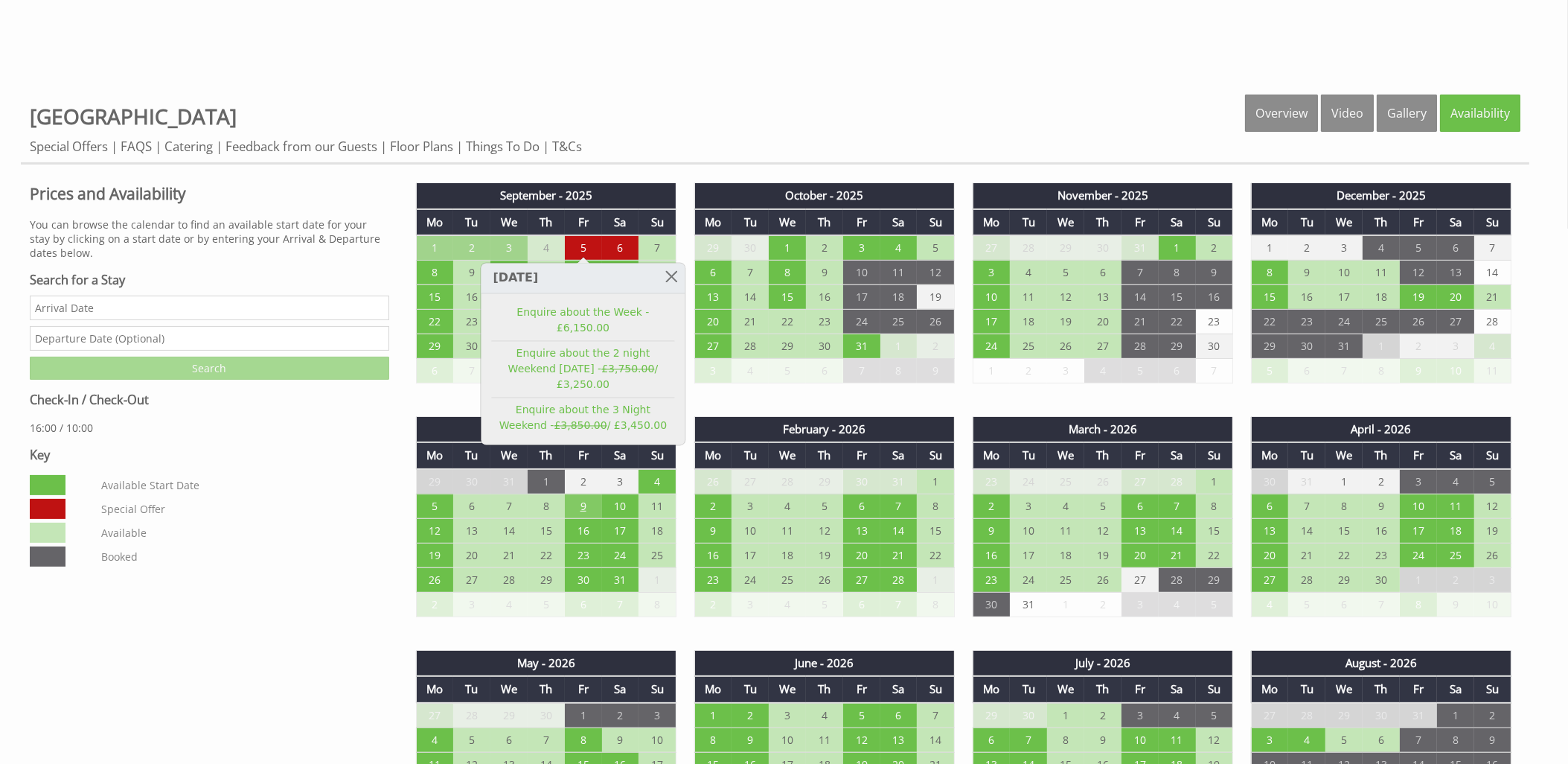
click at [587, 504] on td "9" at bounding box center [583, 505] width 37 height 24
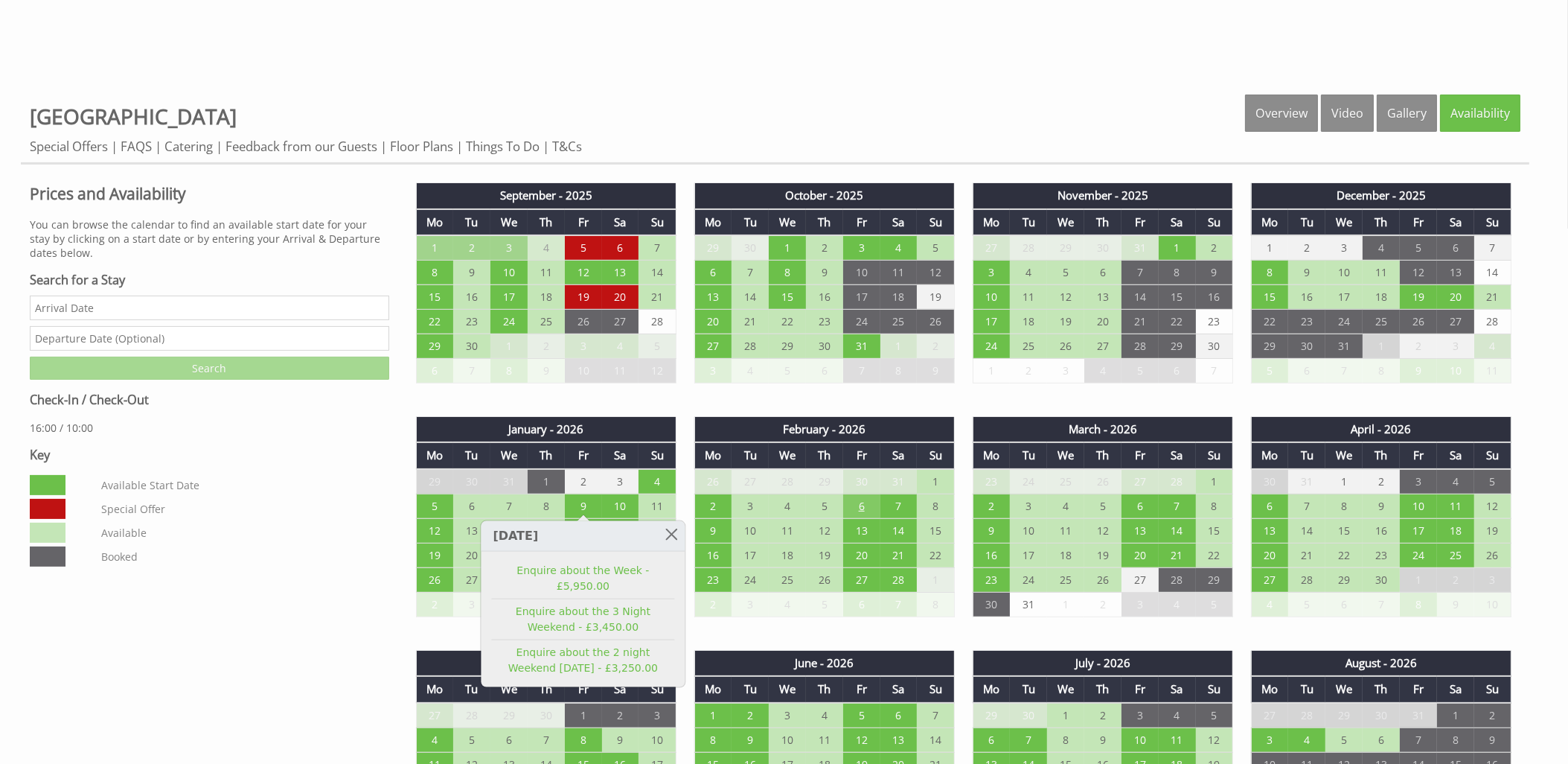
click at [853, 494] on td "6" at bounding box center [862, 505] width 37 height 24
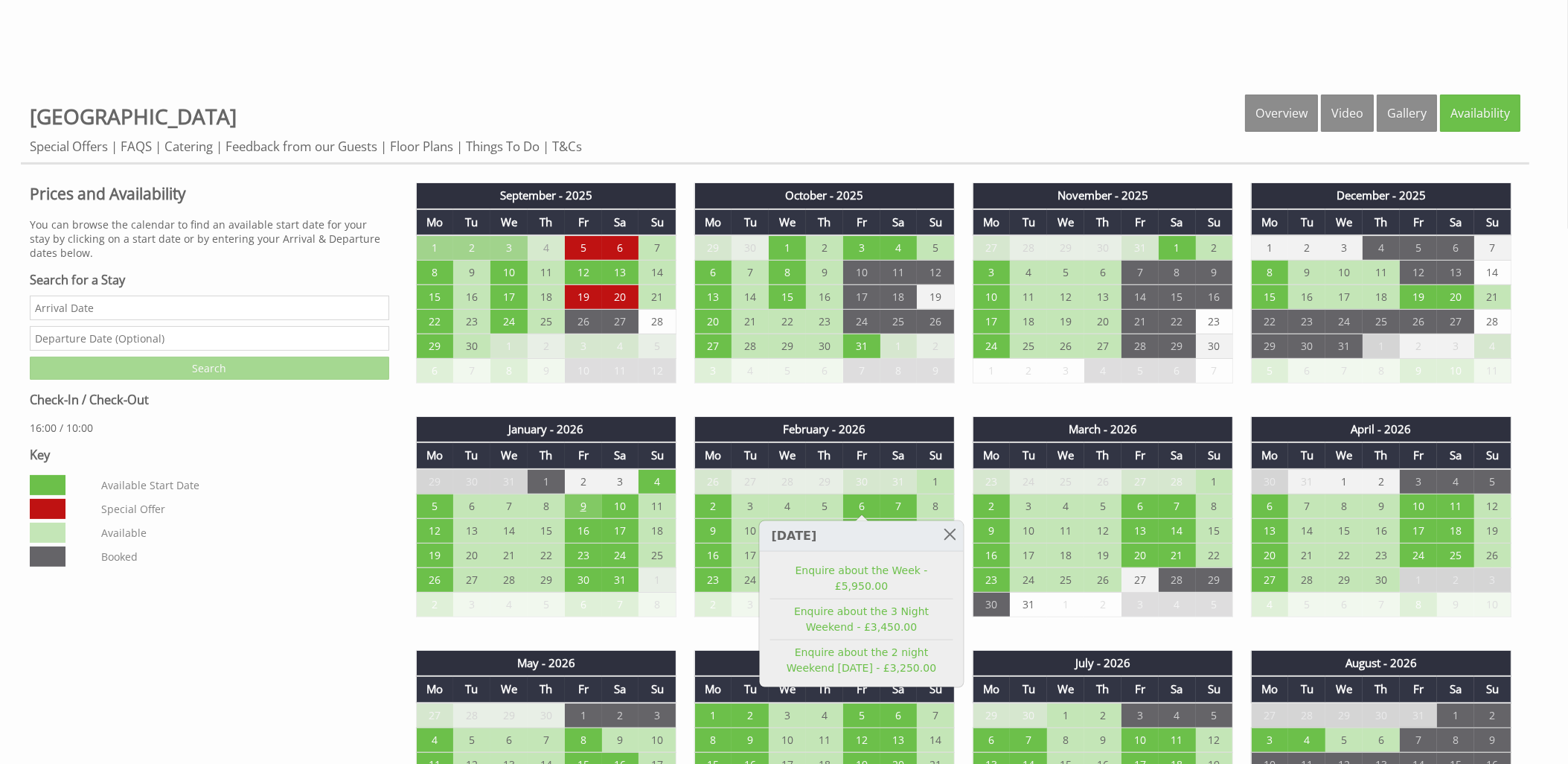
click at [577, 498] on td "9" at bounding box center [583, 505] width 37 height 24
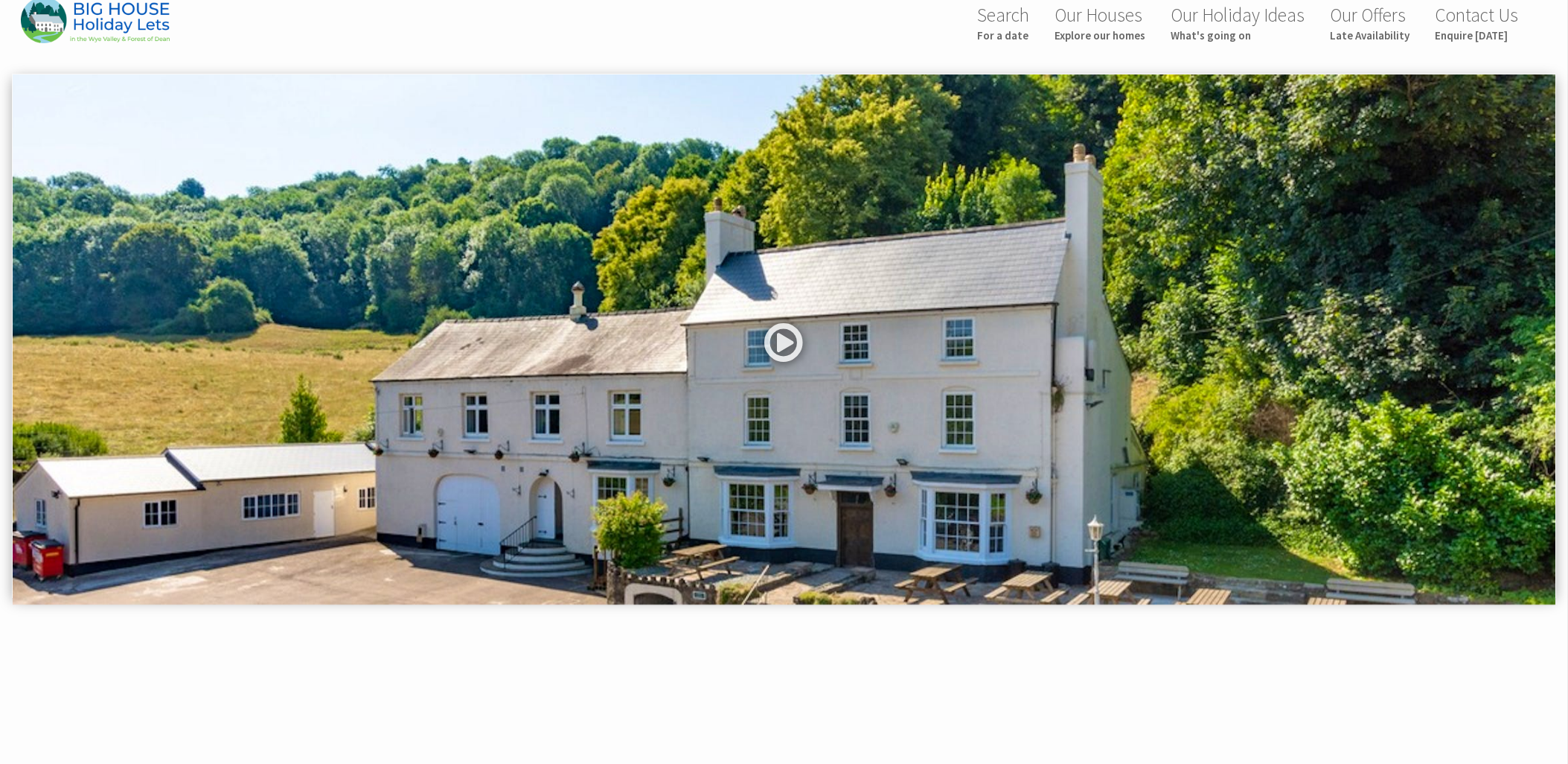
scroll to position [0, 0]
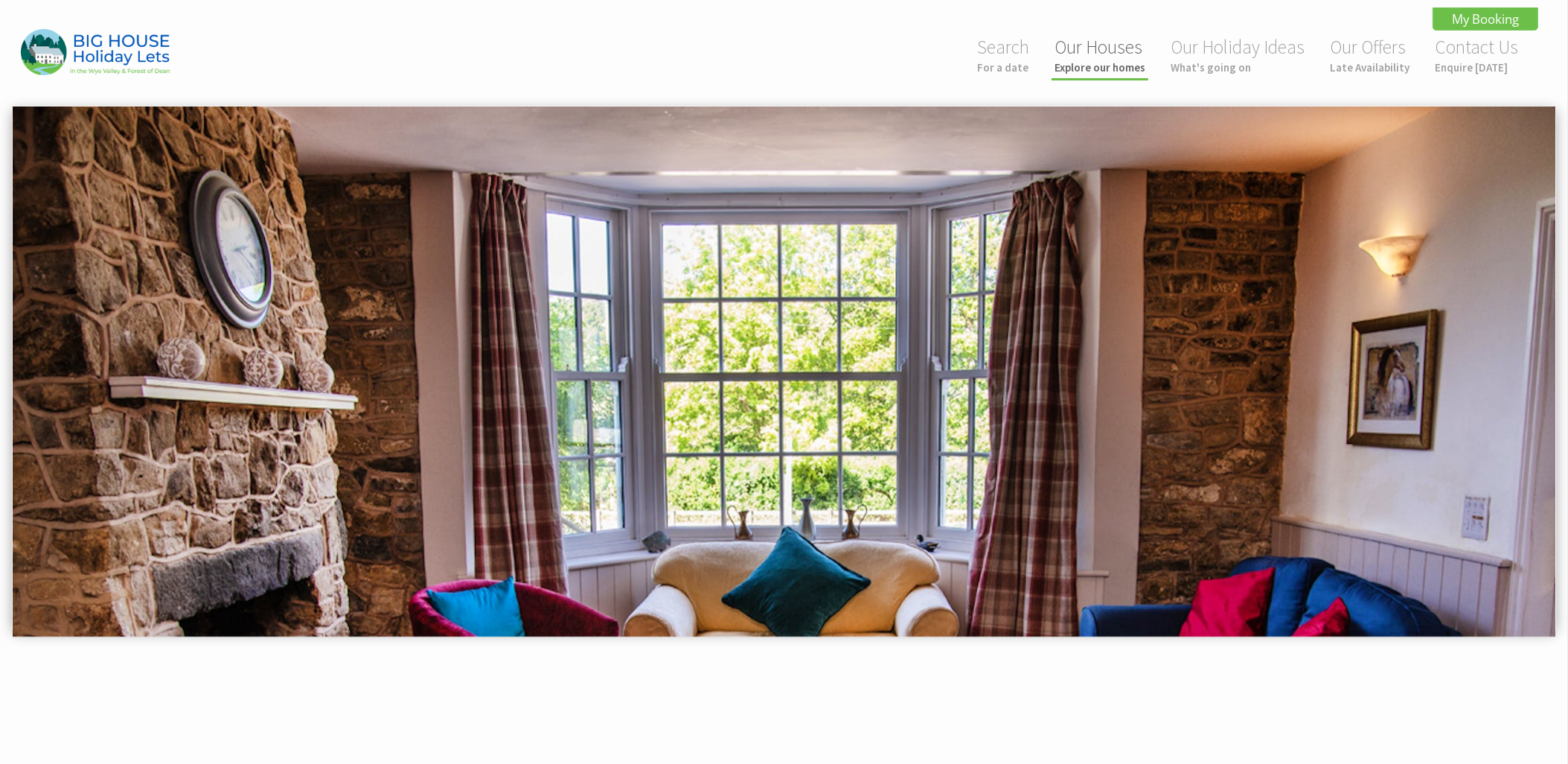
click at [1100, 65] on small "Explore our homes" at bounding box center [1100, 67] width 91 height 14
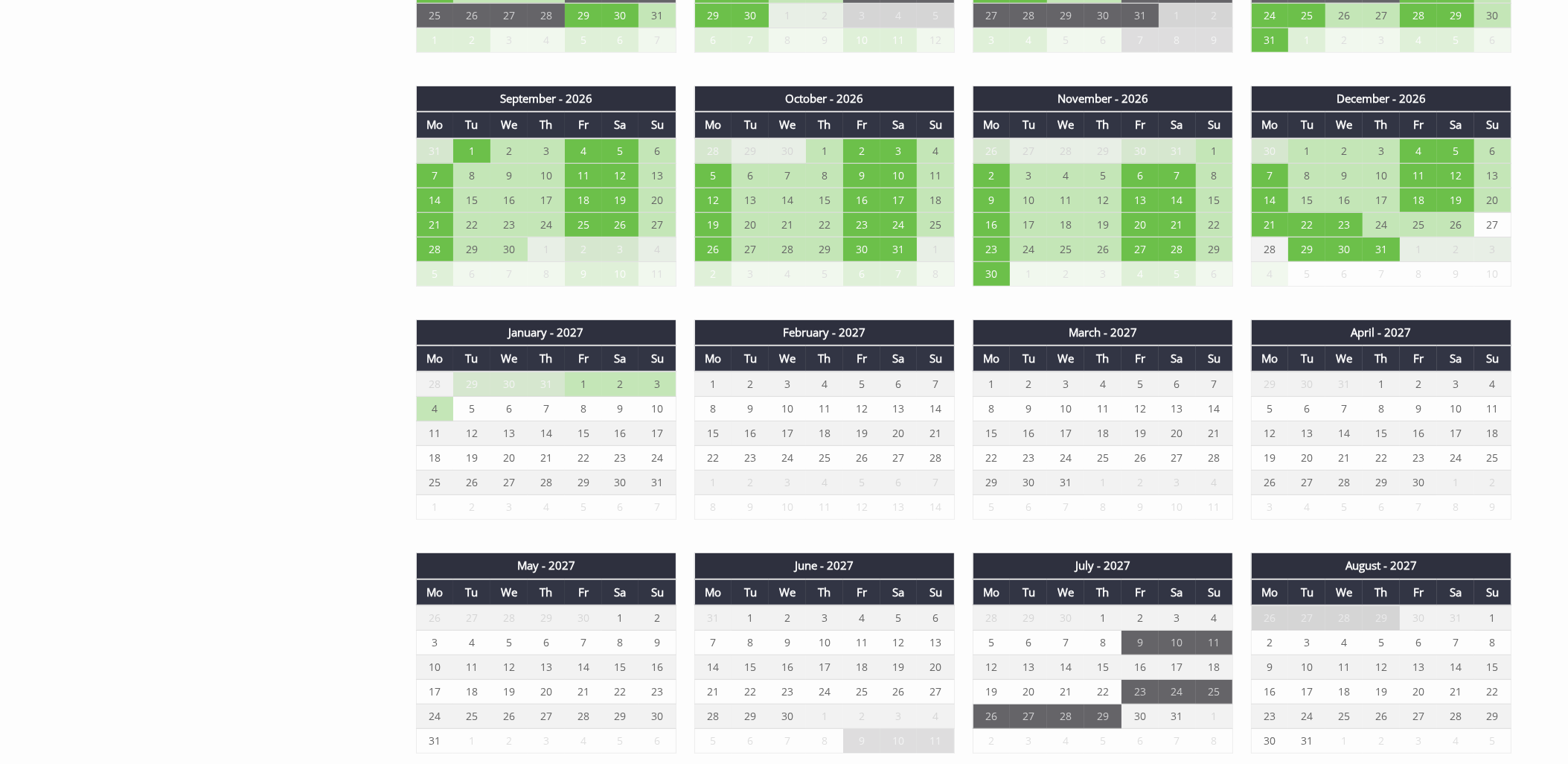
scroll to position [1514, 0]
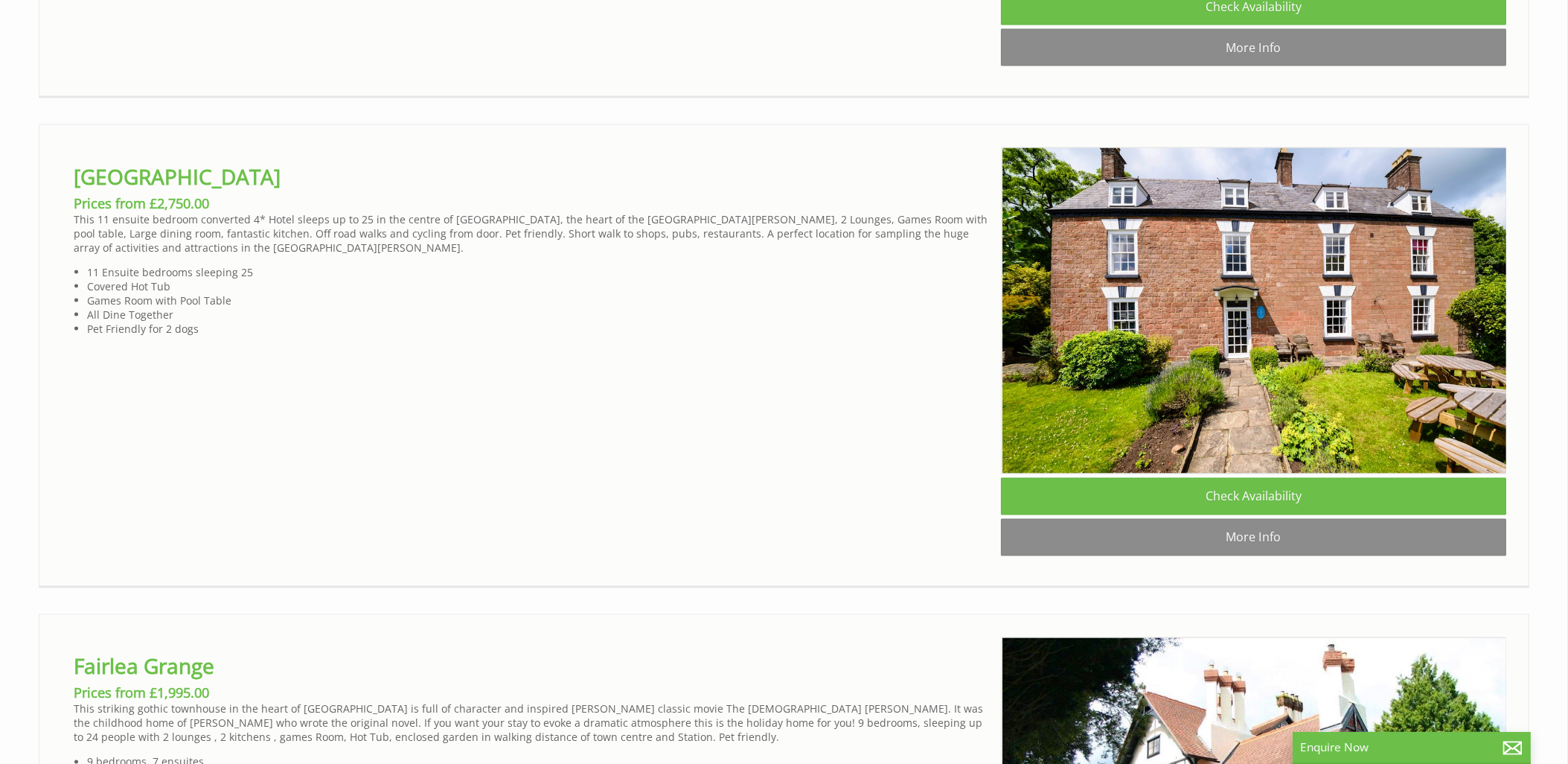
scroll to position [0, 13]
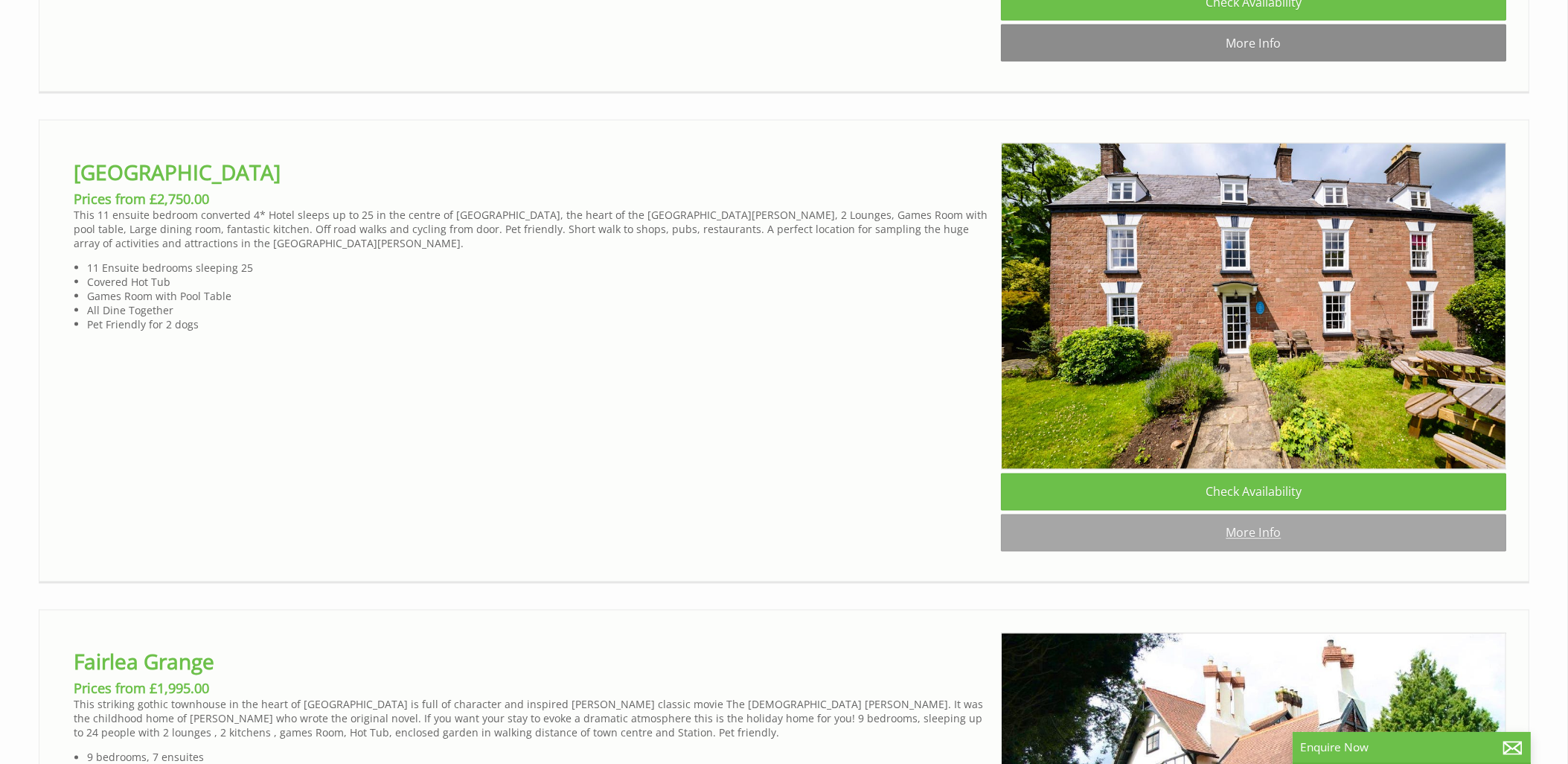
click at [1256, 551] on link "More Info" at bounding box center [1254, 533] width 506 height 37
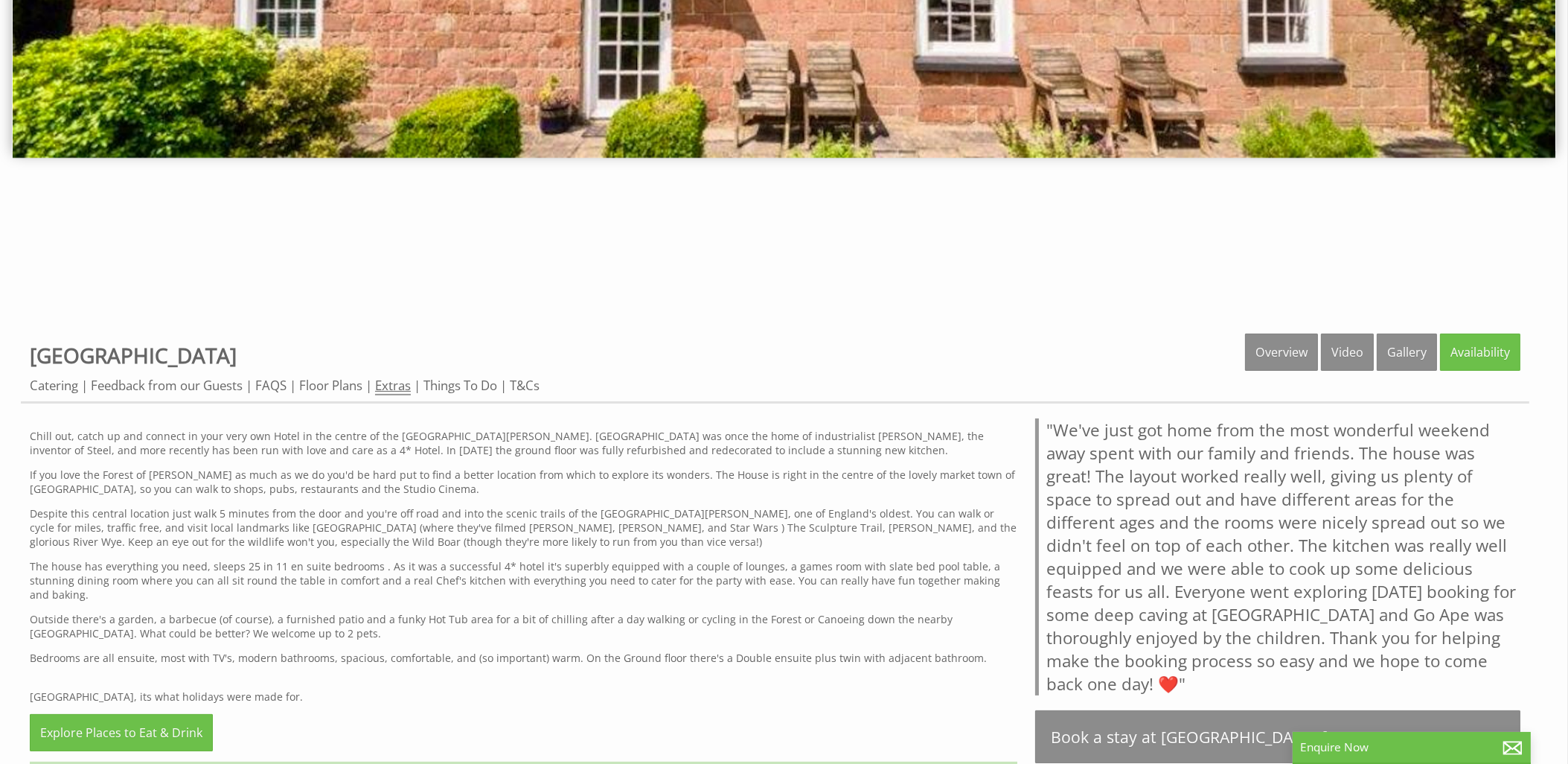
scroll to position [479, 0]
click at [344, 385] on link "Floor Plans" at bounding box center [330, 386] width 63 height 19
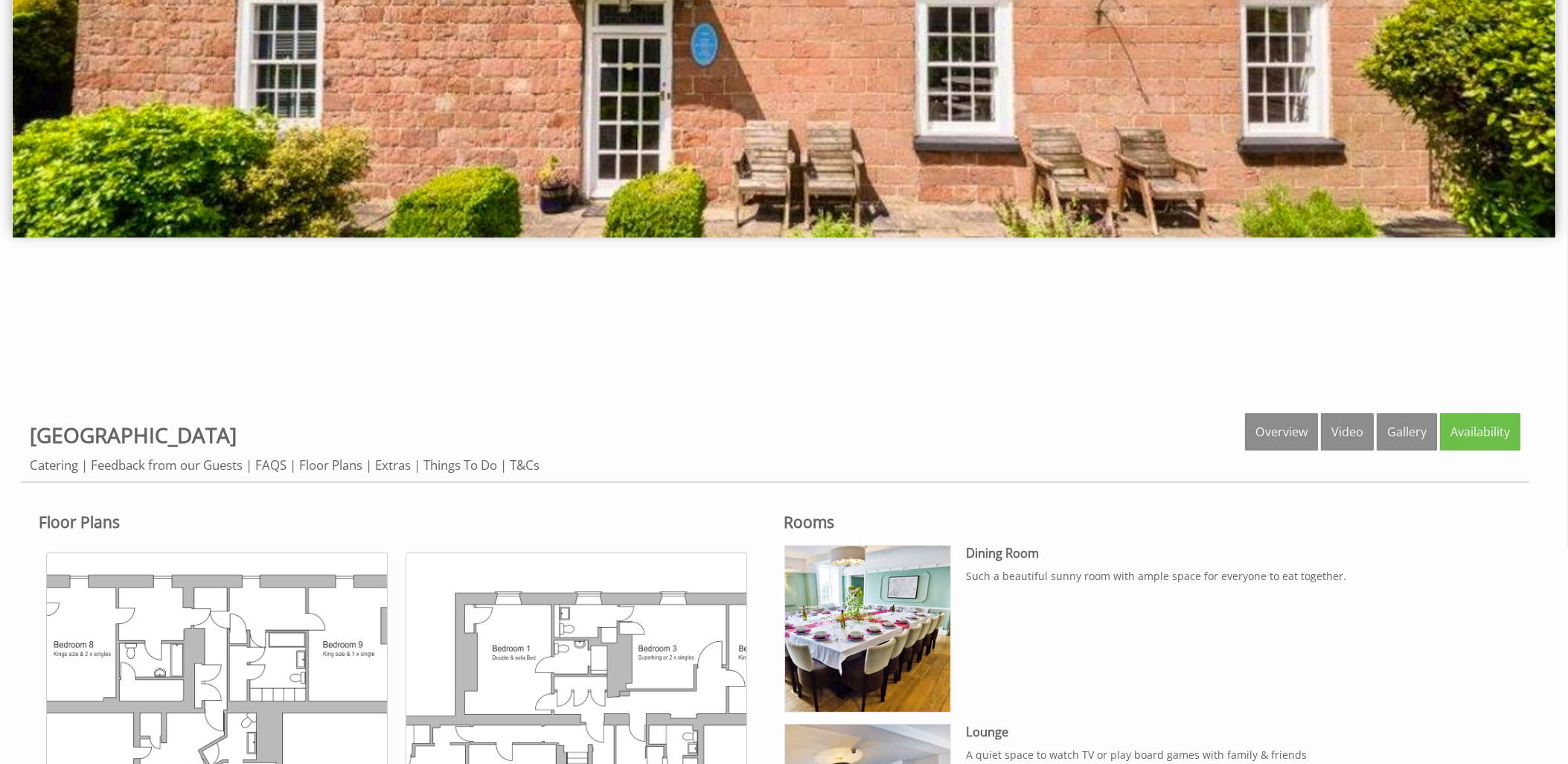
scroll to position [799, 0]
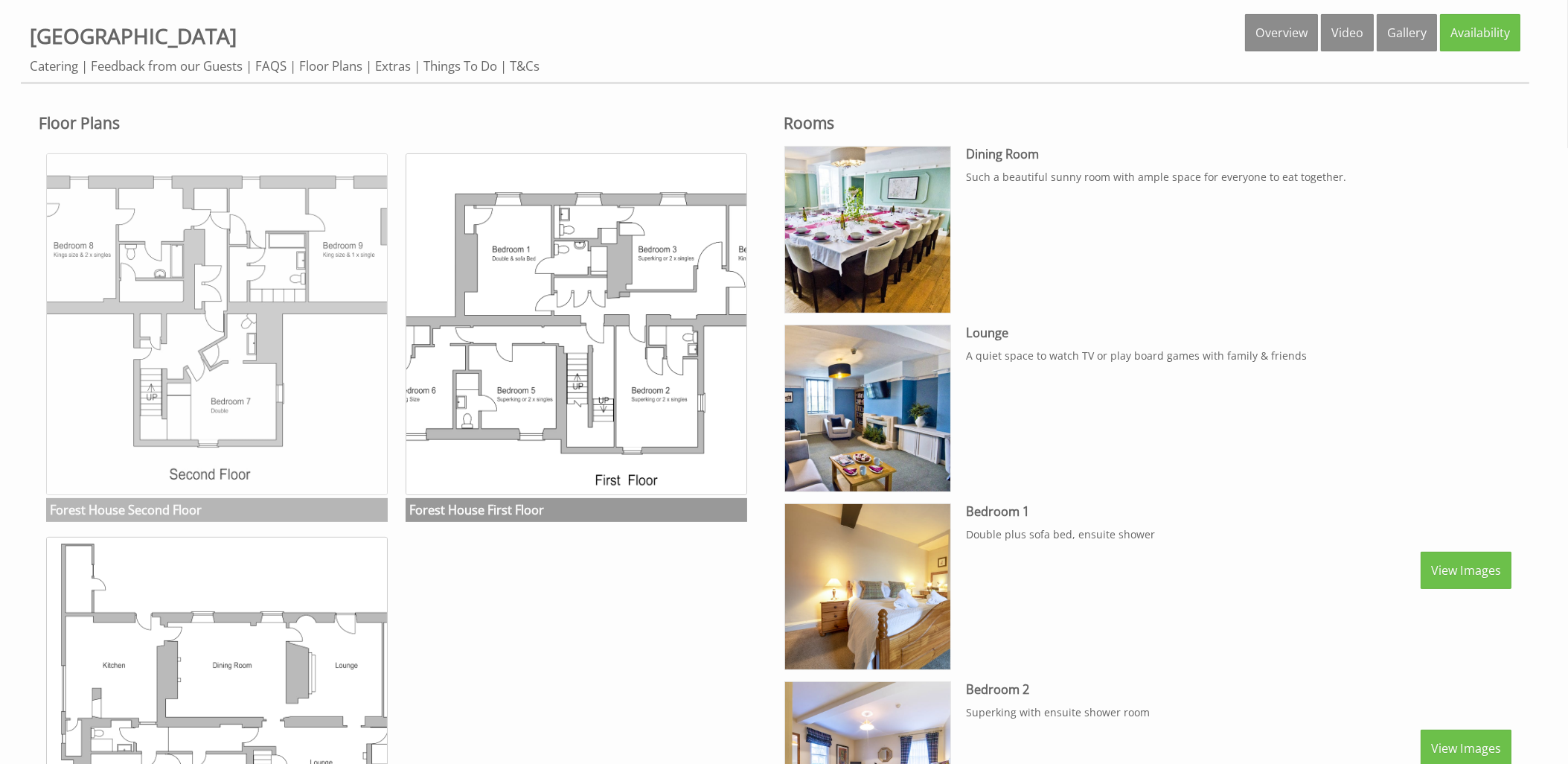
click at [123, 429] on img at bounding box center [217, 324] width 341 height 342
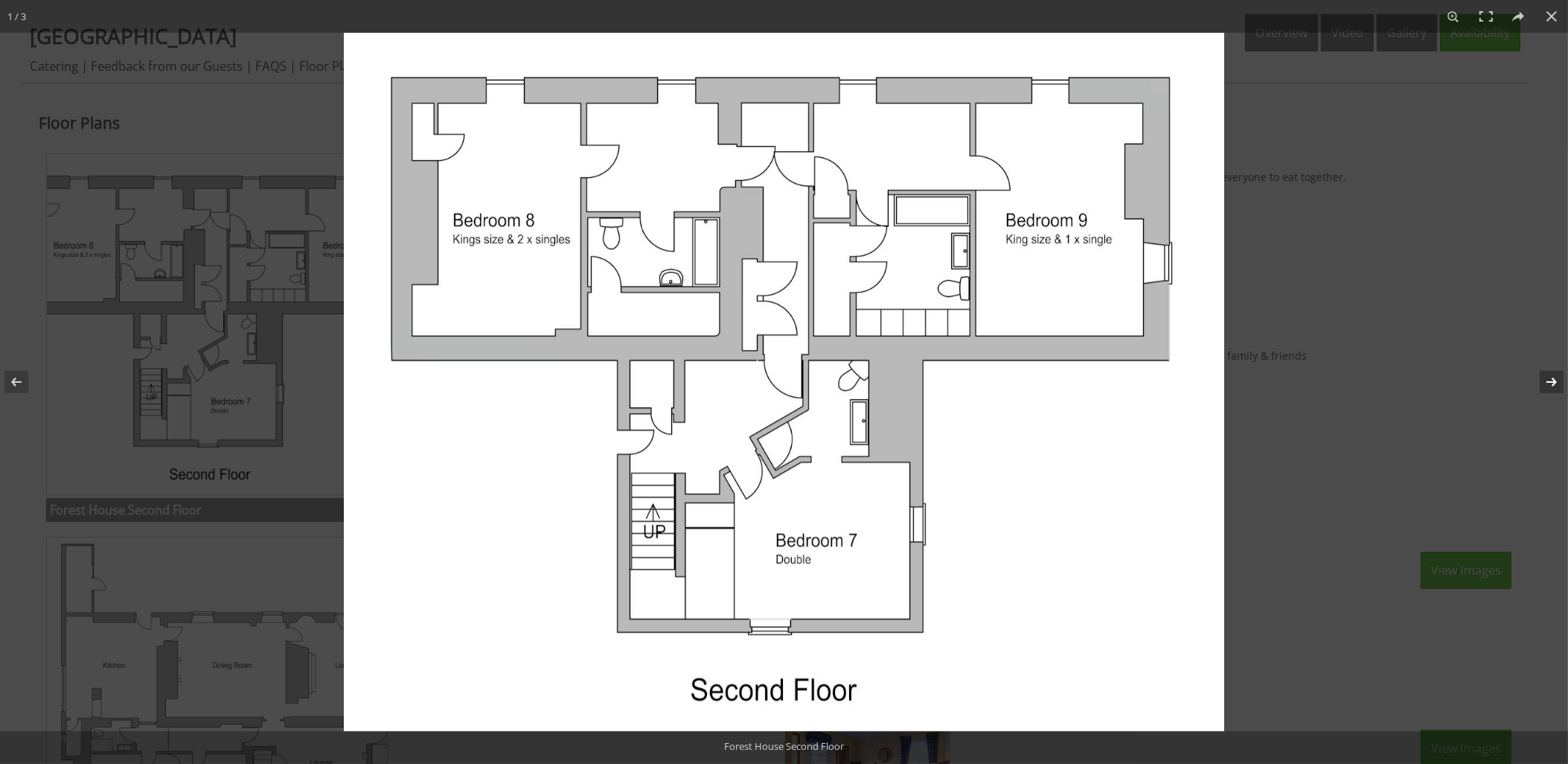
click at [1559, 390] on button at bounding box center [1543, 382] width 52 height 74
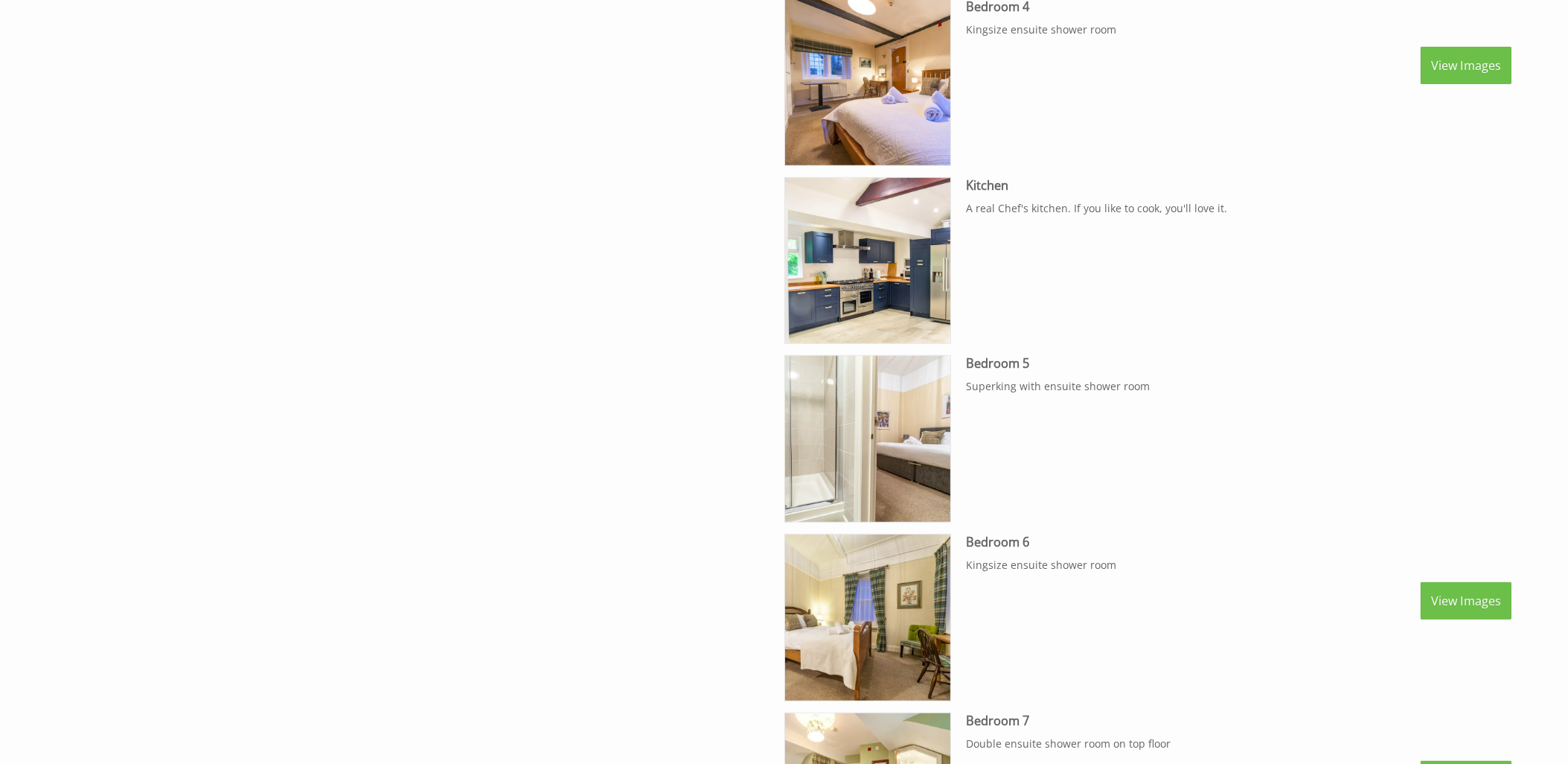
scroll to position [1915, 0]
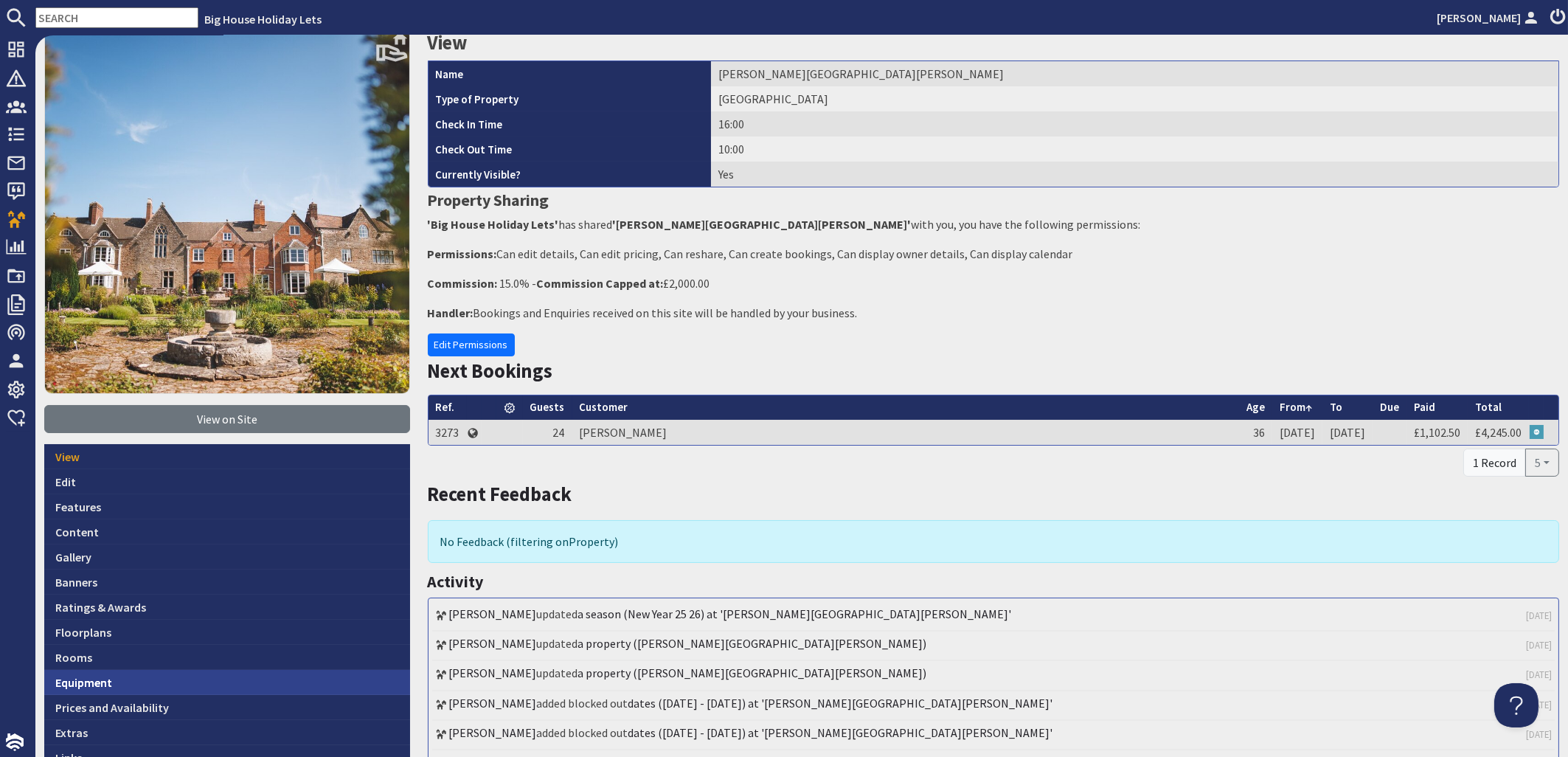
scroll to position [178, 0]
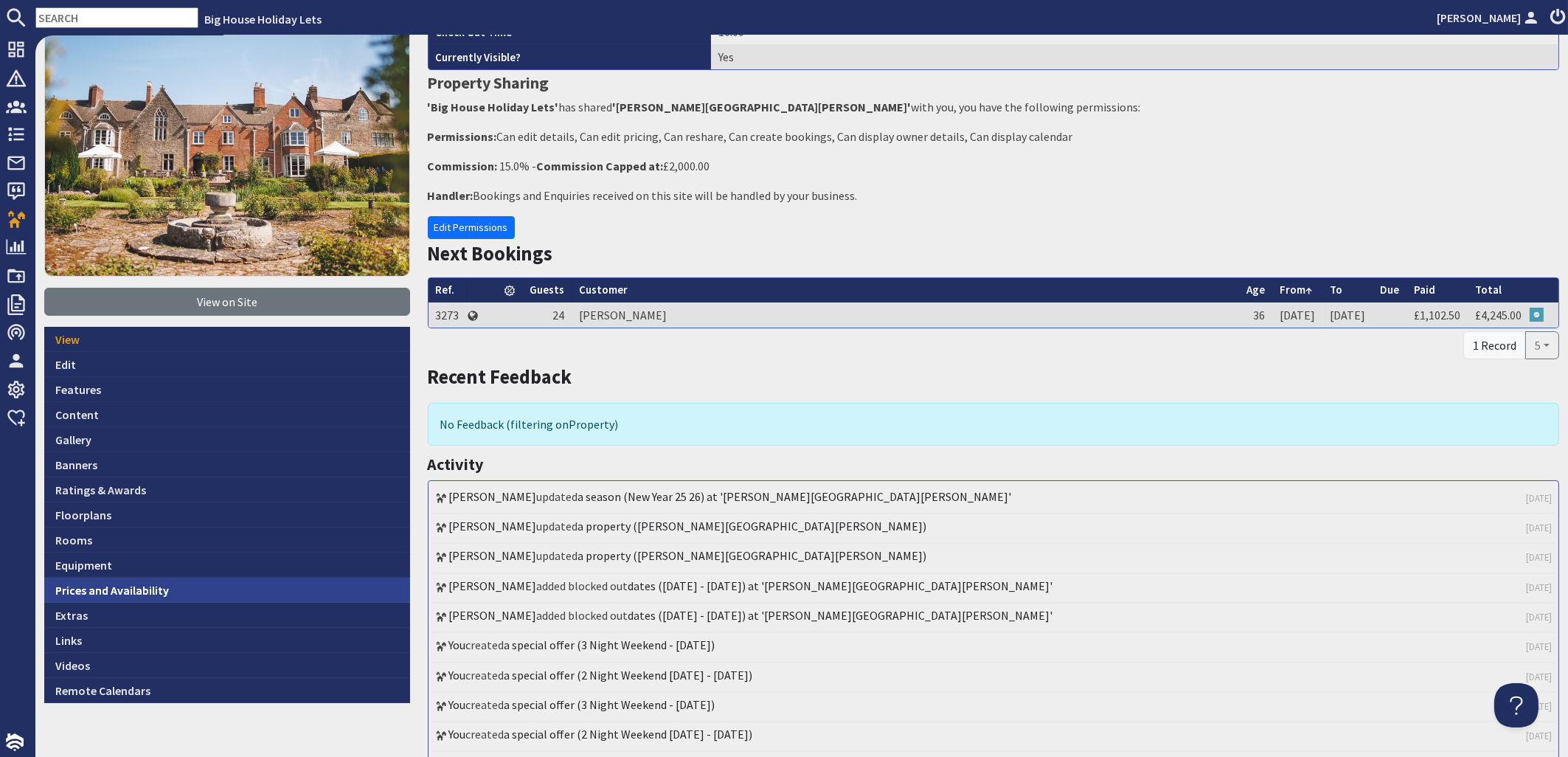
click at [89, 592] on link "Prices and Availability" at bounding box center [227, 590] width 366 height 25
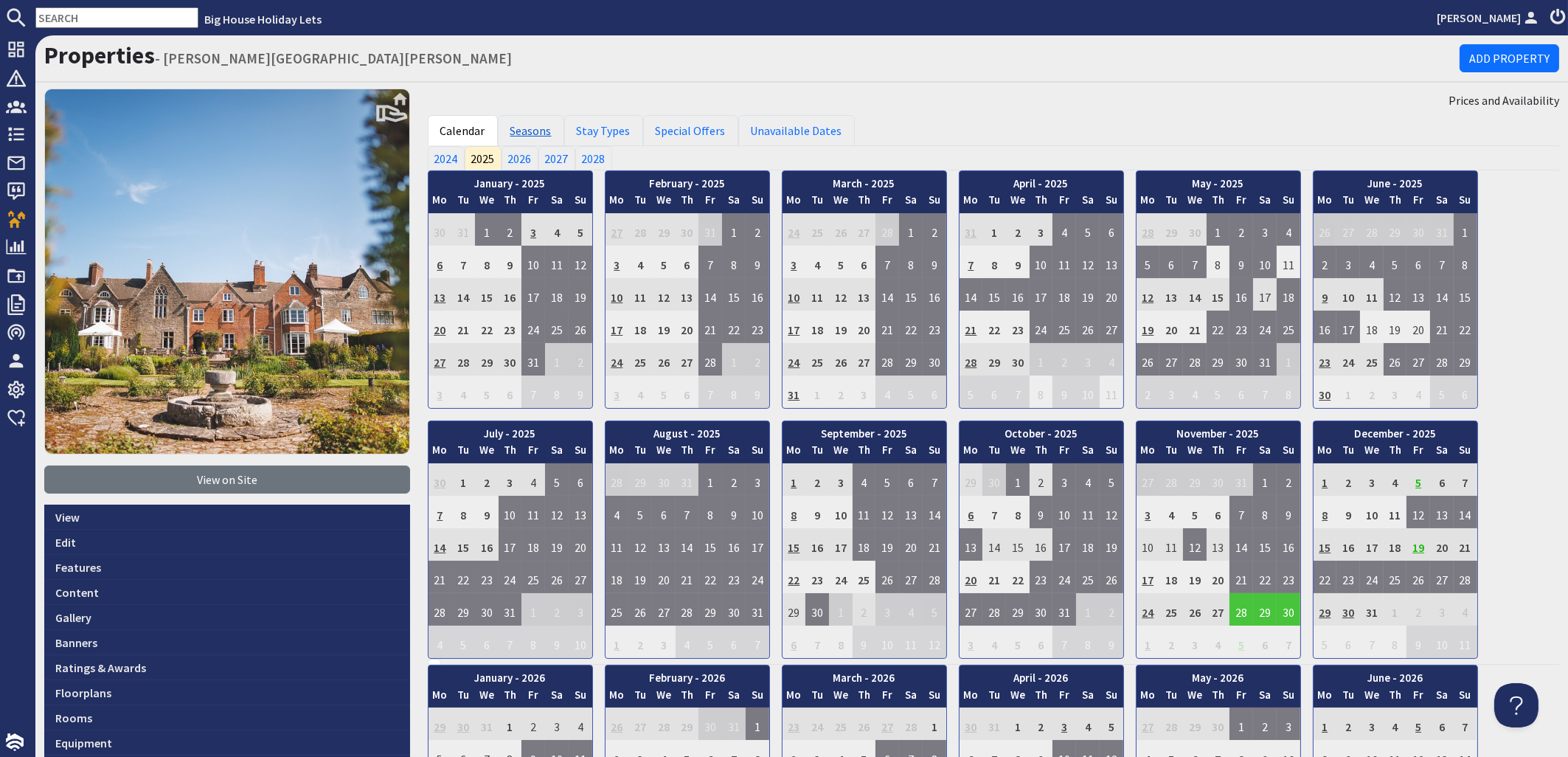
click at [527, 126] on link "Seasons" at bounding box center [530, 130] width 66 height 31
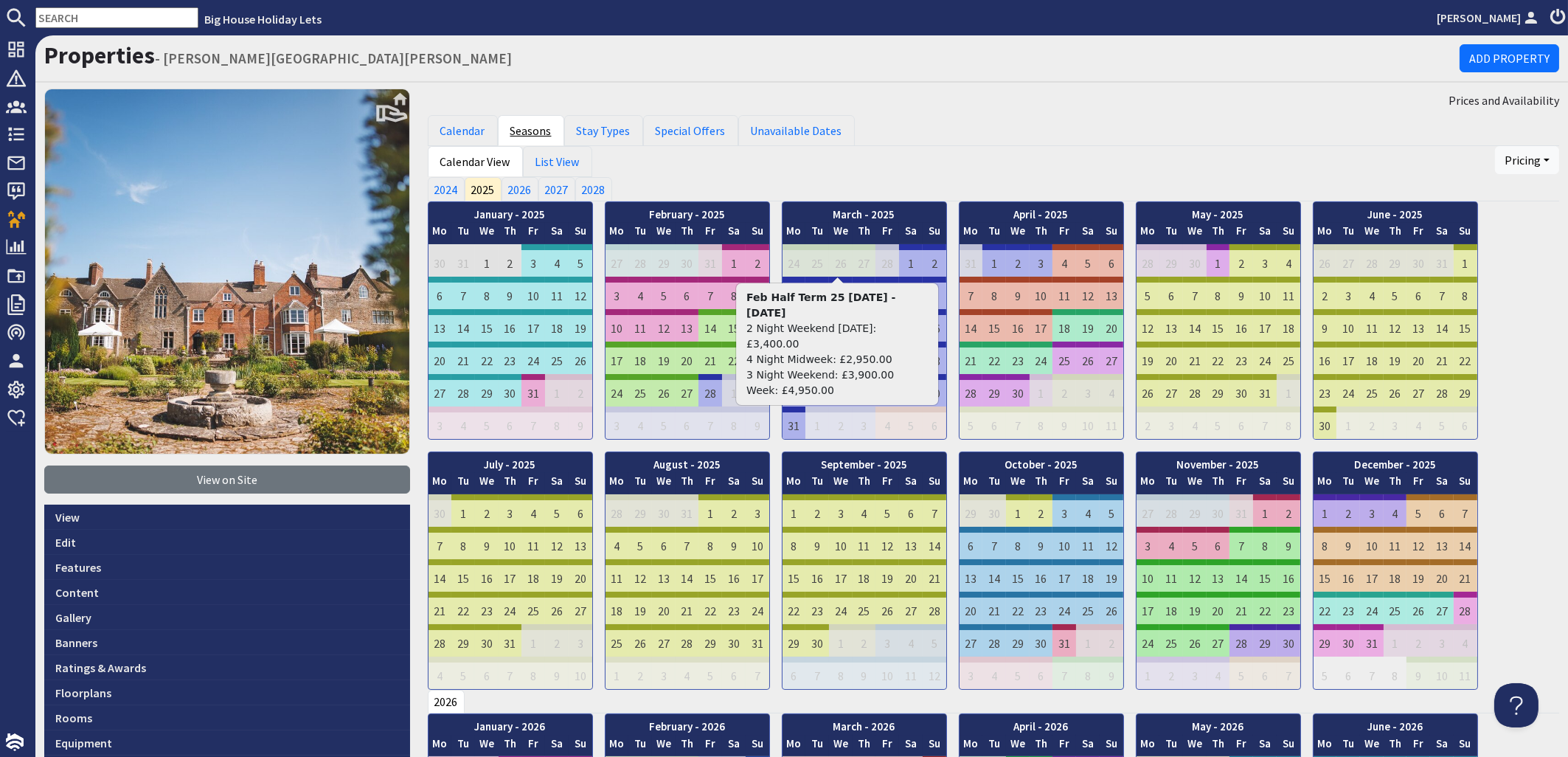
click at [525, 130] on link "Seasons" at bounding box center [530, 130] width 66 height 31
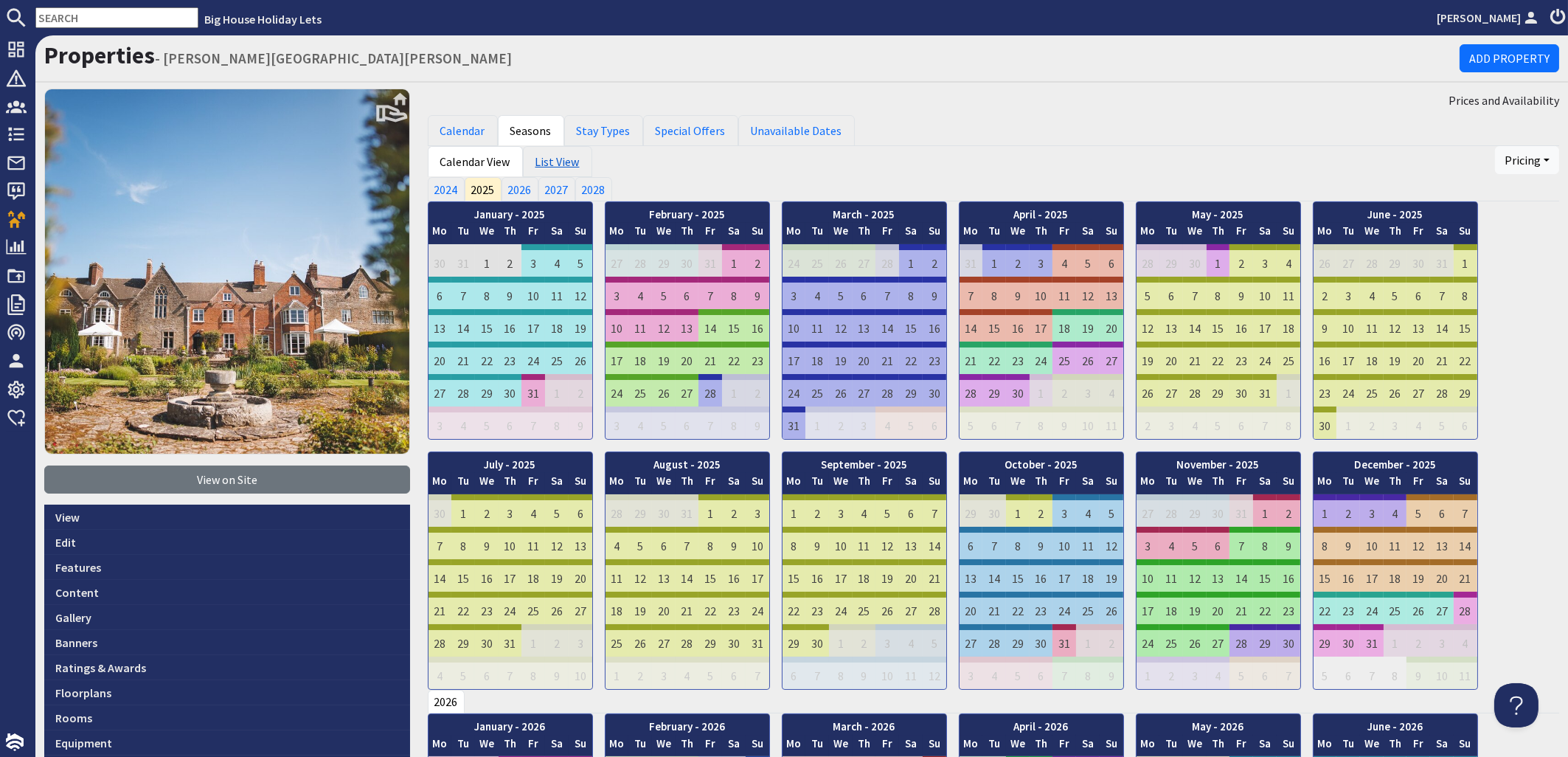
click at [543, 157] on link "List View" at bounding box center [557, 161] width 69 height 31
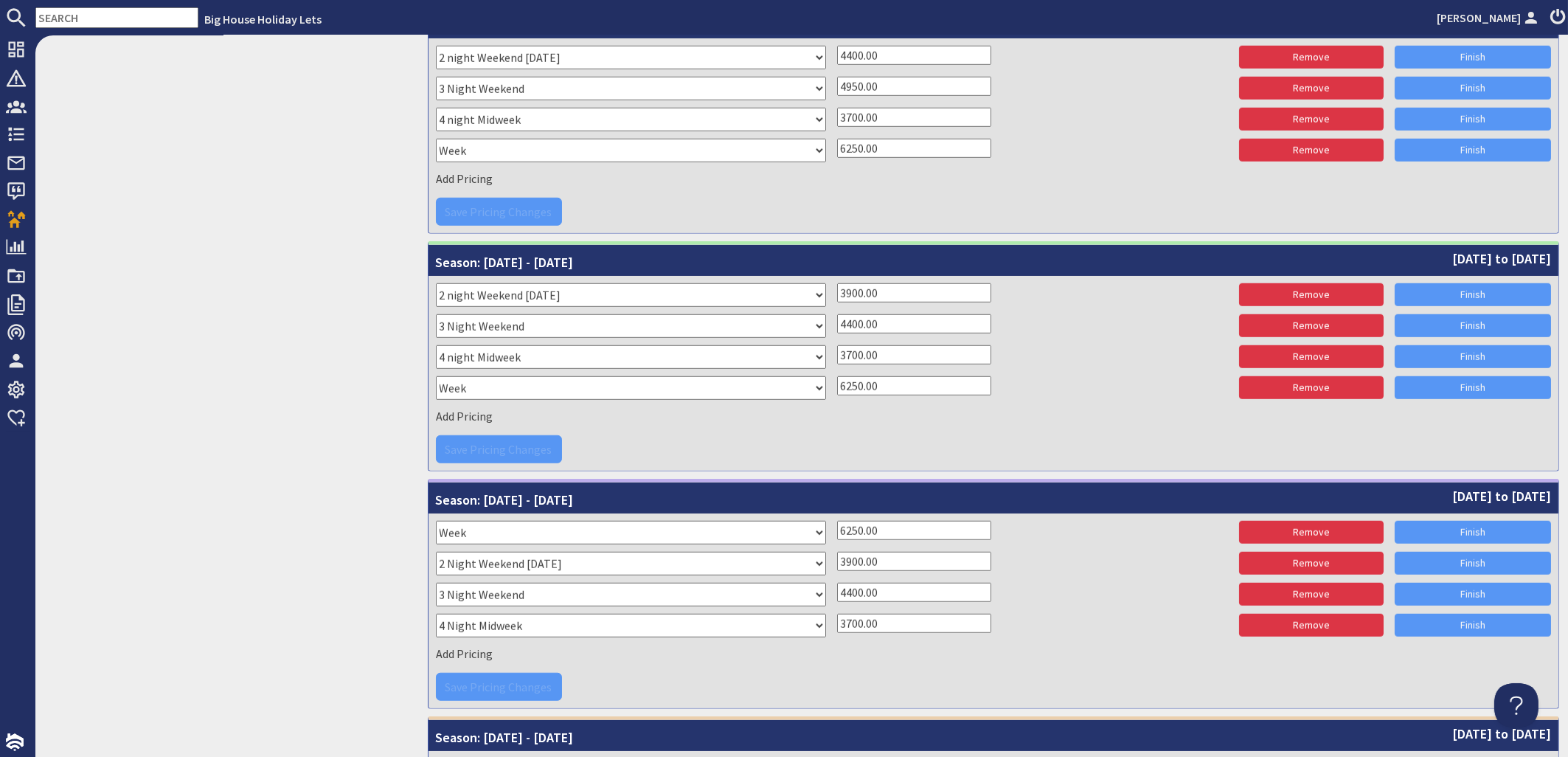
scroll to position [2580, 0]
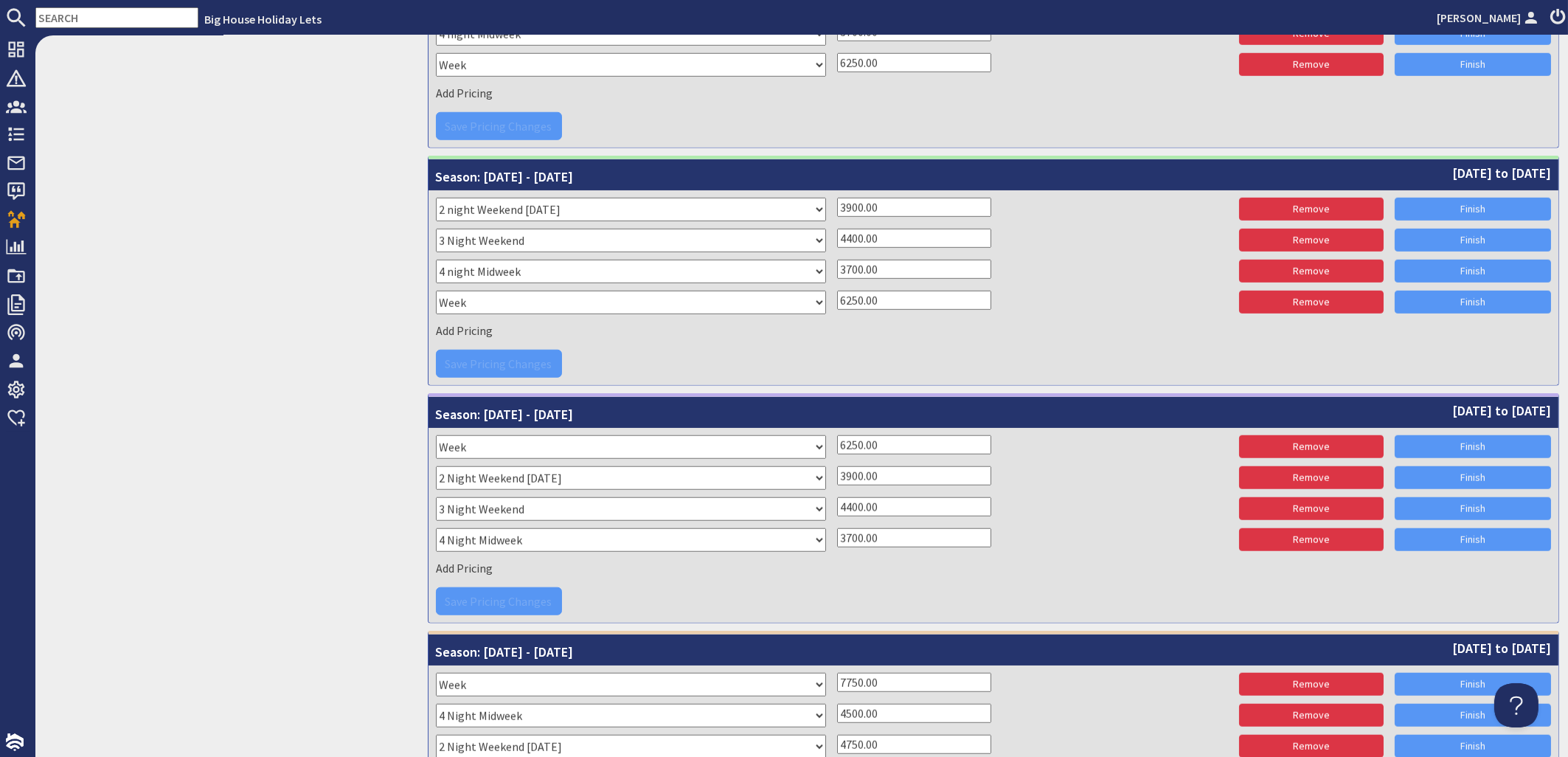
click at [1048, 564] on div "Add Pricing" at bounding box center [994, 567] width 1116 height 22
click at [1109, 558] on div "Add Pricing" at bounding box center [994, 567] width 1116 height 22
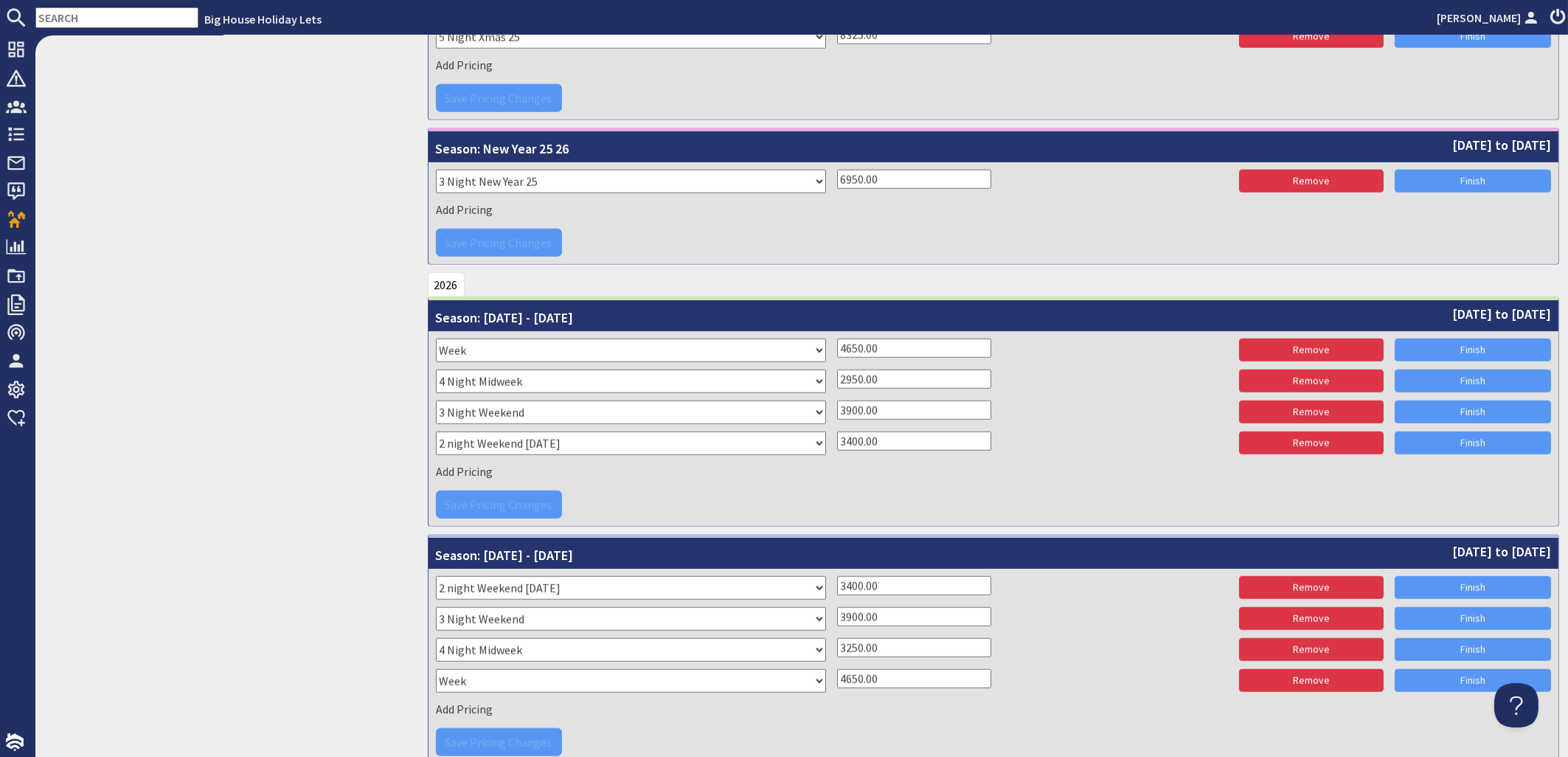
scroll to position [3559, 0]
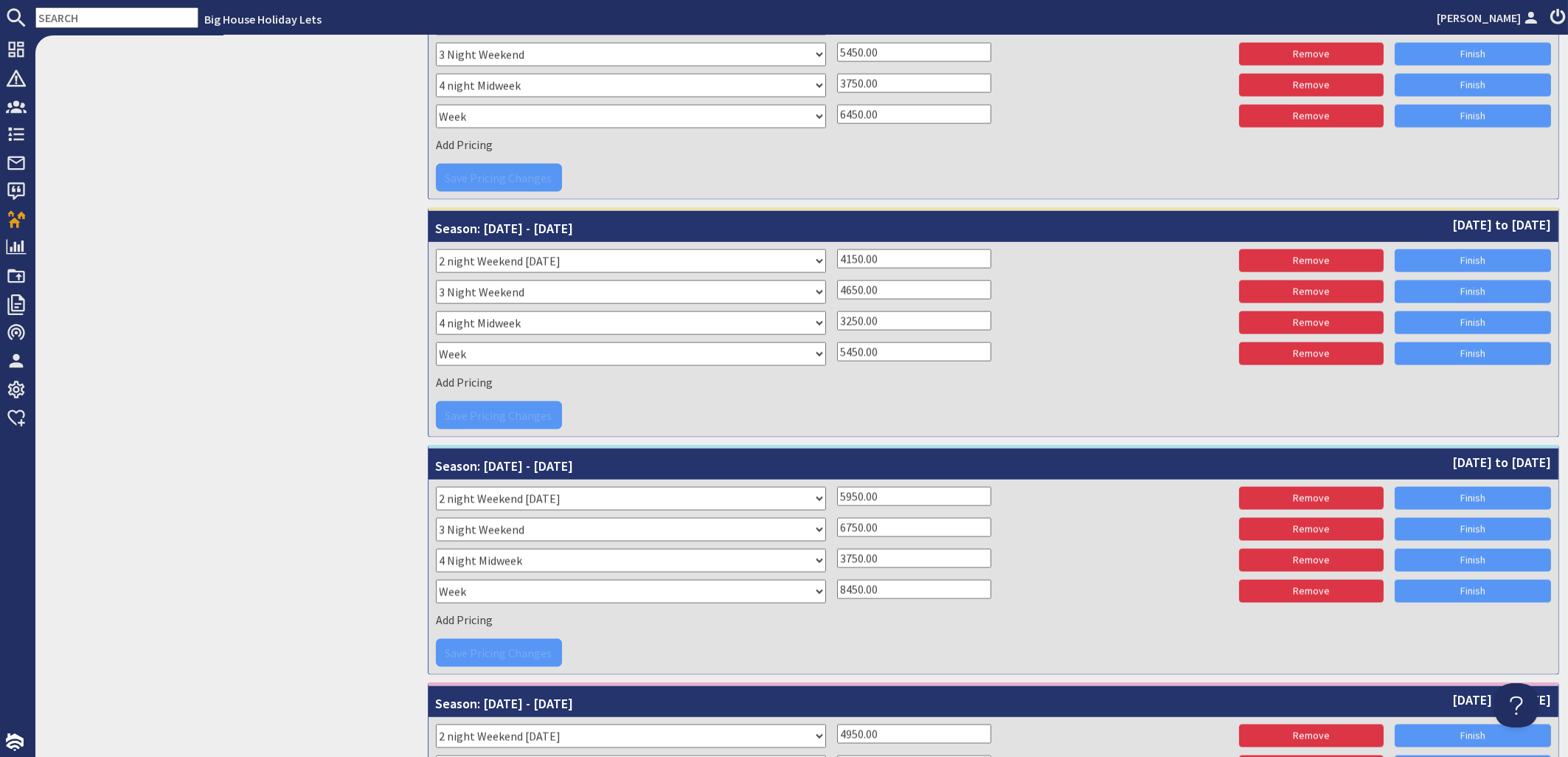
scroll to position [4982, 0]
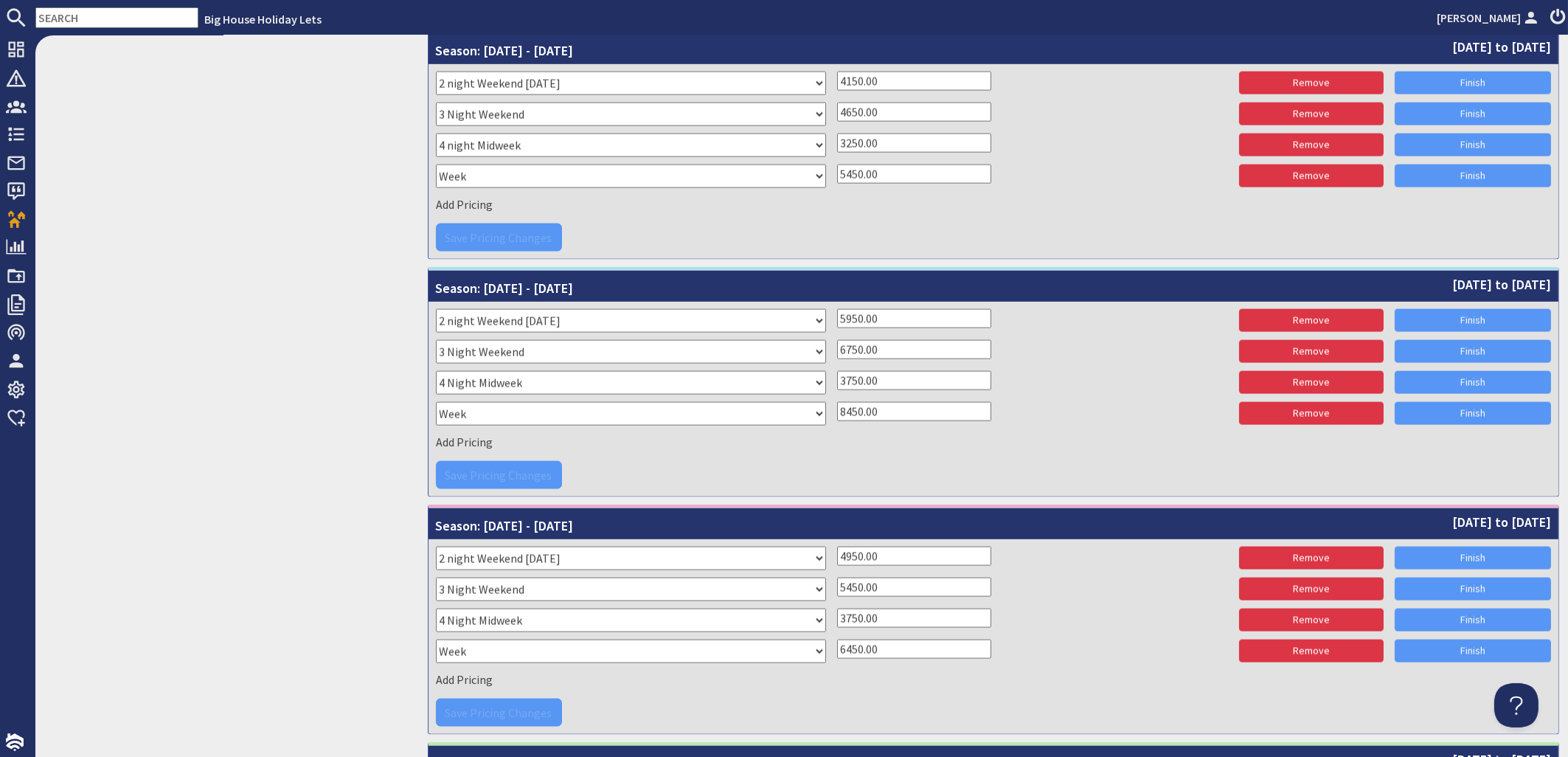
click at [1111, 651] on div "6450.00" at bounding box center [1032, 649] width 390 height 19
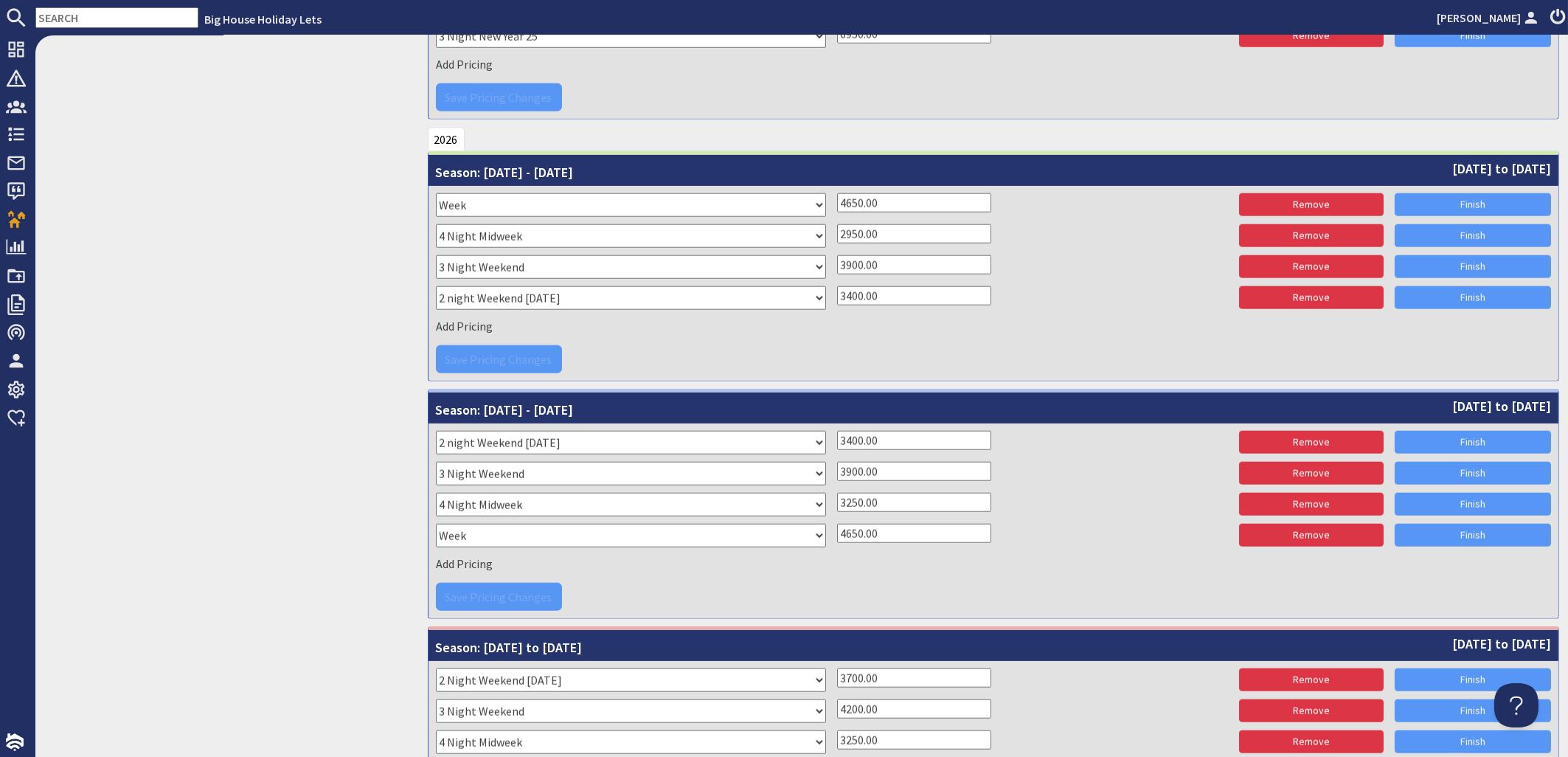
scroll to position [3647, 0]
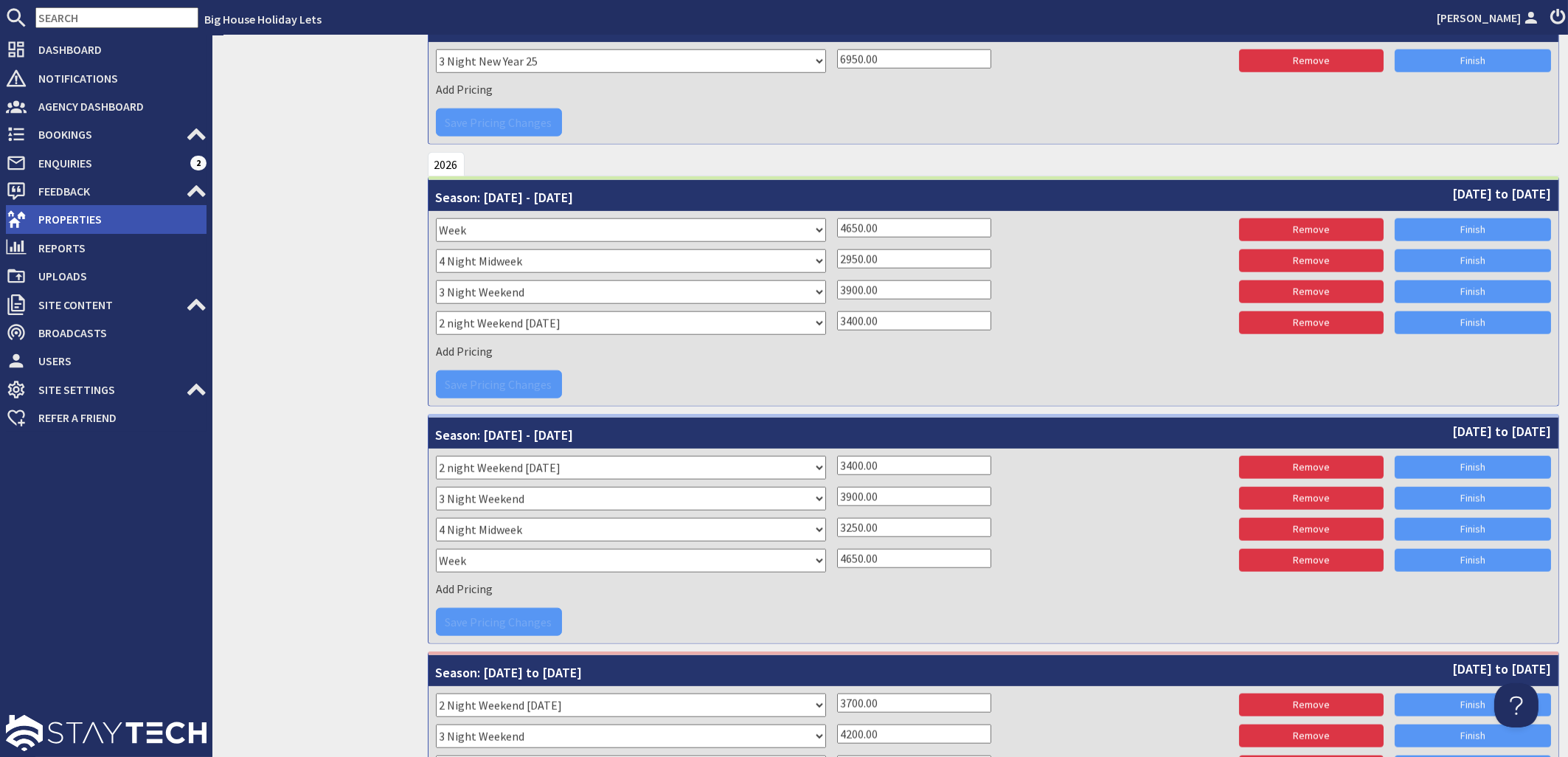
click at [69, 217] on span "Properties" at bounding box center [116, 219] width 180 height 23
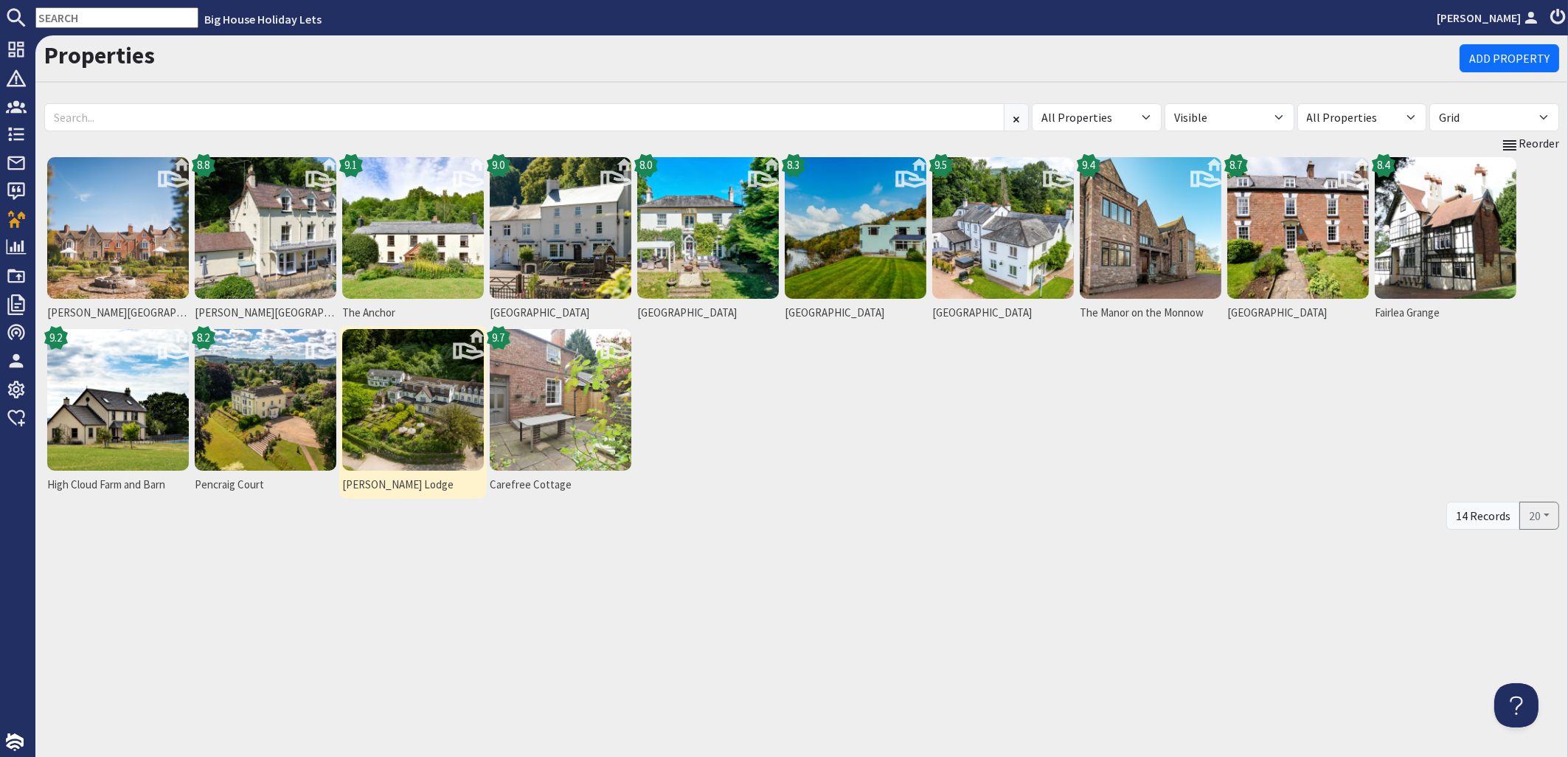
click at [437, 398] on img at bounding box center [414, 400] width 142 height 142
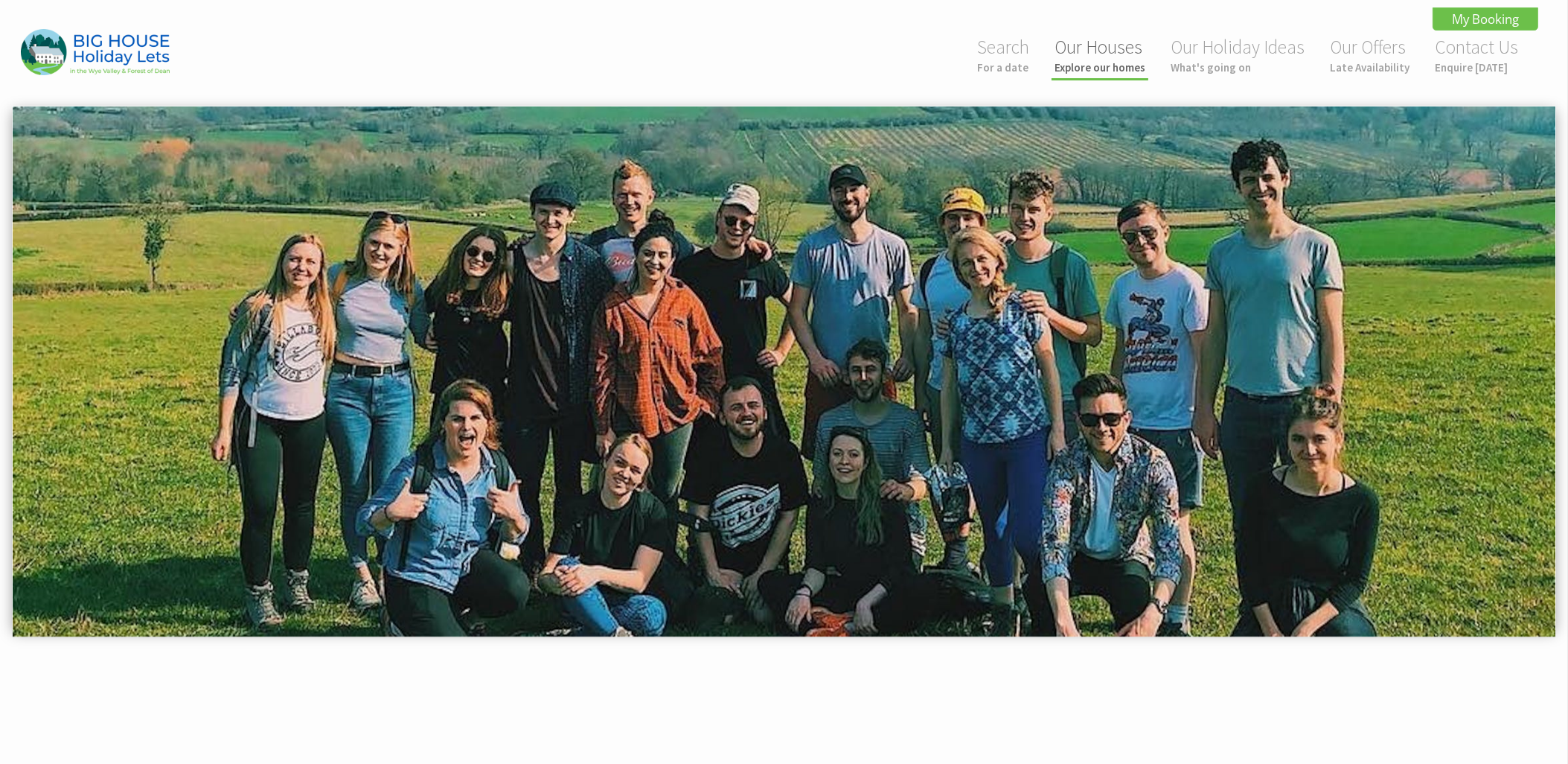
click at [1111, 62] on small "Explore our homes" at bounding box center [1100, 67] width 91 height 14
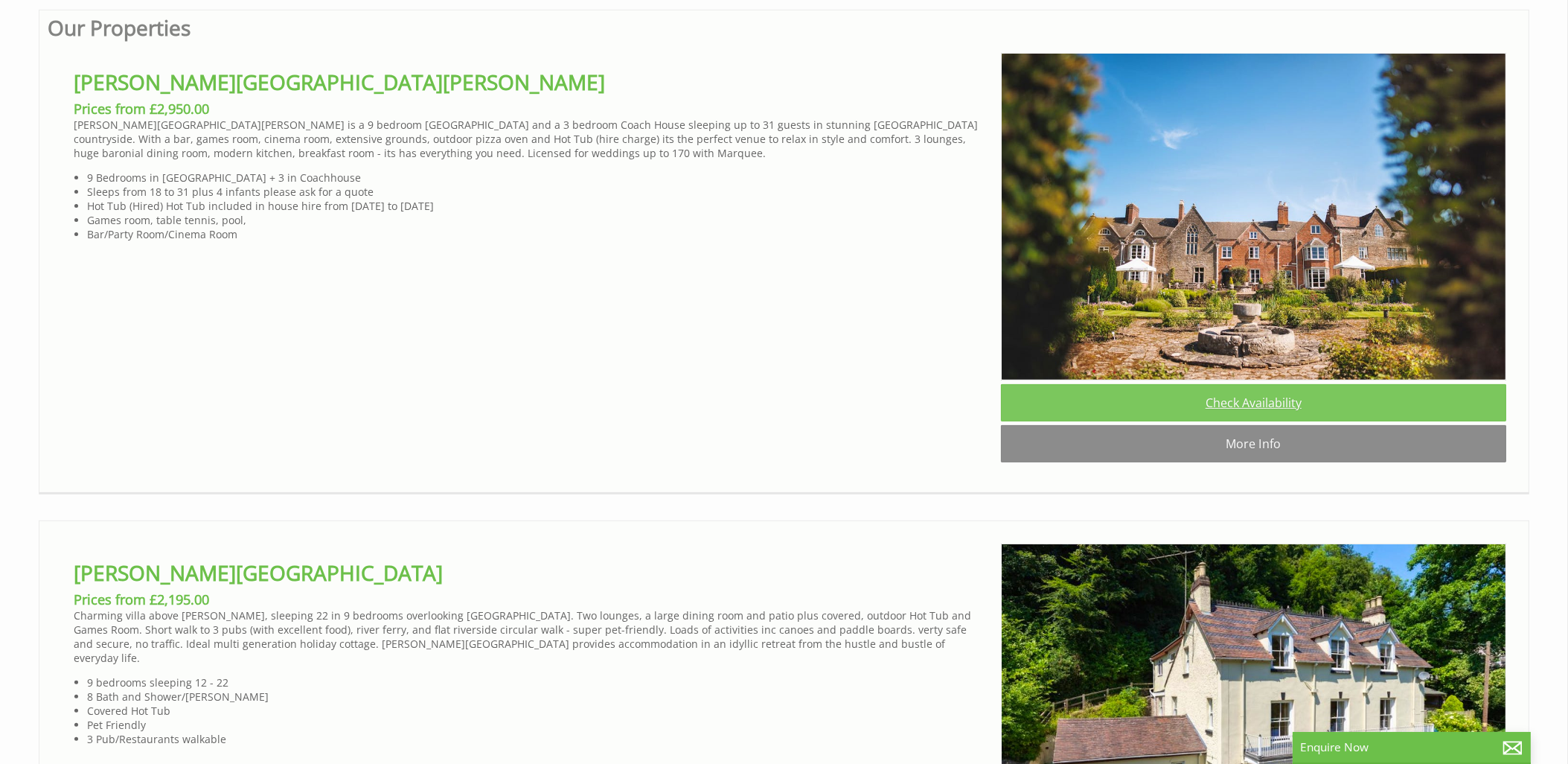
click at [1225, 411] on link "Check Availability" at bounding box center [1254, 403] width 506 height 37
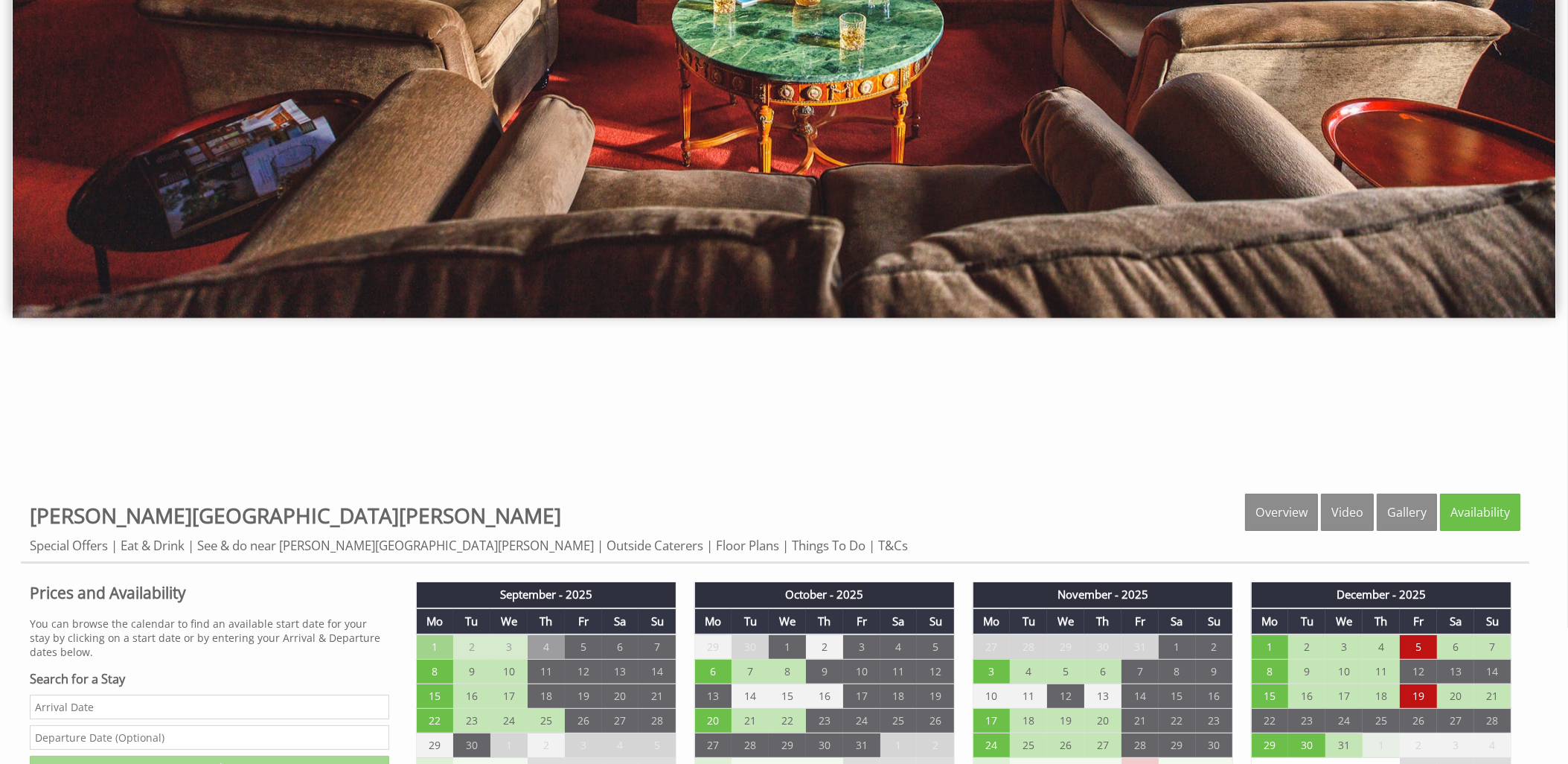
scroll to position [718, 0]
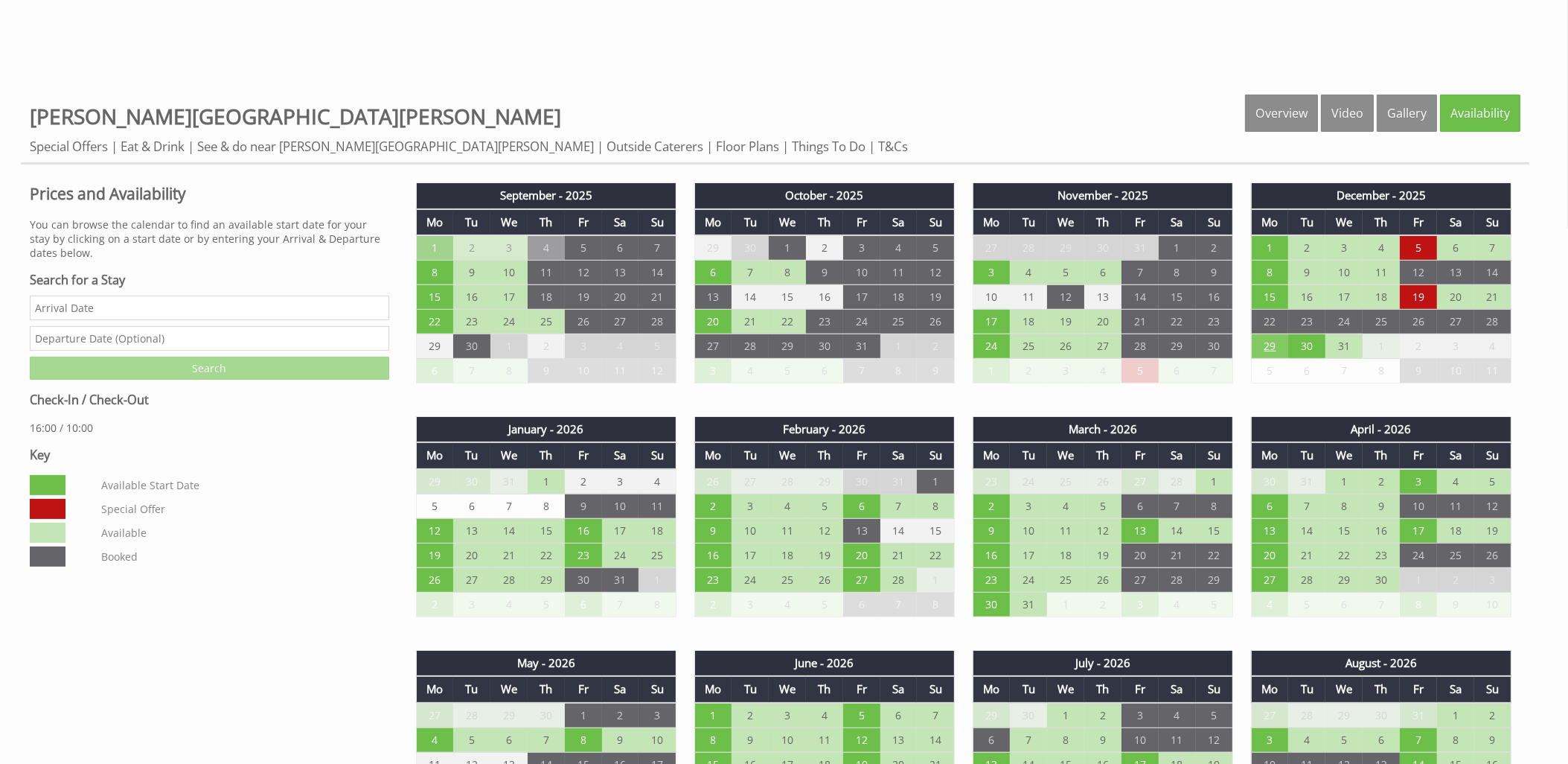
click at [1275, 345] on td "29" at bounding box center [1270, 346] width 37 height 24
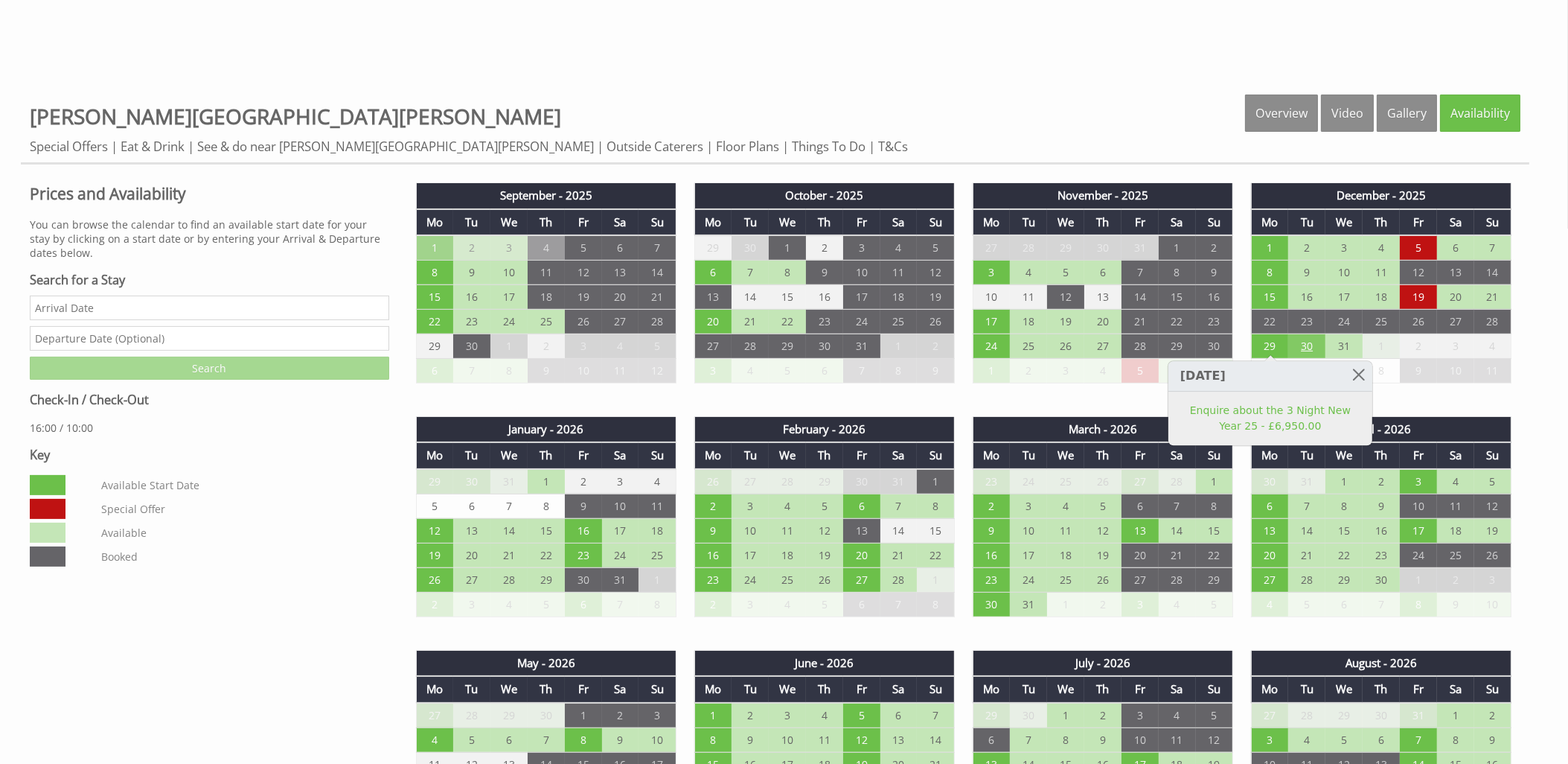
click at [1309, 341] on td "30" at bounding box center [1307, 346] width 37 height 24
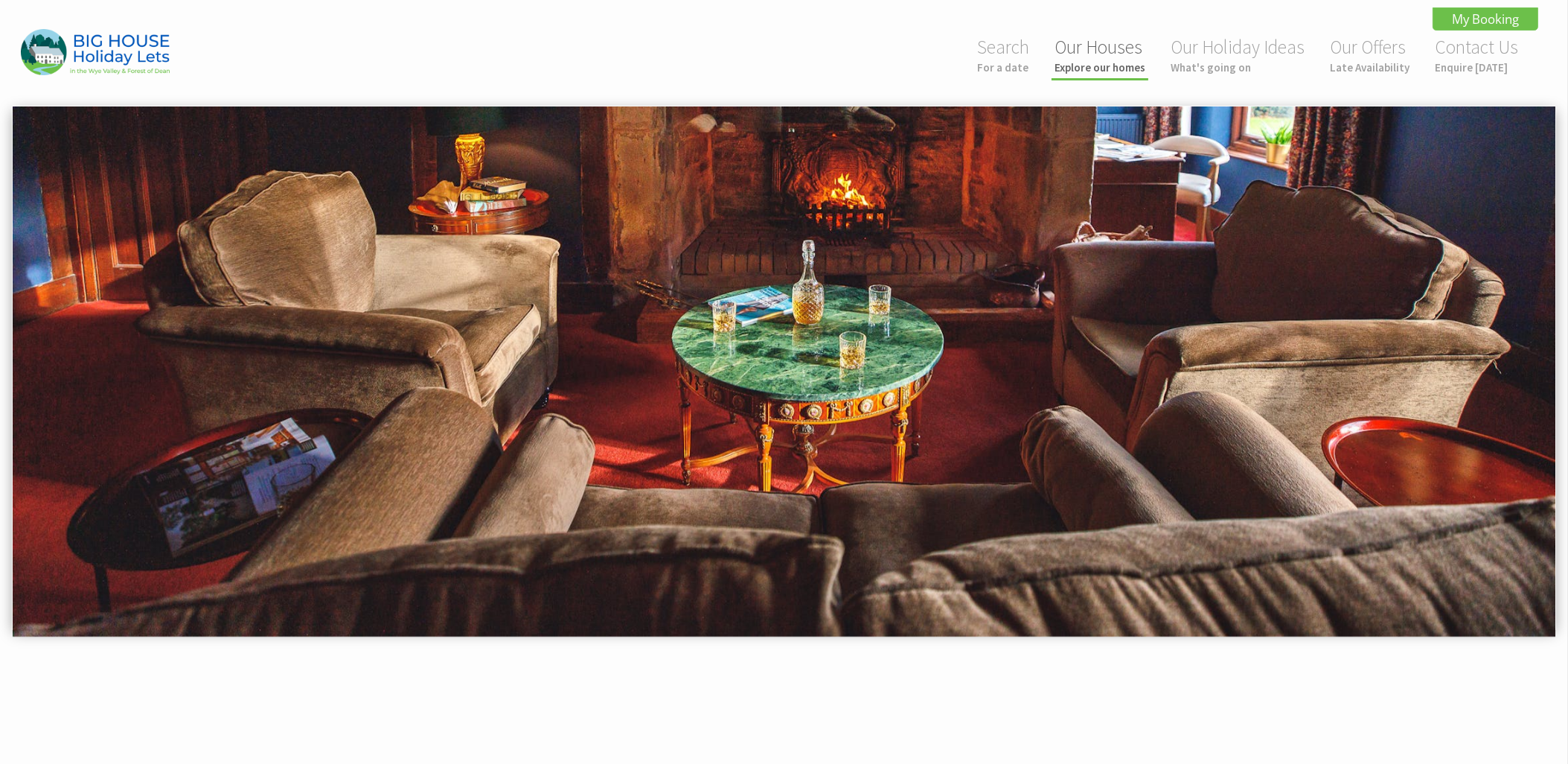
click at [1110, 55] on link "Our Houses Explore our homes" at bounding box center [1100, 54] width 91 height 40
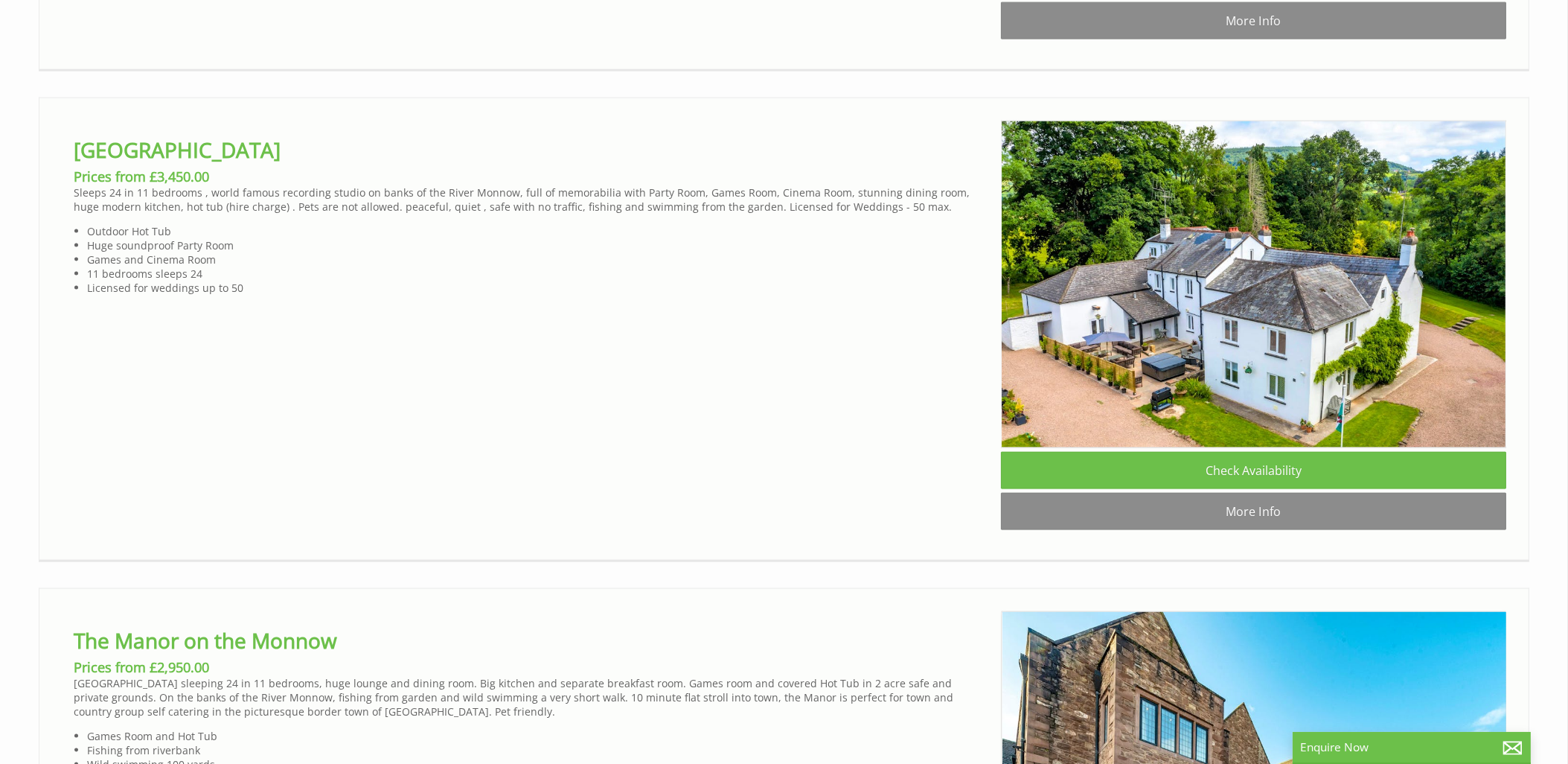
scroll to position [0, 13]
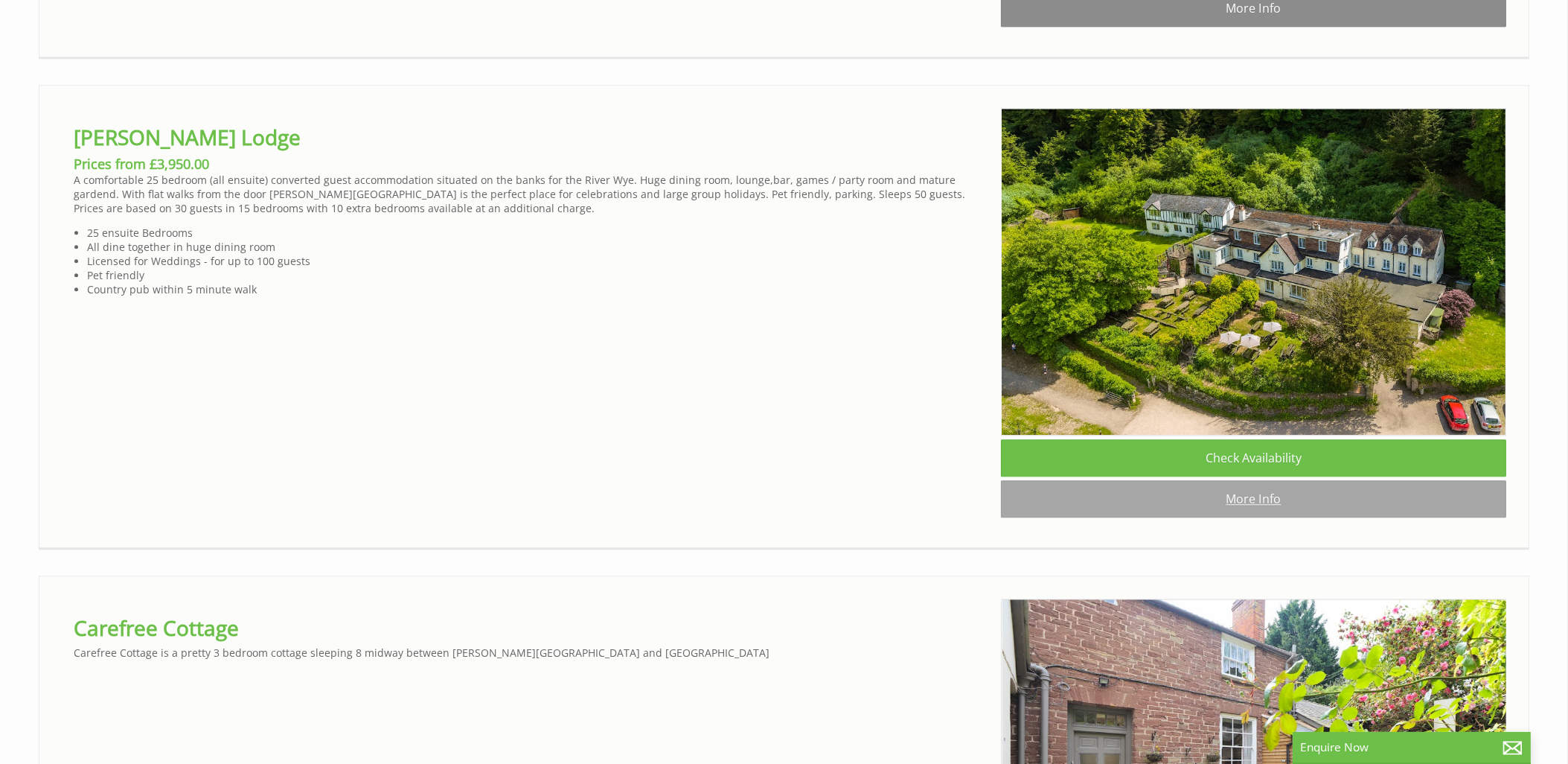
click at [1243, 518] on link "More Info" at bounding box center [1254, 499] width 506 height 37
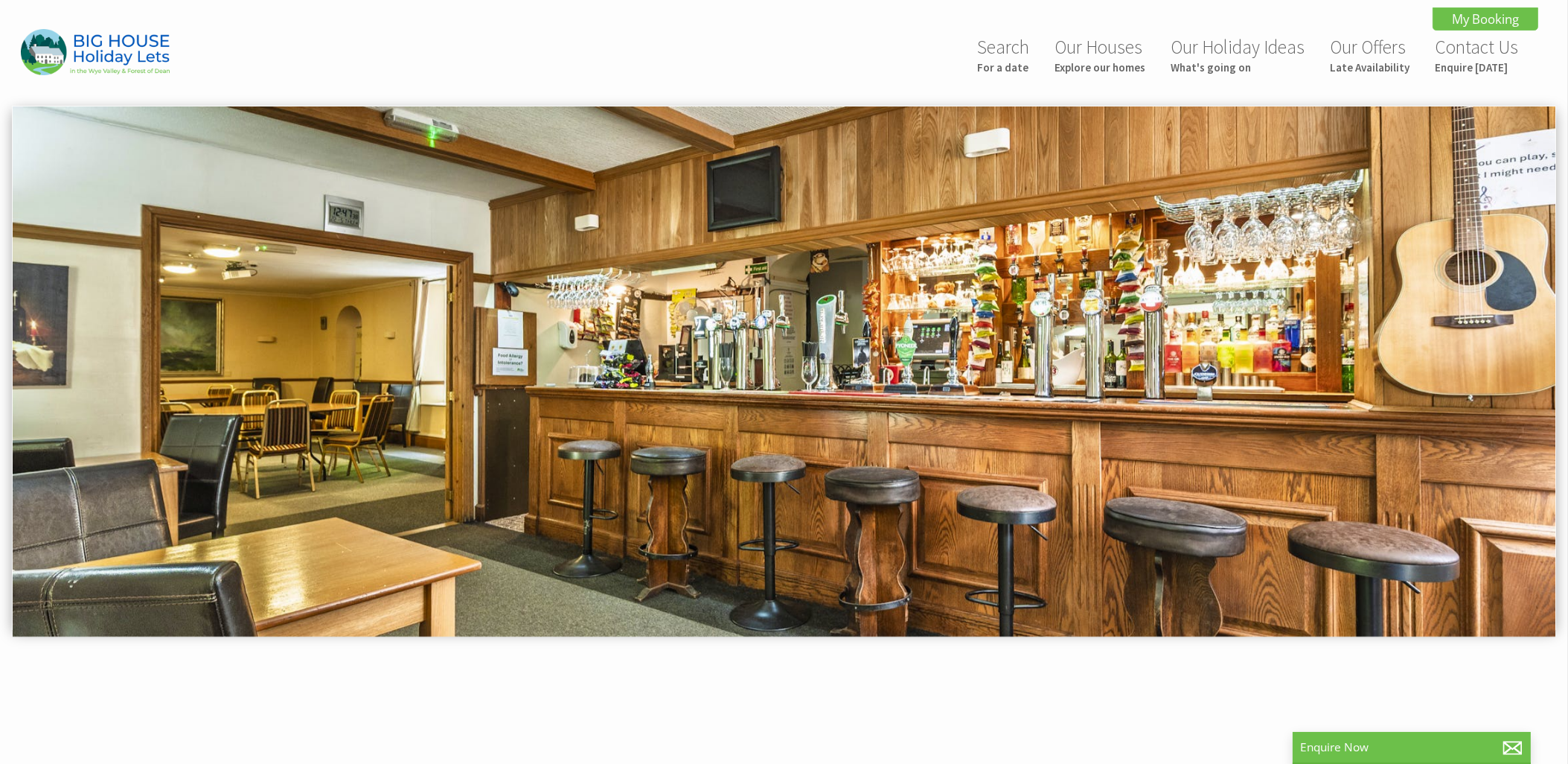
scroll to position [0, 94]
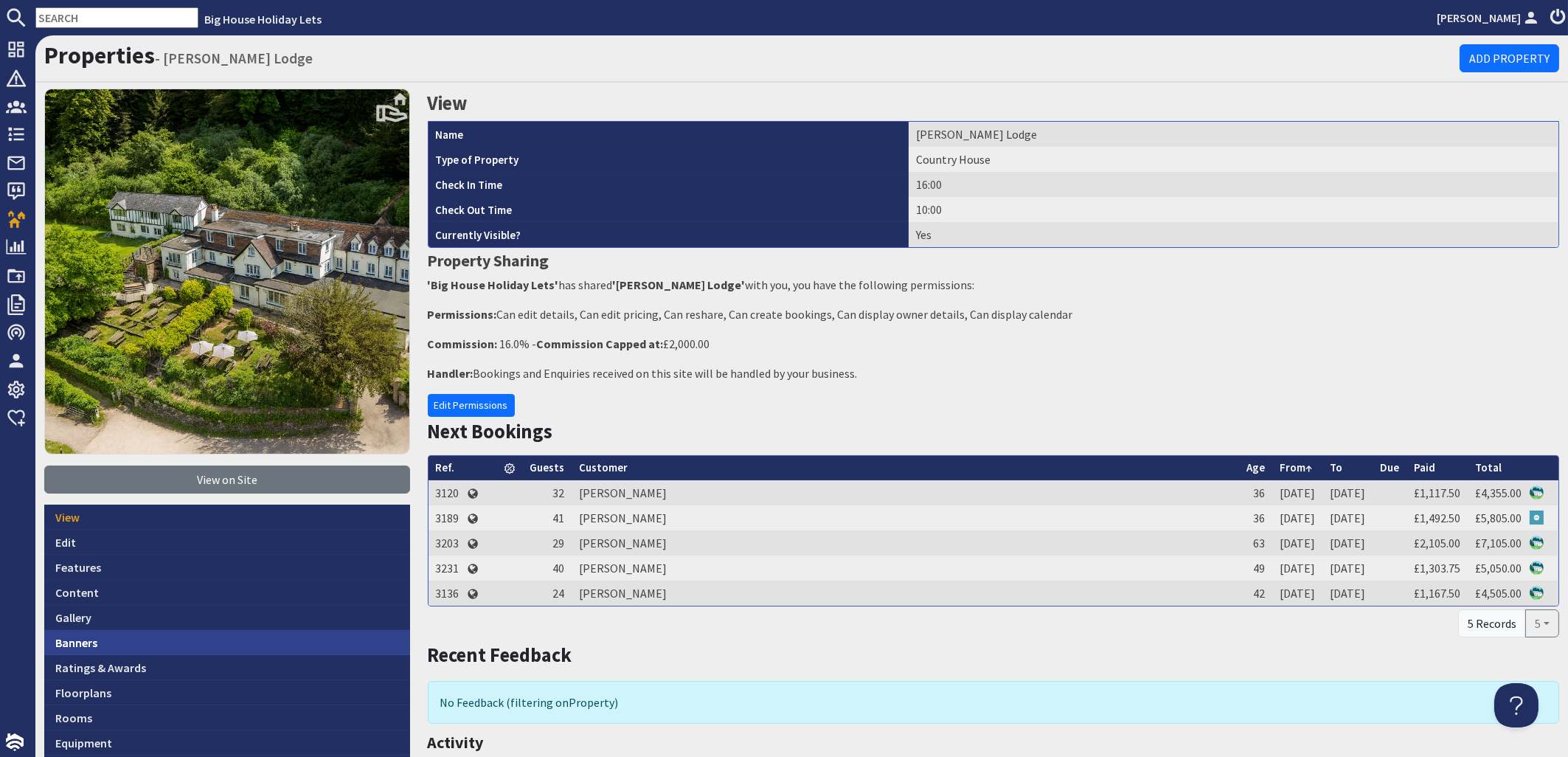
scroll to position [178, 0]
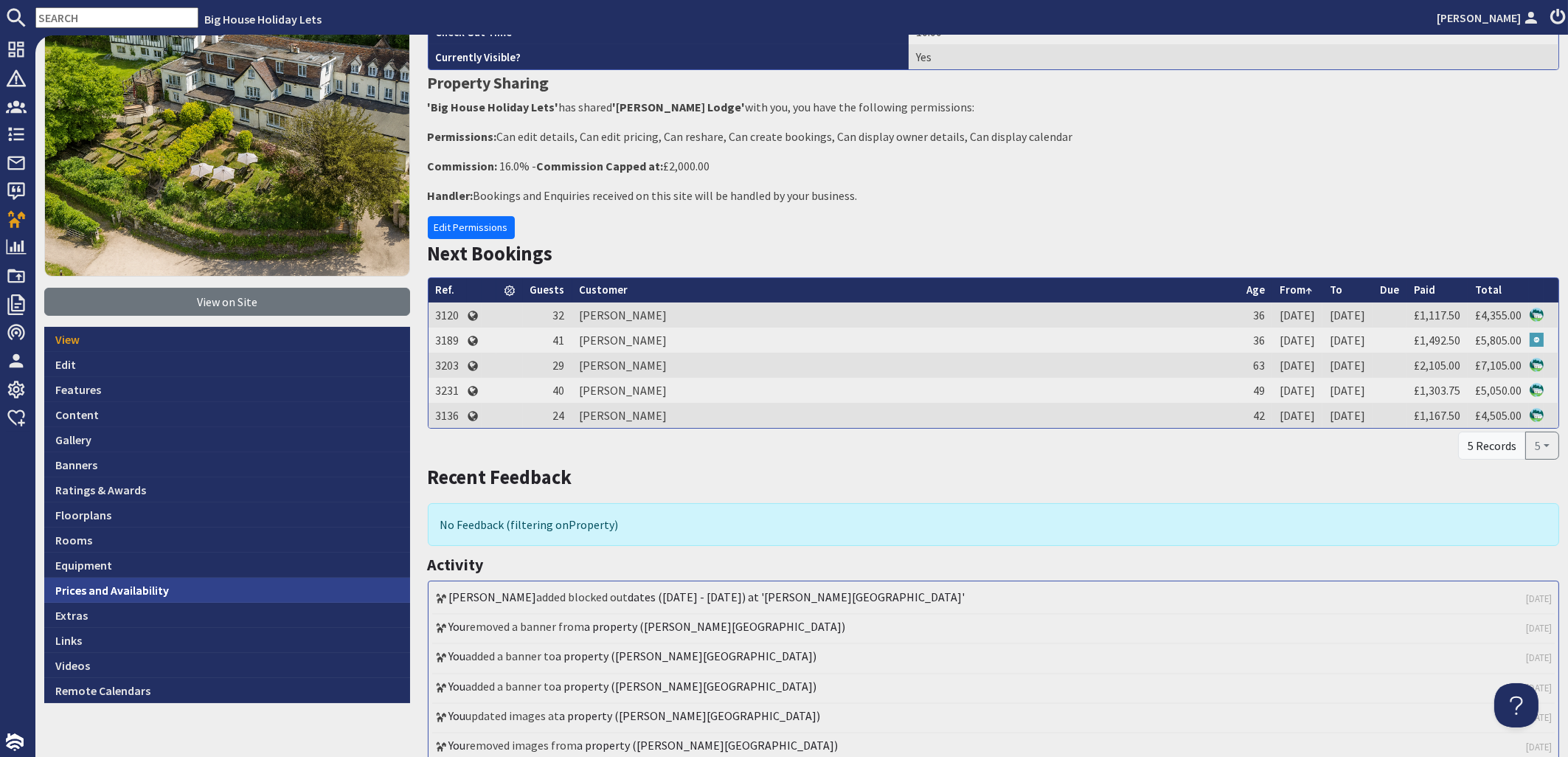
click at [117, 587] on link "Prices and Availability" at bounding box center [227, 590] width 366 height 25
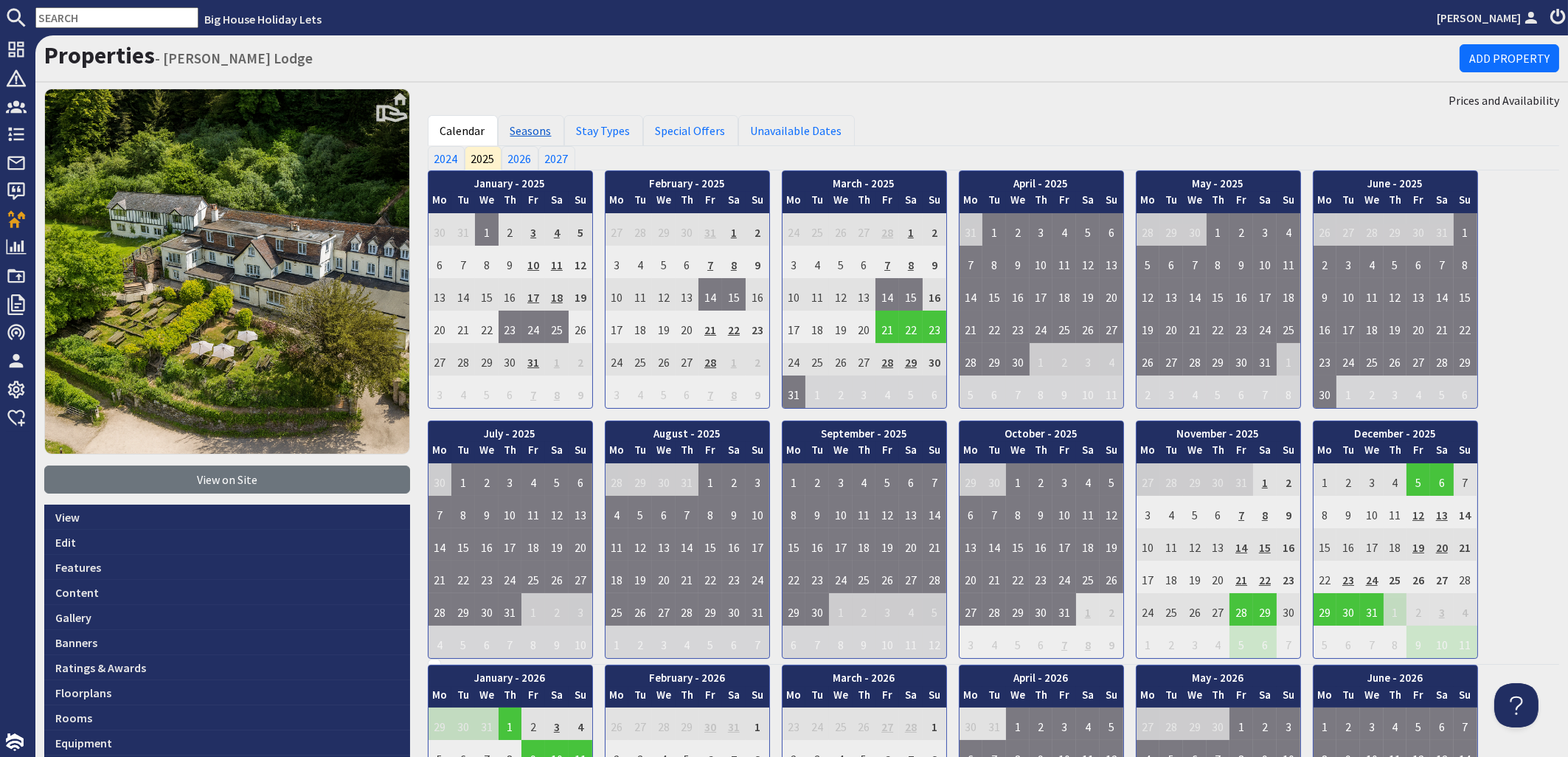
click at [530, 126] on link "Seasons" at bounding box center [530, 130] width 66 height 31
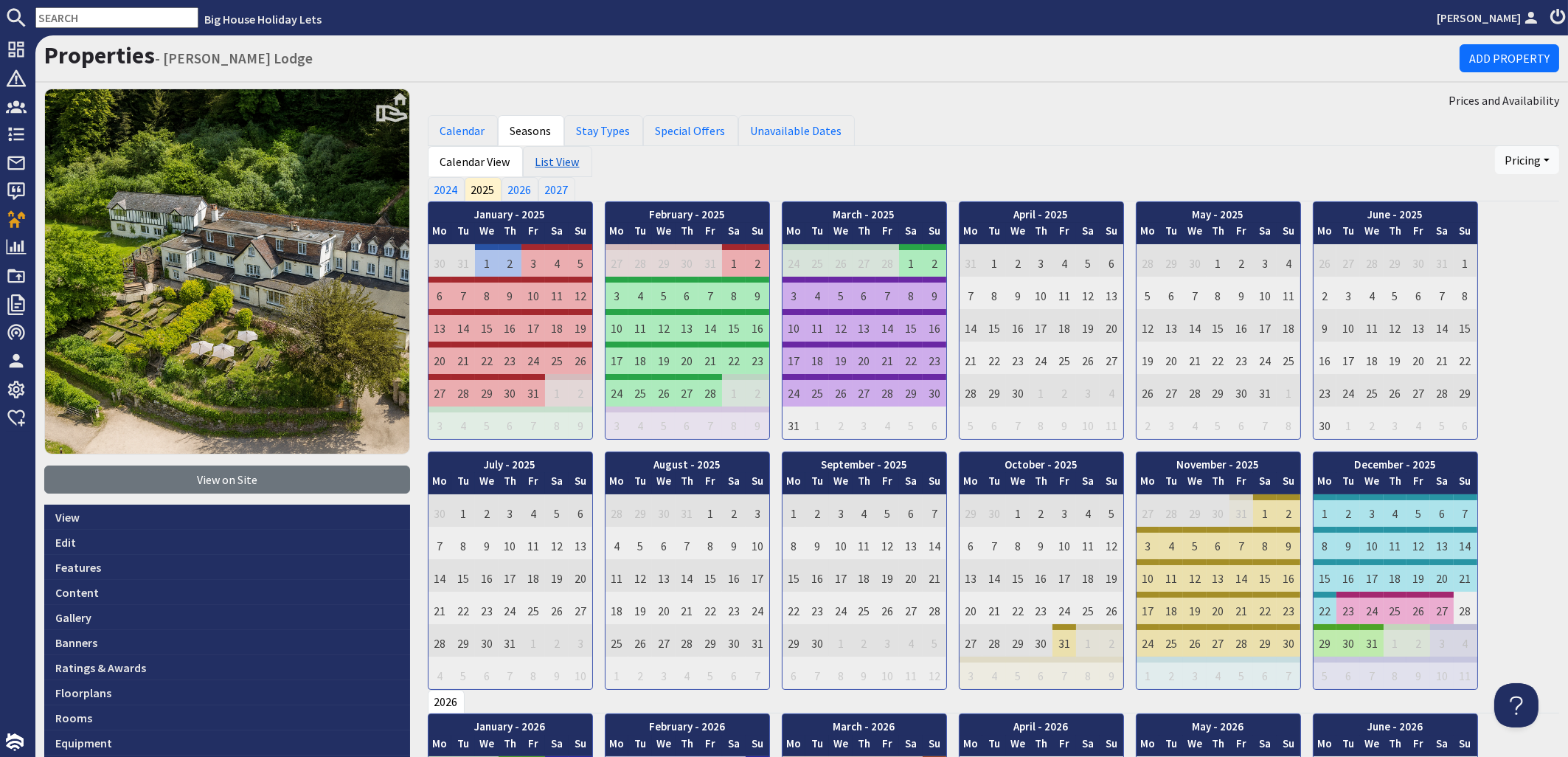
click at [558, 167] on link "List View" at bounding box center [557, 161] width 69 height 31
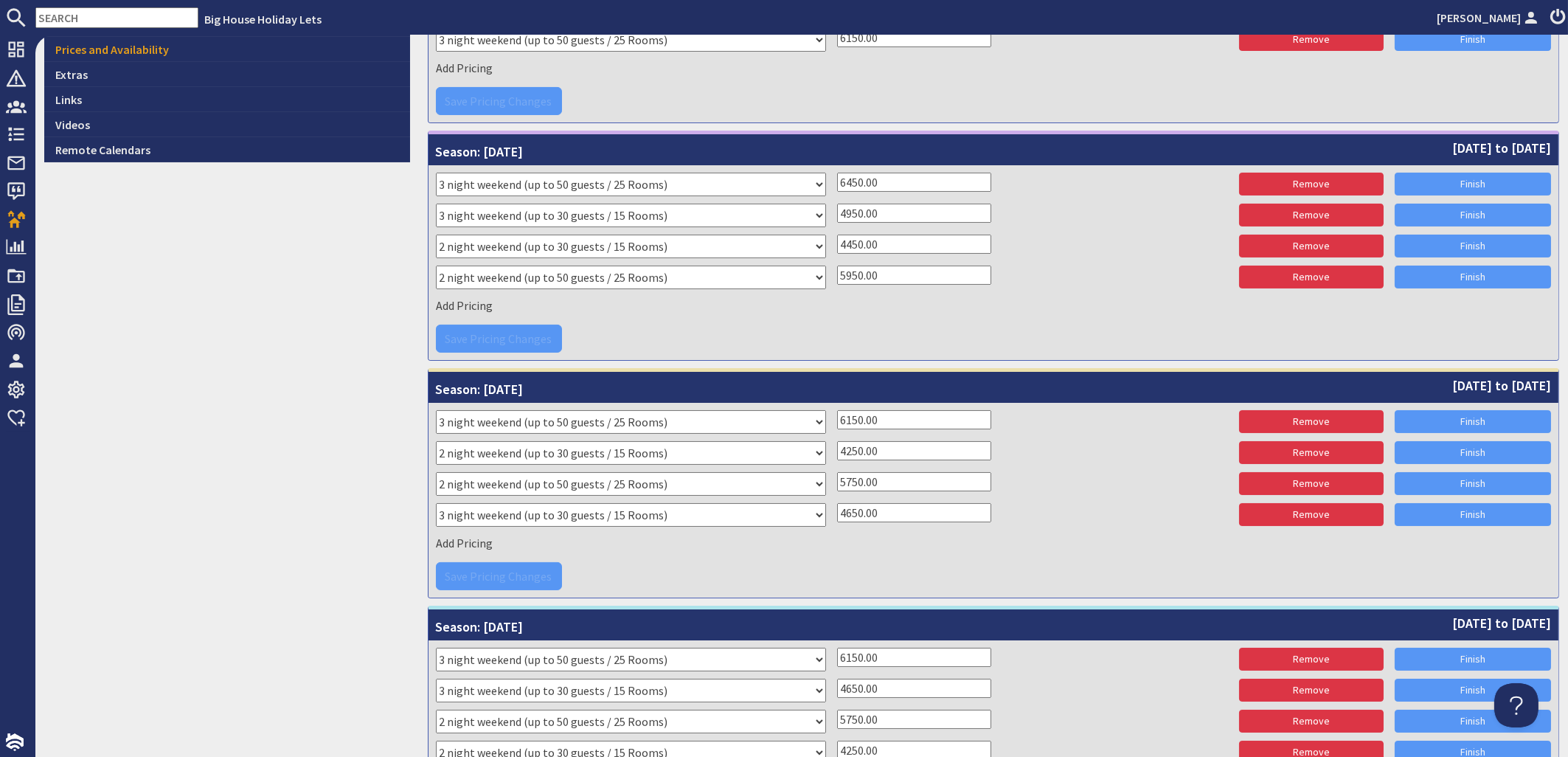
scroll to position [711, 0]
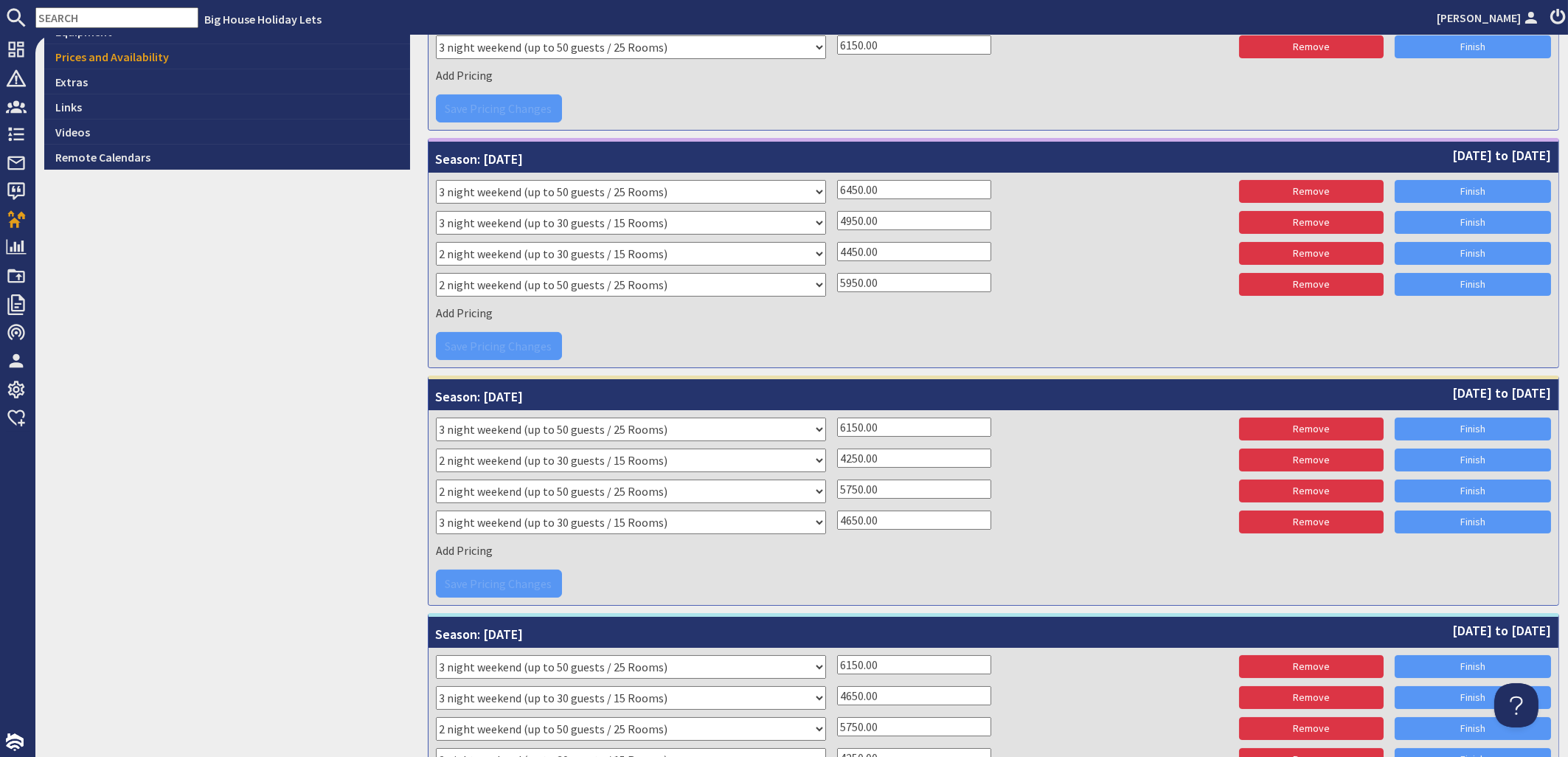
click at [1089, 712] on div "Please select a stay type Xmas 2024 4 night New Year 2024 3 night New Year 2024…" at bounding box center [994, 699] width 1116 height 28
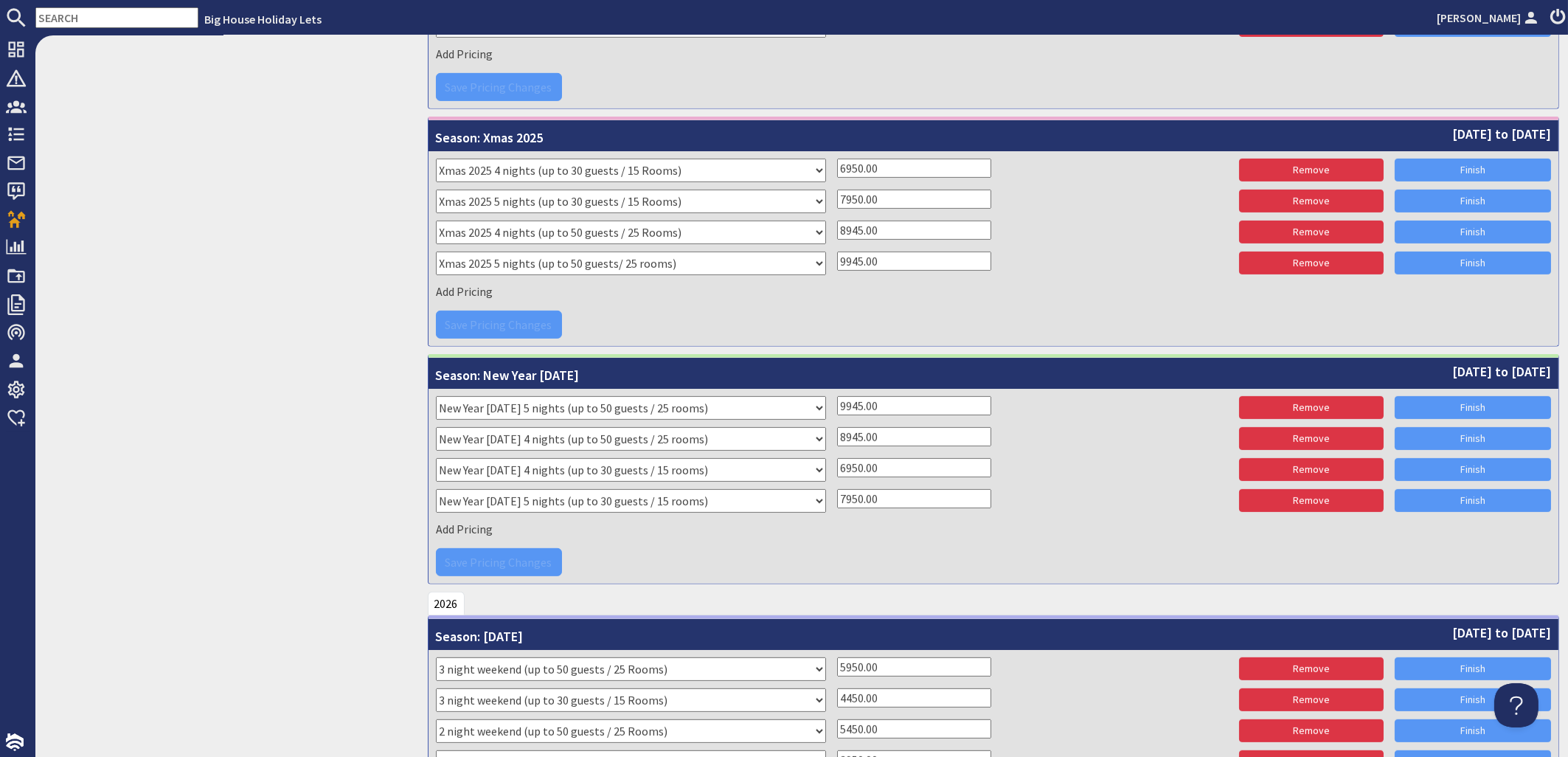
scroll to position [1423, 0]
